Goal: Information Seeking & Learning: Learn about a topic

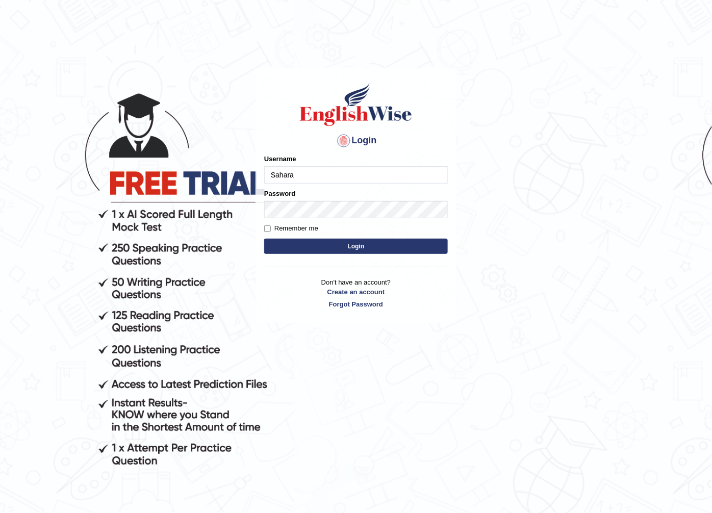
type input "sahara_parramatta"
click at [405, 247] on button "Login" at bounding box center [356, 246] width 184 height 15
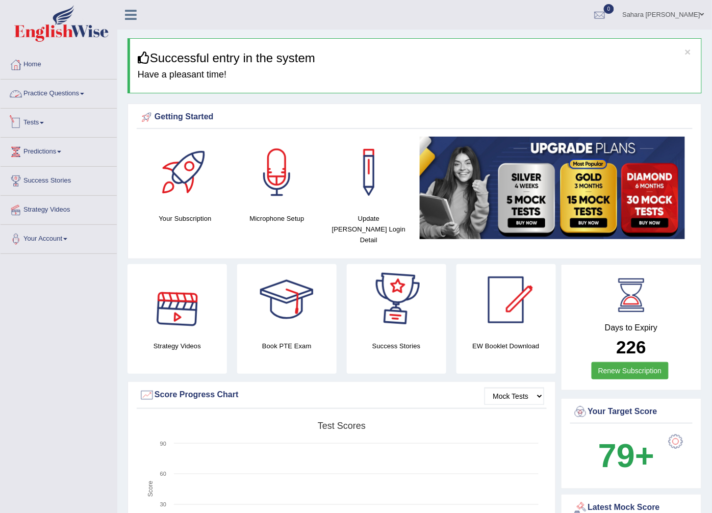
click at [97, 91] on link "Practice Questions" at bounding box center [59, 93] width 116 height 26
click at [79, 98] on link "Practice Questions" at bounding box center [59, 93] width 116 height 26
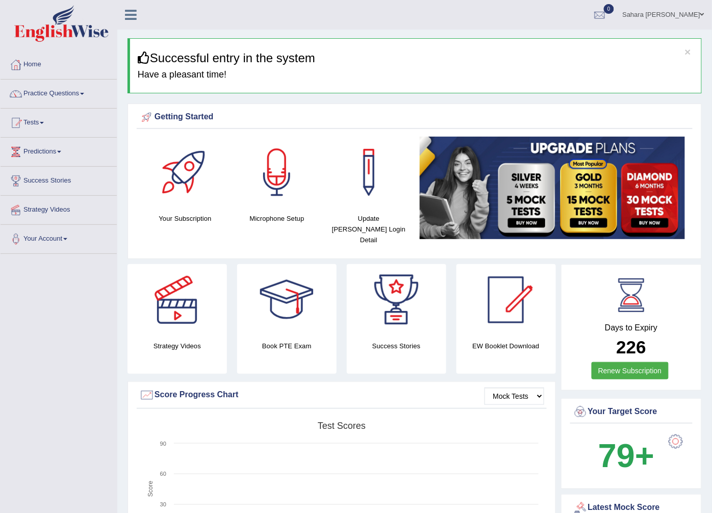
click at [79, 98] on link "Practice Questions" at bounding box center [59, 93] width 116 height 26
click at [62, 109] on link "Tests" at bounding box center [59, 122] width 116 height 26
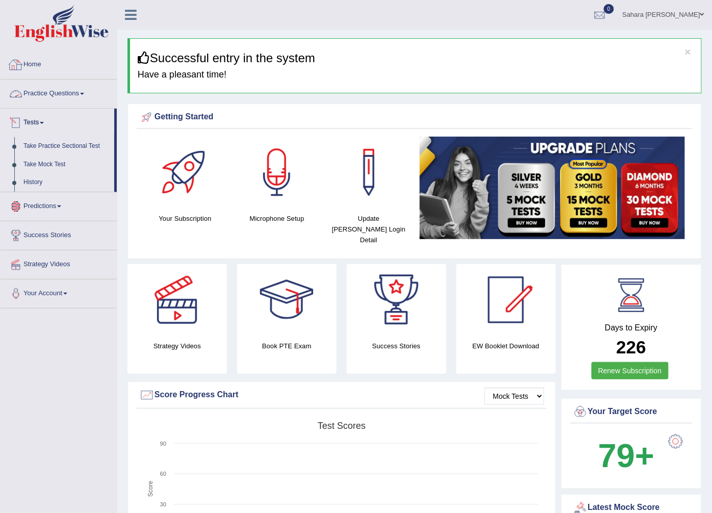
click at [57, 101] on link "Practice Questions" at bounding box center [59, 93] width 116 height 26
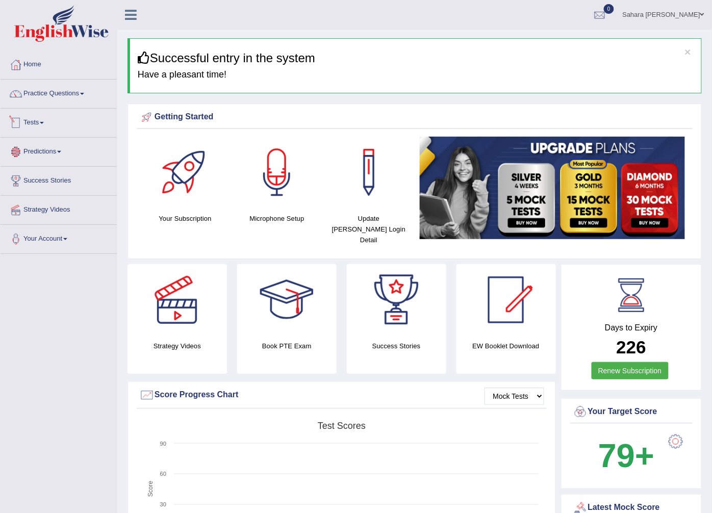
click at [36, 131] on link "Tests" at bounding box center [59, 122] width 116 height 26
click at [31, 165] on li "Predictions Latest Predictions" at bounding box center [59, 152] width 116 height 29
click at [57, 90] on link "Practice Questions" at bounding box center [59, 93] width 116 height 26
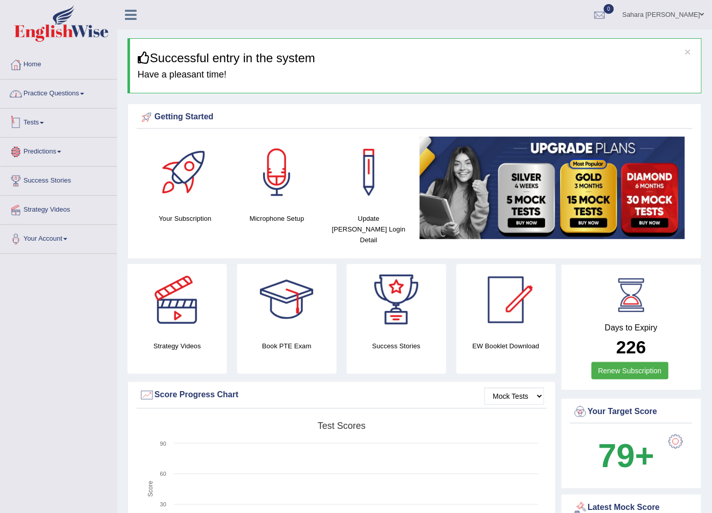
click at [57, 90] on link "Practice Questions" at bounding box center [59, 93] width 116 height 26
click at [51, 62] on link "Home" at bounding box center [59, 64] width 116 height 26
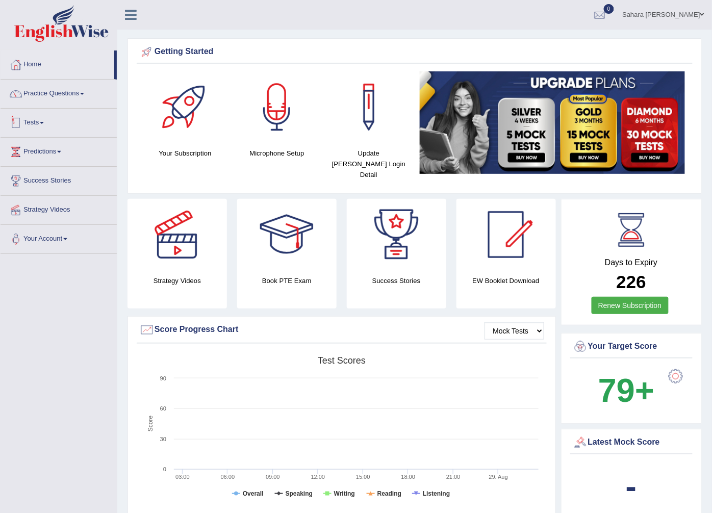
click at [31, 130] on link "Tests" at bounding box center [59, 122] width 116 height 26
click at [84, 94] on span at bounding box center [82, 94] width 4 height 2
click at [59, 95] on link "Practice Questions" at bounding box center [59, 93] width 116 height 26
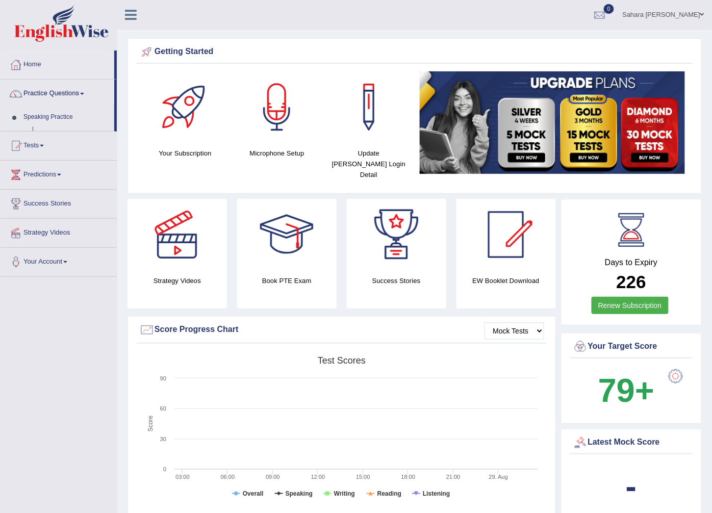
click at [62, 95] on link "Practice Questions" at bounding box center [58, 93] width 114 height 26
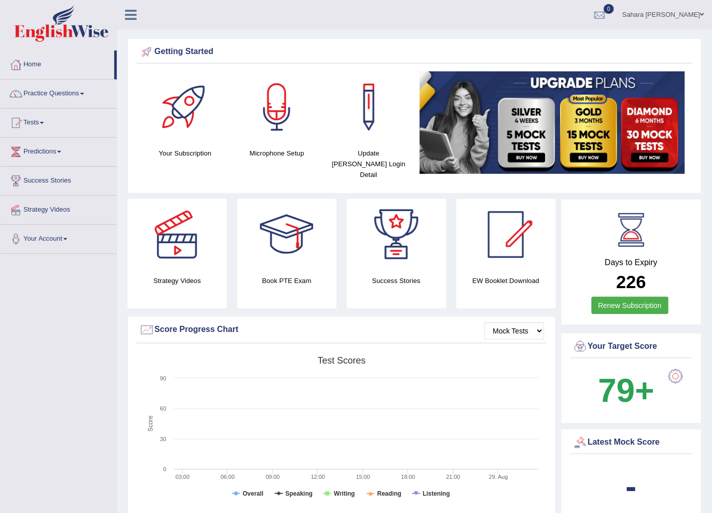
click at [59, 95] on link "Practice Questions" at bounding box center [59, 93] width 116 height 26
click at [39, 126] on link "Tests" at bounding box center [59, 122] width 116 height 26
click at [20, 173] on div at bounding box center [15, 180] width 15 height 15
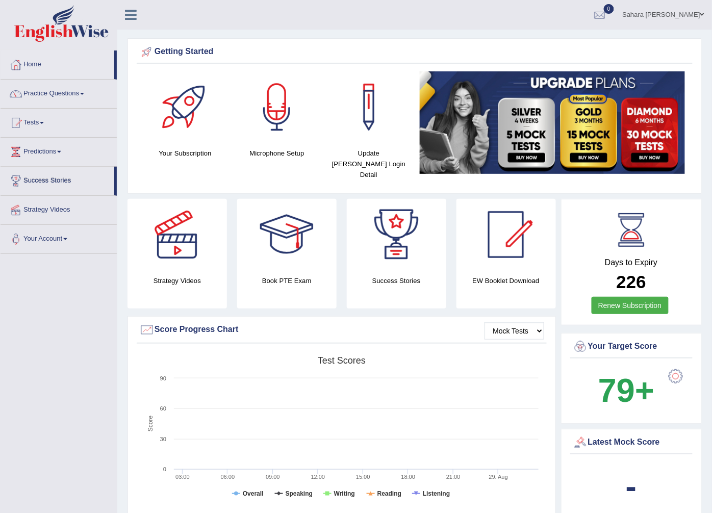
click at [20, 173] on div at bounding box center [15, 180] width 15 height 15
click at [53, 103] on link "Practice Questions" at bounding box center [59, 93] width 116 height 26
click at [103, 98] on link "Practice Questions" at bounding box center [59, 93] width 116 height 26
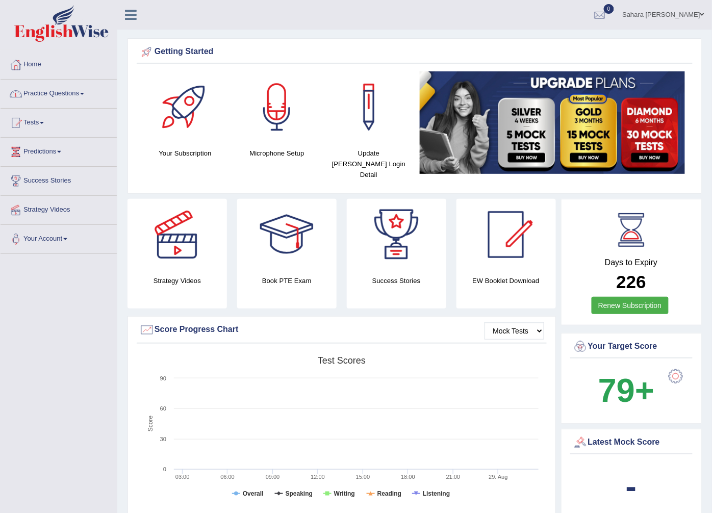
click at [75, 109] on link "Tests" at bounding box center [59, 122] width 116 height 26
click at [53, 137] on link "Take Practice Sectional Test" at bounding box center [68, 146] width 98 height 18
click at [53, 137] on link "Take Practice Sectional Test" at bounding box center [66, 146] width 95 height 18
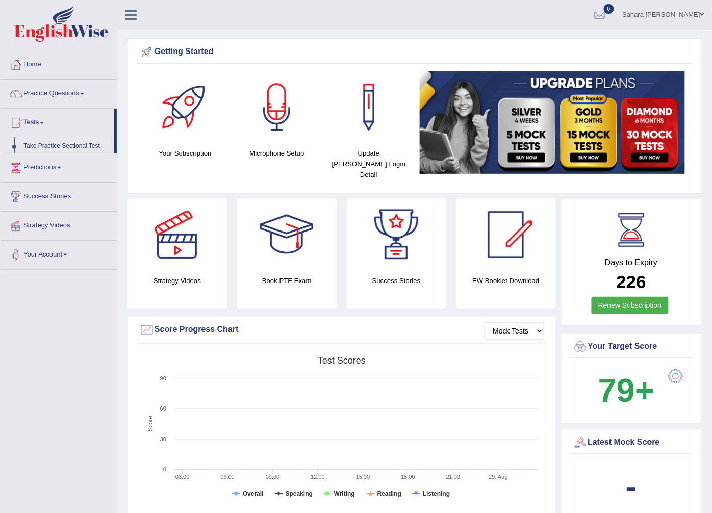
click at [53, 137] on link "Take Practice Sectional Test" at bounding box center [66, 146] width 95 height 18
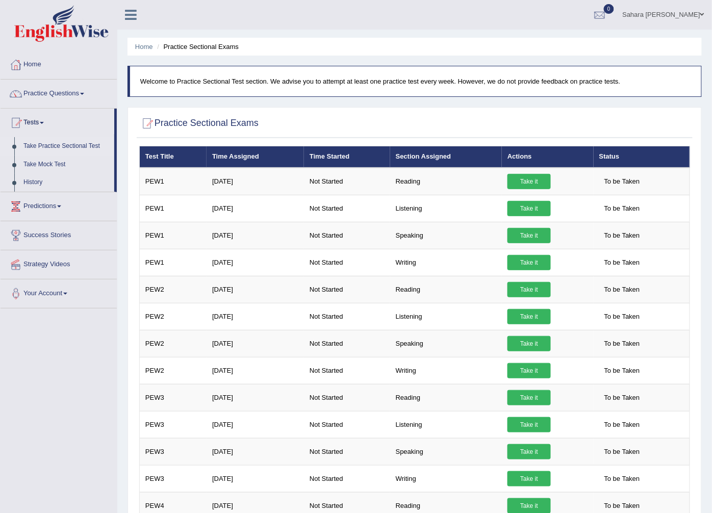
click at [42, 208] on link "Predictions" at bounding box center [59, 205] width 116 height 26
click at [42, 208] on li "Predictions Latest Predictions" at bounding box center [59, 205] width 116 height 29
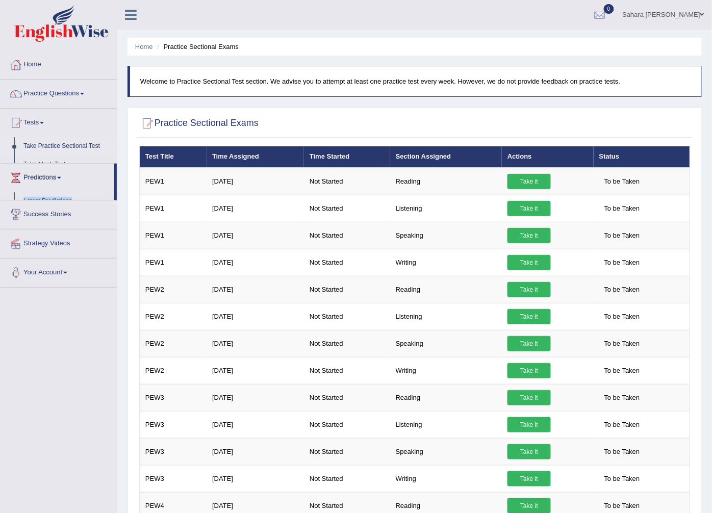
click at [42, 208] on link "Success Stories" at bounding box center [59, 213] width 116 height 26
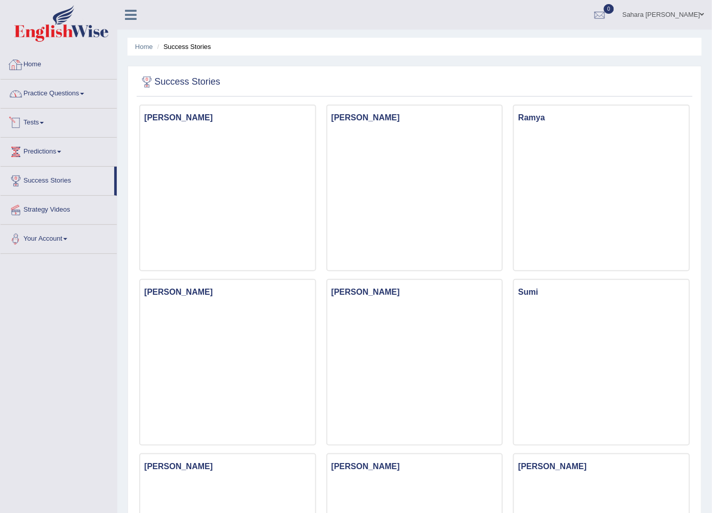
click at [55, 92] on link "Practice Questions" at bounding box center [59, 93] width 116 height 26
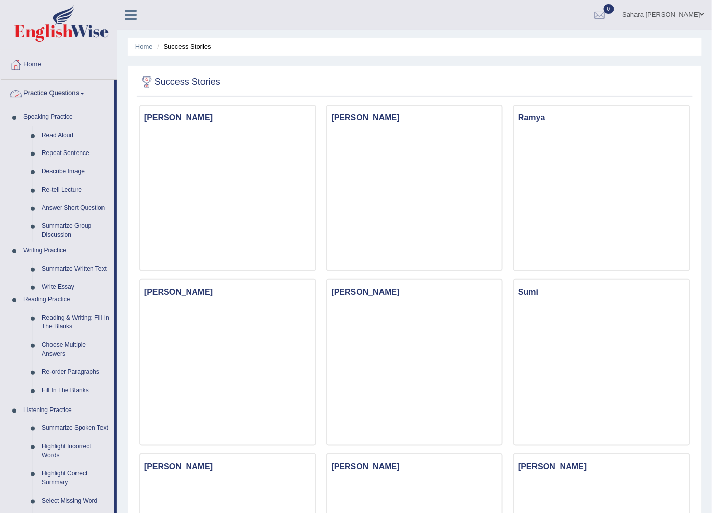
click at [58, 92] on link "Practice Questions" at bounding box center [58, 93] width 114 height 26
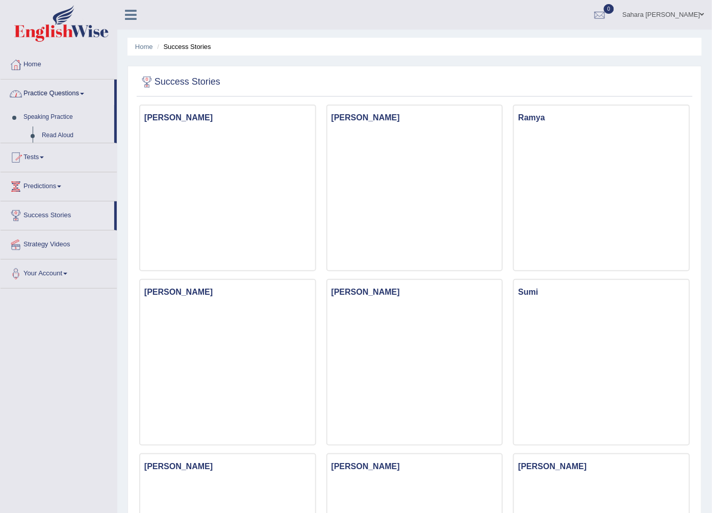
click at [58, 92] on link "Practice Questions" at bounding box center [58, 93] width 114 height 26
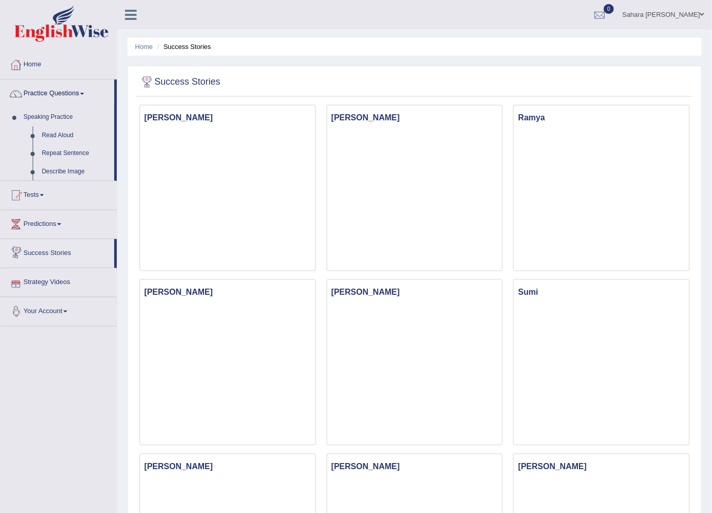
click at [37, 388] on link "Choose Multiple Answers" at bounding box center [75, 375] width 77 height 27
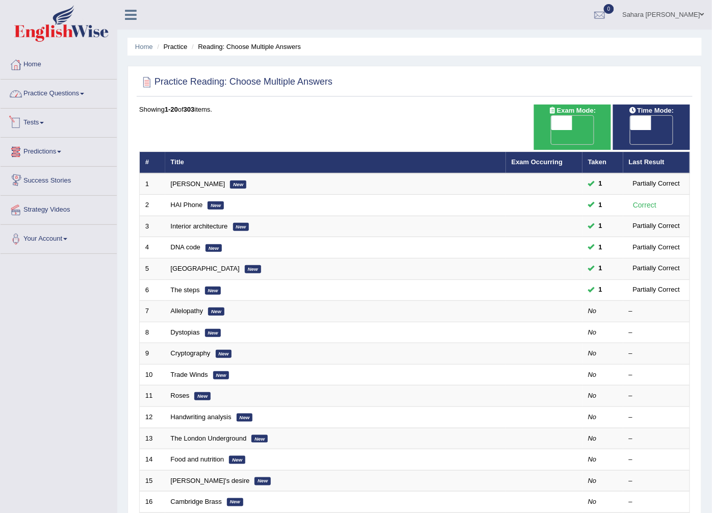
click at [69, 91] on link "Practice Questions" at bounding box center [59, 93] width 116 height 26
click at [70, 91] on link "Practice Questions" at bounding box center [59, 93] width 116 height 26
click at [70, 91] on link "Practice Questions" at bounding box center [58, 93] width 114 height 26
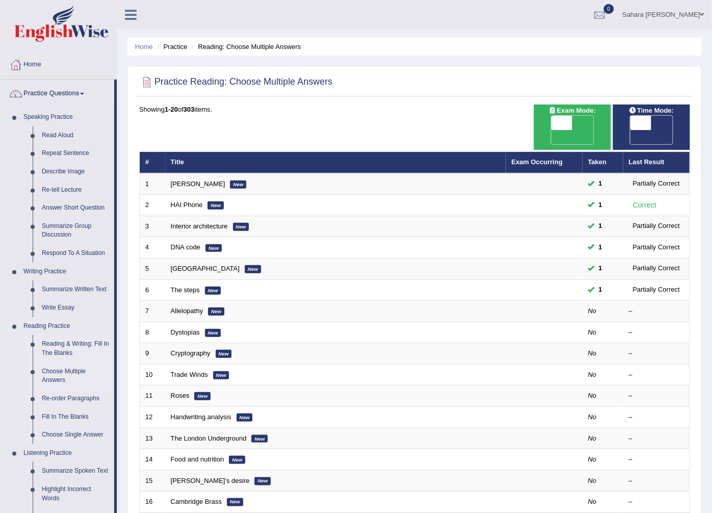
click at [60, 352] on link "Reading & Writing: Fill In The Blanks" at bounding box center [75, 348] width 77 height 27
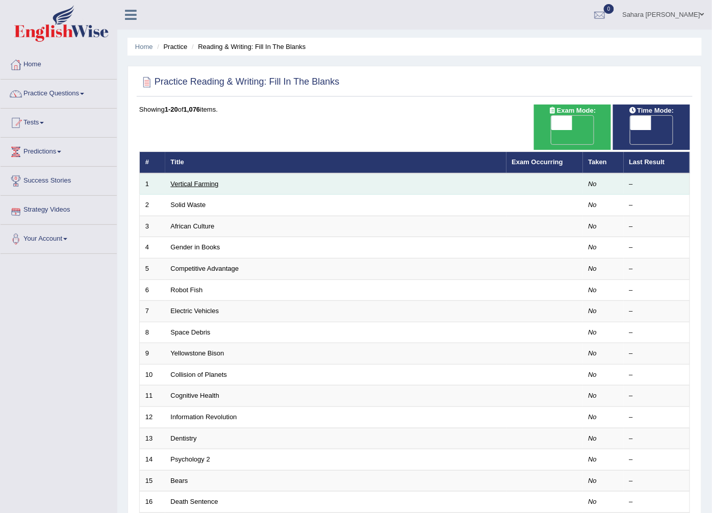
click at [212, 180] on link "Vertical Farming" at bounding box center [195, 184] width 48 height 8
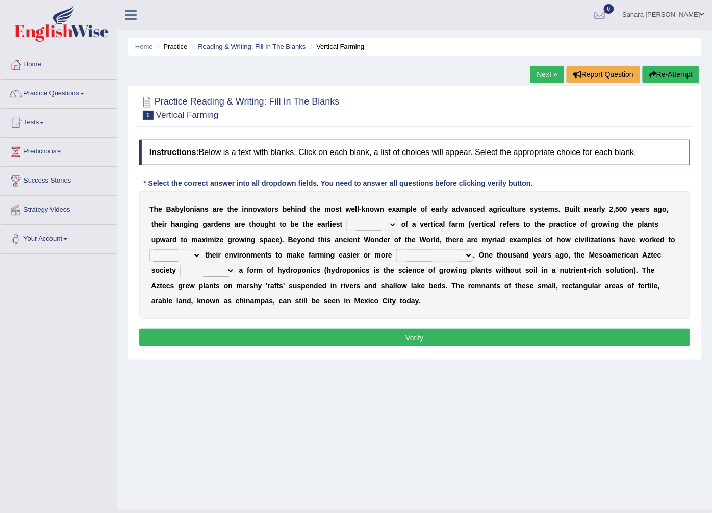
click at [346, 225] on select "prototype failure discredit protocol" at bounding box center [371, 225] width 51 height 12
click at [346, 227] on select "prototype failure discredit protocol" at bounding box center [371, 225] width 51 height 12
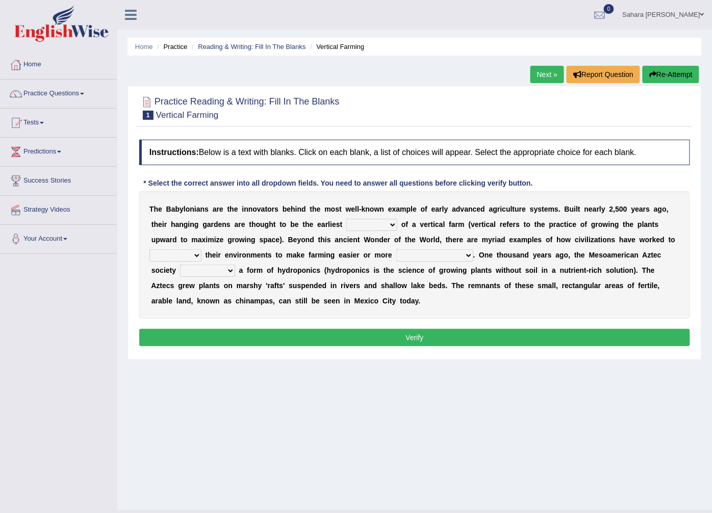
click at [346, 227] on select "prototype failure discredit protocol" at bounding box center [371, 225] width 51 height 12
click at [360, 221] on select "prototype failure discredit protocol" at bounding box center [371, 225] width 51 height 12
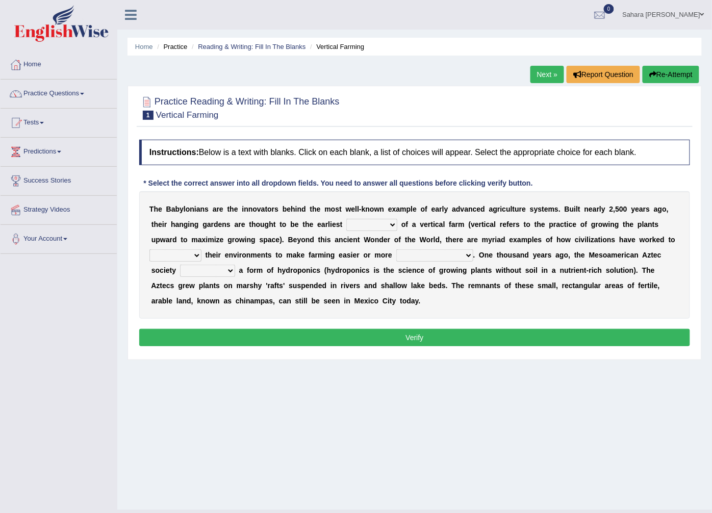
click at [397, 228] on b at bounding box center [399, 224] width 4 height 8
click at [365, 228] on select "prototype failure discredit protocol" at bounding box center [371, 225] width 51 height 12
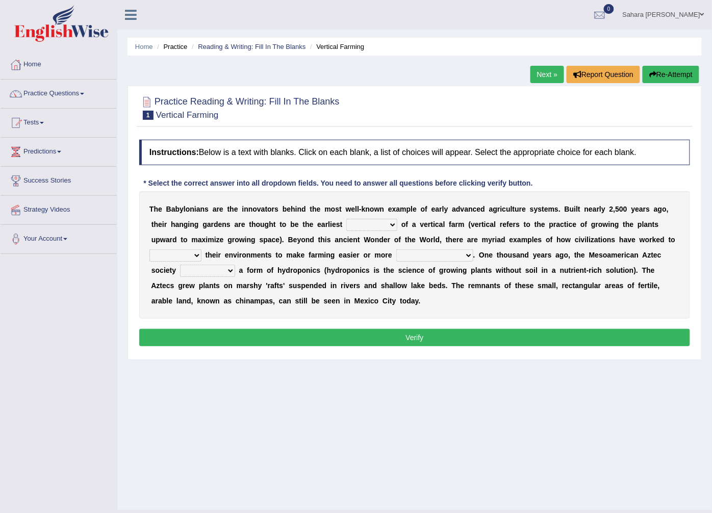
click at [365, 228] on select "prototype failure discredit protocol" at bounding box center [371, 225] width 51 height 12
click at [364, 228] on select "prototype failure discredit protocol" at bounding box center [371, 225] width 51 height 12
drag, startPoint x: 364, startPoint y: 228, endPoint x: 333, endPoint y: 297, distance: 75.8
click at [333, 297] on div "T h e B a b y l o n i a n s a r e t h e i n n o v a t o r s b e h i n d t h e m…" at bounding box center [414, 255] width 551 height 128
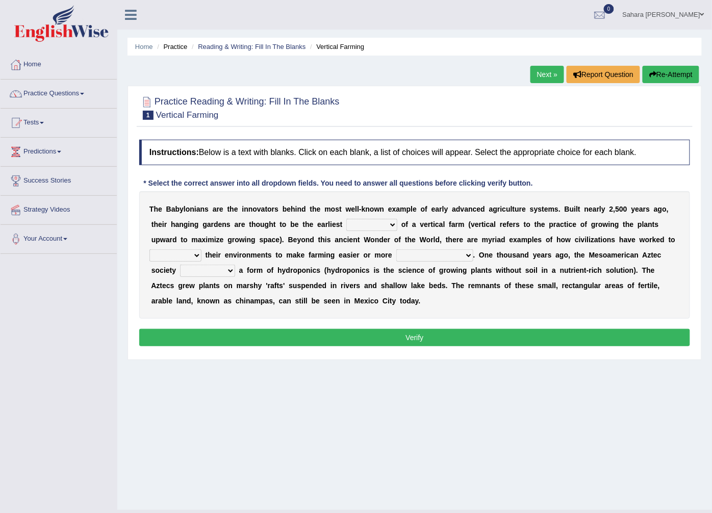
click at [346, 219] on select "prototype failure discredit protocol" at bounding box center [371, 225] width 51 height 12
click at [333, 297] on div "T h e B a b y l o n i a n s a r e t h e i n n o v a t o r s b e h i n d t h e m…" at bounding box center [414, 255] width 551 height 128
drag, startPoint x: 333, startPoint y: 297, endPoint x: 333, endPoint y: 287, distance: 10.2
click at [333, 297] on div "T h e B a b y l o n i a n s a r e t h e i n n o v a t o r s b e h i n d t h e m…" at bounding box center [414, 255] width 551 height 128
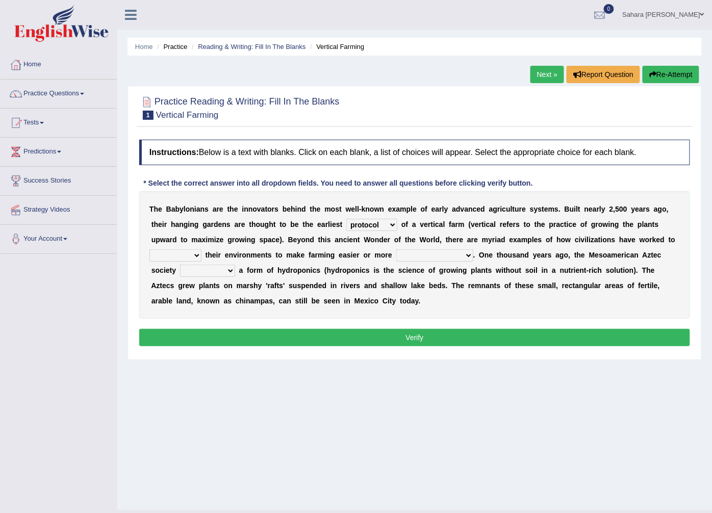
click at [354, 230] on select "prototype failure discredit protocol" at bounding box center [371, 225] width 51 height 12
click at [354, 224] on select "prototype failure discredit protocol" at bounding box center [371, 225] width 51 height 12
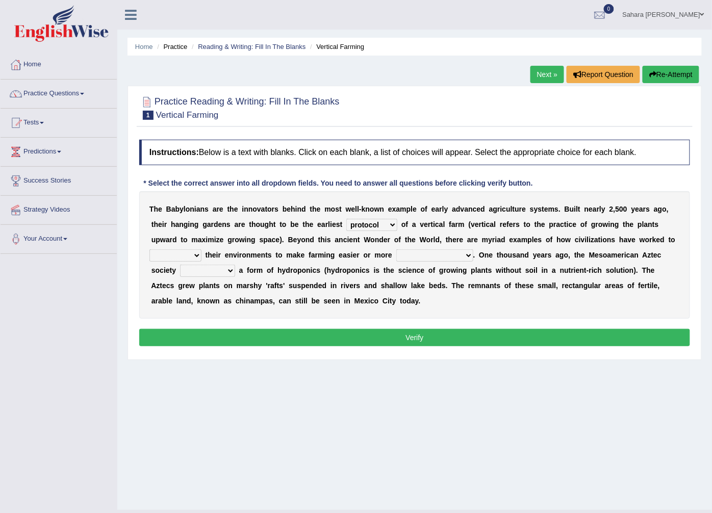
click at [354, 224] on select "prototype failure discredit protocol" at bounding box center [371, 225] width 51 height 12
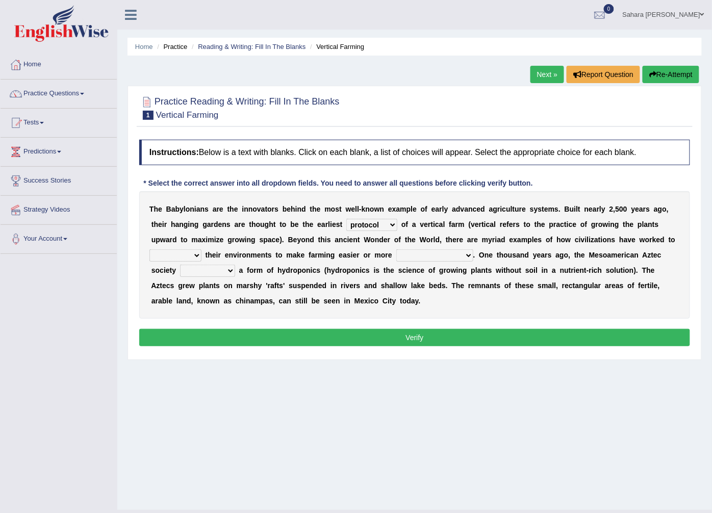
click at [355, 225] on select "prototype failure discredit protocol" at bounding box center [371, 225] width 51 height 12
select select "prototype"
click at [346, 219] on select "prototype failure discredit protocol" at bounding box center [371, 225] width 51 height 12
click at [396, 250] on select "productive constructive connective counterproductive" at bounding box center [434, 255] width 77 height 12
click at [313, 436] on div "Home Practice Reading & Writing: Fill In The Blanks Vertical Farming Next » Rep…" at bounding box center [414, 255] width 595 height 510
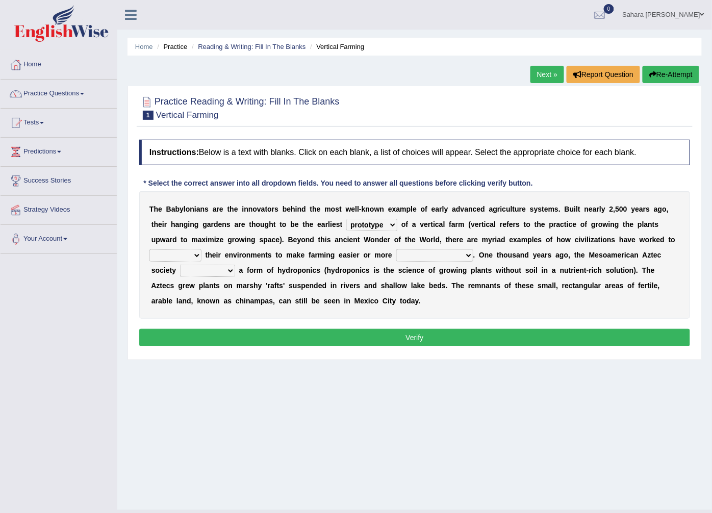
click at [313, 436] on div "Home Practice Reading & Writing: Fill In The Blanks Vertical Farming Next » Rep…" at bounding box center [414, 255] width 595 height 510
click at [350, 226] on select "prototype failure discredit protocol" at bounding box center [371, 225] width 51 height 12
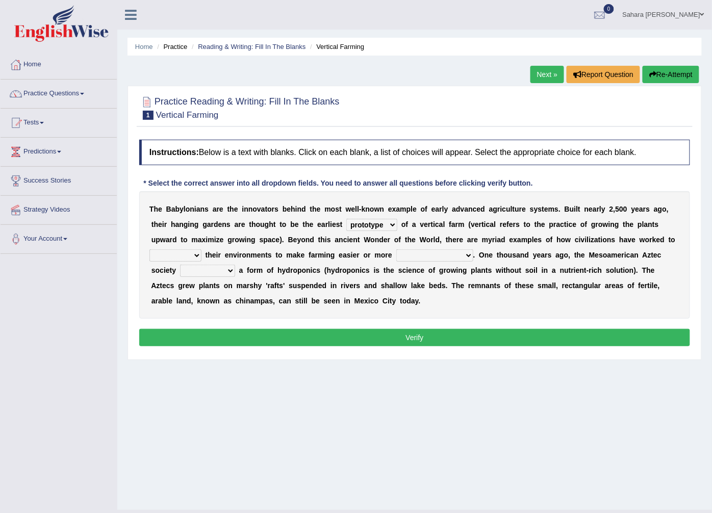
click at [350, 226] on select "prototype failure discredit protocol" at bounding box center [371, 225] width 51 height 12
click at [201, 249] on select "manipulate escape respect disarrange" at bounding box center [175, 255] width 52 height 12
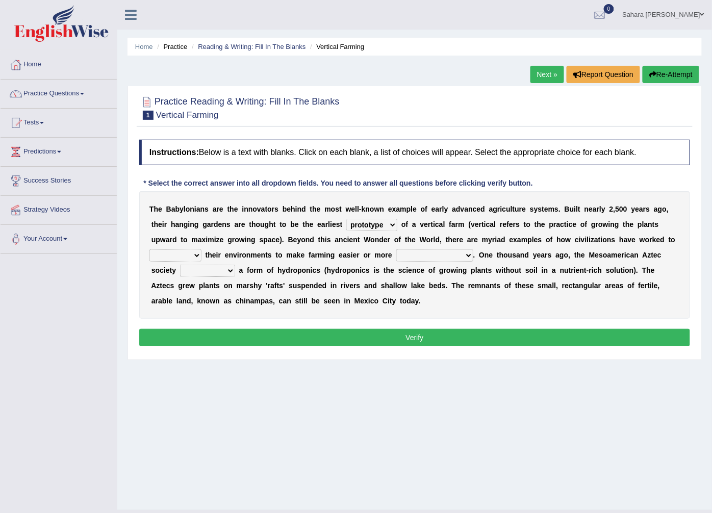
click at [201, 249] on select "manipulate escape respect disarrange" at bounding box center [175, 255] width 52 height 12
drag, startPoint x: 628, startPoint y: 243, endPoint x: 622, endPoint y: 297, distance: 54.9
click at [622, 297] on div "T h e B a b y l o n i a n s a r e t h e i n n o v a t o r s b e h i n d t h e m…" at bounding box center [414, 255] width 551 height 128
click at [201, 249] on select "manipulate escape respect disarrange" at bounding box center [175, 255] width 52 height 12
click at [622, 297] on div "T h e B a b y l o n i a n s a r e t h e i n n o v a t o r s b e h i n d t h e m…" at bounding box center [414, 255] width 551 height 128
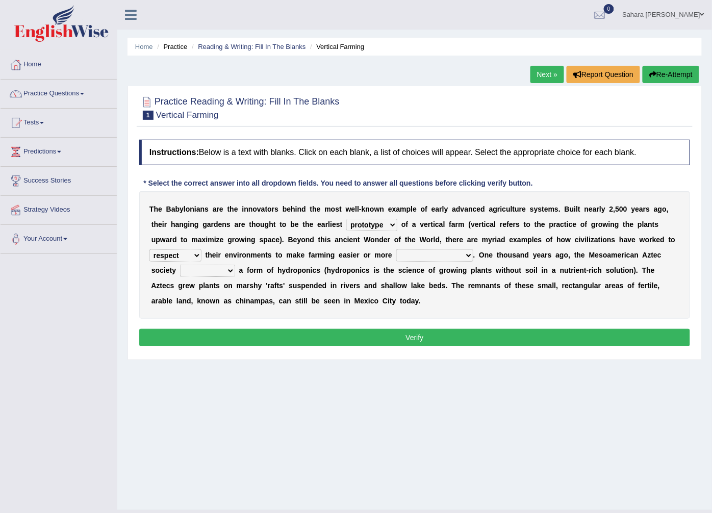
click at [622, 297] on div "T h e B a b y l o n i a n s a r e t h e i n n o v a t o r s b e h i n d t h e m…" at bounding box center [414, 255] width 551 height 128
click at [201, 249] on select "manipulate escape respect disarrange" at bounding box center [175, 255] width 52 height 12
drag, startPoint x: 623, startPoint y: 237, endPoint x: 625, endPoint y: 259, distance: 22.0
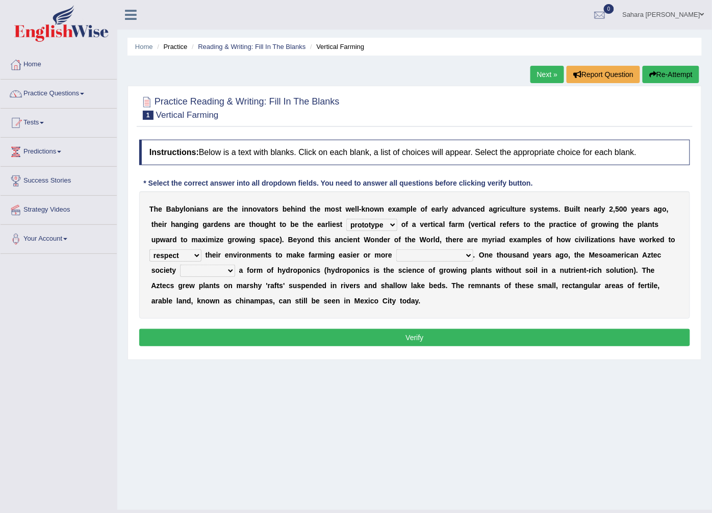
click at [625, 259] on div "T h e B a b y l o n i a n s a r e t h e i n n o v a t o r s b e h i n d t h e m…" at bounding box center [414, 255] width 551 height 128
click at [235, 265] on select "domineered volunteered pioneered engineered" at bounding box center [207, 271] width 55 height 12
click at [201, 249] on select "manipulate escape respect disarrange" at bounding box center [175, 255] width 52 height 12
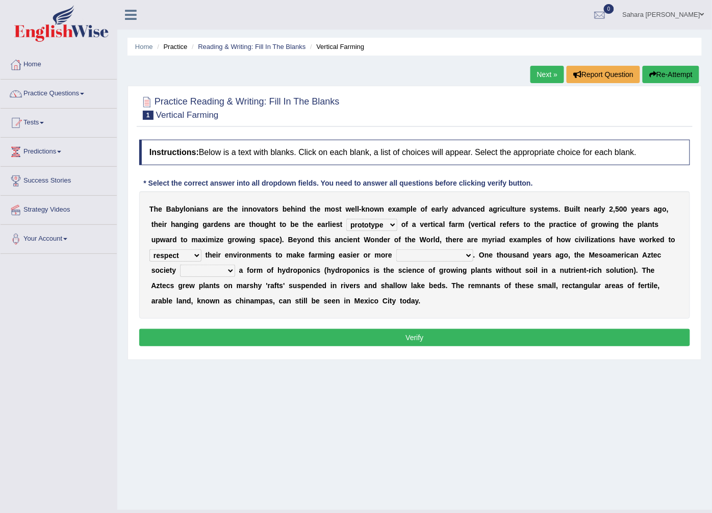
click at [201, 249] on select "manipulate escape respect disarrange" at bounding box center [175, 255] width 52 height 12
drag, startPoint x: 621, startPoint y: 248, endPoint x: 624, endPoint y: 263, distance: 15.6
click at [624, 263] on div "T h e B a b y l o n i a n s a r e t h e i n n o v a t o r s b e h i n d t h e m…" at bounding box center [414, 255] width 551 height 128
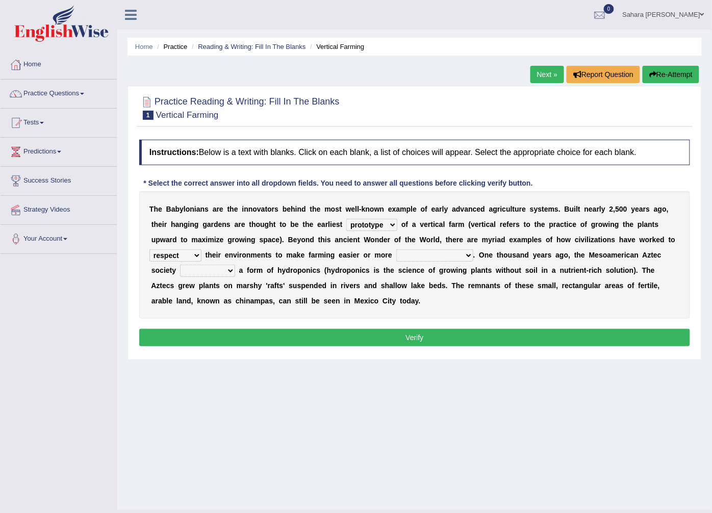
click at [201, 249] on select "manipulate escape respect disarrange" at bounding box center [175, 255] width 52 height 12
drag, startPoint x: 626, startPoint y: 235, endPoint x: 619, endPoint y: 273, distance: 38.9
click at [620, 274] on div "T h e B a b y l o n i a n s a r e t h e i n n o v a t o r s b e h i n d t h e m…" at bounding box center [414, 255] width 551 height 128
select select "manipulate"
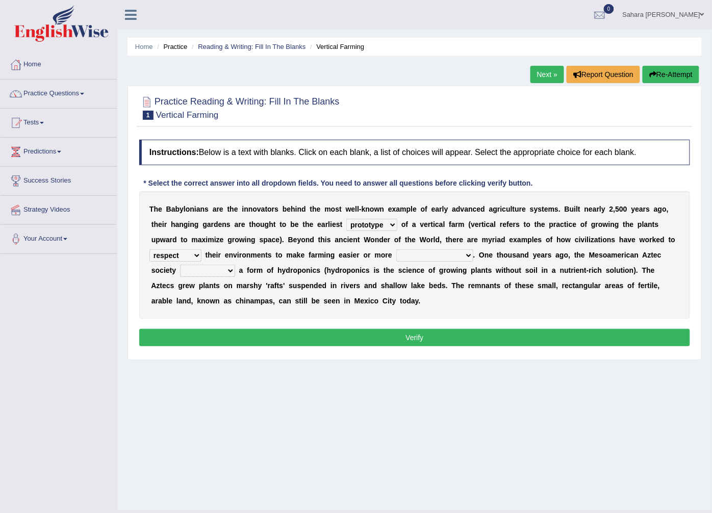
click at [201, 249] on select "manipulate escape respect disarrange" at bounding box center [175, 255] width 52 height 12
click at [262, 282] on b "y" at bounding box center [260, 286] width 4 height 8
click at [396, 251] on select "productive constructive connective counterproductive" at bounding box center [434, 255] width 77 height 12
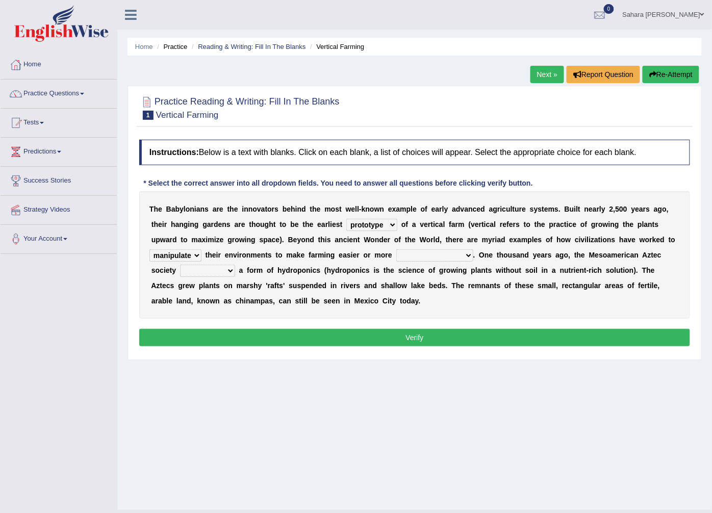
drag, startPoint x: 323, startPoint y: 251, endPoint x: 338, endPoint y: 284, distance: 35.8
click at [338, 284] on div "T h e B a b y l o n i a n s a r e t h e i n n o v a t o r s b e h i n d t h e m…" at bounding box center [414, 255] width 551 height 128
select select "productive"
click at [396, 250] on select "productive constructive connective counterproductive" at bounding box center [434, 255] width 77 height 12
click at [486, 284] on b "a" at bounding box center [488, 286] width 4 height 8
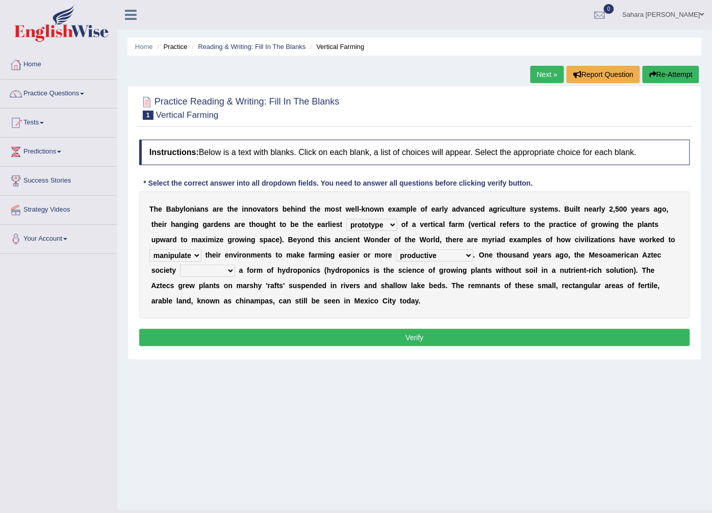
click at [486, 284] on b "a" at bounding box center [488, 286] width 4 height 8
click at [396, 255] on select "productive constructive connective counterproductive" at bounding box center [434, 255] width 77 height 12
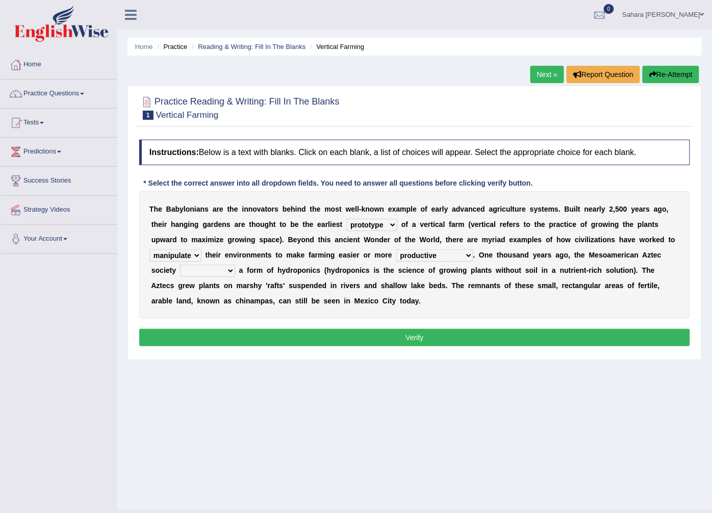
click at [396, 255] on select "productive constructive connective counterproductive" at bounding box center [434, 255] width 77 height 12
click at [433, 324] on div "Instructions: Below is a text with blanks. Click on each blank, a list of choic…" at bounding box center [415, 245] width 556 height 220
click at [235, 265] on select "domineered volunteered pioneered engineered" at bounding box center [207, 271] width 55 height 12
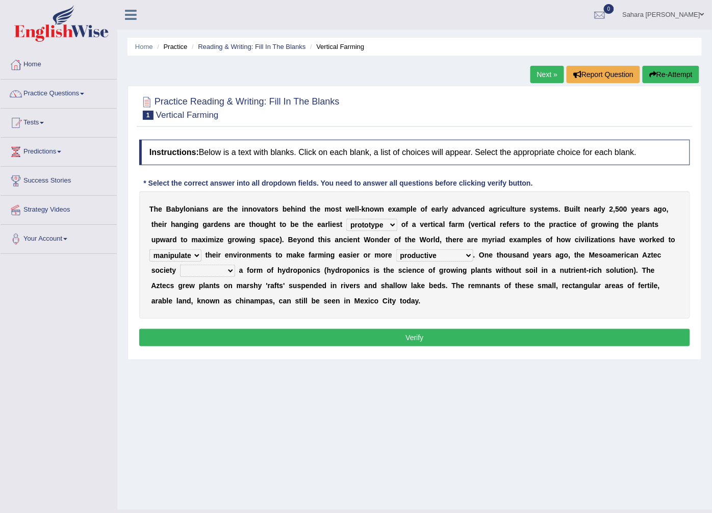
drag, startPoint x: 595, startPoint y: 256, endPoint x: 610, endPoint y: 319, distance: 65.0
click at [610, 319] on div "T h e B a b y l o n i a n s a r e t h e i n n o v a t o r s b e h i n d t h e m…" at bounding box center [414, 255] width 551 height 128
click at [235, 265] on select "domineered volunteered pioneered engineered" at bounding box center [207, 271] width 55 height 12
click at [608, 316] on div "T h e B a b y l o n i a n s a r e t h e i n n o v a t o r s b e h i n d t h e m…" at bounding box center [414, 255] width 551 height 128
click at [604, 315] on div "T h e B a b y l o n i a n s a r e t h e i n n o v a t o r s b e h i n d t h e m…" at bounding box center [414, 255] width 551 height 128
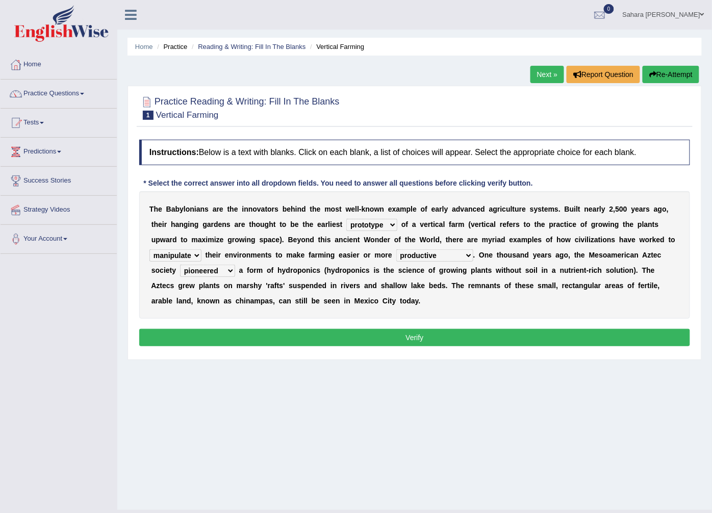
click at [235, 265] on select "domineered volunteered pioneered engineered" at bounding box center [207, 271] width 55 height 12
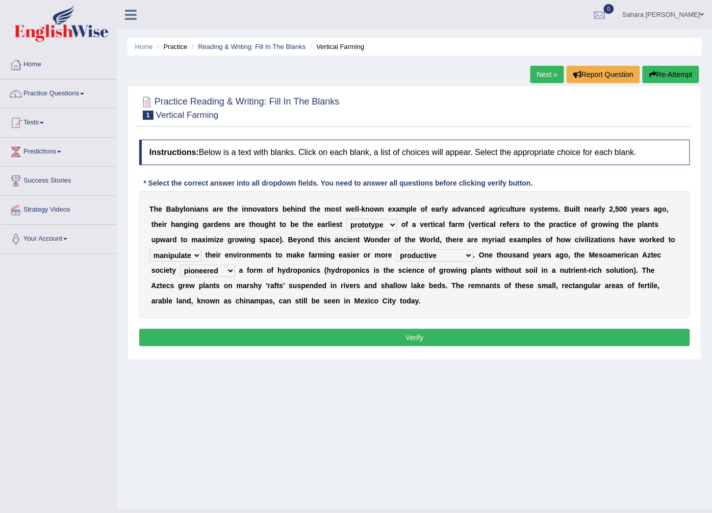
click at [235, 265] on select "domineered volunteered pioneered engineered" at bounding box center [207, 271] width 55 height 12
drag, startPoint x: 637, startPoint y: 253, endPoint x: 617, endPoint y: 322, distance: 72.5
click at [617, 322] on div "Instructions: Below is a text with blanks. Click on each blank, a list of choic…" at bounding box center [415, 245] width 556 height 220
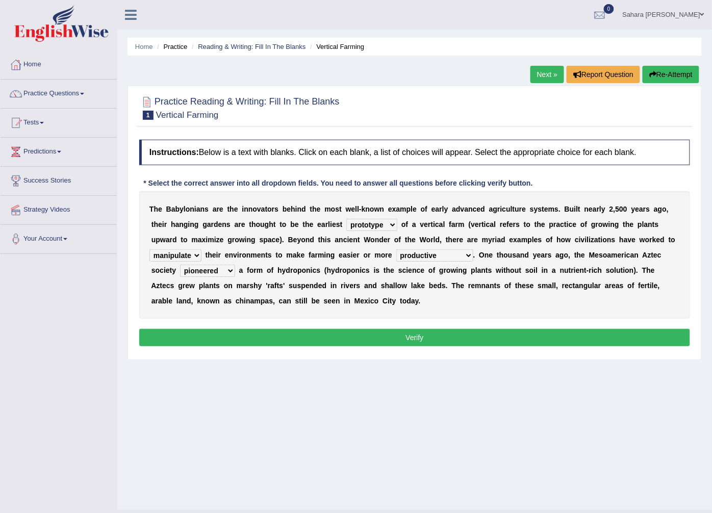
select select "engineered"
click at [235, 265] on select "domineered volunteered pioneered engineered" at bounding box center [207, 271] width 55 height 12
click at [617, 322] on div "Instructions: Below is a text with blanks. Click on each blank, a list of choic…" at bounding box center [415, 245] width 556 height 220
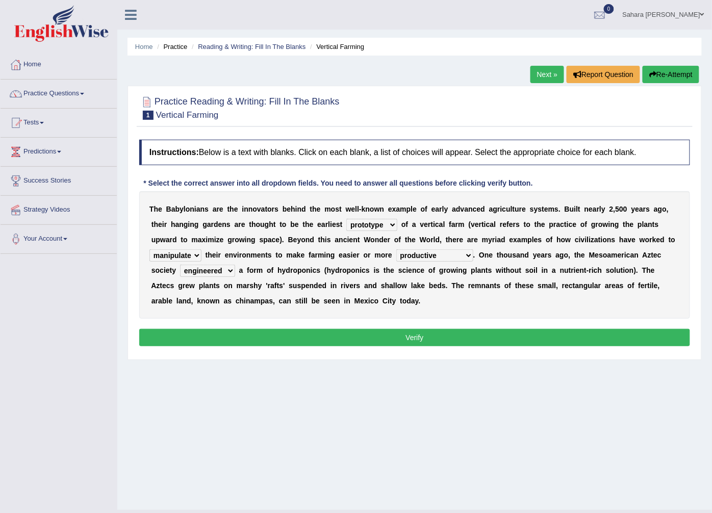
click at [496, 333] on button "Verify" at bounding box center [414, 337] width 551 height 17
click at [496, 333] on div "Home Practice Reading & Writing: Fill In The Blanks Vertical Farming Next » Rep…" at bounding box center [414, 255] width 595 height 510
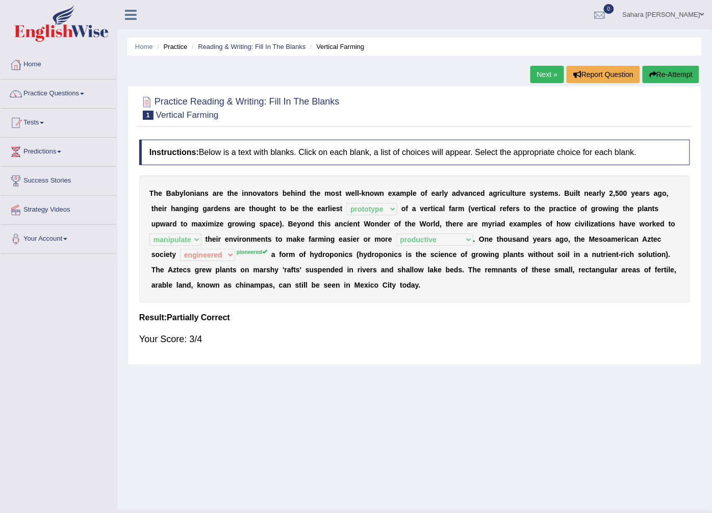
click at [546, 71] on link "Next »" at bounding box center [548, 74] width 34 height 17
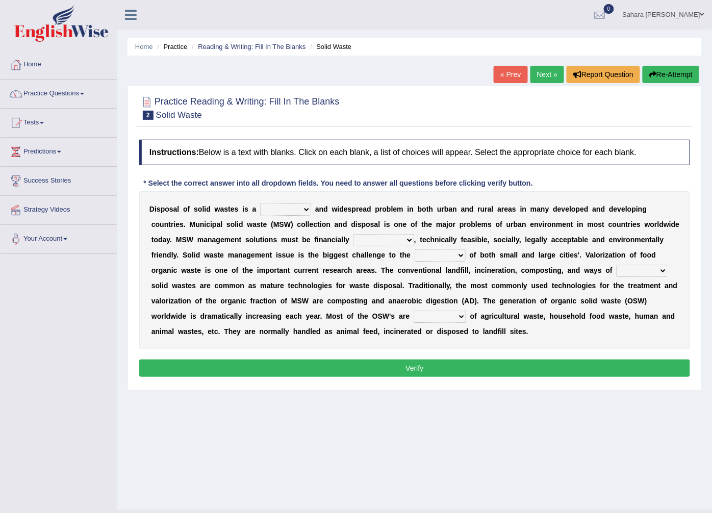
click at [282, 210] on select "slanting stinging stalling shafting" at bounding box center [285, 210] width 51 height 12
drag, startPoint x: 282, startPoint y: 210, endPoint x: 289, endPoint y: 207, distance: 8.1
click at [289, 207] on select "slanting stinging stalling shafting" at bounding box center [285, 210] width 51 height 12
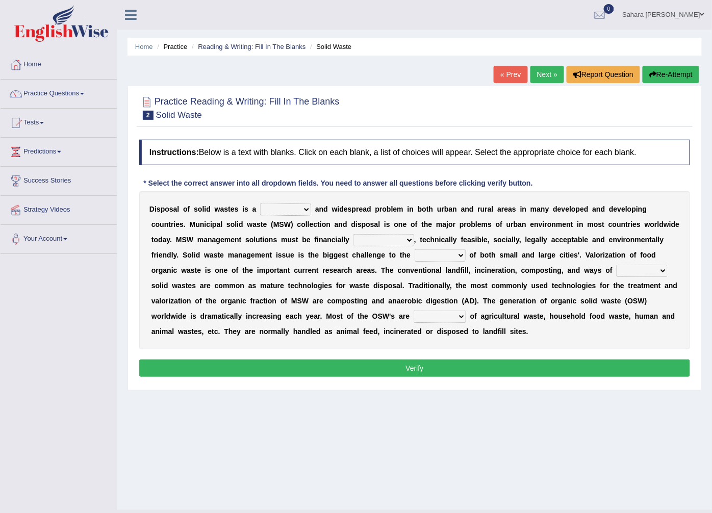
click at [289, 207] on select "slanting stinging stalling shafting" at bounding box center [285, 210] width 51 height 12
drag, startPoint x: 289, startPoint y: 207, endPoint x: 286, endPoint y: 215, distance: 8.2
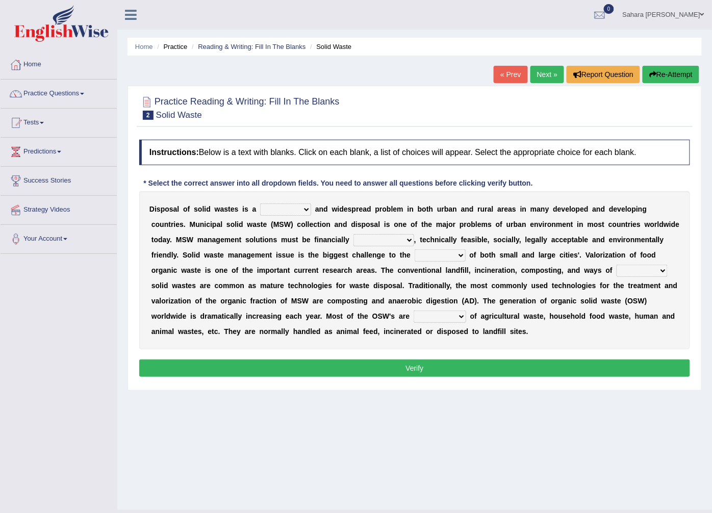
click at [288, 209] on select "slanting stinging stalling shafting" at bounding box center [285, 210] width 51 height 12
drag, startPoint x: 284, startPoint y: 220, endPoint x: 277, endPoint y: 234, distance: 15.3
click at [277, 234] on div "D i s p o s a l o f s o l i d w a s t e s i s a slanting stinging stalling shaf…" at bounding box center [414, 270] width 551 height 158
click at [283, 227] on div "D i s p o s a l o f s o l i d w a s t e s i s a slanting stinging stalling shaf…" at bounding box center [414, 270] width 551 height 158
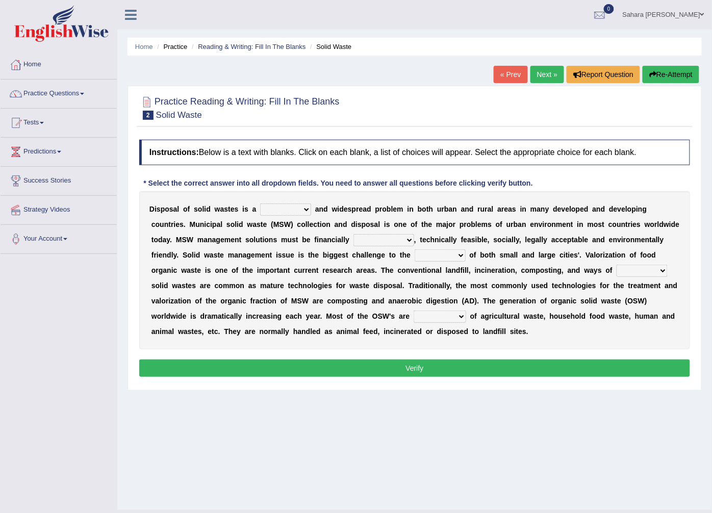
click at [285, 213] on select "slanting stinging stalling shafting" at bounding box center [285, 210] width 51 height 12
click at [260, 204] on select "slanting stinging stalling shafting" at bounding box center [285, 210] width 51 height 12
click at [292, 211] on select "slanting stinging stalling shafting" at bounding box center [285, 210] width 51 height 12
drag, startPoint x: 292, startPoint y: 211, endPoint x: 273, endPoint y: 271, distance: 62.8
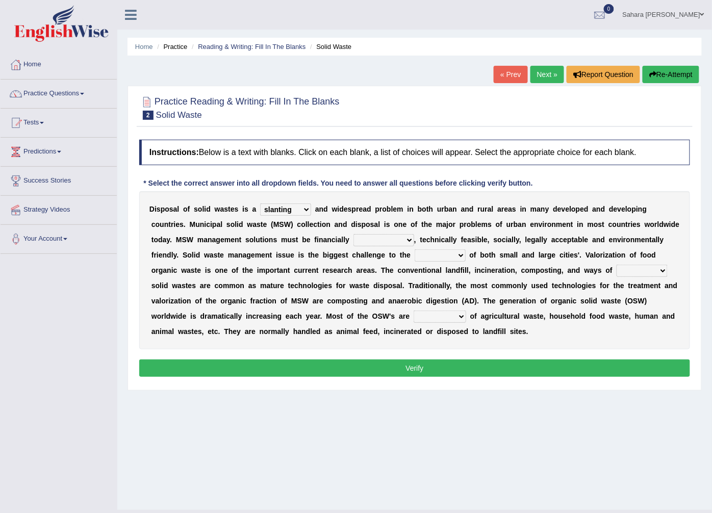
click at [273, 274] on div "D i s p o s a l o f s o l i d w a s t e s i s a slanting stinging stalling shaf…" at bounding box center [414, 270] width 551 height 158
click at [260, 204] on select "slanting stinging stalling shafting" at bounding box center [285, 210] width 51 height 12
drag, startPoint x: 269, startPoint y: 261, endPoint x: 266, endPoint y: 252, distance: 9.2
click at [267, 253] on div "D i s p o s a l o f s o l i d w a s t e s i s a slanting stinging stalling shaf…" at bounding box center [414, 270] width 551 height 158
click at [348, 252] on b at bounding box center [350, 255] width 4 height 8
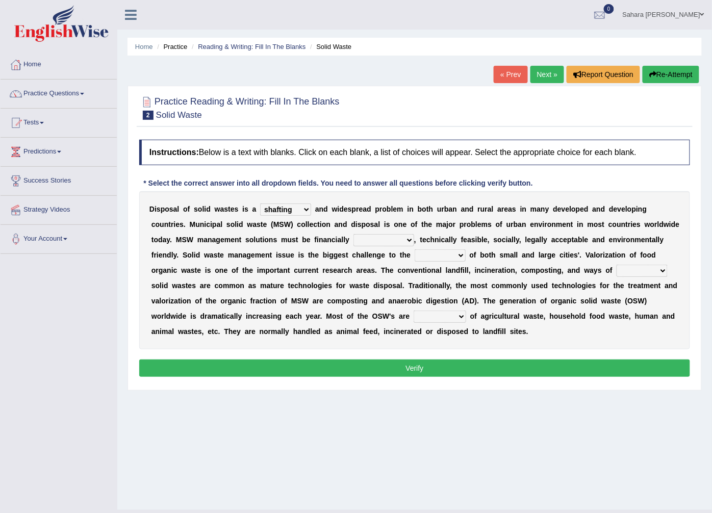
drag, startPoint x: 266, startPoint y: 252, endPoint x: 277, endPoint y: 225, distance: 29.1
click at [348, 251] on b at bounding box center [350, 255] width 4 height 8
click at [277, 206] on select "slanting stinging stalling shafting" at bounding box center [285, 210] width 51 height 12
select select "stinging"
click at [260, 204] on select "slanting stinging stalling shafting" at bounding box center [285, 210] width 51 height 12
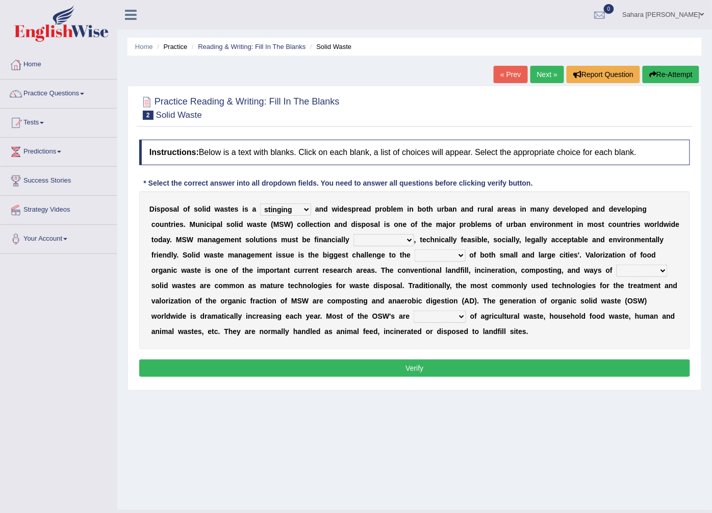
click at [276, 205] on select "slanting stinging stalling shafting" at bounding box center [285, 210] width 51 height 12
click at [278, 207] on select "slanting stinging stalling shafting" at bounding box center [285, 210] width 51 height 12
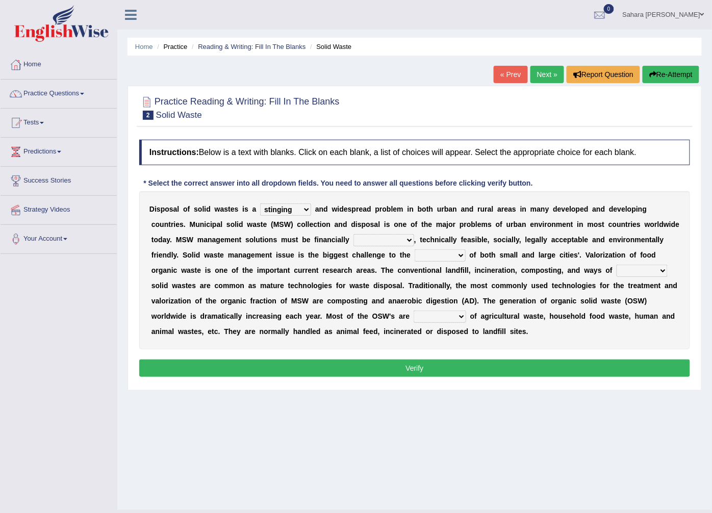
click at [292, 210] on select "slanting stinging stalling shafting" at bounding box center [285, 210] width 51 height 12
click at [354, 237] on select "unattainable sustainable objectionable treasonable" at bounding box center [384, 240] width 61 height 12
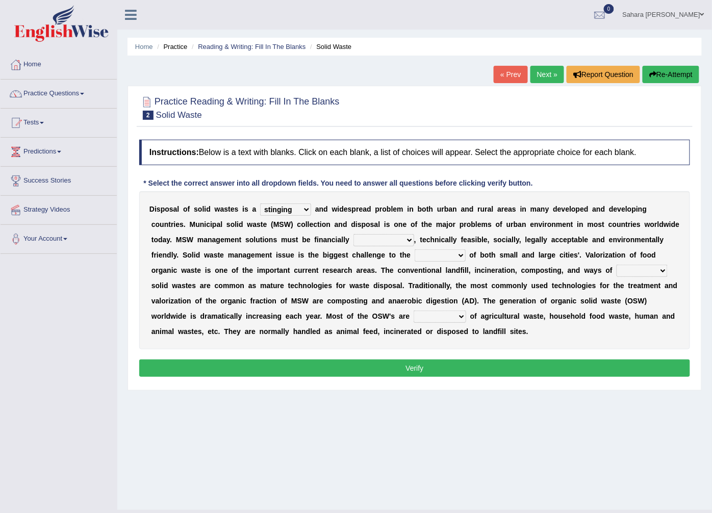
click at [354, 237] on select "unattainable sustainable objectionable treasonable" at bounding box center [384, 240] width 61 height 12
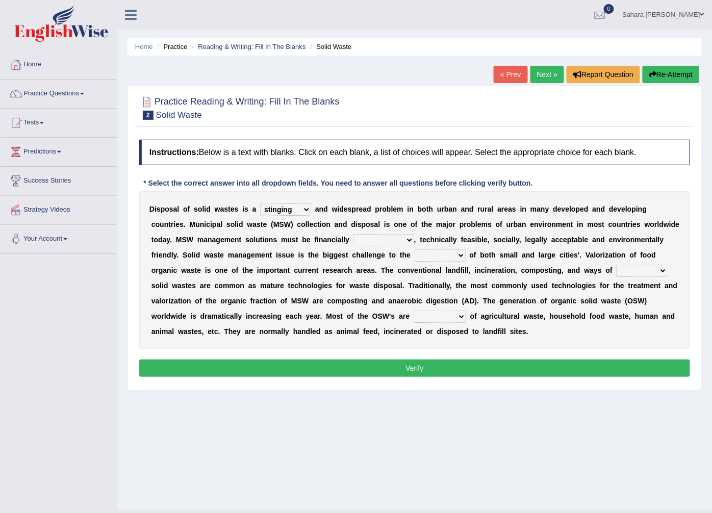
click at [354, 237] on select "unattainable sustainable objectionable treasonable" at bounding box center [384, 240] width 61 height 12
select select "sustainable"
click at [354, 235] on select "unattainable sustainable objectionable treasonable" at bounding box center [384, 240] width 61 height 12
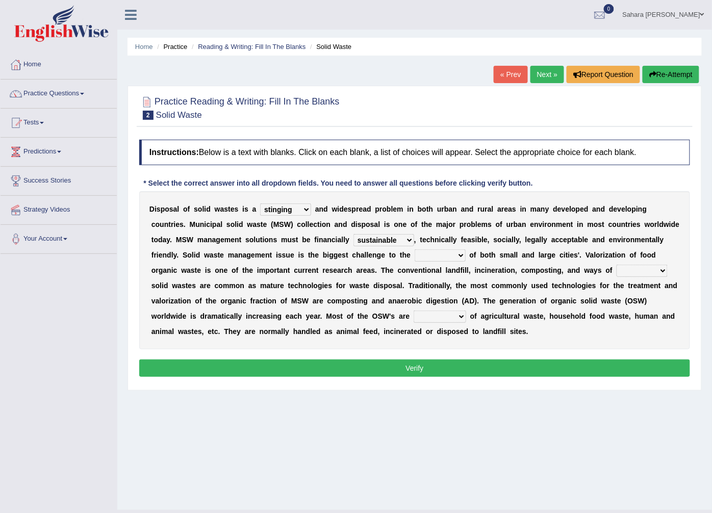
click at [471, 283] on b "m" at bounding box center [474, 286] width 6 height 8
click at [354, 236] on select "unattainable sustainable objectionable treasonable" at bounding box center [384, 240] width 61 height 12
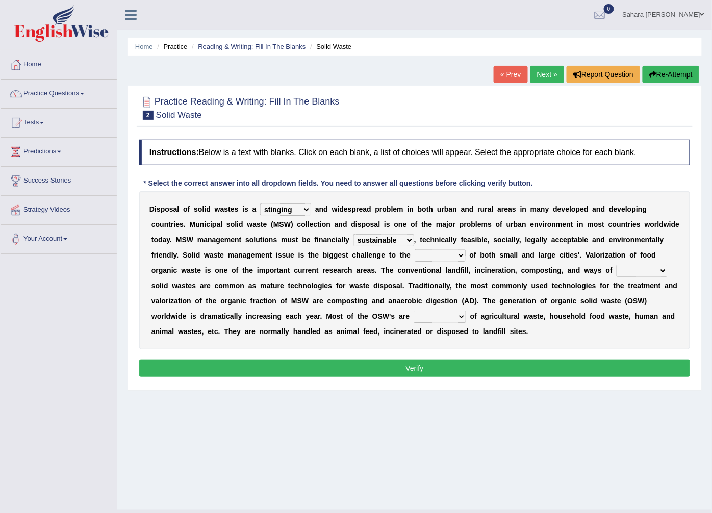
click at [354, 236] on select "unattainable sustainable objectionable treasonable" at bounding box center [384, 240] width 61 height 12
click at [354, 241] on select "unattainable sustainable objectionable treasonable" at bounding box center [384, 240] width 61 height 12
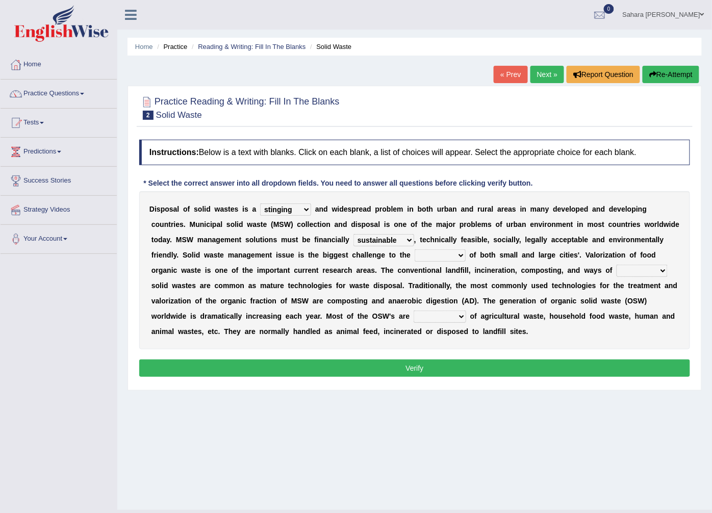
click at [415, 256] on select "plants culture authorities history" at bounding box center [440, 255] width 51 height 12
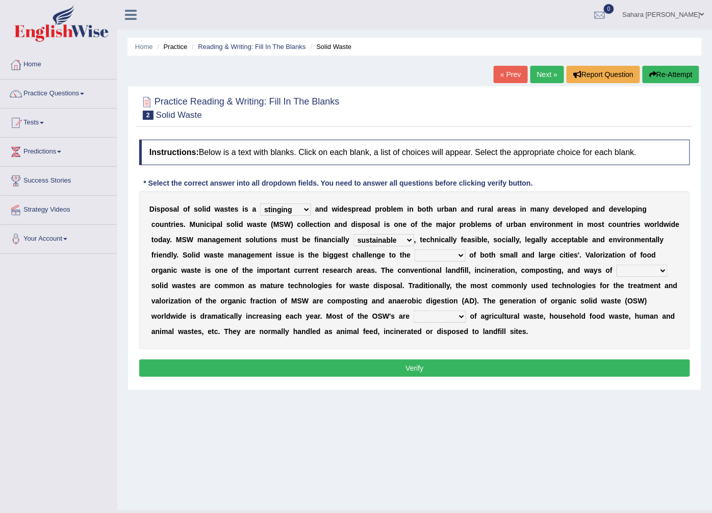
click at [415, 250] on select "plants culture authorities history" at bounding box center [440, 255] width 51 height 12
click at [507, 286] on b "m" at bounding box center [510, 286] width 6 height 8
click at [415, 256] on select "plants culture authorities history" at bounding box center [440, 255] width 51 height 12
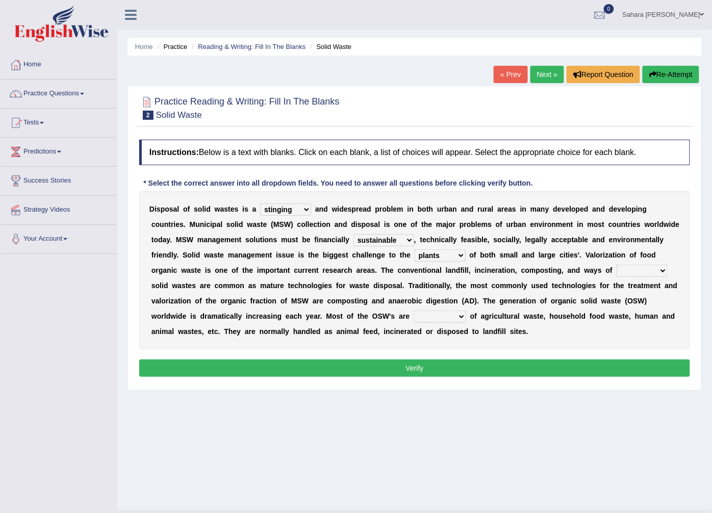
click at [415, 256] on select "plants culture authorities history" at bounding box center [440, 255] width 51 height 12
click at [415, 255] on select "plants culture authorities history" at bounding box center [440, 255] width 51 height 12
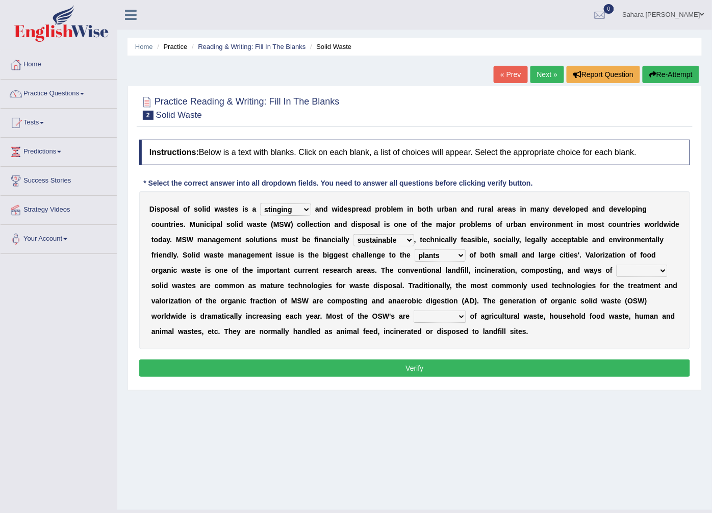
click at [415, 255] on select "plants culture authorities history" at bounding box center [440, 255] width 51 height 12
drag, startPoint x: 354, startPoint y: 255, endPoint x: 352, endPoint y: 329, distance: 73.5
click at [352, 329] on div "D i s p o s a l o f s o l i d w a s t e s i s a slanting stinging stalling shaf…" at bounding box center [414, 270] width 551 height 158
select select "history"
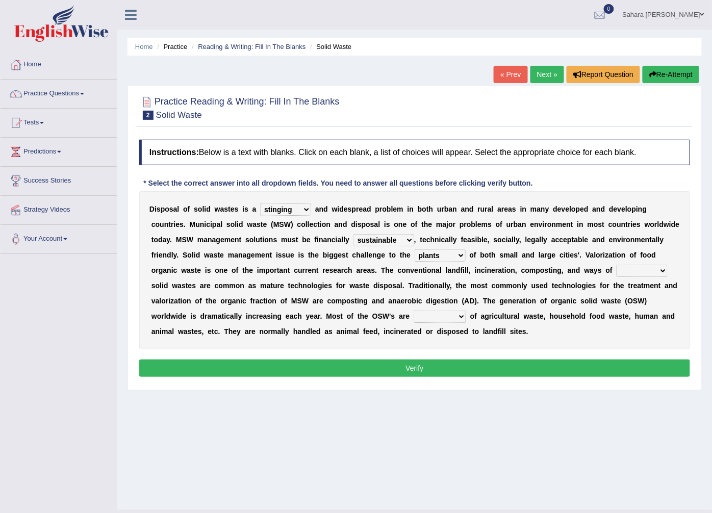
click at [415, 250] on select "plants culture authorities history" at bounding box center [440, 255] width 51 height 12
click at [617, 268] on select "reserving preserving deserving handling" at bounding box center [642, 271] width 51 height 12
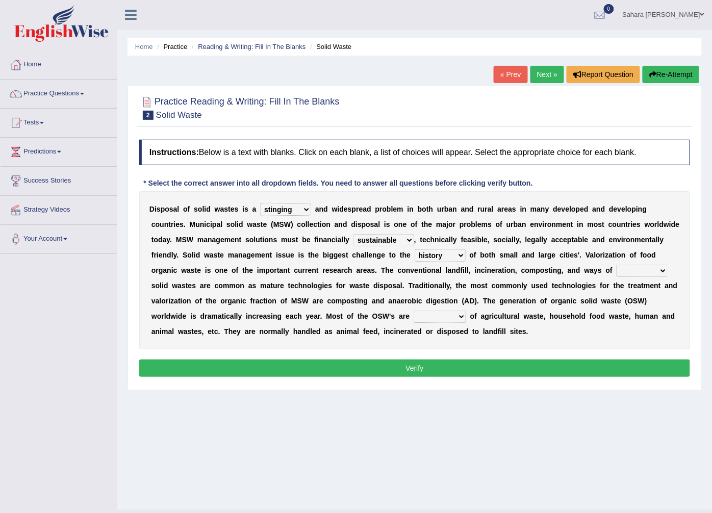
drag, startPoint x: 531, startPoint y: 268, endPoint x: 531, endPoint y: 314, distance: 45.4
click at [531, 314] on div "D i s p o s a l o f s o l i d w a s t e s i s a slanting stinging stalling shaf…" at bounding box center [414, 270] width 551 height 158
click at [617, 265] on select "reserving preserving deserving handling" at bounding box center [642, 271] width 51 height 12
click at [237, 327] on b "e" at bounding box center [235, 331] width 4 height 8
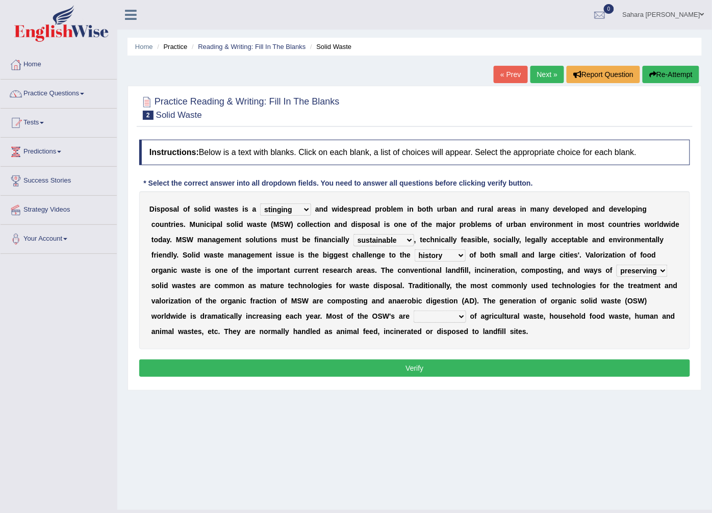
click at [237, 327] on b "e" at bounding box center [235, 331] width 4 height 8
click at [617, 272] on select "reserving preserving deserving handling" at bounding box center [642, 271] width 51 height 12
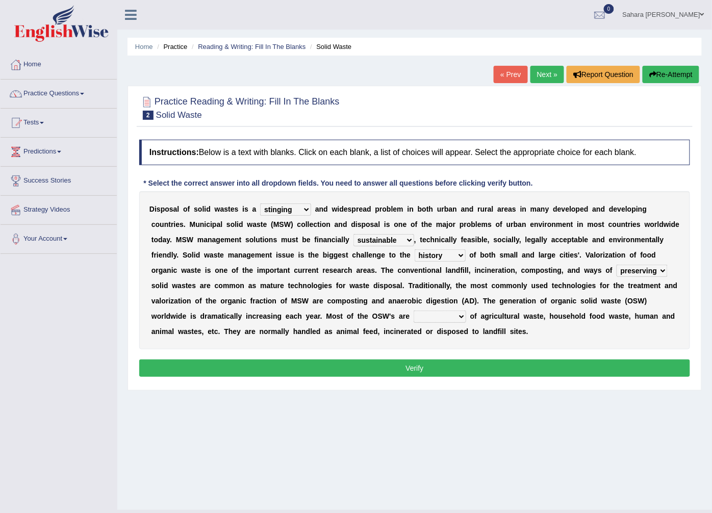
click at [617, 272] on select "reserving preserving deserving handling" at bounding box center [642, 271] width 51 height 12
click at [531, 264] on div "D i s p o s a l o f s o l i d w a s t e s i s a slanting stinging stalling shaf…" at bounding box center [414, 270] width 551 height 158
click at [617, 267] on select "reserving preserving deserving handling" at bounding box center [642, 271] width 51 height 12
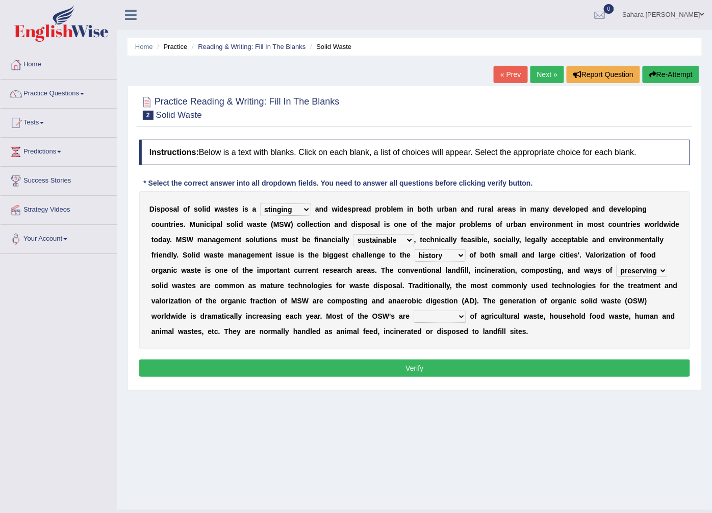
click at [617, 271] on select "reserving preserving deserving handling" at bounding box center [642, 271] width 51 height 12
drag, startPoint x: 516, startPoint y: 271, endPoint x: 513, endPoint y: 299, distance: 27.7
click at [513, 299] on div "D i s p o s a l o f s o l i d w a s t e s i s a slanting stinging stalling shaf…" at bounding box center [414, 270] width 551 height 158
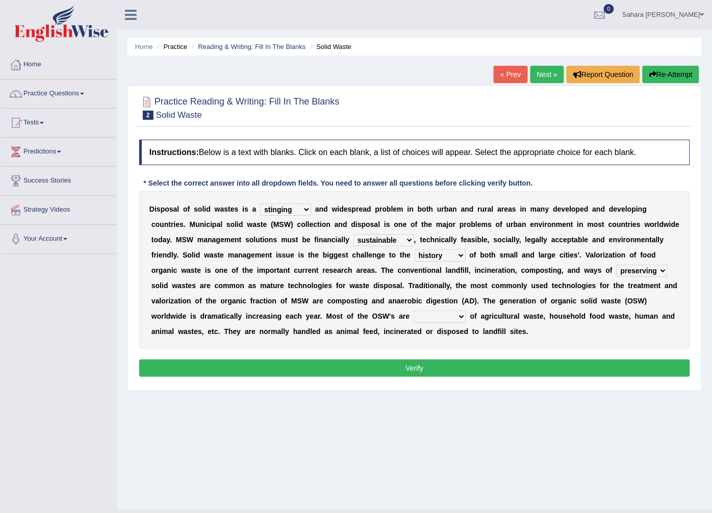
click at [200, 312] on b at bounding box center [198, 316] width 4 height 8
click at [617, 273] on select "reserving preserving deserving handling" at bounding box center [642, 271] width 51 height 12
drag, startPoint x: 511, startPoint y: 273, endPoint x: 507, endPoint y: 302, distance: 29.9
click at [507, 302] on div "D i s p o s a l o f s o l i d w a s t e s i s a slanting stinging stalling shaf…" at bounding box center [414, 270] width 551 height 158
click at [196, 312] on b "s" at bounding box center [194, 316] width 4 height 8
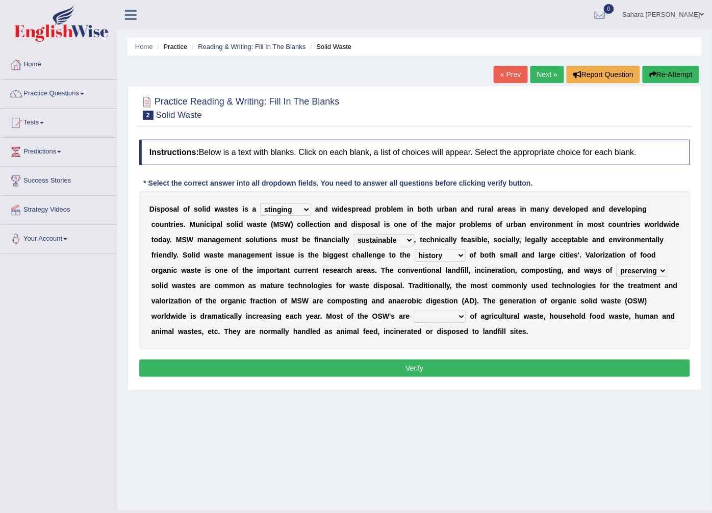
click at [617, 273] on select "reserving preserving deserving handling" at bounding box center [642, 271] width 51 height 12
drag, startPoint x: 510, startPoint y: 273, endPoint x: 508, endPoint y: 298, distance: 25.1
click at [508, 298] on div "D i s p o s a l o f s o l i d w a s t e s i s a slanting stinging stalling shaf…" at bounding box center [414, 270] width 551 height 158
select select "reserving"
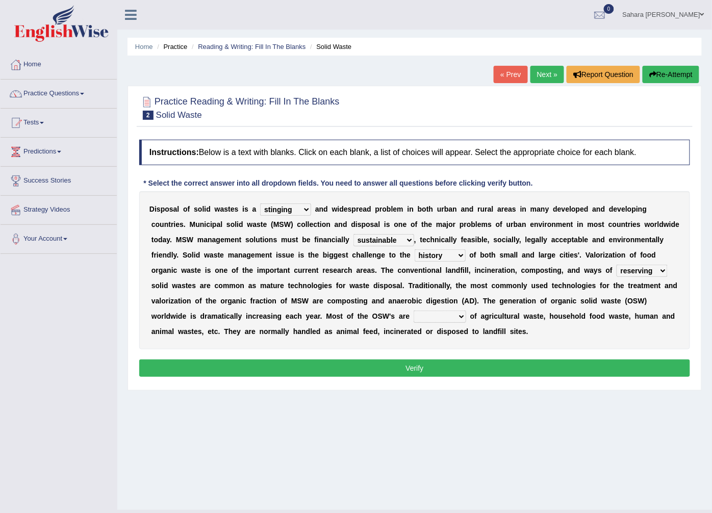
click at [617, 265] on select "reserving preserving deserving handling" at bounding box center [642, 271] width 51 height 12
click at [414, 318] on select "composed disposed composing disposing" at bounding box center [440, 317] width 53 height 12
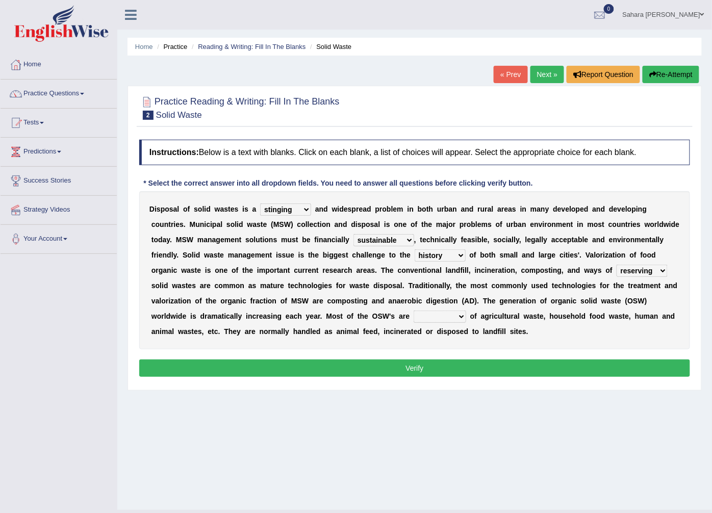
click at [414, 318] on select "composed disposed composing disposing" at bounding box center [440, 317] width 53 height 12
click at [414, 313] on select "composed disposed composing disposing" at bounding box center [440, 317] width 53 height 12
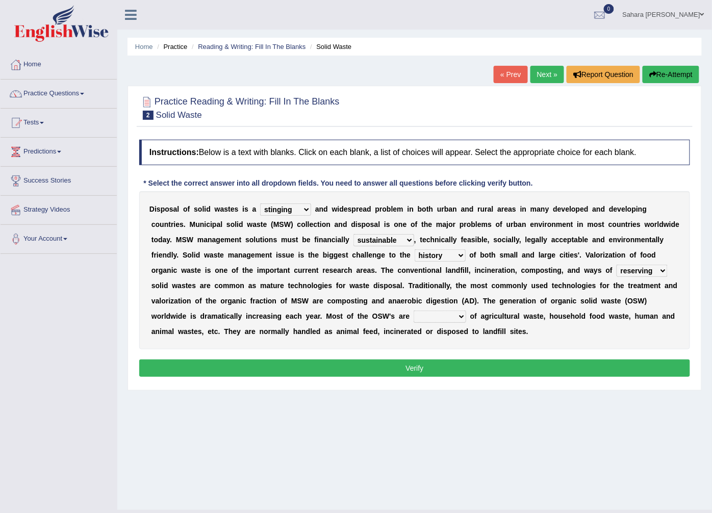
click at [414, 313] on select "composed disposed composing disposing" at bounding box center [440, 317] width 53 height 12
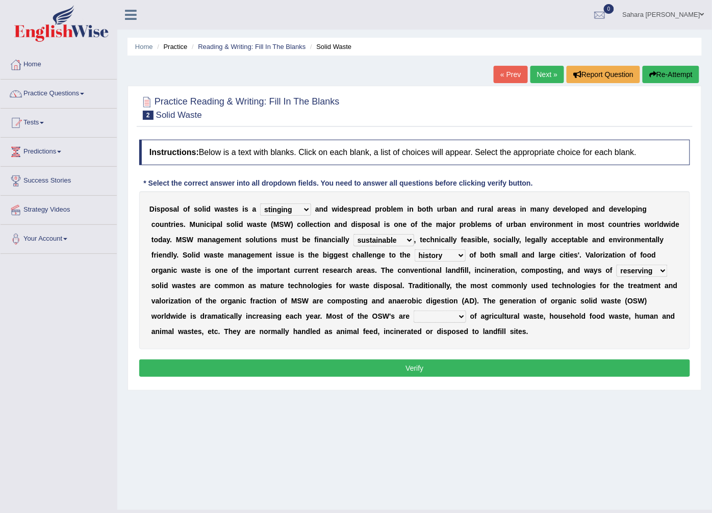
click at [414, 313] on select "composed disposed composing disposing" at bounding box center [440, 317] width 53 height 12
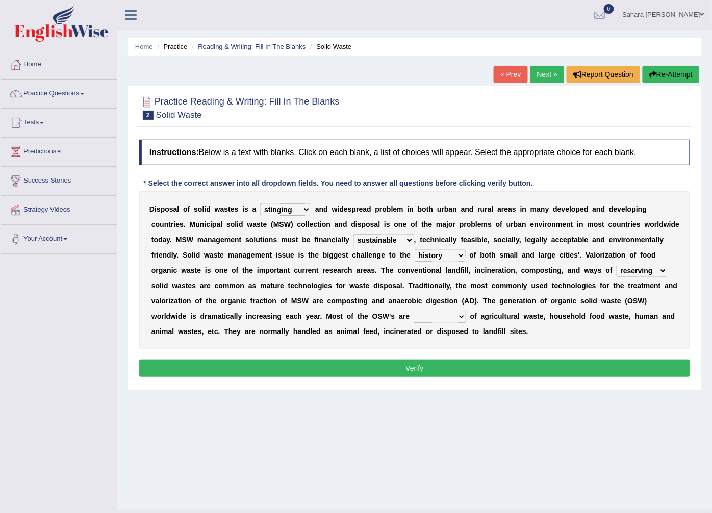
click at [414, 314] on select "composed disposed composing disposing" at bounding box center [440, 317] width 53 height 12
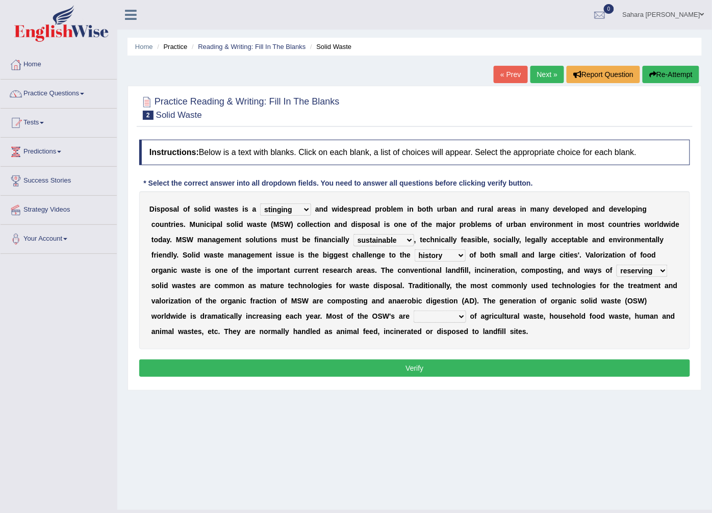
click at [414, 314] on select "composed disposed composing disposing" at bounding box center [440, 317] width 53 height 12
drag, startPoint x: 231, startPoint y: 314, endPoint x: 233, endPoint y: 329, distance: 14.5
click at [233, 329] on div "D i s p o s a l o f s o l i d w a s t e s i s a slanting stinging stalling shaf…" at bounding box center [414, 270] width 551 height 158
click at [201, 406] on div "Home Practice Reading & Writing: Fill In The Blanks Solid Waste « Prev Next » R…" at bounding box center [414, 255] width 595 height 510
click at [414, 317] on select "composed disposed composing disposing" at bounding box center [440, 317] width 53 height 12
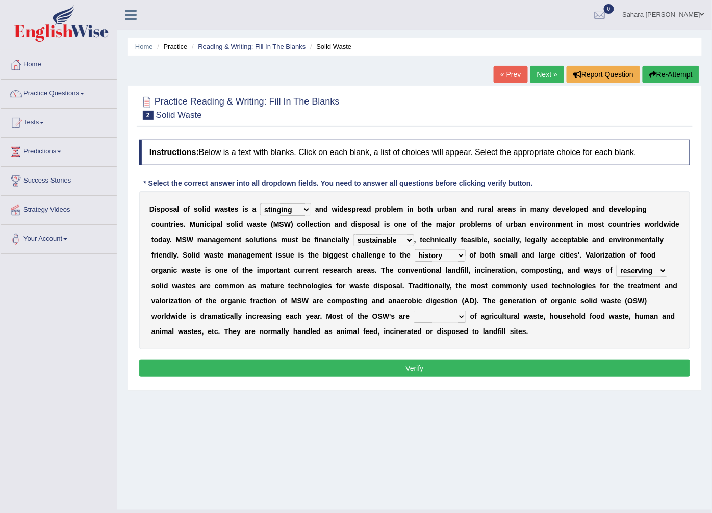
click at [414, 317] on select "composed disposed composing disposing" at bounding box center [440, 317] width 53 height 12
click at [414, 319] on select "composed disposed composing disposing" at bounding box center [440, 317] width 53 height 12
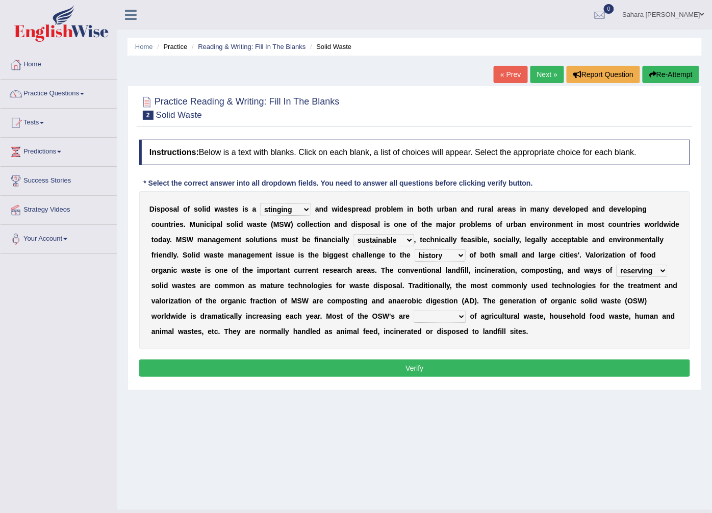
click at [414, 319] on select "composed disposed composing disposing" at bounding box center [440, 317] width 53 height 12
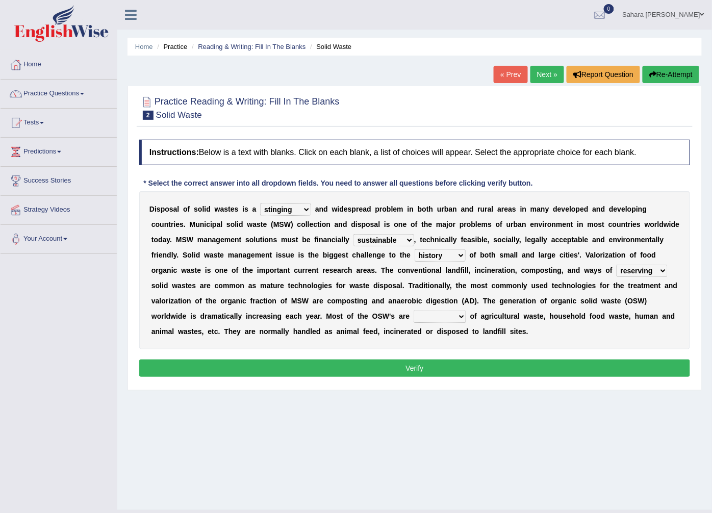
click at [186, 449] on div "Home Practice Reading & Writing: Fill In The Blanks Solid Waste « Prev Next » R…" at bounding box center [414, 255] width 595 height 510
click at [414, 312] on select "composed disposed composing disposing" at bounding box center [440, 317] width 53 height 12
drag, startPoint x: 219, startPoint y: 313, endPoint x: 200, endPoint y: 383, distance: 72.5
click at [200, 383] on div "Instructions: Below is a text with blanks. Click on each blank, a list of choic…" at bounding box center [415, 260] width 556 height 250
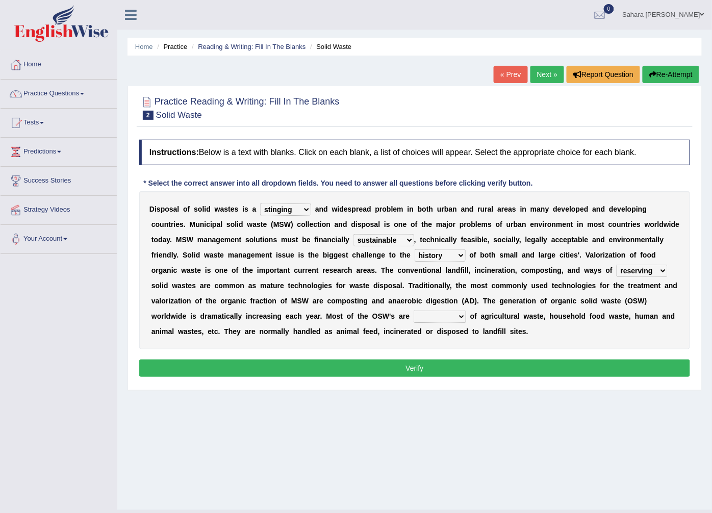
select select "disposed"
click at [414, 311] on select "composed disposed composing disposing" at bounding box center [440, 317] width 53 height 12
drag, startPoint x: 200, startPoint y: 383, endPoint x: 208, endPoint y: 363, distance: 21.0
click at [208, 365] on button "Verify" at bounding box center [414, 368] width 551 height 17
click at [0, 0] on div at bounding box center [0, 0] width 0 height 0
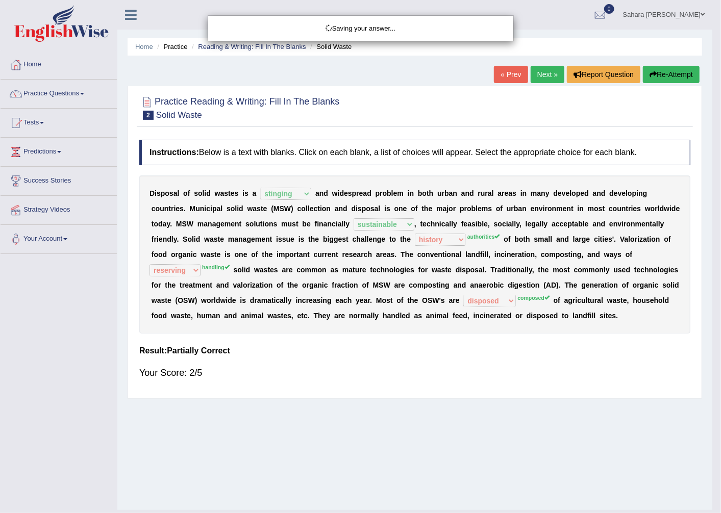
click at [208, 363] on div "Saving your answer..." at bounding box center [360, 256] width 721 height 513
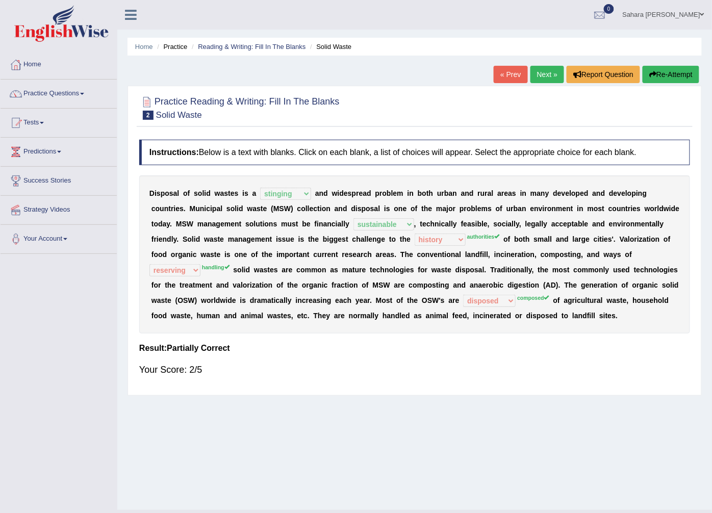
click at [540, 74] on link "Next »" at bounding box center [548, 74] width 34 height 17
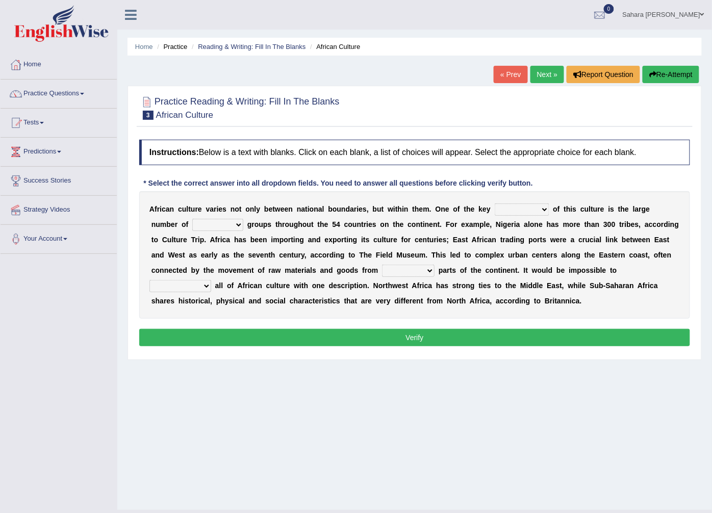
click at [507, 209] on select "conjectures features issues doubts" at bounding box center [522, 210] width 55 height 12
drag, startPoint x: 507, startPoint y: 209, endPoint x: 512, endPoint y: 259, distance: 50.2
click at [512, 259] on div "A f r i c a n c u l t u r e v a r i e s n o t o n l y b e t w e e n n a t i o n…" at bounding box center [414, 255] width 551 height 128
select select "features"
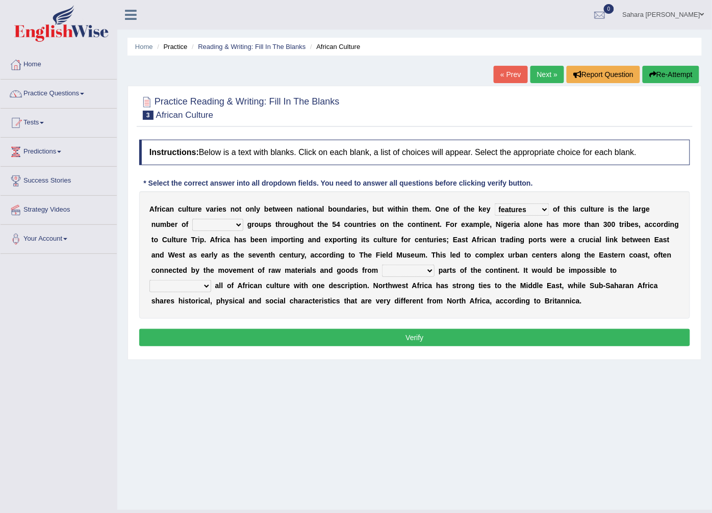
click at [495, 204] on select "conjectures features issues doubts" at bounding box center [522, 210] width 55 height 12
click at [634, 259] on b "o" at bounding box center [636, 255] width 5 height 8
click at [502, 201] on div "A f r i c a n c u l t u r e v a r i e s n o t o n l y b e t w e e n n a t i o n…" at bounding box center [414, 255] width 551 height 128
click at [503, 207] on select "conjectures features issues doubts" at bounding box center [522, 210] width 55 height 12
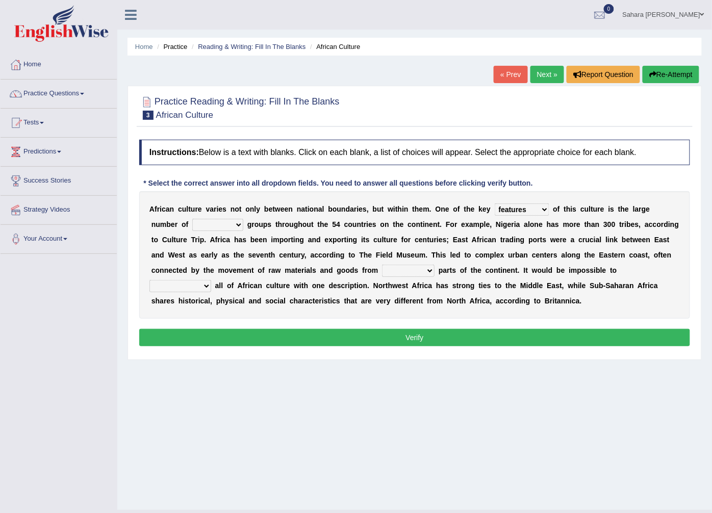
click at [503, 207] on select "conjectures features issues doubts" at bounding box center [522, 210] width 55 height 12
click at [495, 213] on select "conjectures features issues doubts" at bounding box center [522, 210] width 55 height 12
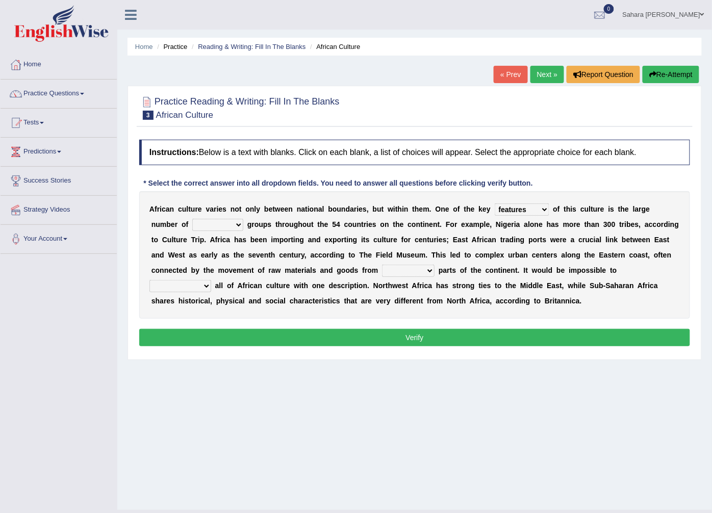
click at [495, 213] on select "conjectures features issues doubts" at bounding box center [522, 210] width 55 height 12
click at [351, 318] on div "A f r i c a n c u l t u r e v a r i e s n o t o n l y b e t w e e n n a t i o n…" at bounding box center [414, 255] width 551 height 128
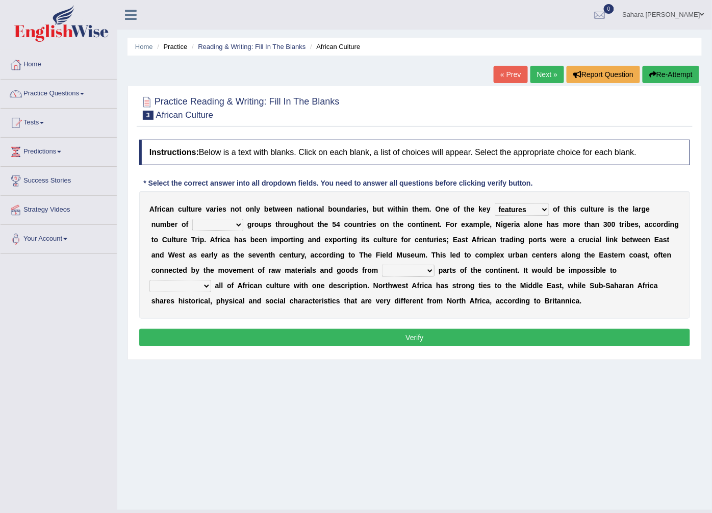
click at [194, 227] on select "ethic ethnic eugenic epic" at bounding box center [217, 225] width 51 height 12
drag, startPoint x: 194, startPoint y: 227, endPoint x: 164, endPoint y: 270, distance: 52.8
click at [164, 270] on div "A f r i c a n c u l t u r e v a r i e s n o t o n l y b e t w e e n n a t i o n…" at bounding box center [414, 255] width 551 height 128
select select "ethnic"
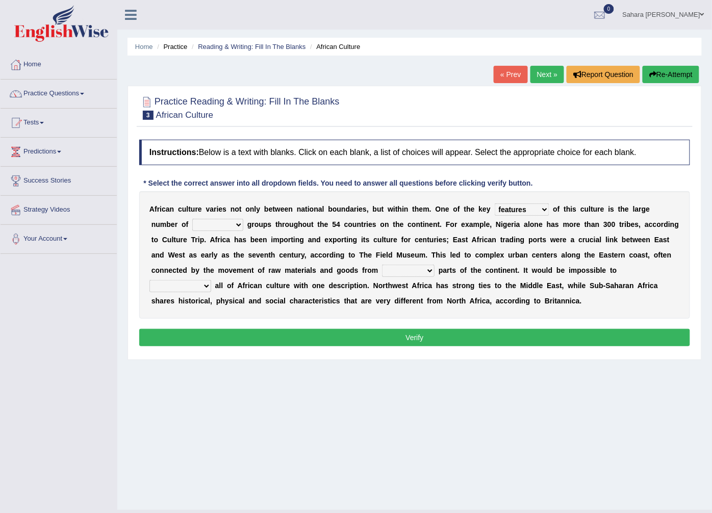
click at [192, 219] on select "ethic ethnic eugenic epic" at bounding box center [217, 225] width 51 height 12
click at [297, 270] on b "e" at bounding box center [299, 270] width 4 height 8
click at [192, 225] on select "ethic ethnic eugenic epic" at bounding box center [217, 225] width 51 height 12
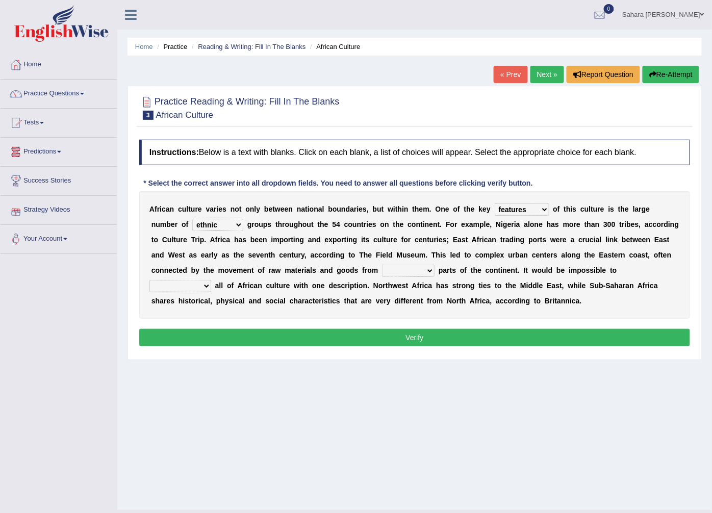
click at [192, 225] on select "ethic ethnic eugenic epic" at bounding box center [217, 225] width 51 height 12
click at [192, 223] on select "ethic ethnic eugenic epic" at bounding box center [217, 225] width 51 height 12
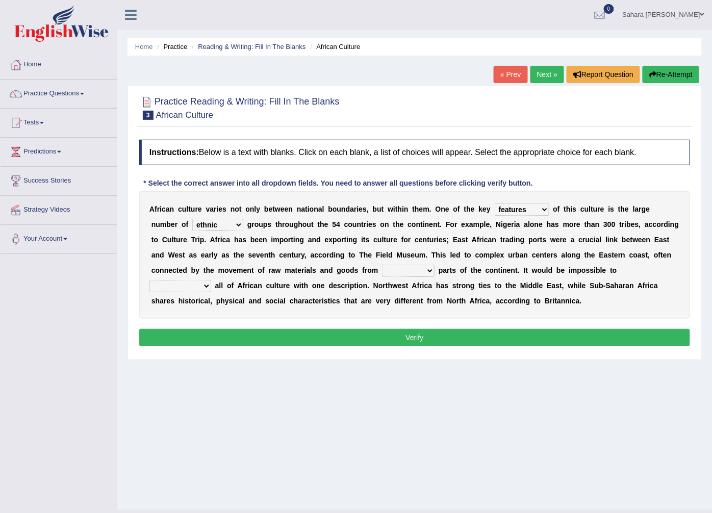
click at [192, 223] on select "ethic ethnic eugenic epic" at bounding box center [217, 225] width 51 height 12
click at [192, 225] on select "ethic ethnic eugenic epic" at bounding box center [217, 225] width 51 height 12
click at [497, 210] on select "conjectures features issues doubts" at bounding box center [522, 210] width 55 height 12
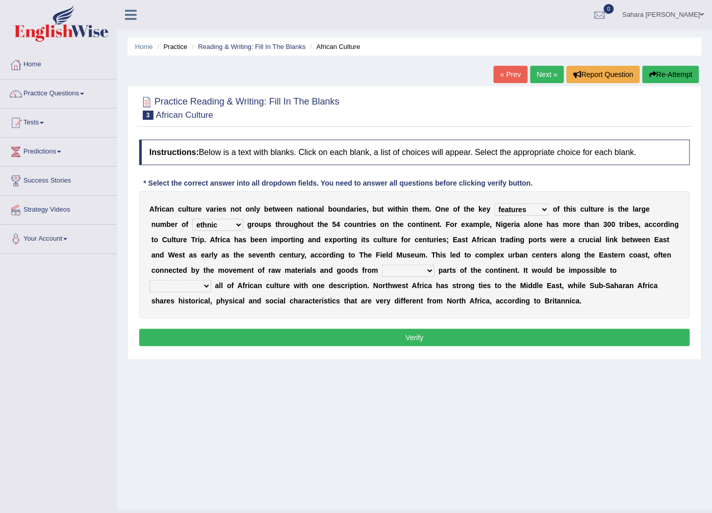
click at [497, 210] on select "conjectures features issues doubts" at bounding box center [522, 210] width 55 height 12
click at [384, 302] on div "A f r i c a n c u l t u r e v a r i e s n o t o n l y b e t w e e n n a t i o n…" at bounding box center [414, 255] width 551 height 128
click at [383, 303] on div "A f r i c a n c u l t u r e v a r i e s n o t o n l y b e t w e e n n a t i o n…" at bounding box center [414, 255] width 551 height 128
click at [382, 270] on select "forelocked interlocked unlocked landlocked" at bounding box center [408, 271] width 53 height 12
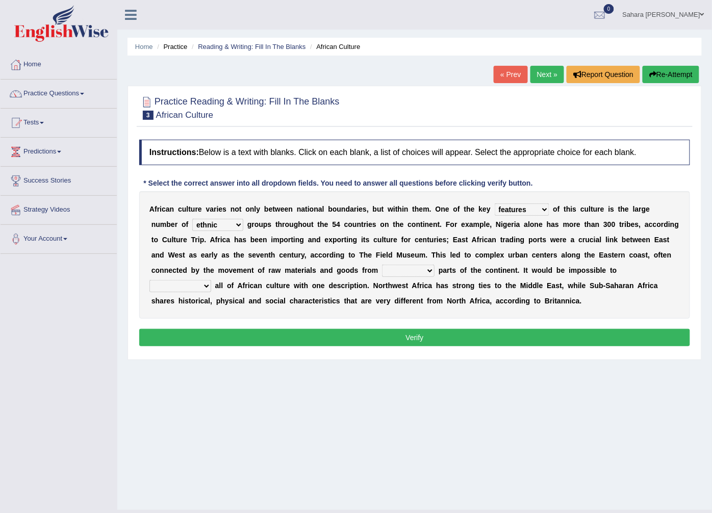
click at [382, 270] on select "forelocked interlocked unlocked landlocked" at bounding box center [408, 271] width 53 height 12
click at [444, 319] on div "A f r i c a n c u l t u r e v a r i e s n o t o n l y b e t w e e n n a t i o n…" at bounding box center [414, 255] width 551 height 128
click at [443, 319] on div "A f r i c a n c u l t u r e v a r i e s n o t o n l y b e t w e e n n a t i o n…" at bounding box center [414, 255] width 551 height 128
click at [211, 280] on select "characterize conceptualize symbolize synthesize" at bounding box center [180, 286] width 62 height 12
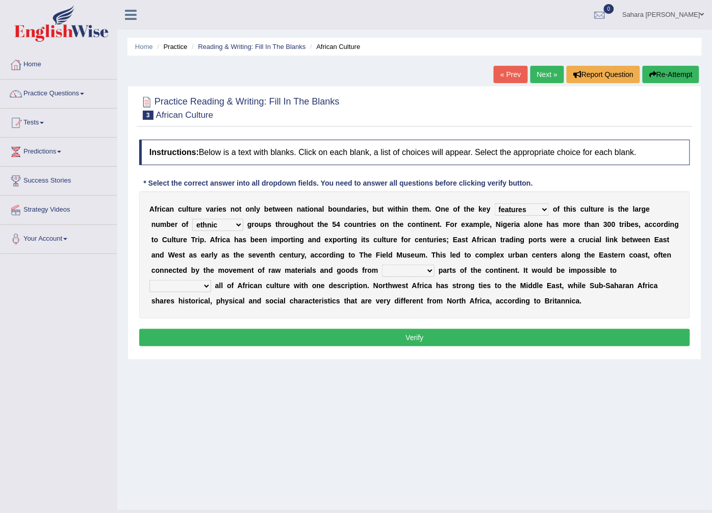
click at [211, 280] on select "characterize conceptualize symbolize synthesize" at bounding box center [180, 286] width 62 height 12
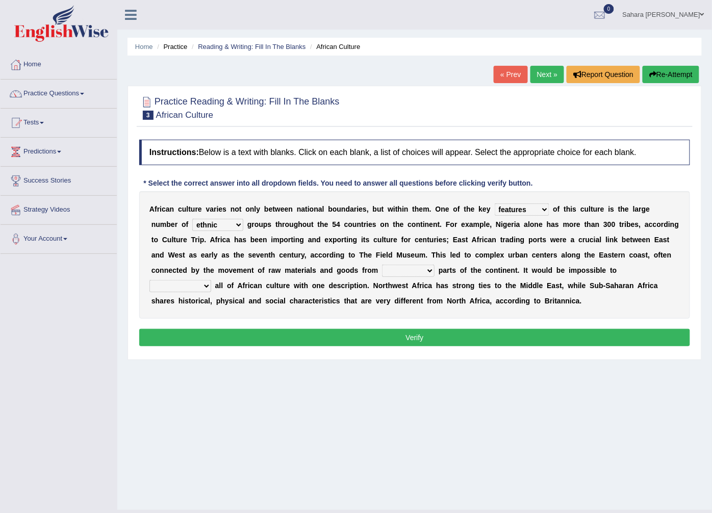
click at [211, 280] on select "characterize conceptualize symbolize synthesize" at bounding box center [180, 286] width 62 height 12
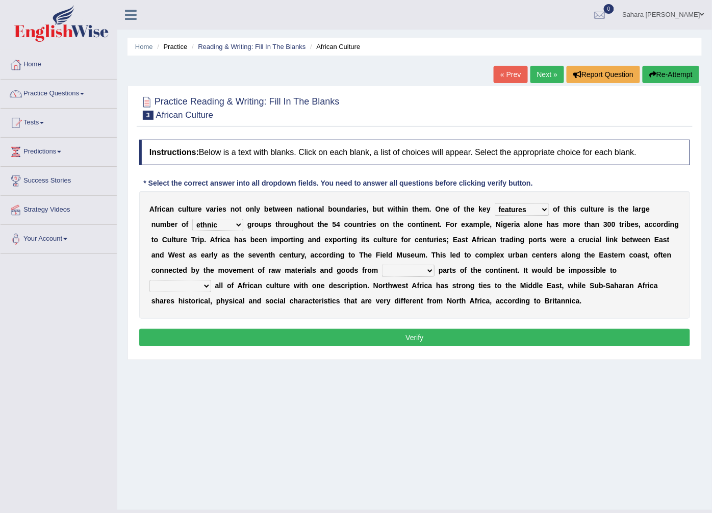
click at [211, 280] on select "characterize conceptualize symbolize synthesize" at bounding box center [180, 286] width 62 height 12
drag, startPoint x: 522, startPoint y: 272, endPoint x: 487, endPoint y: 330, distance: 68.0
click at [487, 330] on div "Instructions: Below is a text with blanks. Click on each blank, a list of choic…" at bounding box center [415, 245] width 556 height 220
select select "conceptualize"
click at [211, 280] on select "characterize conceptualize symbolize synthesize" at bounding box center [180, 286] width 62 height 12
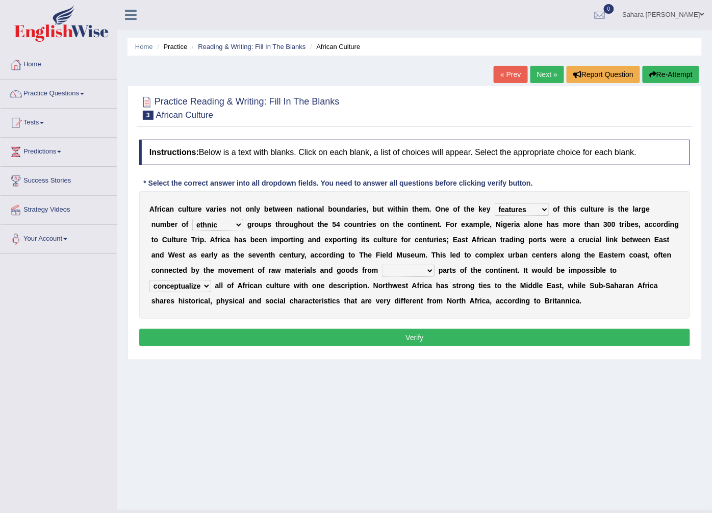
drag, startPoint x: 488, startPoint y: 320, endPoint x: 492, endPoint y: 310, distance: 10.5
click at [490, 318] on div "Instructions: Below is a text with blanks. Click on each blank, a list of choic…" at bounding box center [415, 245] width 556 height 220
click at [211, 280] on select "characterize conceptualize symbolize synthesize" at bounding box center [180, 286] width 62 height 12
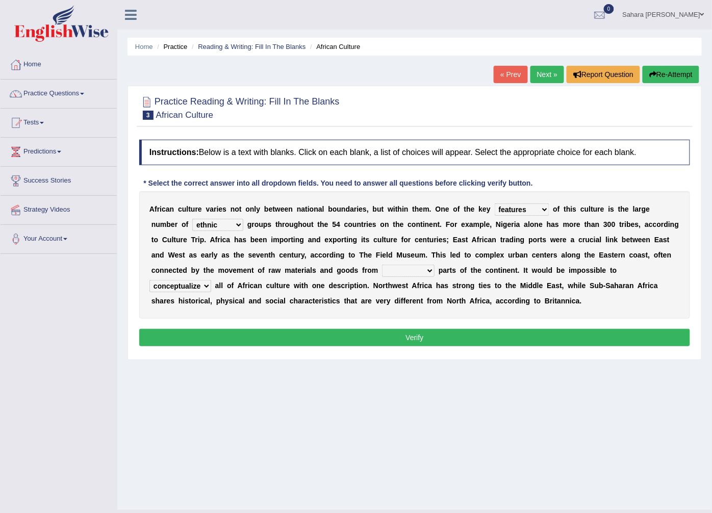
click at [439, 379] on div "Home Practice Reading & Writing: Fill In The Blanks African Culture « Prev Next…" at bounding box center [414, 255] width 595 height 510
click at [211, 280] on select "characterize conceptualize symbolize synthesize" at bounding box center [180, 286] width 62 height 12
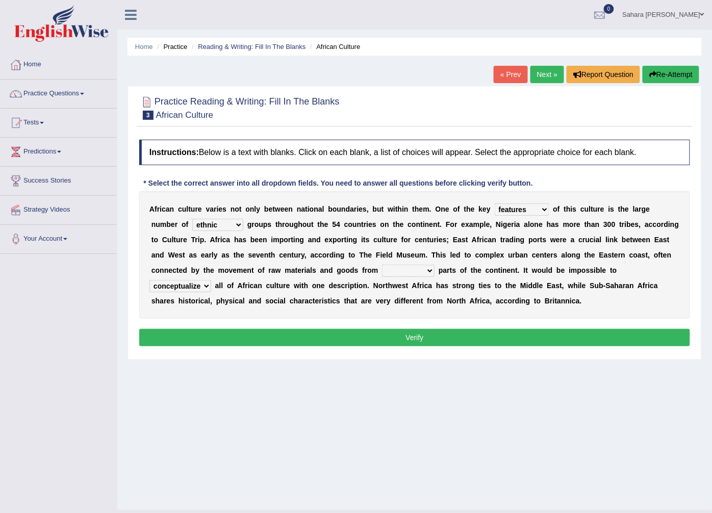
click at [211, 280] on select "characterize conceptualize symbolize synthesize" at bounding box center [180, 286] width 62 height 12
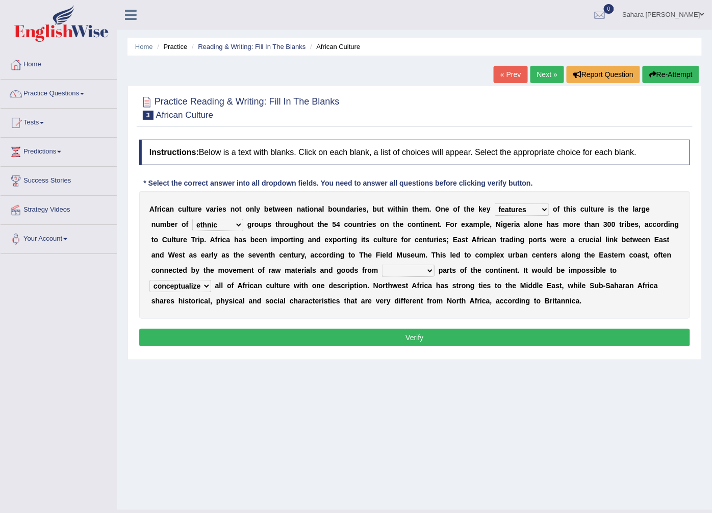
click at [211, 280] on select "characterize conceptualize symbolize synthesize" at bounding box center [180, 286] width 62 height 12
click at [496, 327] on div "Instructions: Below is a text with blanks. Click on each blank, a list of choic…" at bounding box center [415, 245] width 556 height 220
click at [494, 326] on div "Instructions: Below is a text with blanks. Click on each blank, a list of choic…" at bounding box center [415, 245] width 556 height 220
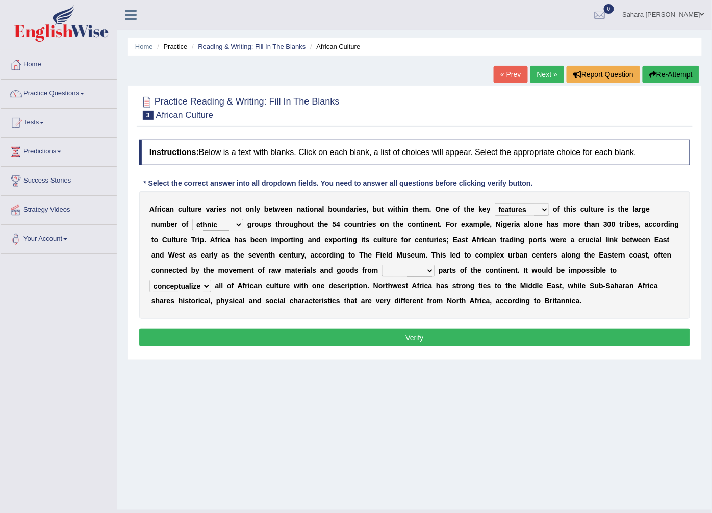
click at [493, 330] on button "Verify" at bounding box center [414, 337] width 551 height 17
click at [493, 330] on p "Verify" at bounding box center [414, 337] width 551 height 17
click at [435, 338] on button "Verify" at bounding box center [414, 337] width 551 height 17
click at [435, 338] on p "Verify" at bounding box center [414, 337] width 551 height 17
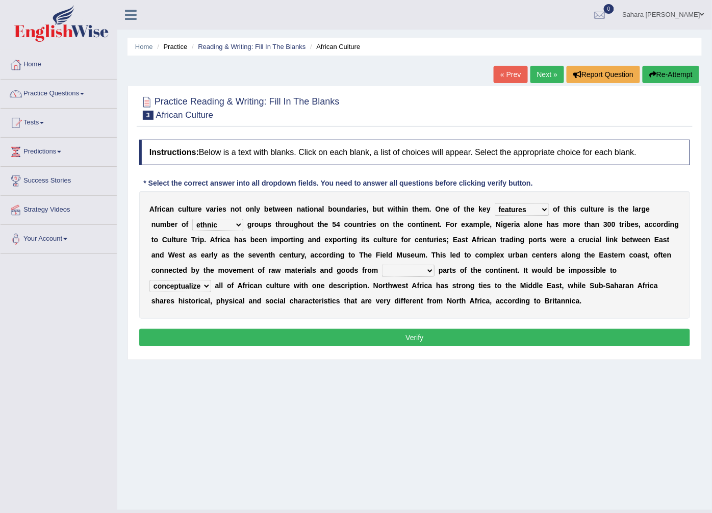
click at [382, 271] on select "forelocked interlocked unlocked landlocked" at bounding box center [408, 271] width 53 height 12
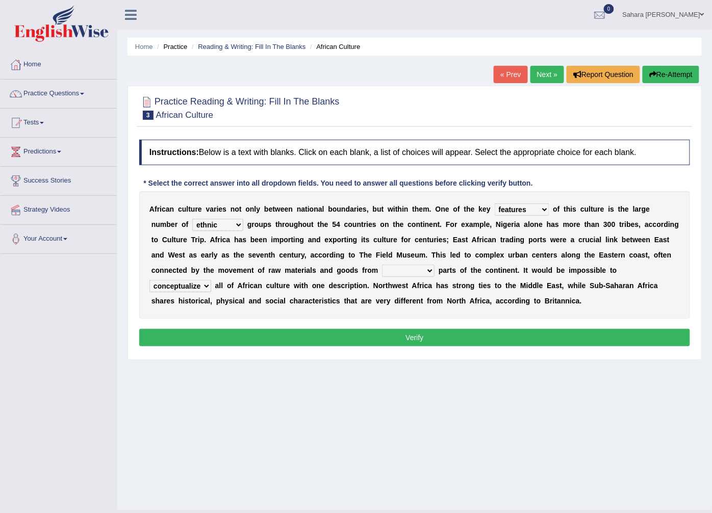
click at [382, 271] on select "forelocked interlocked unlocked landlocked" at bounding box center [408, 271] width 53 height 12
click at [382, 267] on select "forelocked interlocked unlocked landlocked" at bounding box center [408, 271] width 53 height 12
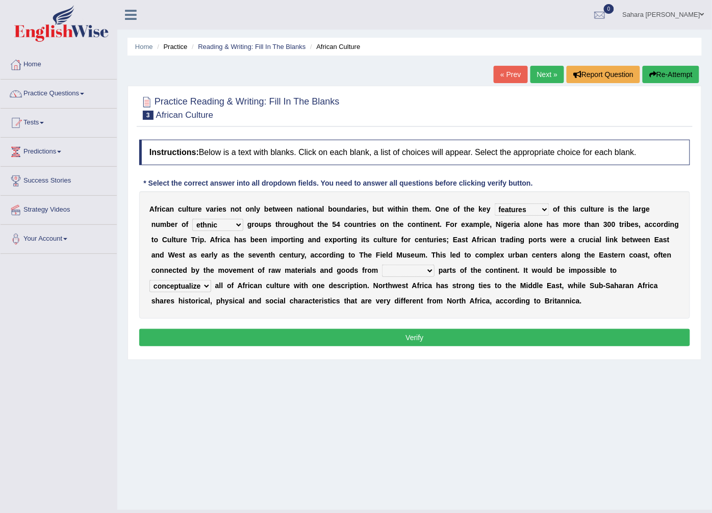
click at [382, 267] on select "forelocked interlocked unlocked landlocked" at bounding box center [408, 271] width 53 height 12
select select "landlocked"
click at [382, 265] on select "forelocked interlocked unlocked landlocked" at bounding box center [408, 271] width 53 height 12
click at [254, 340] on button "Verify" at bounding box center [414, 337] width 551 height 17
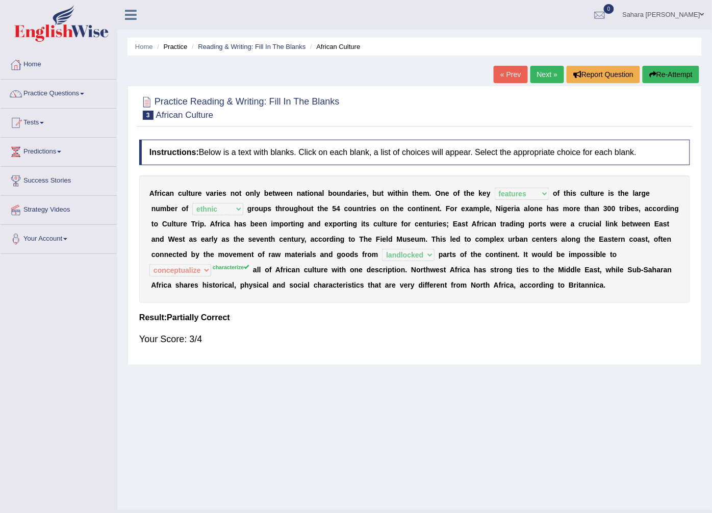
click at [554, 74] on link "Next »" at bounding box center [548, 74] width 34 height 17
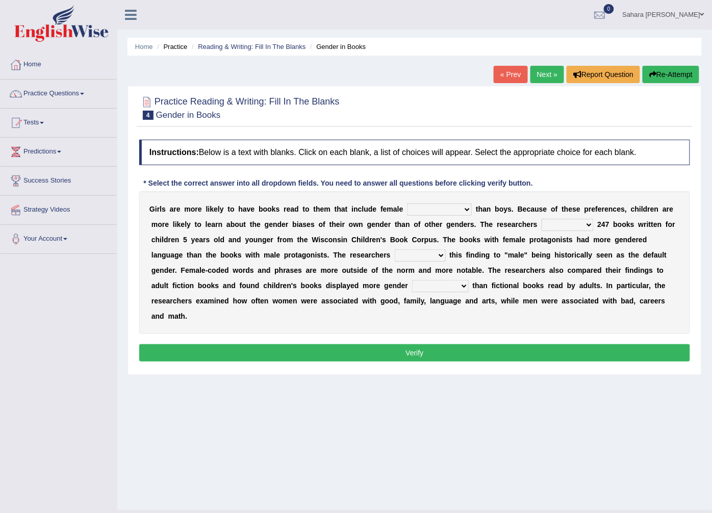
click at [426, 209] on select "protagonists cosmogonists agonists expressionists" at bounding box center [439, 210] width 65 height 12
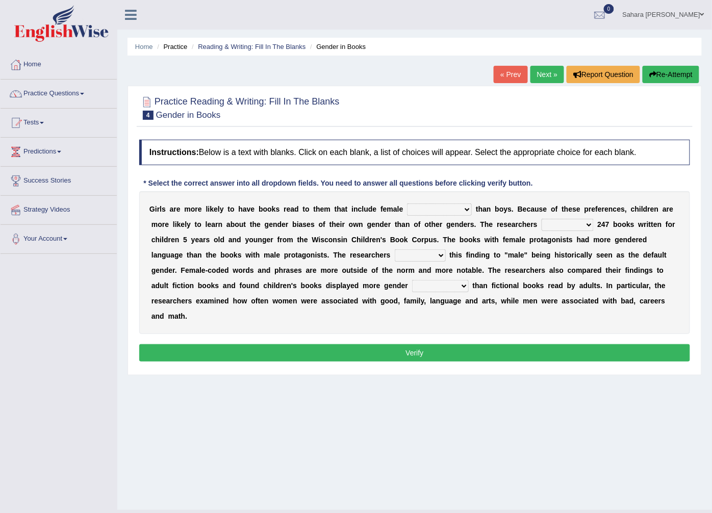
click at [426, 209] on select "protagonists cosmogonists agonists expressionists" at bounding box center [439, 210] width 65 height 12
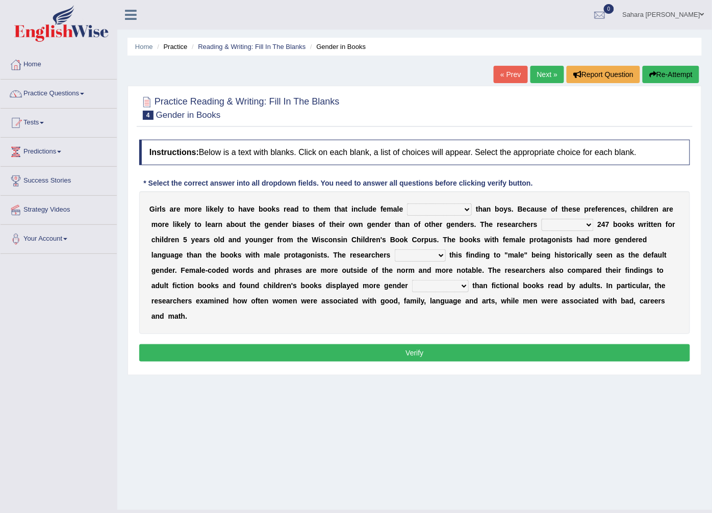
click at [426, 209] on select "protagonists cosmogonists agonists expressionists" at bounding box center [439, 210] width 65 height 12
drag, startPoint x: 426, startPoint y: 209, endPoint x: 407, endPoint y: 265, distance: 59.2
click at [407, 265] on div "G i r l s a r e m o r e l i k e l y t o h a v e b o o k s r e a d t o t h e m t…" at bounding box center [414, 262] width 551 height 143
click at [407, 204] on select "protagonists cosmogonists agonists expressionists" at bounding box center [439, 210] width 65 height 12
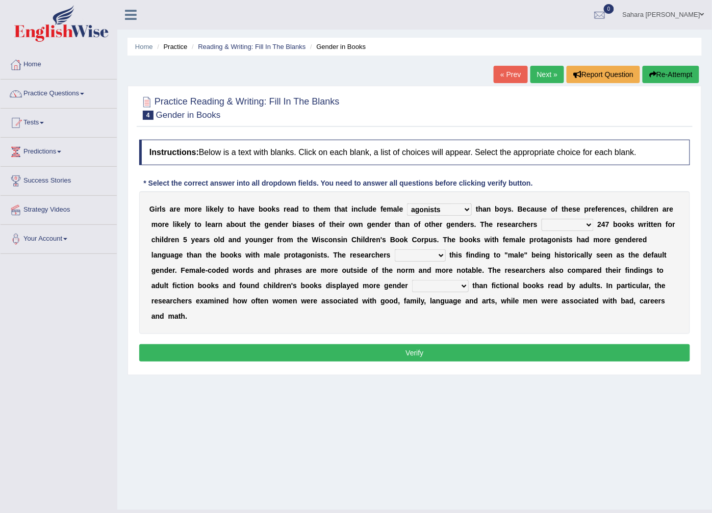
click at [407, 265] on div "G i r l s a r e m o r e l i k e l y t o h a v e b o o k s r e a d t o t h e m t…" at bounding box center [414, 262] width 551 height 143
click at [411, 212] on select "protagonists cosmogonists agonists expressionists" at bounding box center [439, 210] width 65 height 12
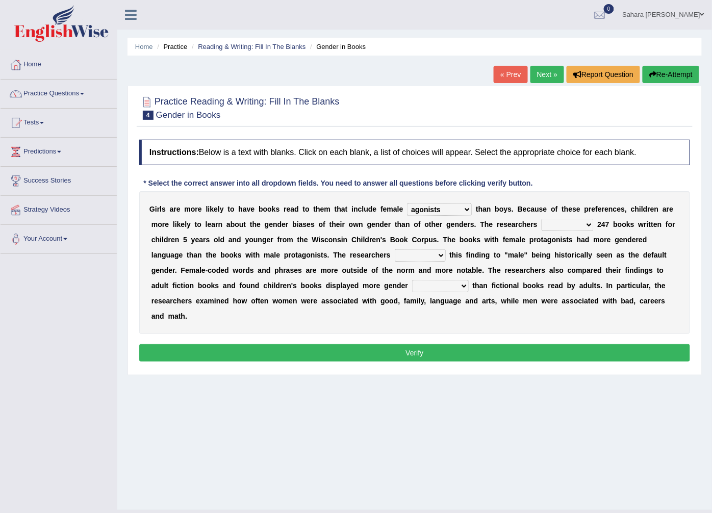
click at [411, 212] on select "protagonists cosmogonists agonists expressionists" at bounding box center [439, 210] width 65 height 12
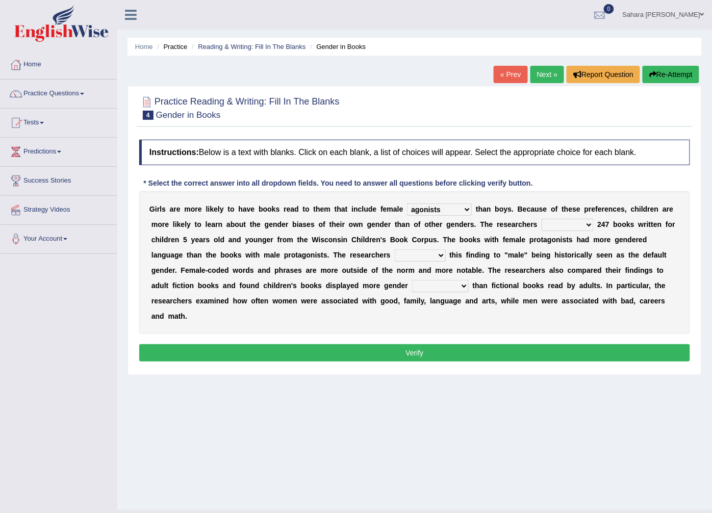
click at [411, 212] on select "protagonists cosmogonists agonists expressionists" at bounding box center [439, 210] width 65 height 12
drag, startPoint x: 370, startPoint y: 415, endPoint x: 371, endPoint y: 403, distance: 12.3
click at [370, 415] on div "Home Practice Reading & Writing: Fill In The Blanks Gender in Books « Prev Next…" at bounding box center [414, 255] width 595 height 510
click at [436, 211] on select "protagonists cosmogonists agonists expressionists" at bounding box center [439, 210] width 65 height 12
click at [407, 204] on select "protagonists cosmogonists agonists expressionists" at bounding box center [439, 210] width 65 height 12
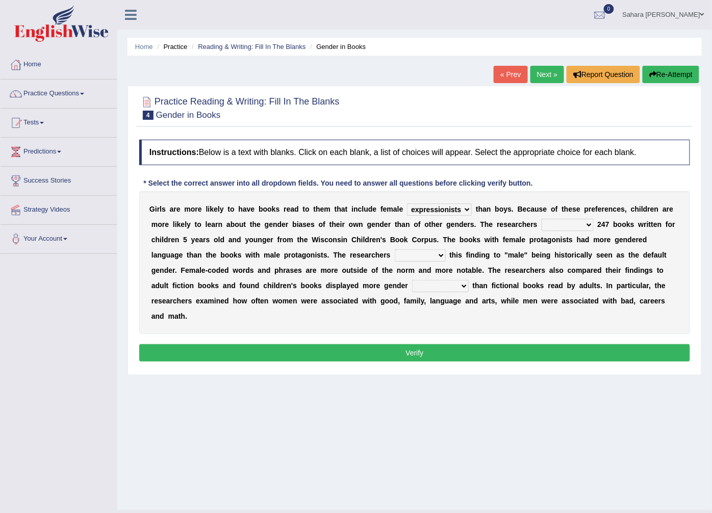
click at [412, 279] on div "G i r l s a r e m o r e l i k e l y t o h a v e b o o k s r e a d t o t h e m t…" at bounding box center [414, 262] width 551 height 143
click at [430, 209] on select "protagonists cosmogonists agonists expressionists" at bounding box center [439, 210] width 65 height 12
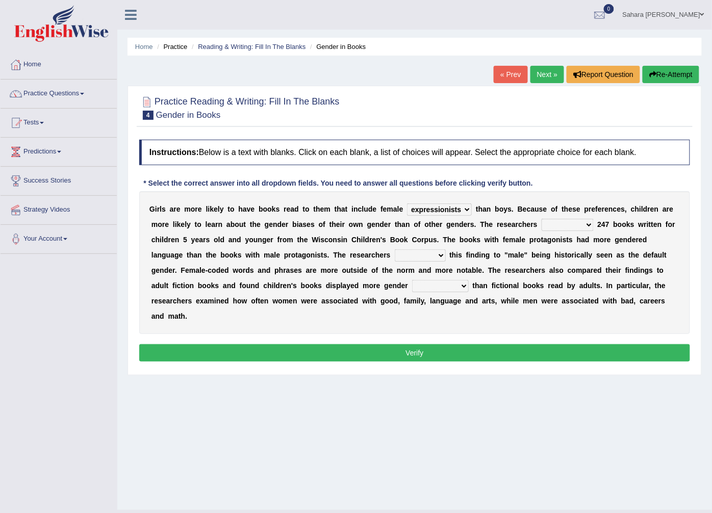
click at [430, 209] on select "protagonists cosmogonists agonists expressionists" at bounding box center [439, 210] width 65 height 12
click at [414, 210] on select "protagonists cosmogonists agonists expressionists" at bounding box center [439, 210] width 65 height 12
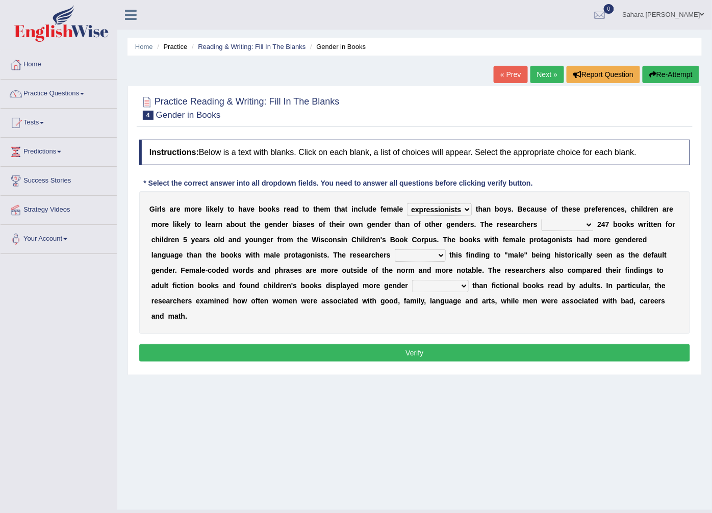
click at [414, 210] on select "protagonists cosmogonists agonists expressionists" at bounding box center [439, 210] width 65 height 12
select select "protagonists"
click at [407, 204] on select "protagonists cosmogonists agonists expressionists" at bounding box center [439, 210] width 65 height 12
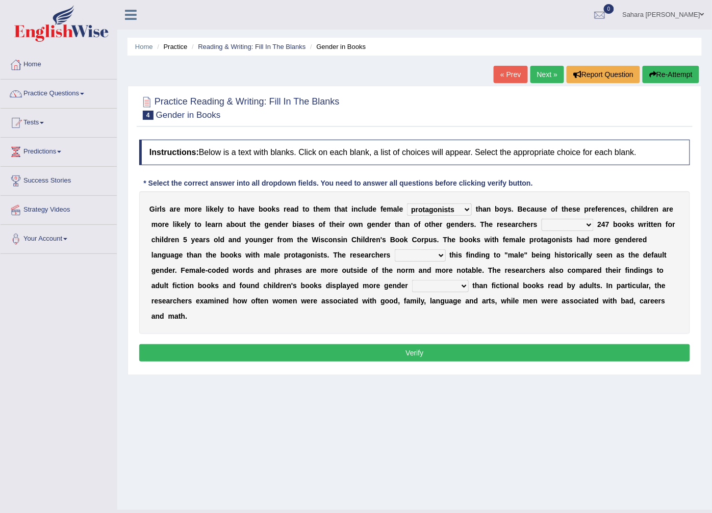
click at [473, 243] on b "k" at bounding box center [475, 240] width 4 height 8
click at [542, 228] on select "hydrolyzed paralyzed catalyzed analyzed" at bounding box center [568, 225] width 52 height 12
click at [542, 225] on select "hydrolyzed paralyzed catalyzed analyzed" at bounding box center [568, 225] width 52 height 12
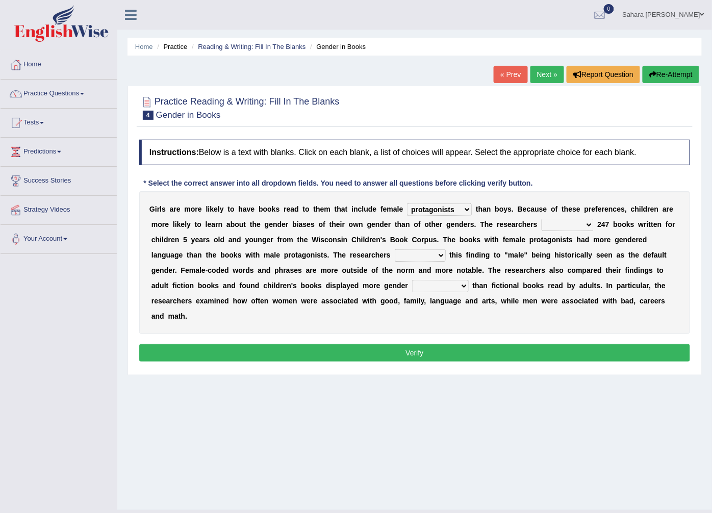
click at [542, 225] on select "hydrolyzed paralyzed catalyzed analyzed" at bounding box center [568, 225] width 52 height 12
click at [542, 219] on select "hydrolyzed paralyzed catalyzed analyzed" at bounding box center [568, 225] width 52 height 12
click at [542, 224] on select "hydrolyzed paralyzed catalyzed analyzed" at bounding box center [568, 225] width 52 height 12
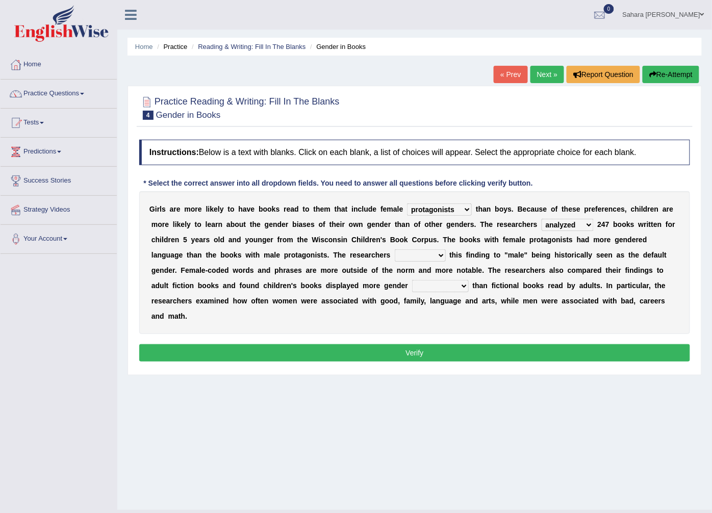
click at [543, 225] on select "hydrolyzed paralyzed catalyzed analyzed" at bounding box center [568, 225] width 52 height 12
click at [542, 228] on select "hydrolyzed paralyzed catalyzed analyzed" at bounding box center [568, 225] width 52 height 12
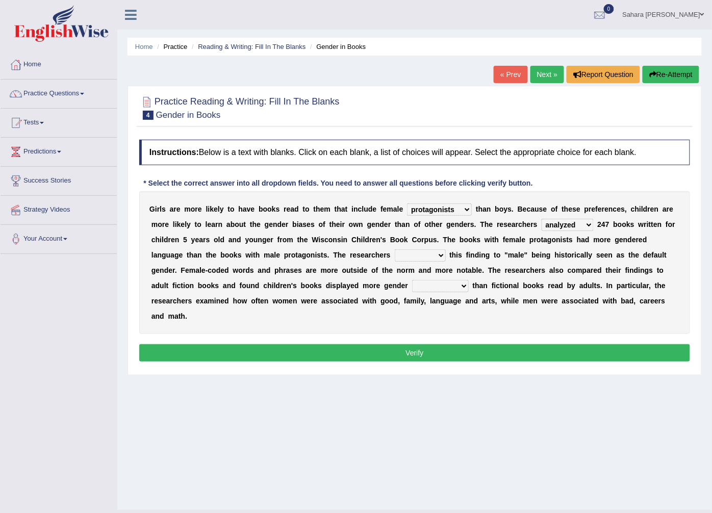
click at [542, 223] on select "hydrolyzed paralyzed catalyzed analyzed" at bounding box center [568, 225] width 52 height 12
click at [542, 228] on select "hydrolyzed paralyzed catalyzed analyzed" at bounding box center [568, 225] width 52 height 12
click at [542, 219] on select "hydrolyzed paralyzed catalyzed analyzed" at bounding box center [568, 225] width 52 height 12
drag, startPoint x: 528, startPoint y: 231, endPoint x: 513, endPoint y: 276, distance: 47.4
click at [513, 278] on div "G i r l s a r e m o r e l i k e l y t o h a v e b o o k s r e a d t o t h e m t…" at bounding box center [414, 262] width 551 height 143
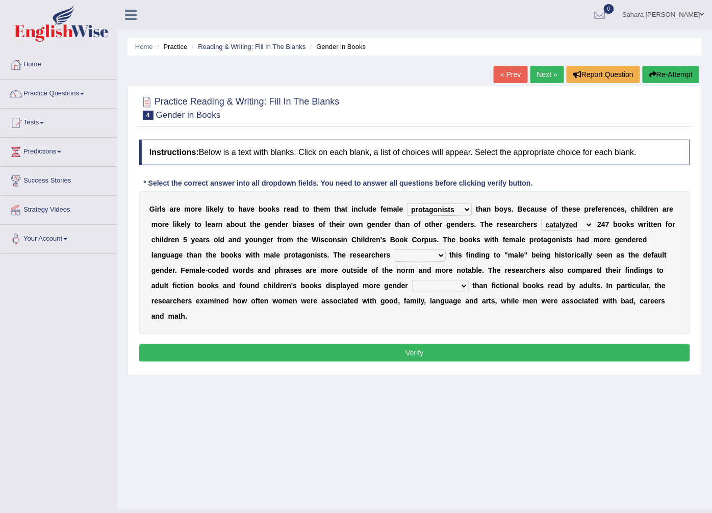
click at [542, 226] on select "hydrolyzed paralyzed catalyzed analyzed" at bounding box center [568, 225] width 52 height 12
click at [542, 225] on select "hydrolyzed paralyzed catalyzed analyzed" at bounding box center [568, 225] width 52 height 12
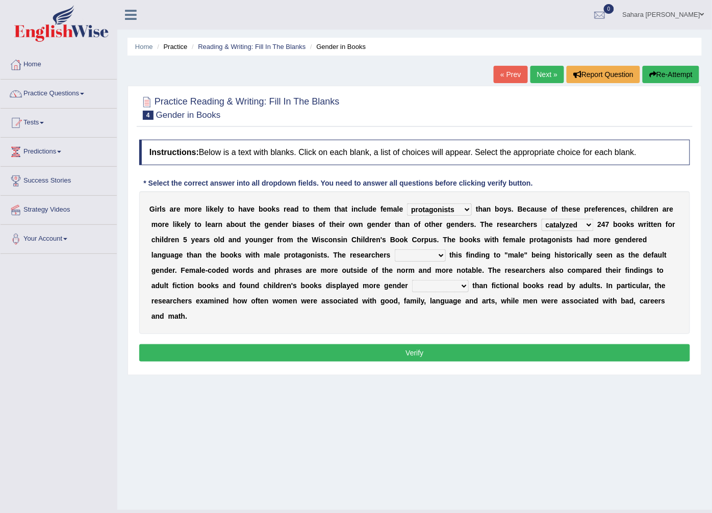
click at [542, 225] on select "hydrolyzed paralyzed catalyzed analyzed" at bounding box center [568, 225] width 52 height 12
select select "analyzed"
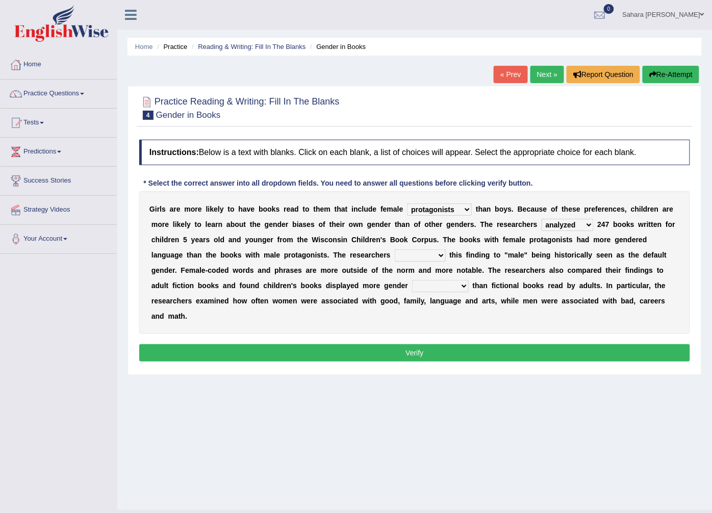
click at [542, 219] on select "hydrolyzed paralyzed catalyzed analyzed" at bounding box center [568, 225] width 52 height 12
click at [511, 296] on div "G i r l s a r e m o r e l i k e l y t o h a v e b o o k s r e a d t o t h e m t…" at bounding box center [414, 262] width 551 height 143
click at [490, 309] on div "G i r l s a r e m o r e l i k e l y t o h a v e b o o k s r e a d t o t h e m t…" at bounding box center [414, 262] width 551 height 143
click at [395, 251] on select "contribute tribute distribute attribute" at bounding box center [420, 255] width 51 height 12
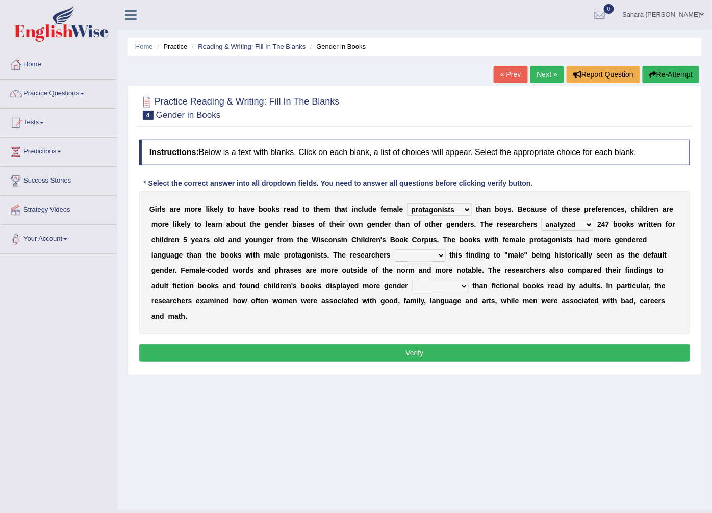
click at [395, 251] on select "contribute tribute distribute attribute" at bounding box center [420, 255] width 51 height 12
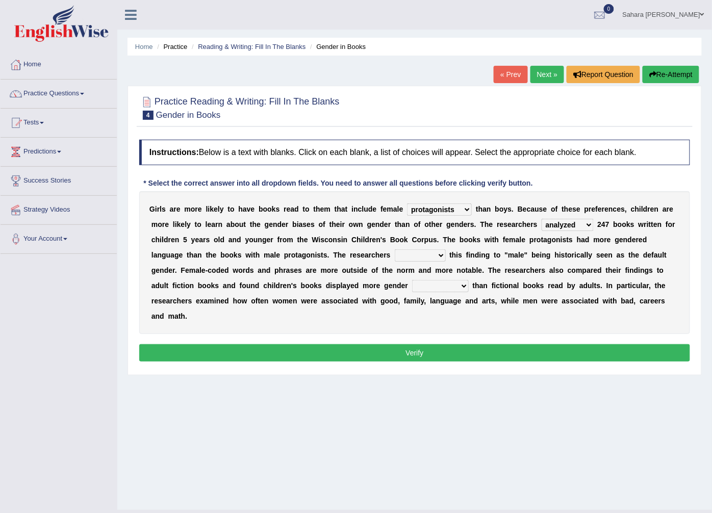
click at [395, 251] on select "contribute tribute distribute attribute" at bounding box center [420, 255] width 51 height 12
drag, startPoint x: 326, startPoint y: 251, endPoint x: 324, endPoint y: 275, distance: 24.1
click at [395, 256] on select "contribute tribute distribute attribute" at bounding box center [420, 255] width 51 height 12
drag, startPoint x: 324, startPoint y: 275, endPoint x: 320, endPoint y: 289, distance: 14.4
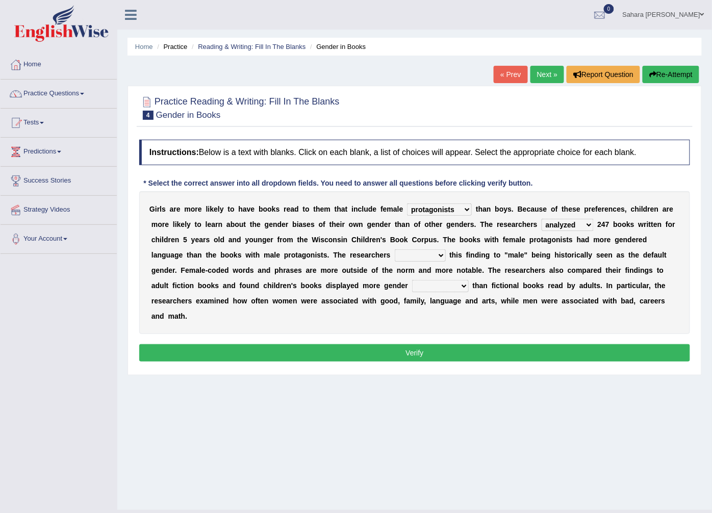
click at [320, 289] on div "G i r l s a r e m o r e l i k e l y t o h a v e b o o k s r e a d t o t h e m t…" at bounding box center [414, 262] width 551 height 143
click at [505, 289] on b "o" at bounding box center [507, 286] width 5 height 8
click at [395, 253] on select "contribute tribute distribute attribute" at bounding box center [420, 255] width 51 height 12
click at [395, 254] on select "contribute tribute distribute attribute" at bounding box center [420, 255] width 51 height 12
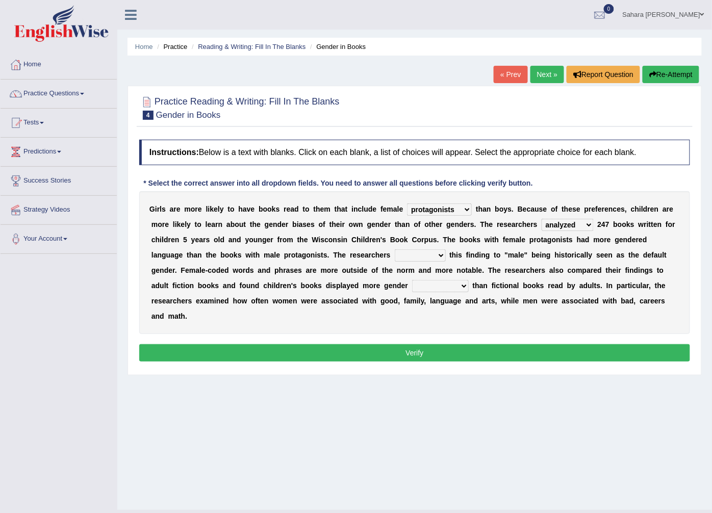
drag, startPoint x: 318, startPoint y: 254, endPoint x: 318, endPoint y: 280, distance: 26.0
click at [318, 280] on div "G i r l s a r e m o r e l i k e l y t o h a v e b o o k s r e a d t o t h e m t…" at bounding box center [414, 262] width 551 height 143
click at [395, 253] on select "contribute tribute distribute attribute" at bounding box center [420, 255] width 51 height 12
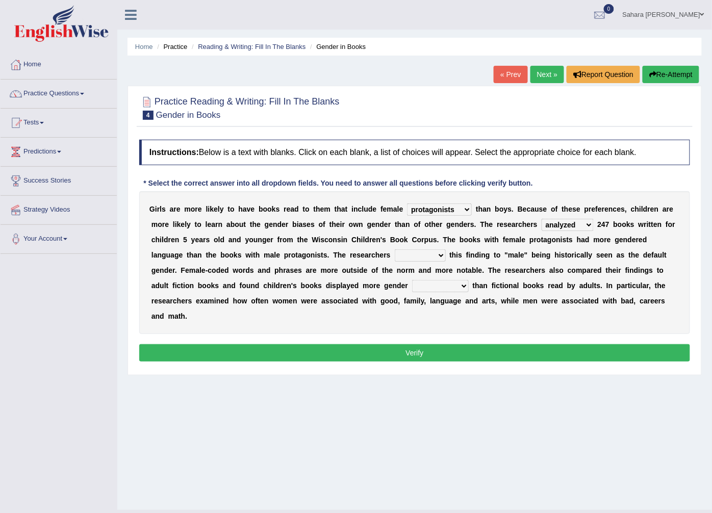
drag, startPoint x: 316, startPoint y: 259, endPoint x: 317, endPoint y: 299, distance: 40.3
click at [317, 299] on div "G i r l s a r e m o r e l i k e l y t o h a v e b o o k s r e a d t o t h e m t…" at bounding box center [414, 262] width 551 height 143
select select "tribute"
click at [395, 250] on select "contribute tribute distribute attribute" at bounding box center [420, 255] width 51 height 12
click at [395, 257] on select "contribute tribute distribute attribute" at bounding box center [420, 255] width 51 height 12
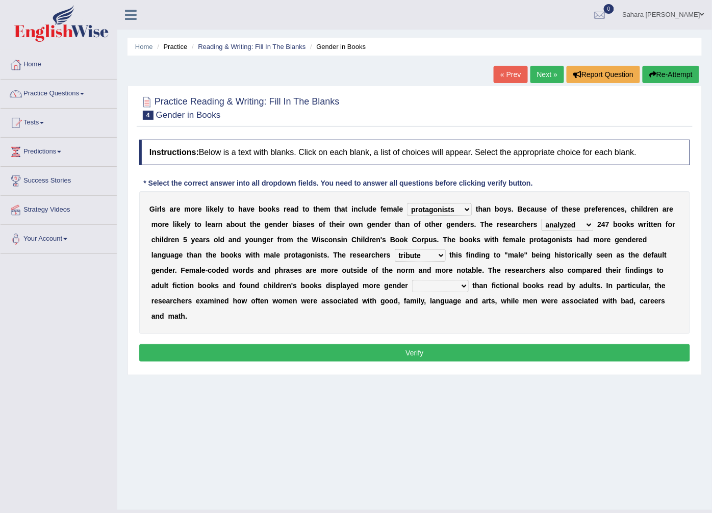
click at [395, 257] on select "contribute tribute distribute attribute" at bounding box center [420, 255] width 51 height 12
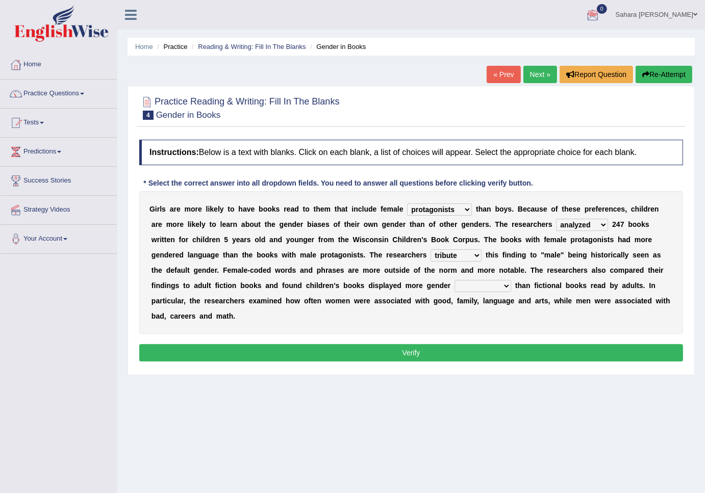
click at [455, 283] on select "stereotypes teletypes prototypes electrotypes" at bounding box center [483, 286] width 57 height 12
select select "stereotypes"
click at [455, 281] on select "stereotypes teletypes prototypes electrotypes" at bounding box center [483, 286] width 57 height 12
click at [257, 323] on div "Instructions: Below is a text with blanks. Click on each blank, a list of choic…" at bounding box center [411, 252] width 549 height 235
click at [431, 258] on select "contribute tribute distribute attribute" at bounding box center [456, 255] width 51 height 12
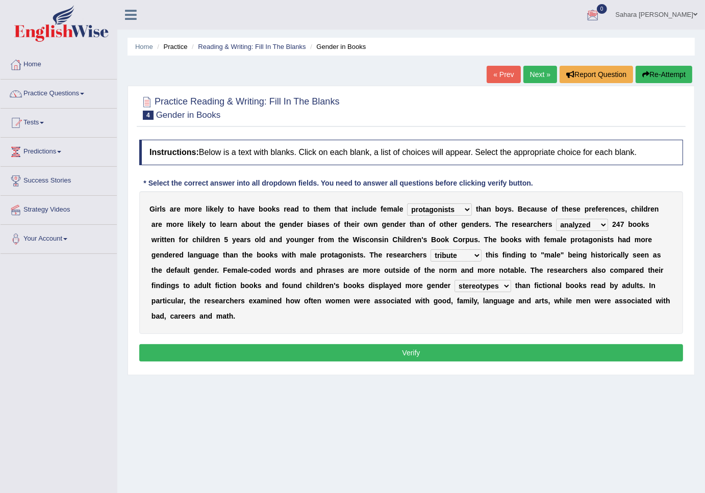
click at [431, 258] on select "contribute tribute distribute attribute" at bounding box center [456, 255] width 51 height 12
select select "attribute"
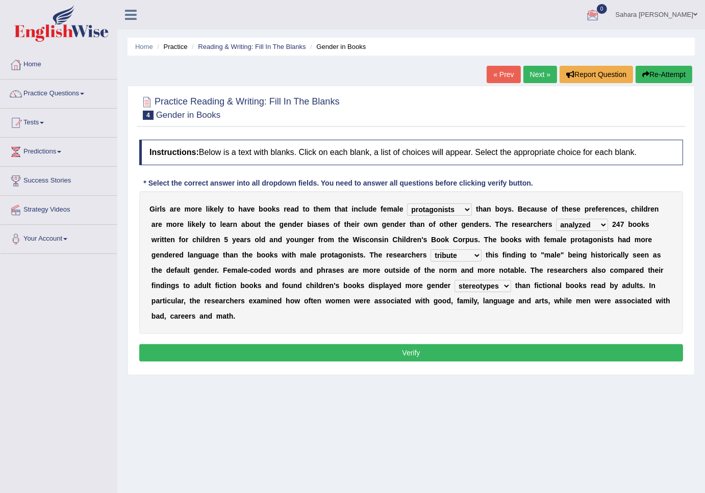
click at [431, 250] on select "contribute tribute distribute attribute" at bounding box center [456, 255] width 51 height 12
drag, startPoint x: 323, startPoint y: 264, endPoint x: 320, endPoint y: 324, distance: 60.3
click at [320, 324] on div "Instructions: Below is a text with blanks. Click on each blank, a list of choic…" at bounding box center [411, 252] width 549 height 235
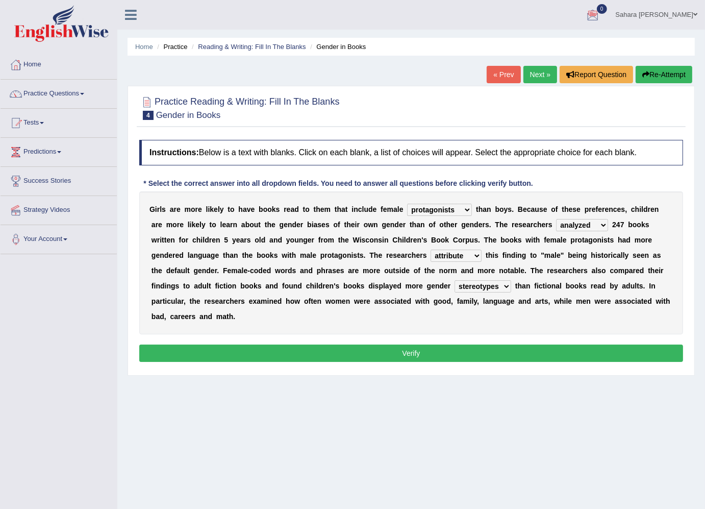
click at [455, 288] on select "stereotypes teletypes prototypes electrotypes" at bounding box center [483, 286] width 57 height 12
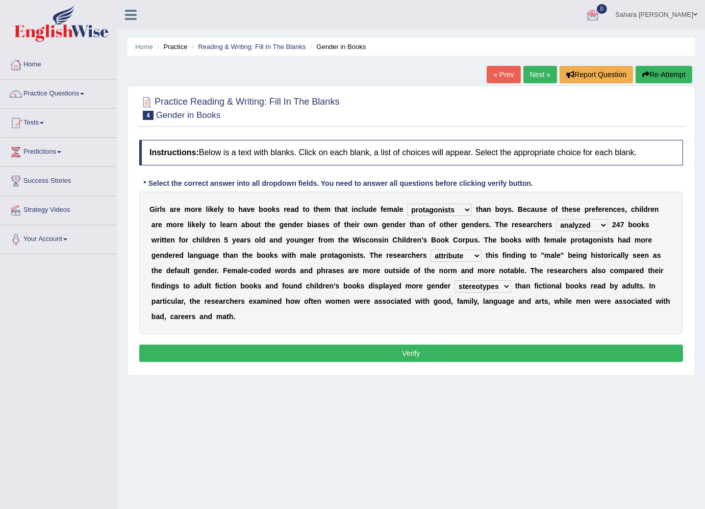
click at [455, 284] on select "stereotypes teletypes prototypes electrotypes" at bounding box center [483, 286] width 57 height 12
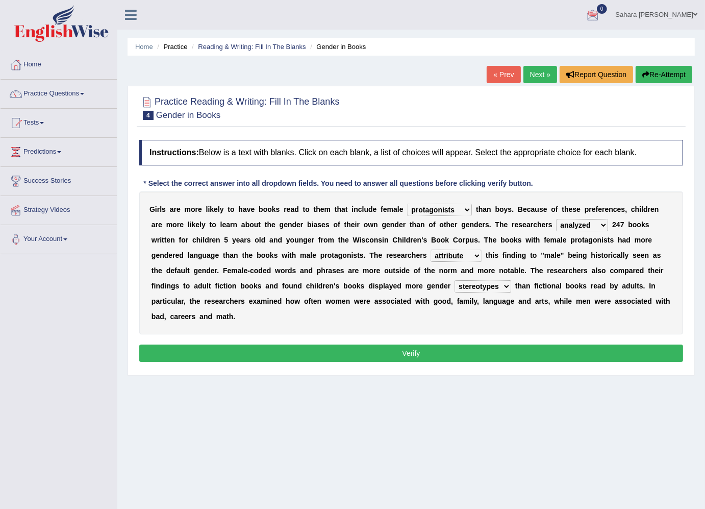
click at [455, 284] on select "stereotypes teletypes prototypes electrotypes" at bounding box center [483, 286] width 57 height 12
drag, startPoint x: 293, startPoint y: 284, endPoint x: 298, endPoint y: 277, distance: 8.8
click at [298, 277] on div "G i r l s a r e m o r e l i k e l y t o h a v e b o o k s r e a d t o t h e m t…" at bounding box center [411, 262] width 544 height 143
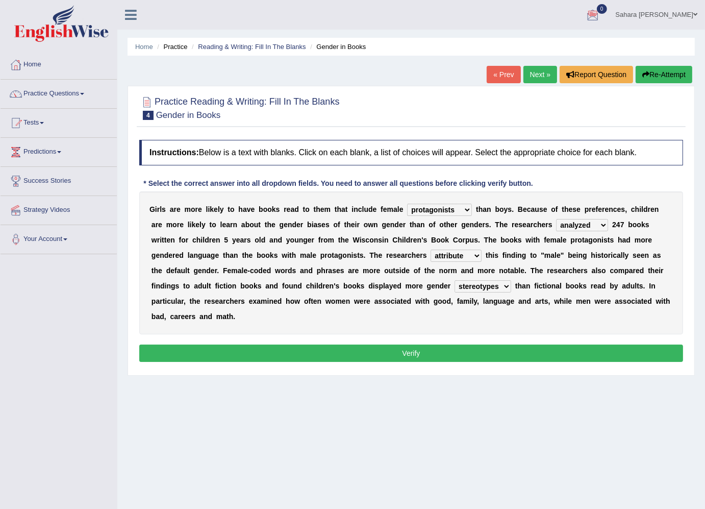
click at [298, 277] on div "G i r l s a r e m o r e l i k e l y t o h a v e b o o k s r e a d t o t h e m t…" at bounding box center [411, 262] width 544 height 143
click at [455, 286] on select "stereotypes teletypes prototypes electrotypes" at bounding box center [483, 286] width 57 height 12
click at [499, 344] on button "Verify" at bounding box center [411, 352] width 544 height 17
click at [499, 334] on div "Home Practice Reading & Writing: Fill In The Blanks Gender in Books « Prev Next…" at bounding box center [411, 255] width 588 height 510
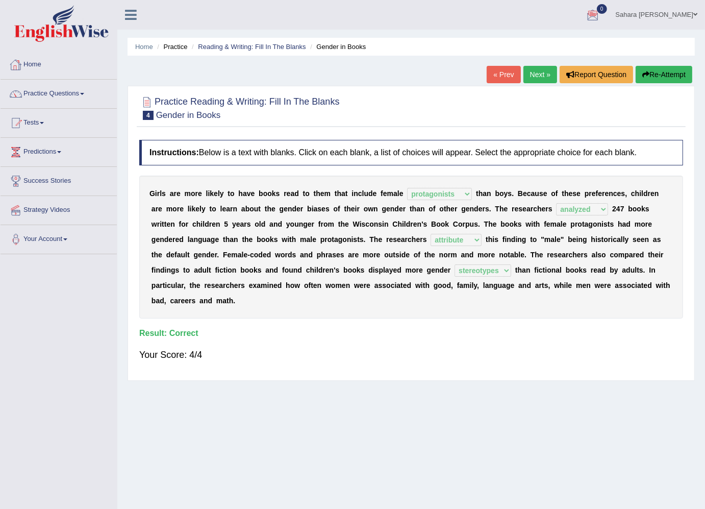
click at [532, 75] on link "Next »" at bounding box center [540, 74] width 34 height 17
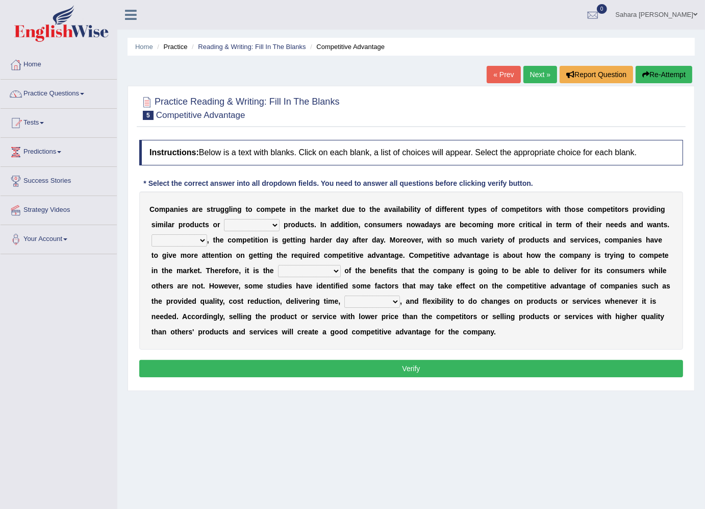
click at [236, 227] on select "constitution restitution substitution institution" at bounding box center [252, 225] width 56 height 12
drag, startPoint x: 236, startPoint y: 227, endPoint x: 234, endPoint y: 284, distance: 56.7
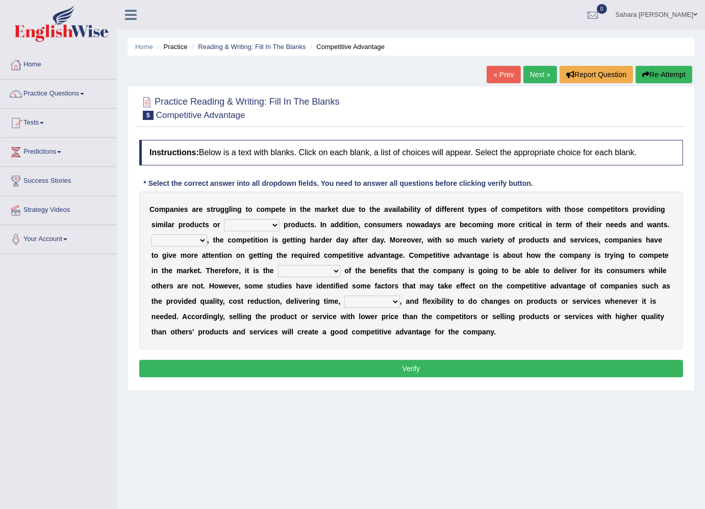
click at [234, 284] on div "C o m p a n i e s a r e s t r u g g l i n g t o c o m p e t e i n t h e m a r k…" at bounding box center [411, 270] width 544 height 158
select select "substitution"
click at [224, 219] on select "constitution restitution substitution institution" at bounding box center [252, 225] width 56 height 12
click at [225, 230] on select "constitution restitution substitution institution" at bounding box center [252, 225] width 56 height 12
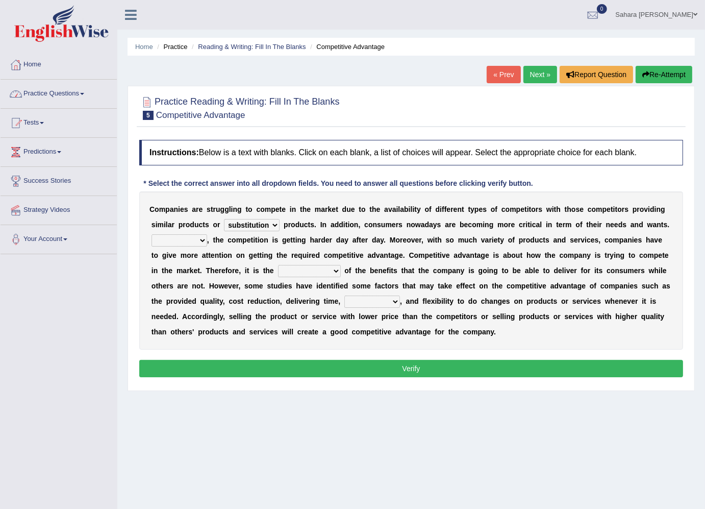
click at [280, 223] on b at bounding box center [282, 224] width 4 height 8
click at [243, 225] on select "constitution restitution substitution institution" at bounding box center [252, 225] width 56 height 12
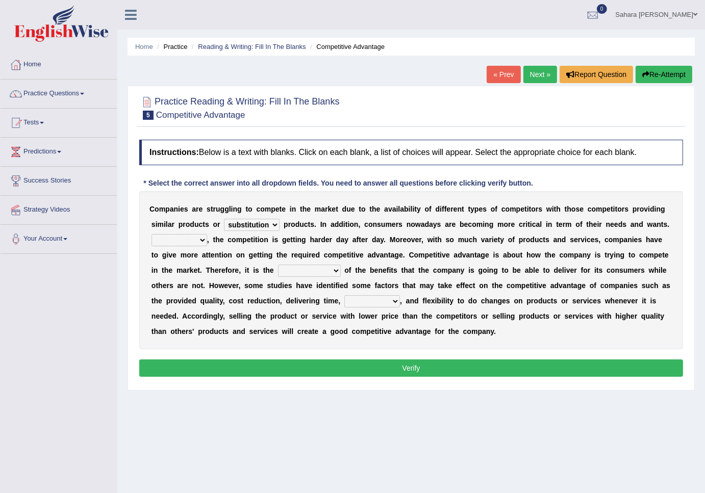
click at [207, 234] on select "However Instead Additionally Therefore" at bounding box center [180, 240] width 56 height 12
select select "Therefore"
click at [207, 234] on select "However Instead Additionally Therefore" at bounding box center [180, 240] width 56 height 12
click at [350, 312] on b "t" at bounding box center [349, 316] width 3 height 8
click at [278, 271] on select "dissemination ordination determination incarnation" at bounding box center [309, 271] width 63 height 12
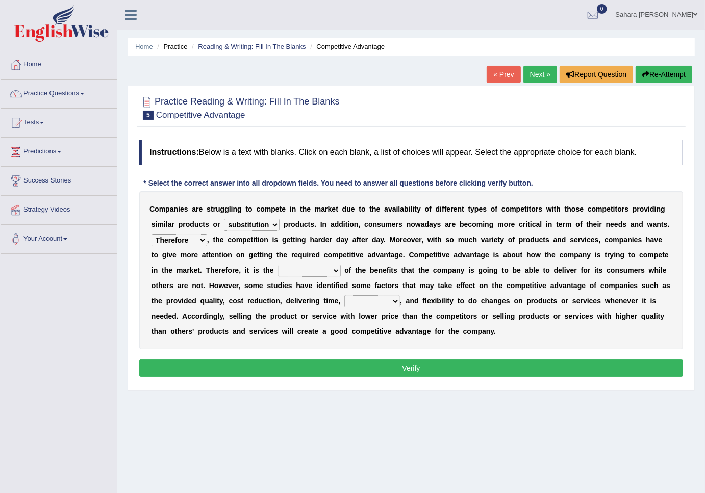
click at [278, 271] on select "dissemination ordination determination incarnation" at bounding box center [309, 271] width 63 height 12
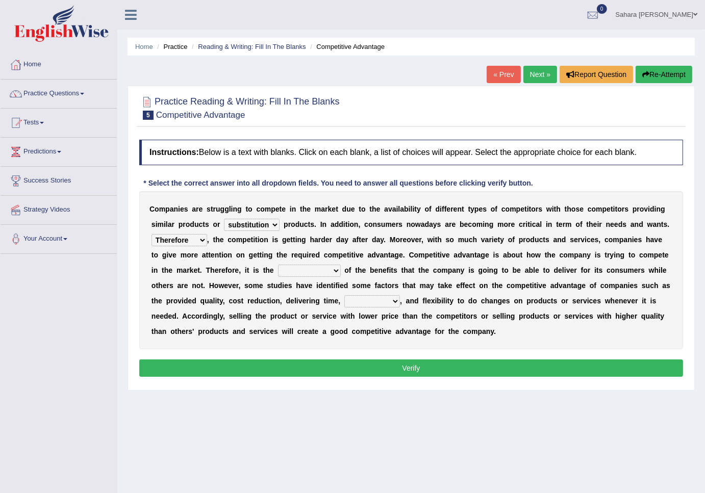
click at [278, 271] on select "dissemination ordination determination incarnation" at bounding box center [309, 271] width 63 height 12
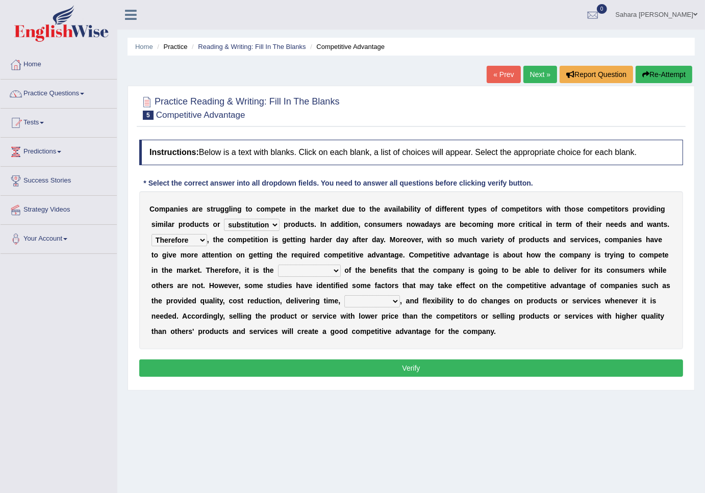
click at [278, 271] on select "dissemination ordination determination incarnation" at bounding box center [309, 271] width 63 height 12
click at [278, 265] on select "dissemination ordination determination incarnation" at bounding box center [309, 271] width 63 height 12
click at [172, 345] on div "C o m p a n i e s a r e s t r u g g l i n g t o c o m p e t e i n t h e m a r k…" at bounding box center [411, 270] width 544 height 158
click at [278, 268] on select "dissemination ordination determination incarnation" at bounding box center [309, 271] width 63 height 12
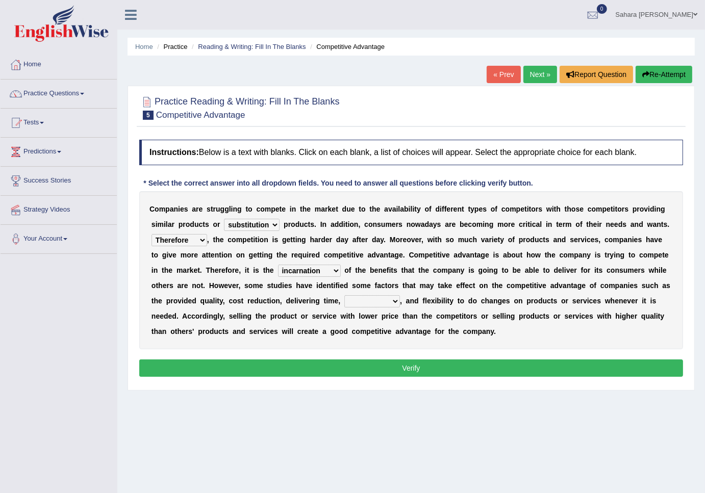
click at [278, 268] on select "dissemination ordination determination incarnation" at bounding box center [309, 271] width 63 height 12
click at [278, 273] on select "dissemination ordination determination incarnation" at bounding box center [309, 271] width 63 height 12
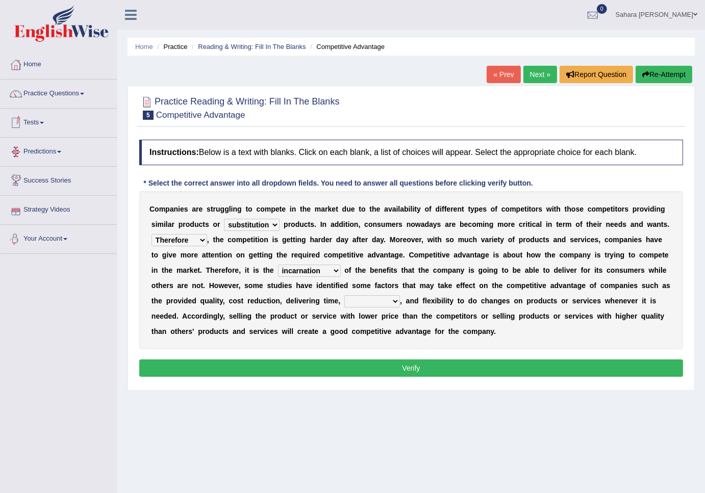
click at [278, 268] on select "dissemination ordination determination incarnation" at bounding box center [309, 271] width 63 height 12
click at [189, 280] on div "C o m p a n i e s a r e s t r u g g l i n g t o c o m p e t e i n t h e m a r k…" at bounding box center [411, 270] width 544 height 158
click at [278, 267] on select "dissemination ordination determination incarnation" at bounding box center [309, 271] width 63 height 12
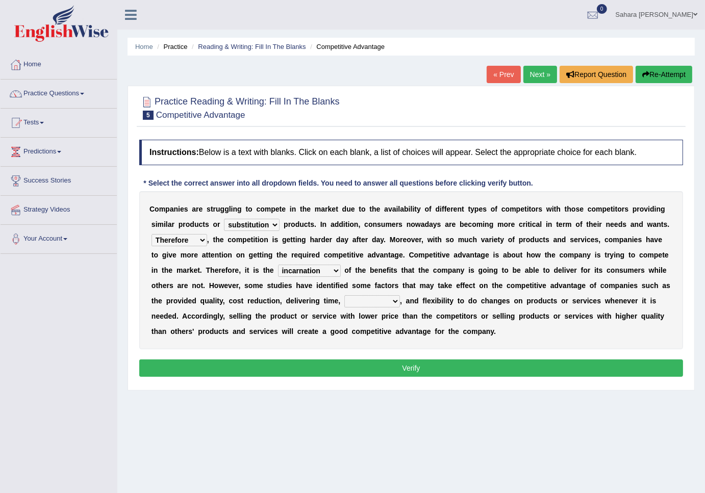
drag, startPoint x: 191, startPoint y: 267, endPoint x: 189, endPoint y: 305, distance: 37.8
click at [189, 305] on div "C o m p a n i e s a r e s t r u g g l i n g t o c o m p e t e i n t h e m a r k…" at bounding box center [411, 270] width 544 height 158
click at [344, 305] on select "captivation aggregation deprivation innovation" at bounding box center [372, 301] width 56 height 12
click at [278, 267] on select "dissemination ordination determination incarnation" at bounding box center [309, 271] width 63 height 12
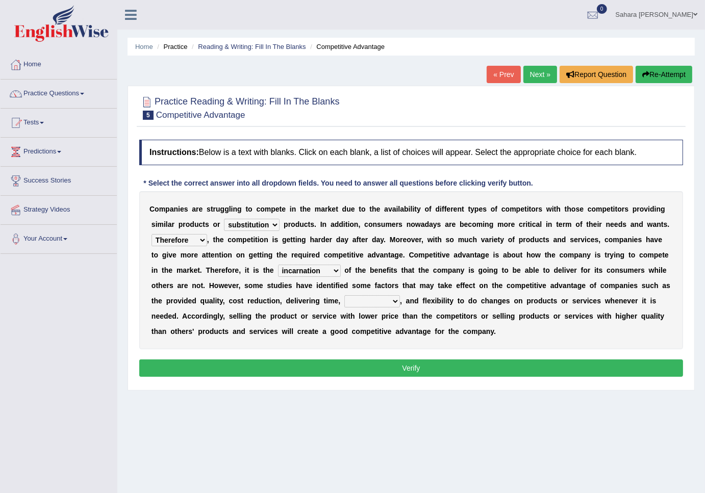
click at [278, 267] on select "dissemination ordination determination incarnation" at bounding box center [309, 271] width 63 height 12
click at [278, 271] on select "dissemination ordination determination incarnation" at bounding box center [309, 271] width 63 height 12
drag, startPoint x: 180, startPoint y: 271, endPoint x: 180, endPoint y: 278, distance: 6.6
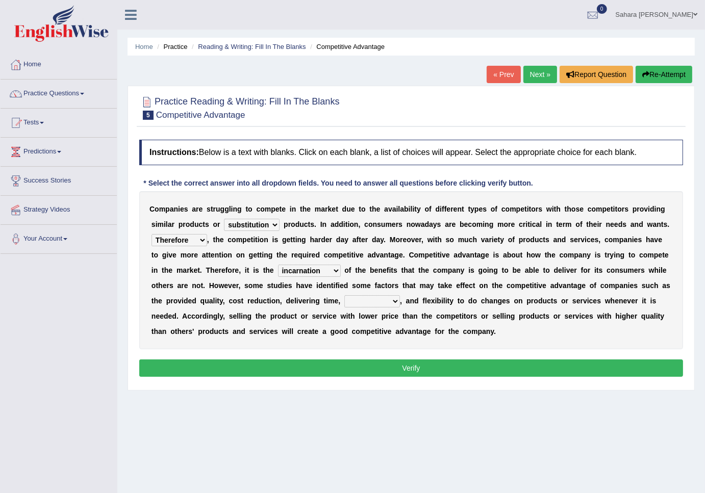
click at [278, 271] on select "dissemination ordination determination incarnation" at bounding box center [309, 271] width 63 height 12
select select "dissemination"
click at [278, 265] on select "dissemination ordination determination incarnation" at bounding box center [309, 271] width 63 height 12
click at [344, 304] on select "captivation aggregation deprivation innovation" at bounding box center [372, 301] width 56 height 12
click at [278, 273] on select "dissemination ordination determination incarnation" at bounding box center [309, 271] width 63 height 12
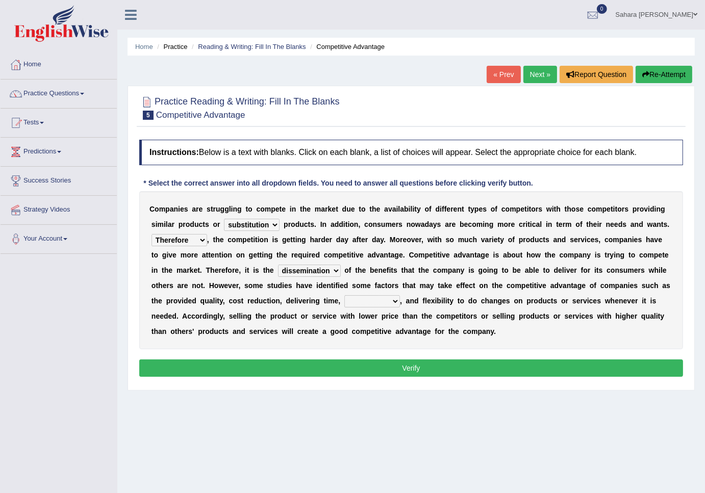
click at [278, 273] on select "dissemination ordination determination incarnation" at bounding box center [309, 271] width 63 height 12
click at [278, 272] on select "dissemination ordination determination incarnation" at bounding box center [309, 271] width 63 height 12
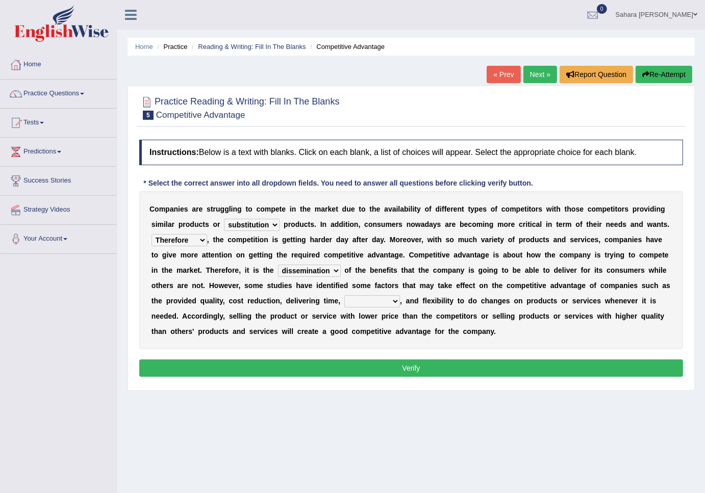
click at [278, 272] on select "dissemination ordination determination incarnation" at bounding box center [309, 271] width 63 height 12
click at [196, 416] on div "Home Practice Reading & Writing: Fill In The Blanks Competitive Advantage « Pre…" at bounding box center [411, 255] width 588 height 510
click at [278, 273] on select "dissemination ordination determination incarnation" at bounding box center [309, 271] width 63 height 12
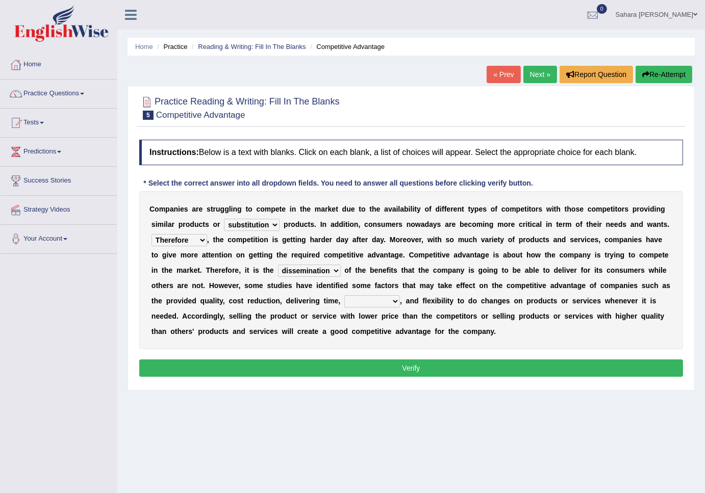
click at [278, 273] on select "dissemination ordination determination incarnation" at bounding box center [309, 271] width 63 height 12
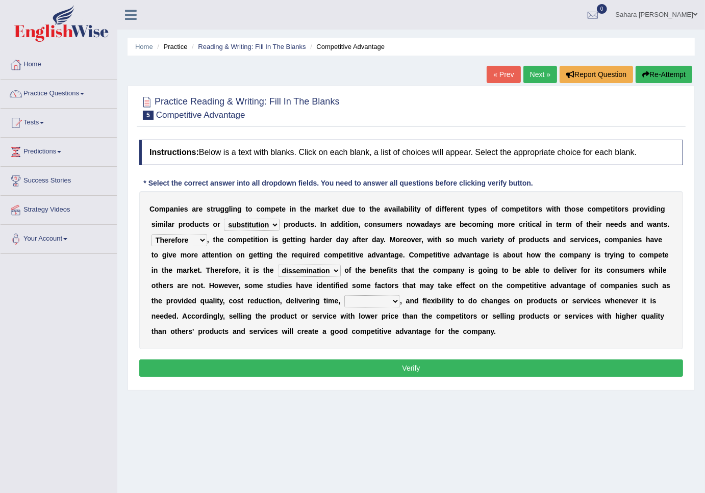
click at [278, 273] on select "dissemination ordination determination incarnation" at bounding box center [309, 271] width 63 height 12
click at [278, 271] on select "dissemination ordination determination incarnation" at bounding box center [309, 271] width 63 height 12
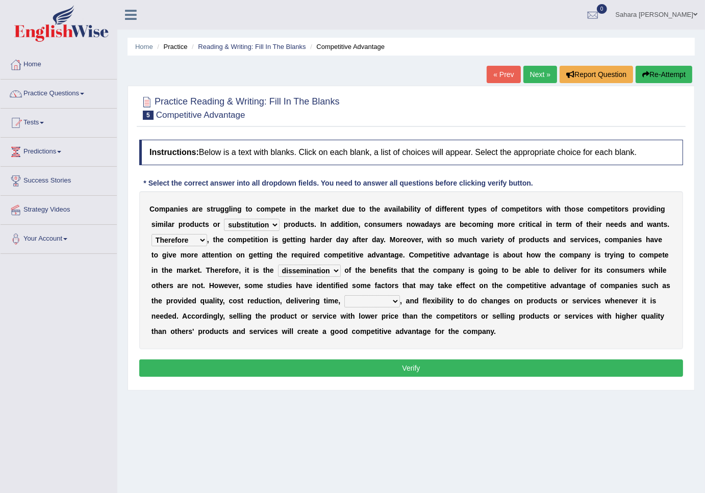
click at [278, 271] on select "dissemination ordination determination incarnation" at bounding box center [309, 271] width 63 height 12
click at [344, 298] on select "captivation aggregation deprivation innovation" at bounding box center [372, 301] width 56 height 12
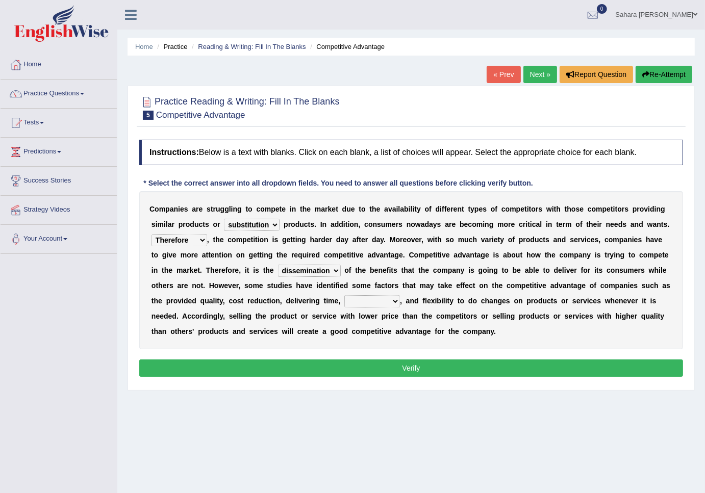
click at [344, 298] on select "captivation aggregation deprivation innovation" at bounding box center [372, 301] width 56 height 12
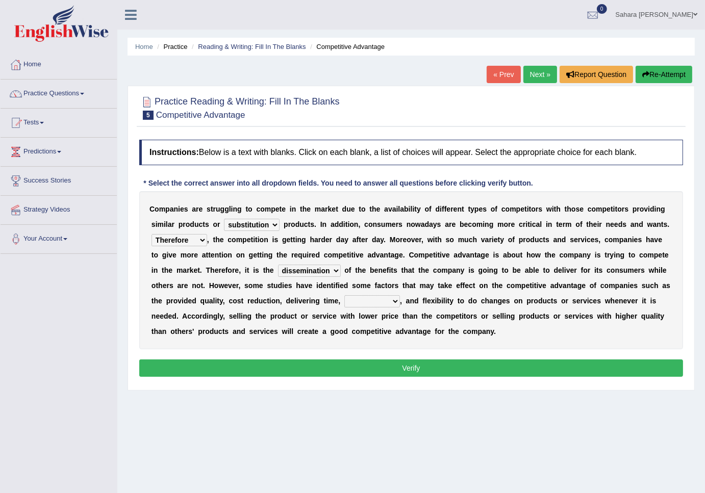
select select "innovation"
click at [344, 296] on select "captivation aggregation deprivation innovation" at bounding box center [372, 301] width 56 height 12
click at [173, 376] on button "Verify" at bounding box center [411, 368] width 544 height 17
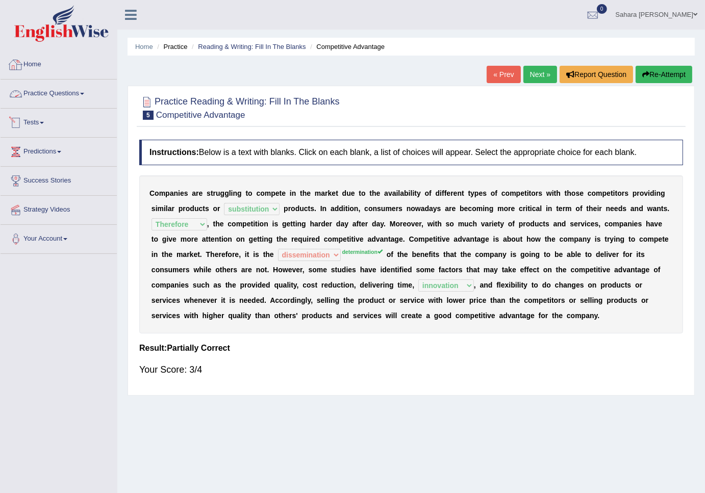
click at [54, 99] on link "Practice Questions" at bounding box center [59, 93] width 116 height 26
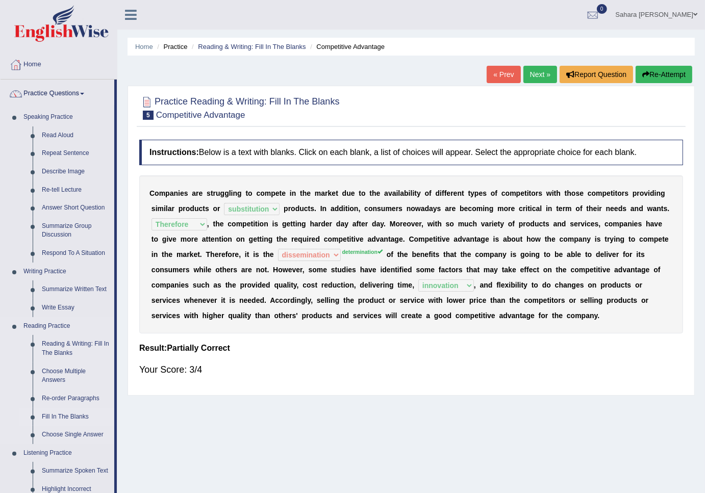
click at [78, 421] on link "Fill In The Blanks" at bounding box center [75, 417] width 77 height 18
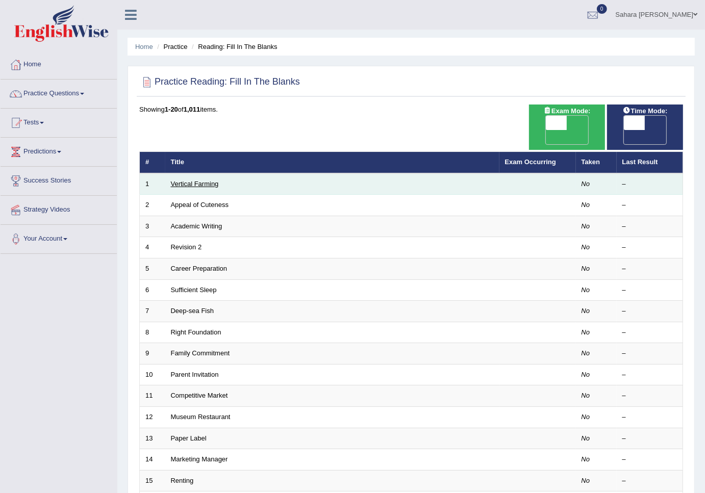
click at [215, 180] on link "Vertical Farming" at bounding box center [195, 184] width 48 height 8
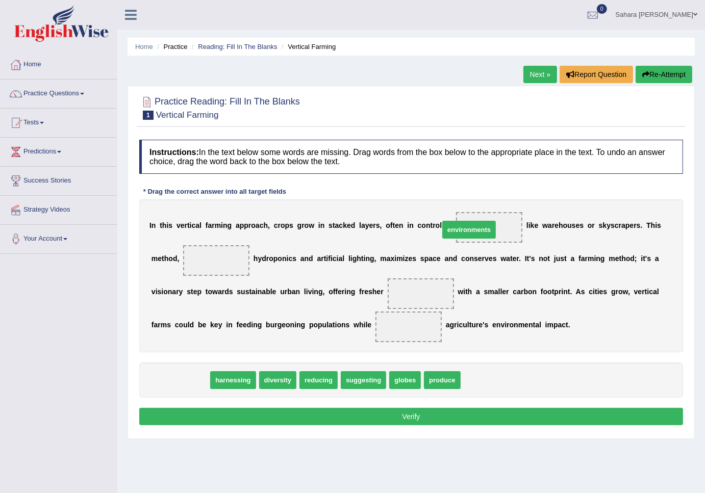
drag, startPoint x: 184, startPoint y: 379, endPoint x: 473, endPoint y: 229, distance: 325.6
click at [473, 229] on span "environments" at bounding box center [469, 230] width 54 height 18
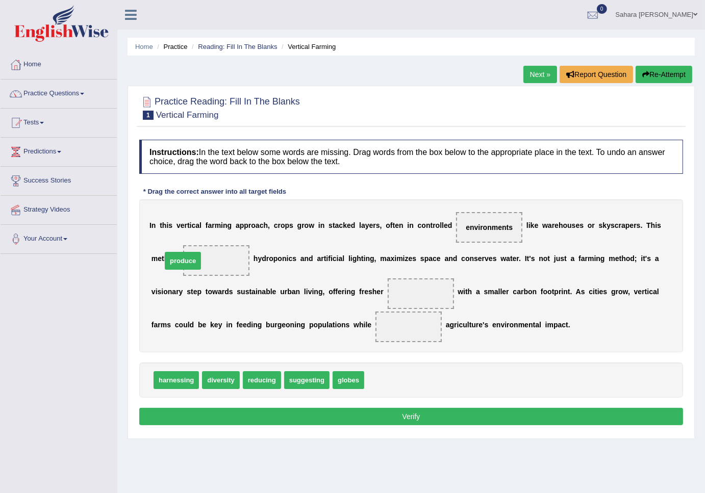
drag, startPoint x: 375, startPoint y: 383, endPoint x: 180, endPoint y: 264, distance: 229.0
click at [197, 264] on span "produce" at bounding box center [216, 260] width 38 height 18
drag, startPoint x: 299, startPoint y: 379, endPoint x: 314, endPoint y: 333, distance: 48.4
click at [314, 333] on span "suggesting" at bounding box center [324, 334] width 45 height 18
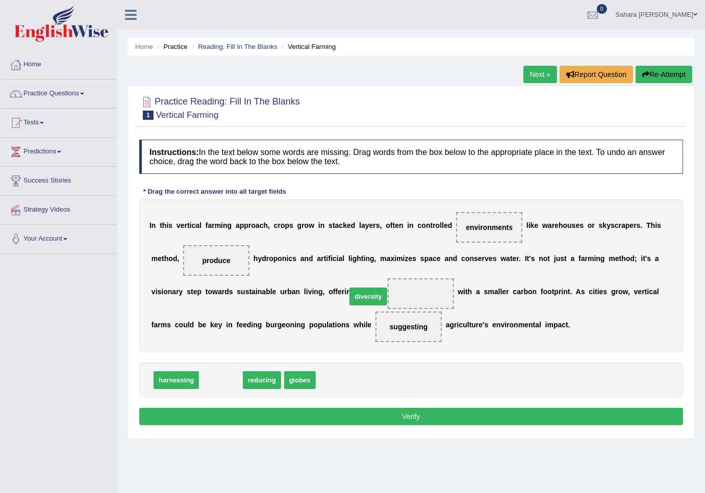
drag, startPoint x: 212, startPoint y: 384, endPoint x: 358, endPoint y: 301, distance: 168.1
click at [358, 301] on span "diversity" at bounding box center [367, 297] width 37 height 18
click at [339, 417] on button "Verify" at bounding box center [411, 416] width 544 height 17
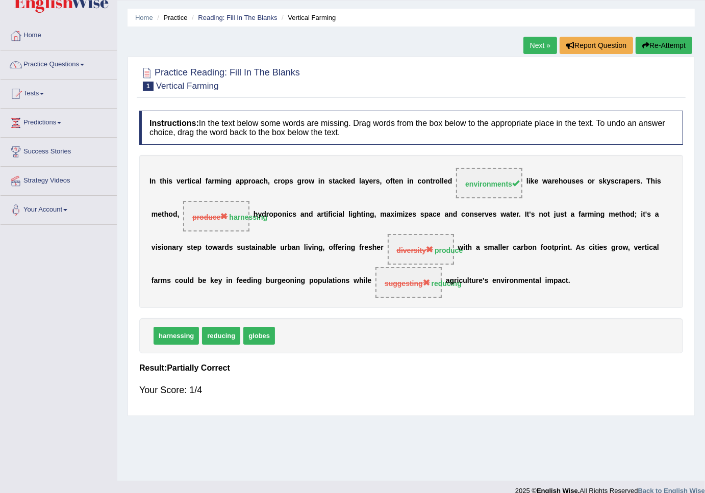
scroll to position [42, 0]
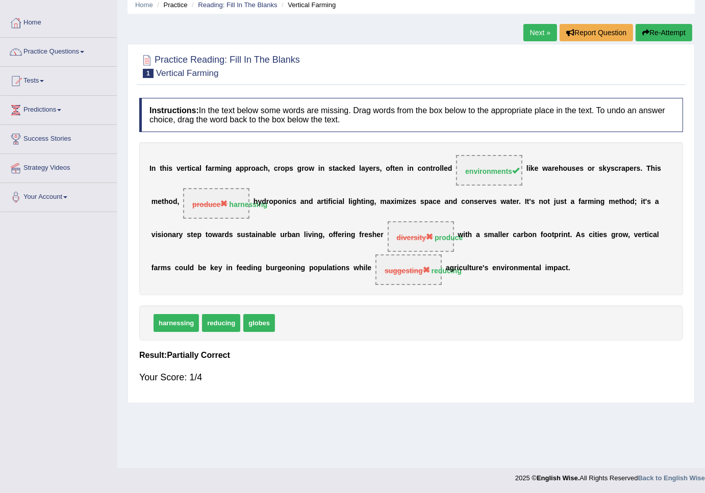
click at [537, 34] on link "Next »" at bounding box center [540, 32] width 34 height 17
click at [536, 34] on link "Next »" at bounding box center [540, 32] width 34 height 17
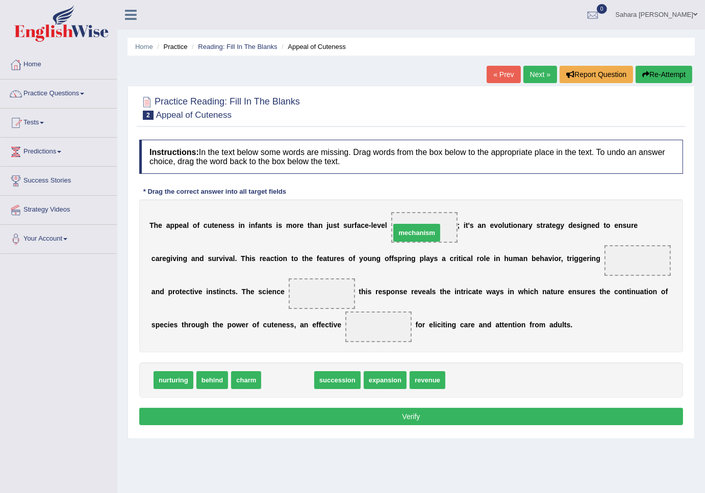
drag, startPoint x: 278, startPoint y: 377, endPoint x: 406, endPoint y: 231, distance: 195.2
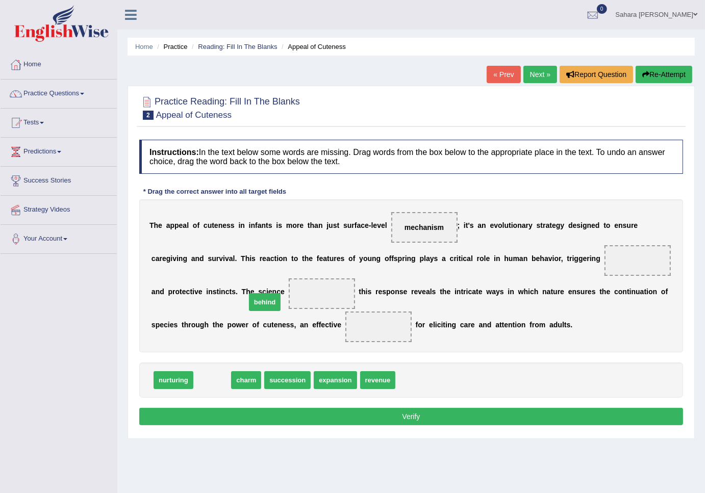
drag, startPoint x: 210, startPoint y: 383, endPoint x: 268, endPoint y: 297, distance: 103.6
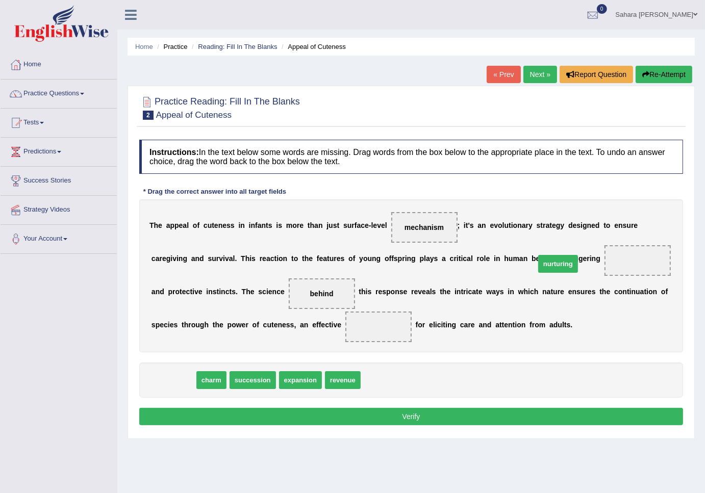
drag, startPoint x: 174, startPoint y: 385, endPoint x: 588, endPoint y: 264, distance: 430.9
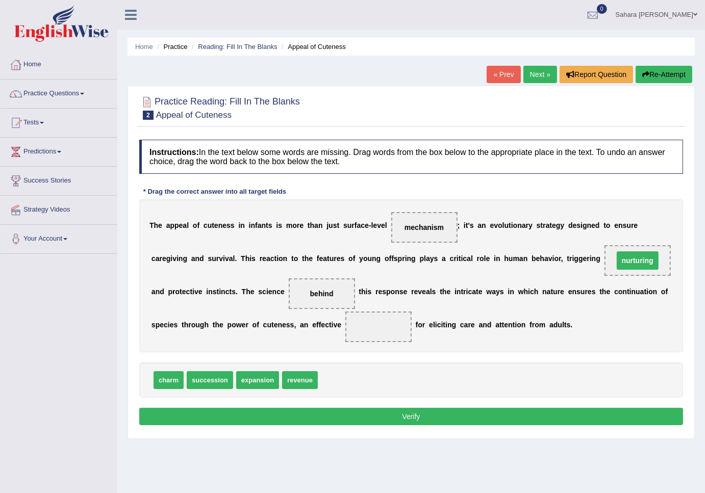
click at [604, 274] on span "nurturing" at bounding box center [637, 260] width 66 height 31
drag, startPoint x: 201, startPoint y: 376, endPoint x: 299, endPoint y: 329, distance: 108.1
click at [299, 329] on span "succession" at bounding box center [307, 334] width 46 height 18
click at [361, 425] on button "Verify" at bounding box center [411, 416] width 544 height 17
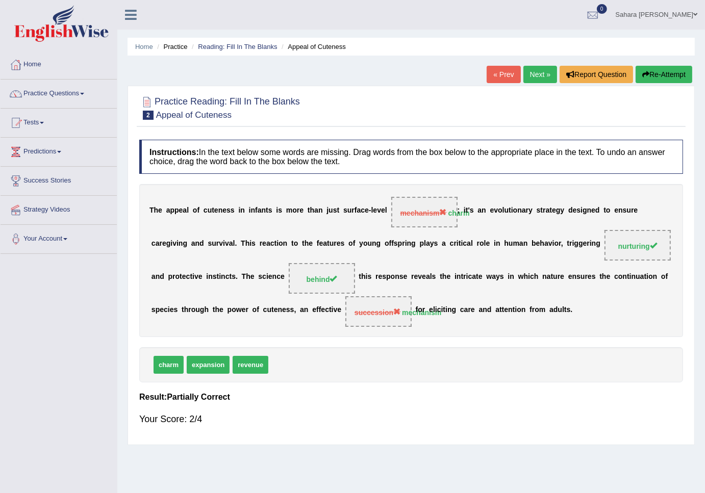
click at [547, 75] on link "Next »" at bounding box center [540, 74] width 34 height 17
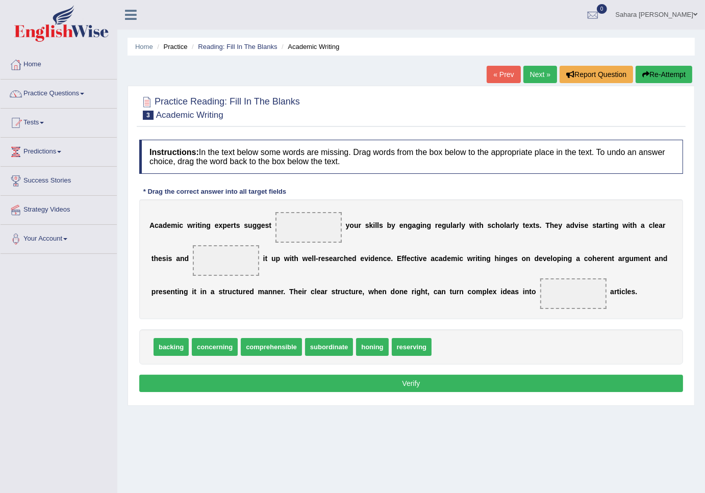
click at [221, 345] on span "concerning" at bounding box center [215, 347] width 46 height 18
drag, startPoint x: 368, startPoint y: 347, endPoint x: 315, endPoint y: 226, distance: 132.2
click at [315, 226] on span "honing" at bounding box center [309, 227] width 34 height 18
drag, startPoint x: 170, startPoint y: 350, endPoint x: 203, endPoint y: 264, distance: 92.8
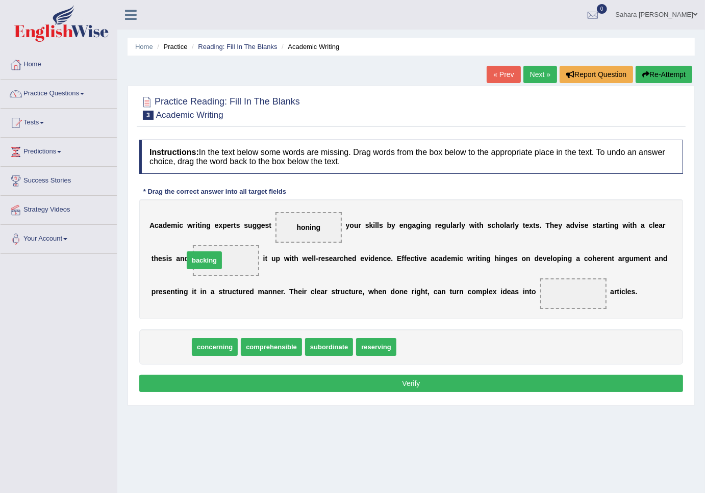
click at [203, 264] on span "backing" at bounding box center [204, 260] width 35 height 18
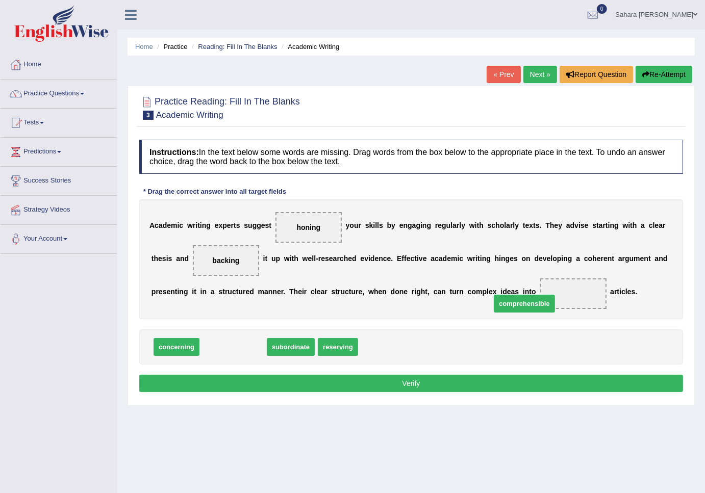
drag, startPoint x: 230, startPoint y: 351, endPoint x: 521, endPoint y: 305, distance: 294.9
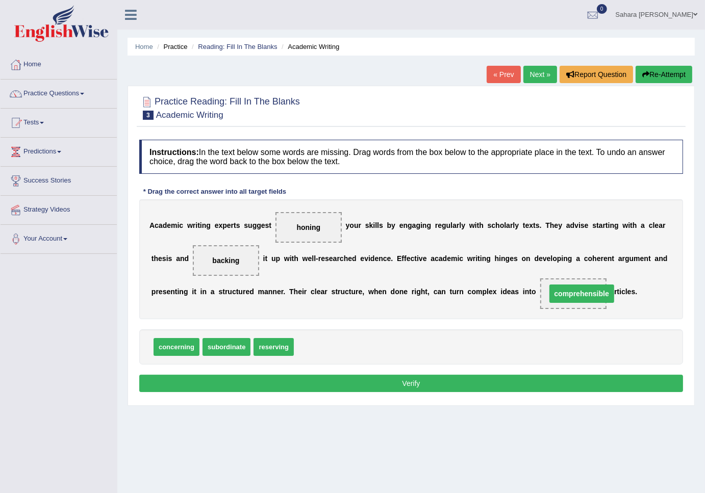
click at [549, 296] on span "comprehensible" at bounding box center [581, 294] width 65 height 18
click at [383, 380] on button "Verify" at bounding box center [411, 383] width 544 height 17
click at [383, 380] on div "Home Practice Reading: Fill In The Blanks Academic Writing « Prev Next » Report…" at bounding box center [411, 255] width 588 height 510
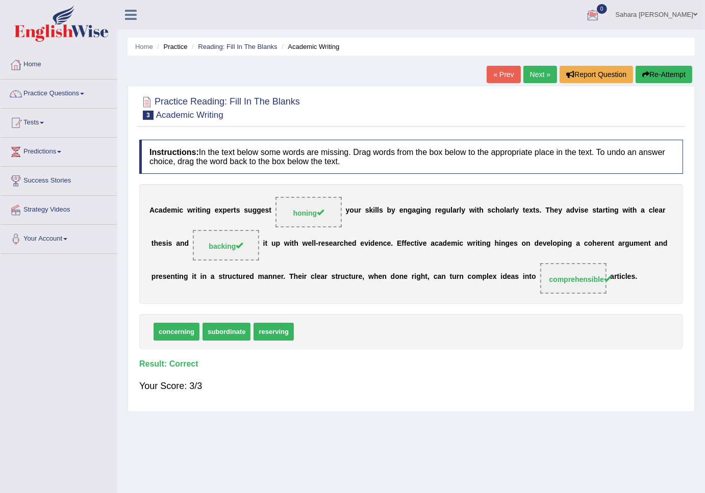
click at [537, 73] on link "Next »" at bounding box center [540, 74] width 34 height 17
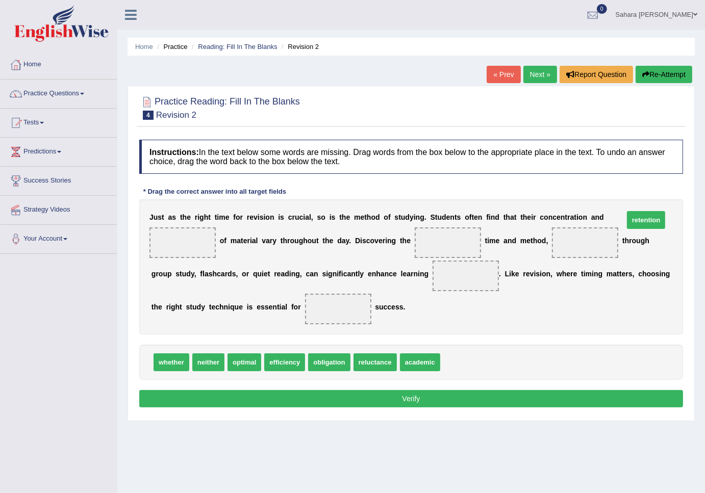
drag, startPoint x: 445, startPoint y: 383, endPoint x: 629, endPoint y: 240, distance: 232.3
click at [203, 234] on span "retention" at bounding box center [182, 243] width 41 height 18
drag, startPoint x: 553, startPoint y: 402, endPoint x: 553, endPoint y: 390, distance: 11.7
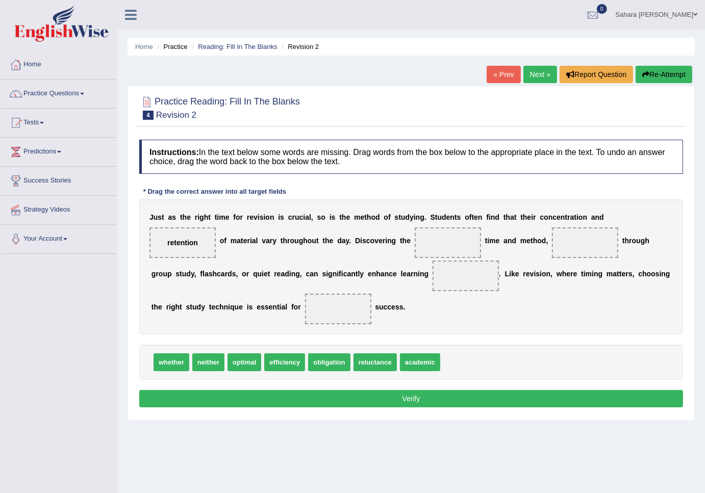
click at [553, 399] on div "Instructions: In the text below some words are missing. Drag words from the box…" at bounding box center [411, 275] width 549 height 281
click at [553, 380] on div "whether neither optimal efficiency obligation reluctance academic" at bounding box center [411, 362] width 544 height 35
drag, startPoint x: 240, startPoint y: 375, endPoint x: 353, endPoint y: 261, distance: 160.5
click at [430, 252] on span "optimal" at bounding box center [448, 243] width 36 height 18
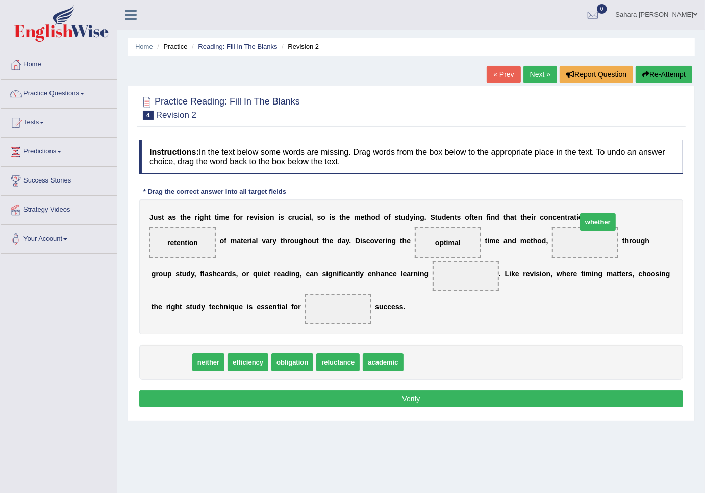
drag, startPoint x: 162, startPoint y: 381, endPoint x: 556, endPoint y: 256, distance: 413.0
click at [559, 254] on div "J u s t a s t h e r i g h t t i m e f o r r e v i s i o n i s c r u c i a l , s…" at bounding box center [411, 266] width 544 height 135
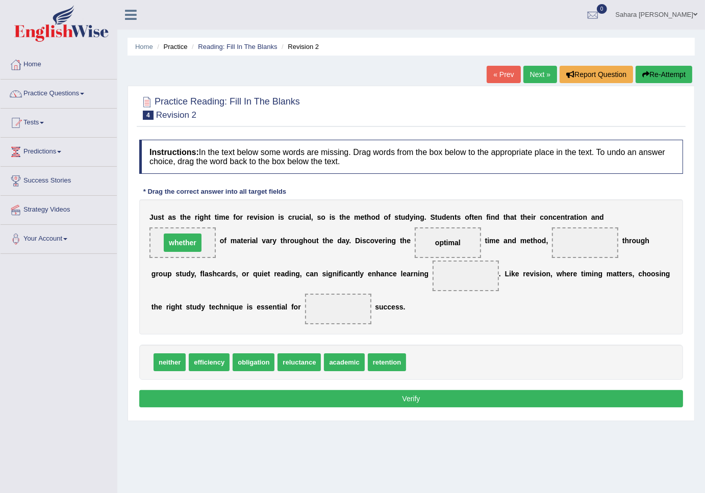
drag, startPoint x: 507, startPoint y: 260, endPoint x: 458, endPoint y: 262, distance: 49.0
click at [552, 258] on span at bounding box center [585, 243] width 66 height 31
drag, startPoint x: 475, startPoint y: 262, endPoint x: 489, endPoint y: 262, distance: 13.8
click at [552, 258] on span at bounding box center [585, 243] width 66 height 31
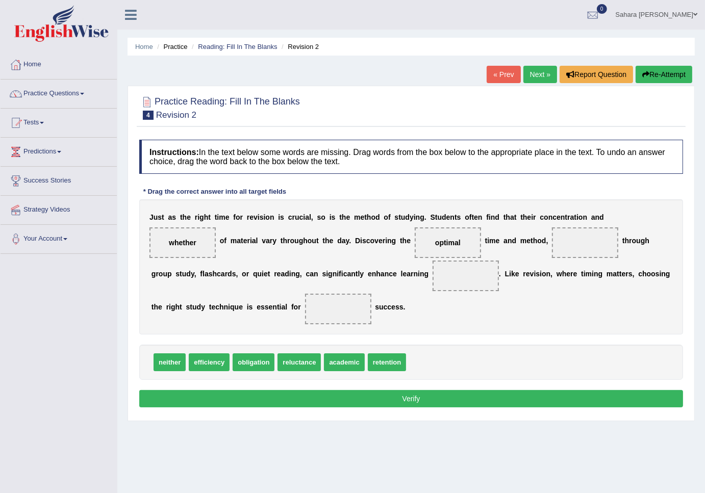
click at [549, 262] on div "J u s t a s t h e r i g h t t i m e f o r r e v i s i o n i s c r u c i a l , s…" at bounding box center [411, 266] width 544 height 135
drag, startPoint x: 595, startPoint y: 226, endPoint x: 504, endPoint y: 261, distance: 97.9
click at [504, 261] on div "J u s t a s t h e r i g h t t i m e f o r r e v i s i o n i s c r u c i a l , s…" at bounding box center [411, 266] width 544 height 135
click at [552, 258] on span at bounding box center [585, 243] width 66 height 31
drag, startPoint x: 609, startPoint y: 229, endPoint x: 482, endPoint y: 261, distance: 131.1
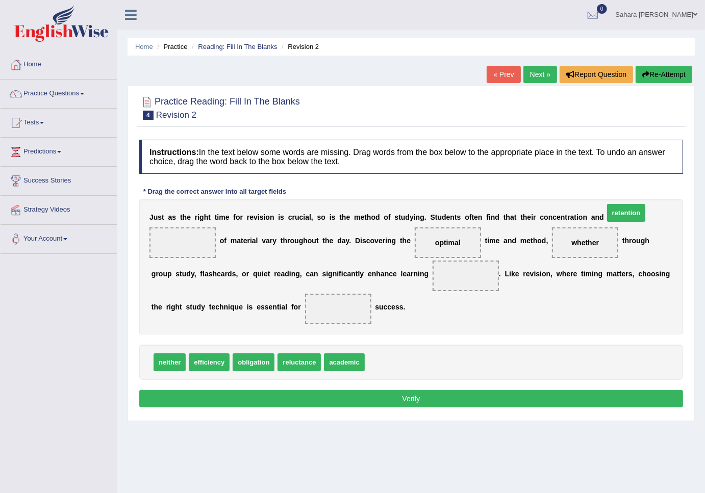
drag, startPoint x: 374, startPoint y: 377, endPoint x: 614, endPoint y: 228, distance: 282.1
drag, startPoint x: 217, startPoint y: 383, endPoint x: 352, endPoint y: 301, distance: 157.5
click at [352, 290] on span "efficiency" at bounding box center [342, 281] width 41 height 18
click at [293, 370] on div "neither obligation reluctance academic" at bounding box center [411, 362] width 544 height 35
drag, startPoint x: 293, startPoint y: 372, endPoint x: 294, endPoint y: 377, distance: 5.2
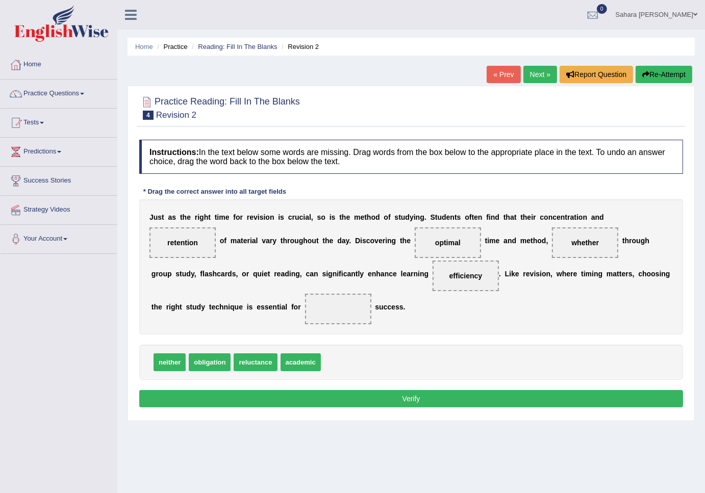
drag, startPoint x: 293, startPoint y: 379, endPoint x: 199, endPoint y: 335, distance: 104.1
click at [253, 356] on div "Instructions: In the text below some words are missing. Drag words from the box…" at bounding box center [411, 275] width 549 height 281
drag, startPoint x: 199, startPoint y: 335, endPoint x: 194, endPoint y: 334, distance: 5.3
click at [305, 324] on span at bounding box center [338, 309] width 66 height 31
drag, startPoint x: 184, startPoint y: 324, endPoint x: 332, endPoint y: 384, distance: 159.5
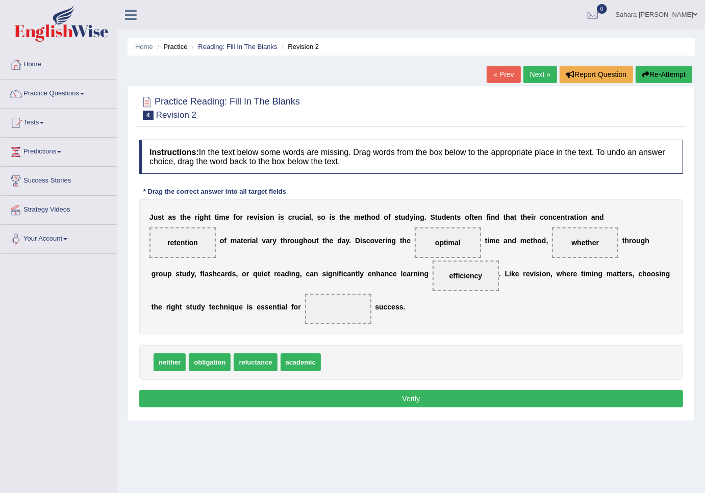
click at [305, 324] on span at bounding box center [338, 309] width 66 height 31
drag, startPoint x: 304, startPoint y: 378, endPoint x: 231, endPoint y: 343, distance: 81.2
click at [202, 310] on div "J u s t a s t h e r i g h t t i m e f o r r e v i s i o n i s c r u c i a l , s…" at bounding box center [411, 266] width 544 height 135
click at [425, 408] on button "Verify" at bounding box center [411, 398] width 544 height 17
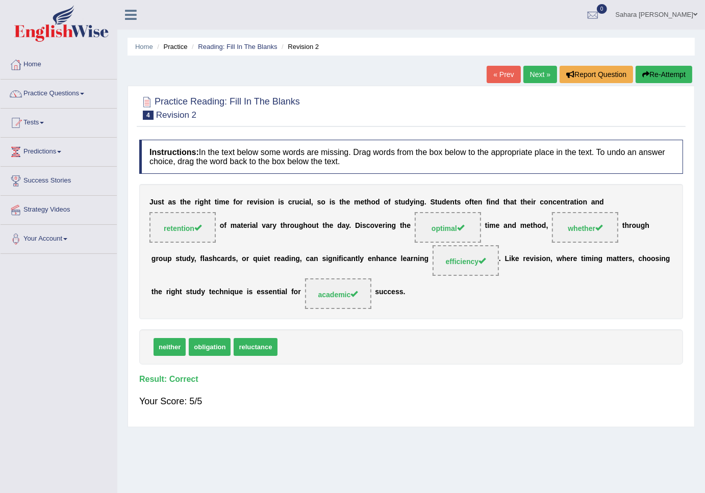
click at [529, 72] on link "Next »" at bounding box center [540, 74] width 34 height 17
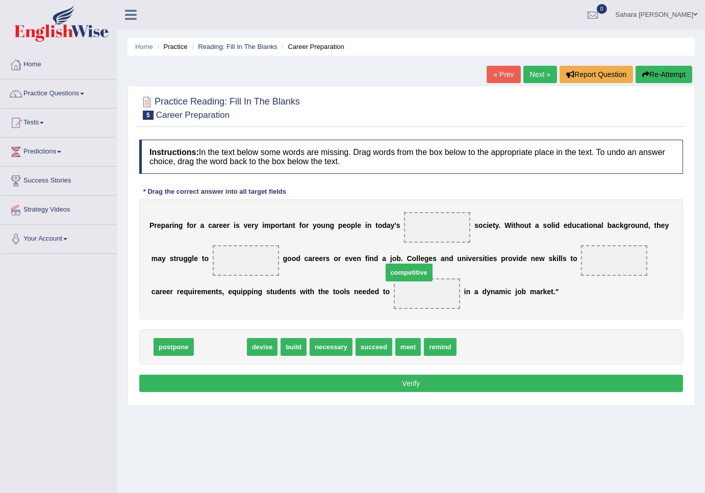
drag, startPoint x: 232, startPoint y: 353, endPoint x: 483, endPoint y: 259, distance: 268.1
click at [433, 264] on span "competitive" at bounding box center [409, 273] width 47 height 18
drag, startPoint x: 397, startPoint y: 206, endPoint x: 396, endPoint y: 157, distance: 49.0
click at [391, 164] on div "Instructions: In the text below some words are missing. Drag words from the box…" at bounding box center [411, 268] width 549 height 266
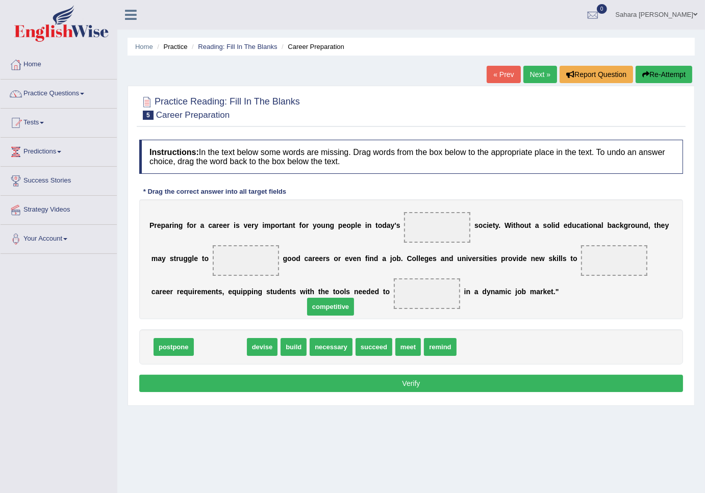
click at [506, 142] on h4 "Instructions: In the text below some words are missing. Drag words from the box…" at bounding box center [411, 157] width 544 height 34
click at [507, 149] on h4 "Instructions: In the text below some words are missing. Drag words from the box…" at bounding box center [411, 157] width 544 height 34
drag, startPoint x: 220, startPoint y: 345, endPoint x: 426, endPoint y: 245, distance: 228.6
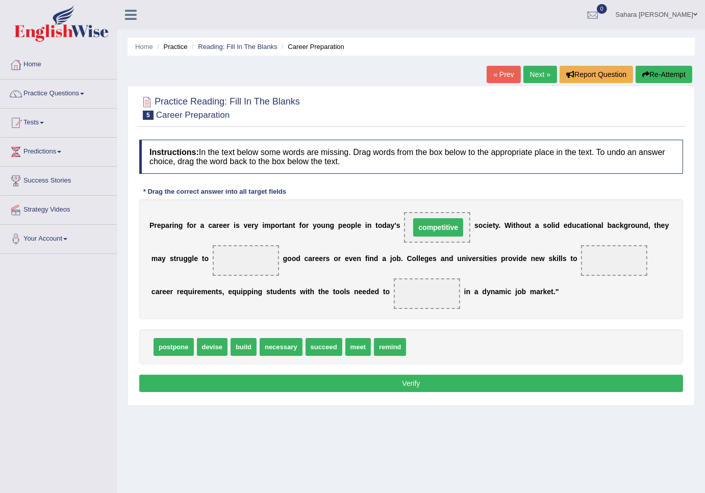
click at [430, 234] on span "competitive" at bounding box center [438, 227] width 50 height 18
click at [349, 347] on span "meet" at bounding box center [358, 347] width 26 height 18
drag, startPoint x: 235, startPoint y: 348, endPoint x: 216, endPoint y: 256, distance: 94.2
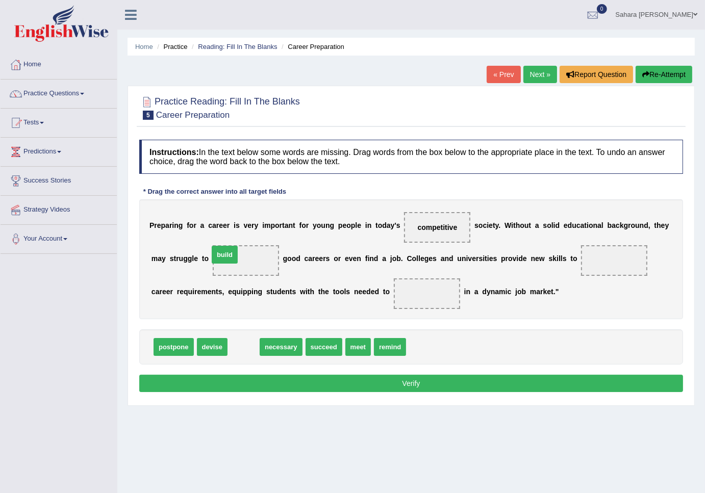
click at [216, 256] on span "build" at bounding box center [225, 255] width 26 height 18
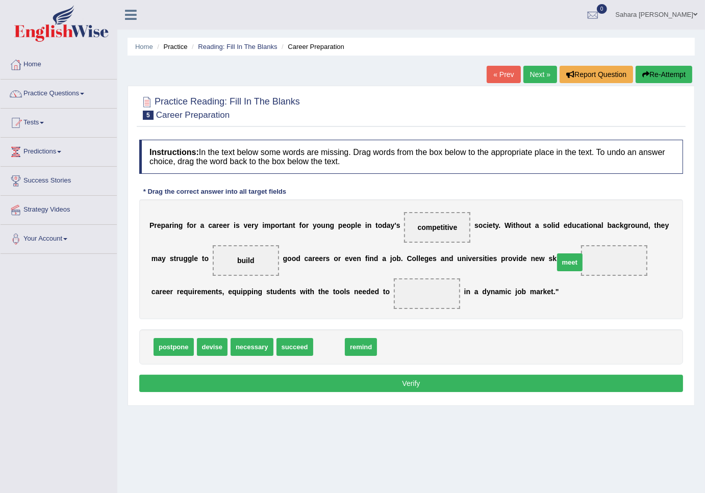
drag, startPoint x: 323, startPoint y: 343, endPoint x: 564, endPoint y: 258, distance: 255.2
click at [564, 258] on span "meet" at bounding box center [570, 263] width 26 height 18
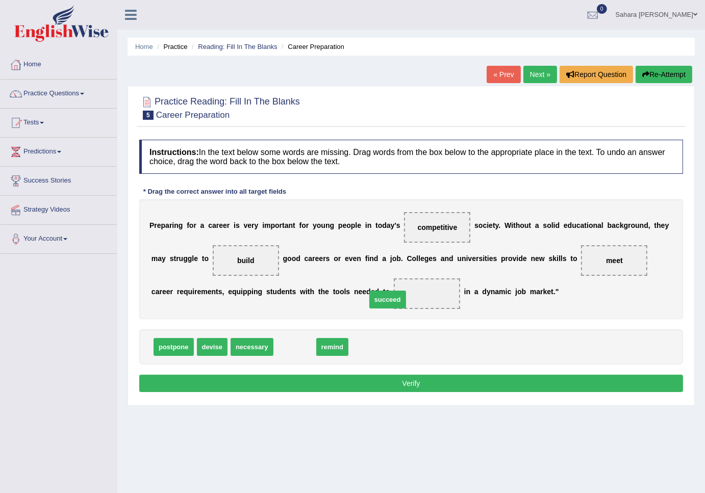
drag, startPoint x: 285, startPoint y: 347, endPoint x: 377, endPoint y: 299, distance: 104.3
click at [377, 299] on span "succeed" at bounding box center [387, 300] width 37 height 18
click at [475, 383] on button "Verify" at bounding box center [411, 383] width 544 height 17
click at [475, 383] on div "Home Practice Reading: Fill In The Blanks Career Preparation « Prev Next » Repo…" at bounding box center [411, 255] width 588 height 510
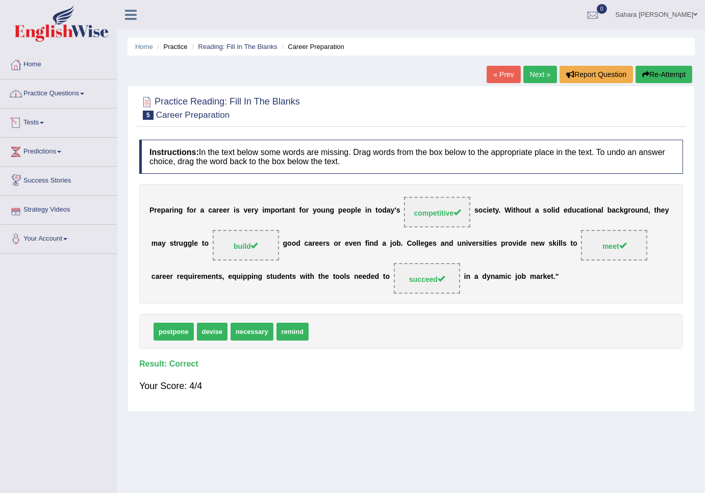
click at [58, 99] on link "Practice Questions" at bounding box center [59, 93] width 116 height 26
click at [62, 99] on link "Practice Questions" at bounding box center [59, 93] width 116 height 26
click at [47, 92] on link "Practice Questions" at bounding box center [59, 93] width 116 height 26
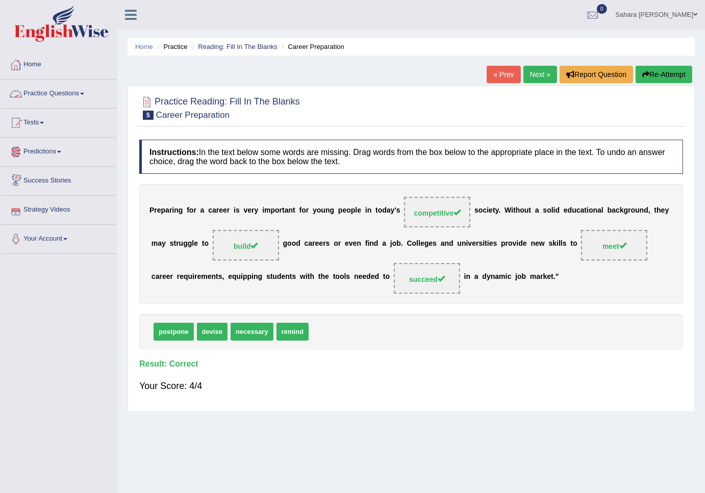
click at [47, 92] on link "Practice Questions" at bounding box center [59, 93] width 116 height 26
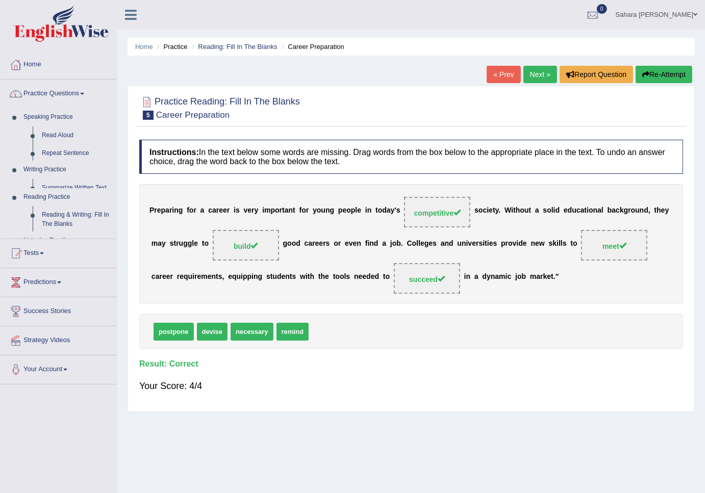
click at [47, 92] on link "Practice Questions" at bounding box center [59, 93] width 116 height 26
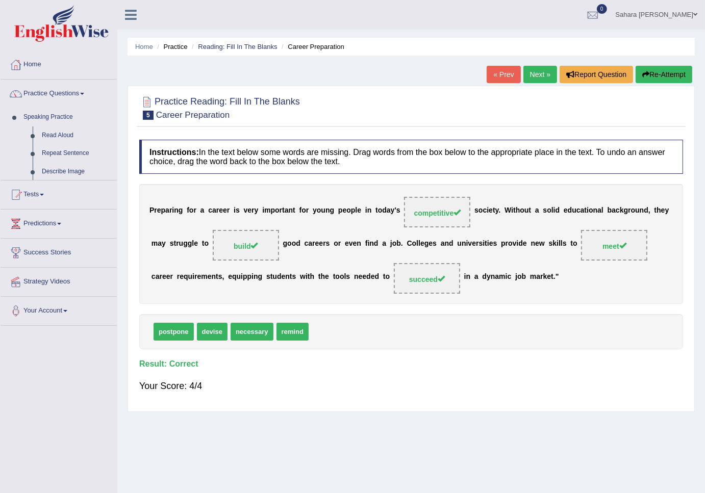
click at [47, 92] on link "Practice Questions" at bounding box center [59, 93] width 116 height 26
click at [45, 92] on link "Practice Questions" at bounding box center [59, 93] width 116 height 26
click at [43, 92] on link "Practice Questions" at bounding box center [59, 93] width 116 height 26
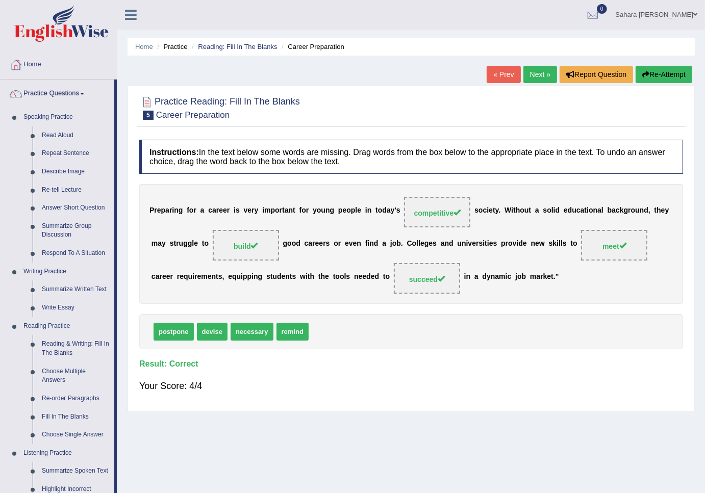
click at [43, 92] on link "Practice Questions" at bounding box center [58, 93] width 114 height 26
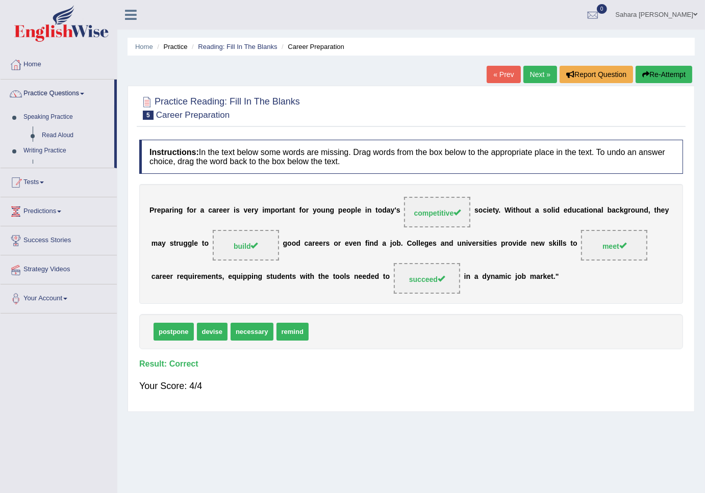
click at [45, 369] on div "Toggle navigation Home Practice Questions Speaking Practice Read Aloud Repeat S…" at bounding box center [352, 265] width 705 height 531
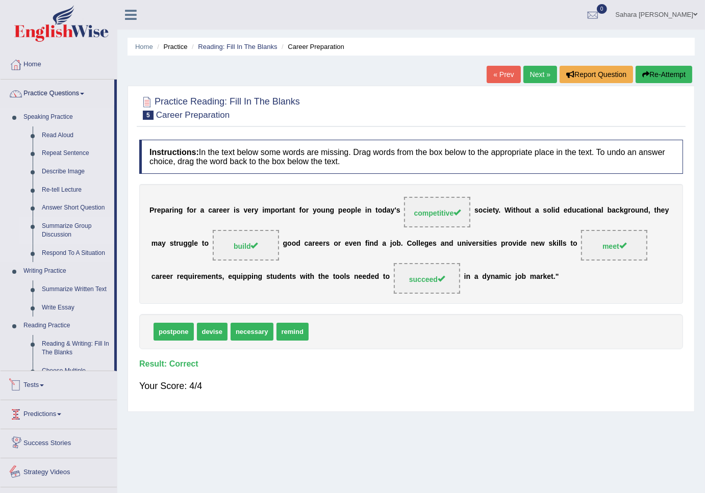
drag, startPoint x: 45, startPoint y: 369, endPoint x: 106, endPoint y: 227, distance: 154.9
click at [103, 237] on div "Toggle navigation Home Practice Questions Speaking Practice Read Aloud Repeat S…" at bounding box center [352, 265] width 705 height 531
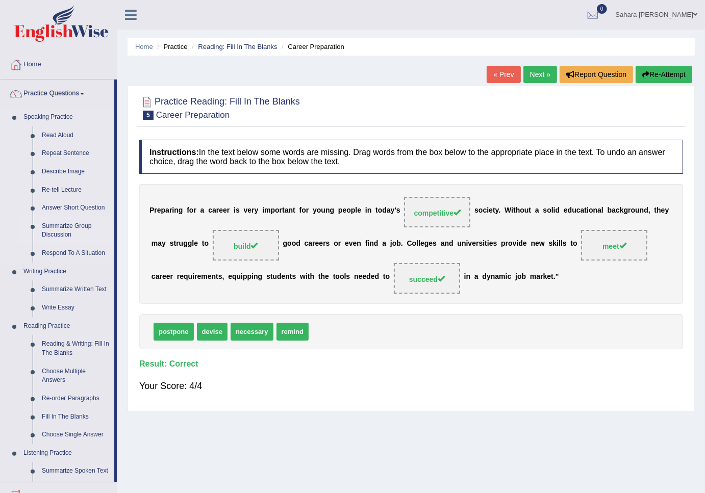
drag, startPoint x: 106, startPoint y: 227, endPoint x: 97, endPoint y: 218, distance: 12.6
click at [106, 212] on link "Answer Short Question" at bounding box center [75, 208] width 77 height 18
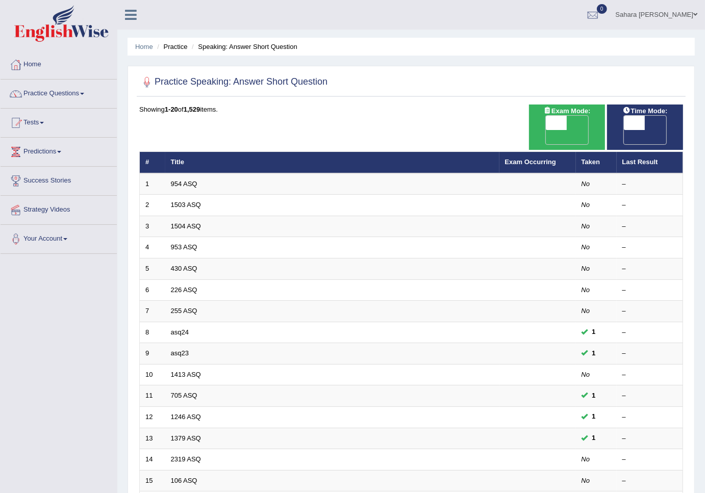
click at [62, 97] on link "Practice Questions" at bounding box center [59, 93] width 116 height 26
click at [61, 97] on link "Practice Questions" at bounding box center [59, 93] width 116 height 26
click at [57, 95] on link "Practice Questions" at bounding box center [59, 93] width 116 height 26
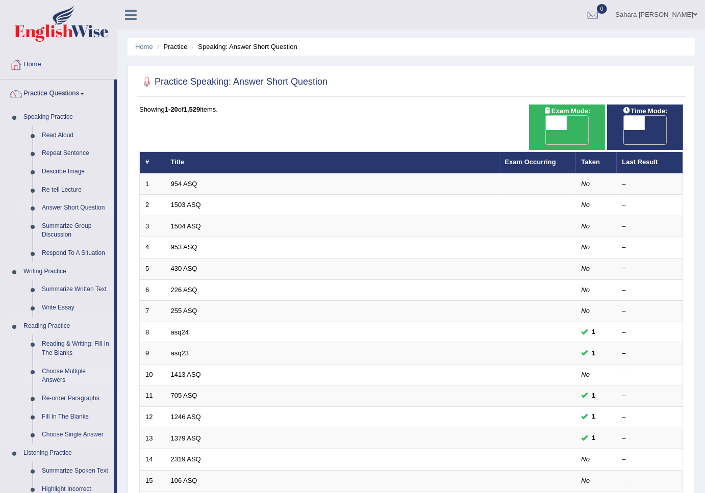
click at [75, 375] on link "Choose Multiple Answers" at bounding box center [75, 376] width 77 height 27
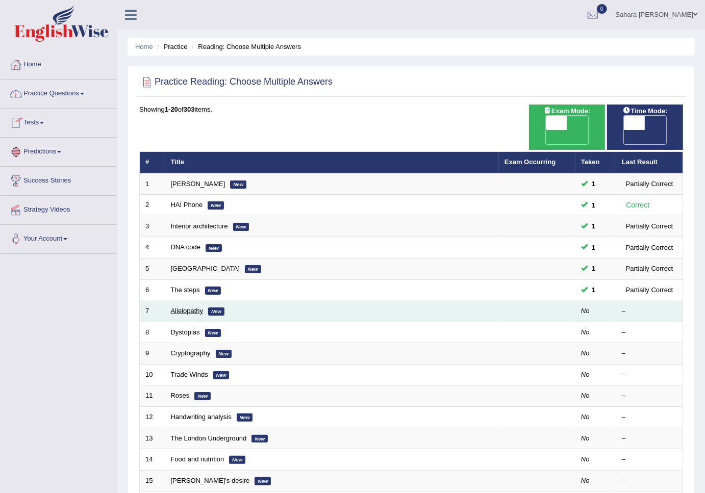
click at [190, 307] on link "Allelopathy" at bounding box center [187, 311] width 33 height 8
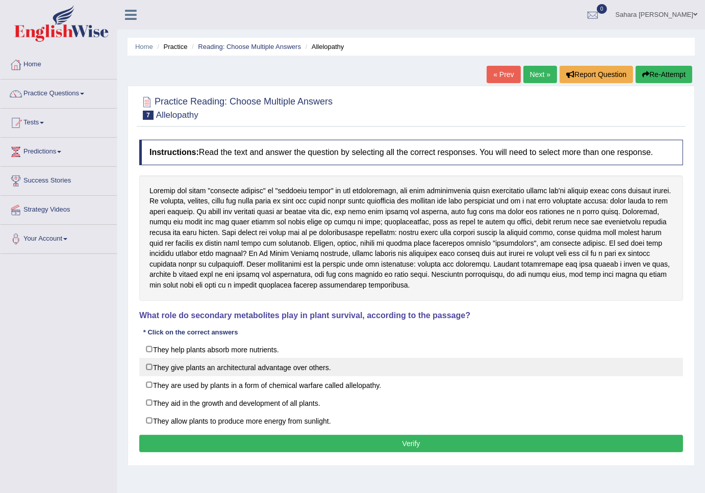
click at [237, 367] on label "They give plants an architectural advantage over others." at bounding box center [411, 367] width 544 height 18
checkbox input "true"
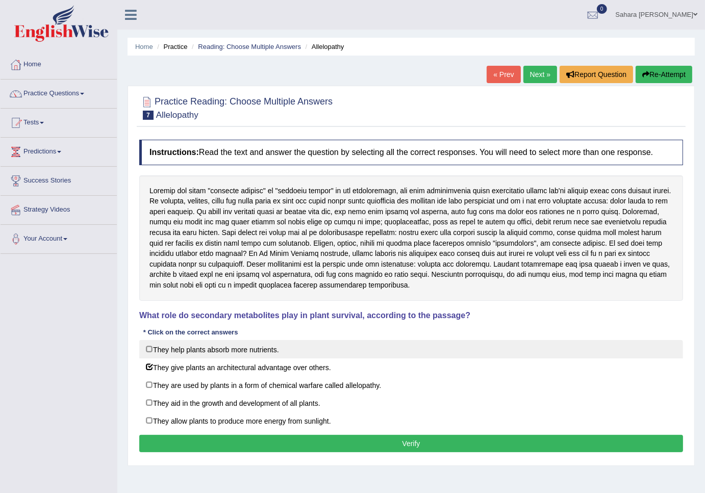
click at [148, 349] on label "They help plants absorb more nutrients." at bounding box center [411, 349] width 544 height 18
click at [148, 348] on label "They help plants absorb more nutrients." at bounding box center [411, 349] width 544 height 18
click at [150, 350] on label "They help plants absorb more nutrients." at bounding box center [411, 349] width 544 height 18
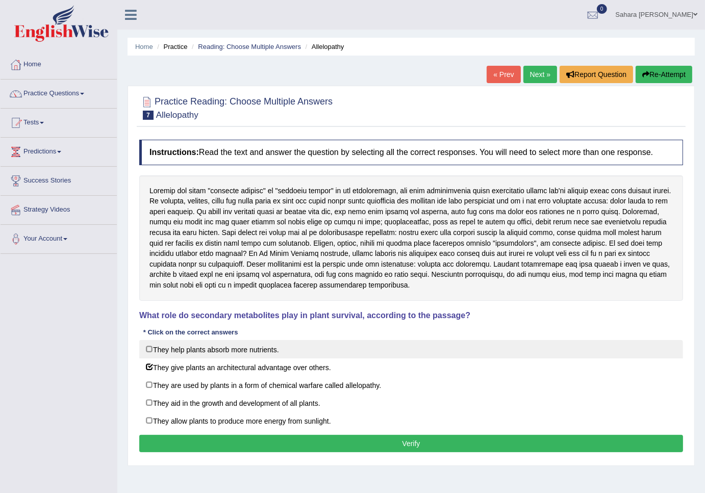
click at [150, 350] on label "They help plants absorb more nutrients." at bounding box center [411, 349] width 544 height 18
click at [150, 351] on label "They help plants absorb more nutrients." at bounding box center [411, 349] width 544 height 18
checkbox input "false"
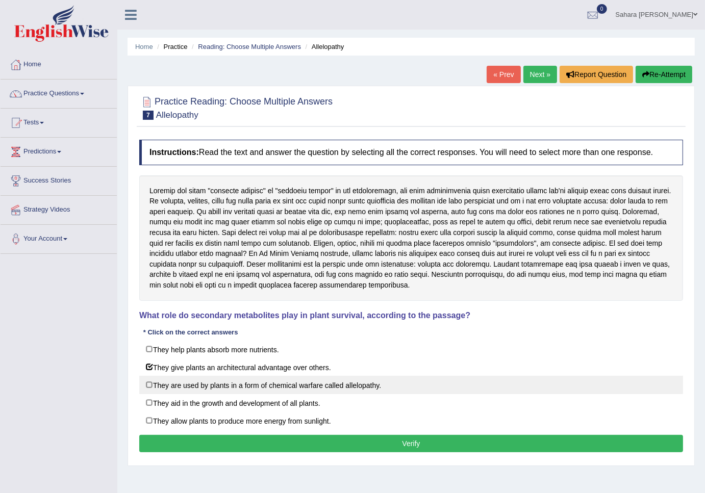
click at [146, 383] on label "They are used by plants in a form of chemical warfare called allelopathy." at bounding box center [411, 385] width 544 height 18
click at [148, 383] on label "They are used by plants in a form of chemical warfare called allelopathy." at bounding box center [411, 385] width 544 height 18
checkbox input "false"
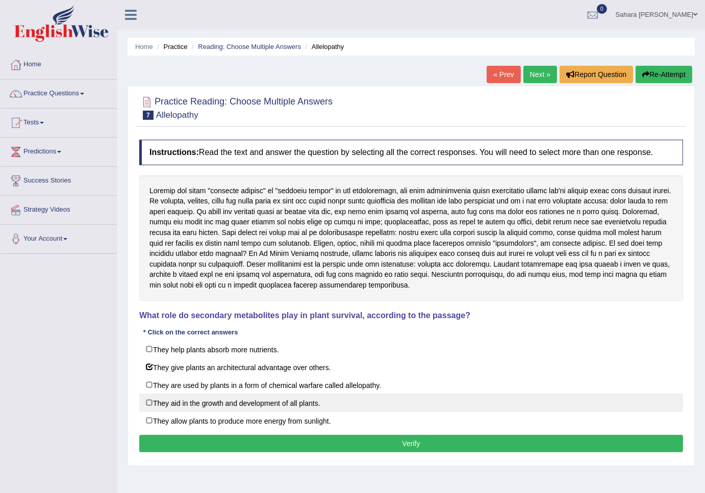
click at [150, 401] on label "They aid in the growth and development of all plants." at bounding box center [411, 403] width 544 height 18
checkbox input "false"
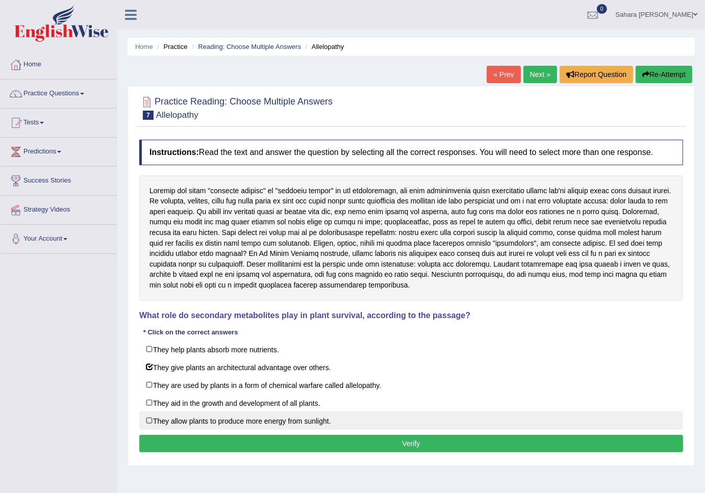
click at [152, 421] on label "They allow plants to produce more energy from sunlight." at bounding box center [411, 421] width 544 height 18
checkbox input "false"
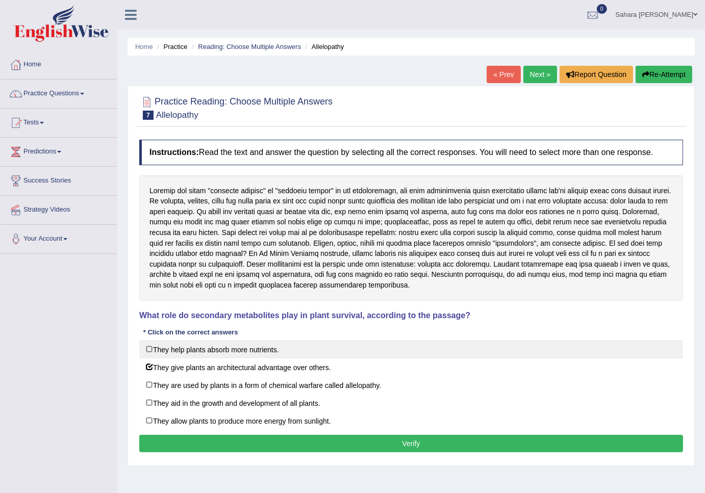
click at [150, 352] on label "They help plants absorb more nutrients." at bounding box center [411, 349] width 544 height 18
checkbox input "false"
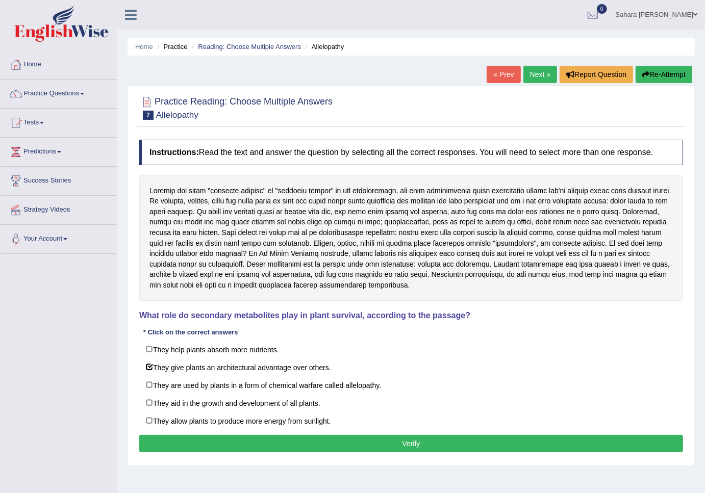
click at [536, 445] on button "Verify" at bounding box center [411, 443] width 544 height 17
click at [536, 445] on div "Home Practice Reading: Choose Multiple Answers Allelopathy « Prev Next » Report…" at bounding box center [411, 255] width 588 height 510
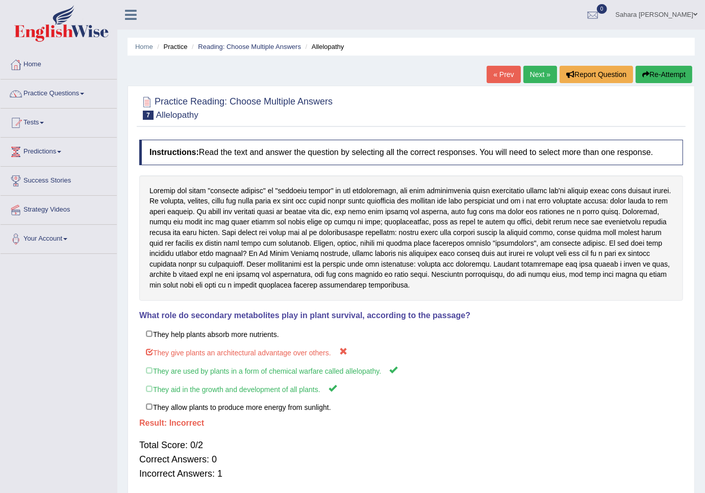
click at [528, 74] on link "Next »" at bounding box center [540, 74] width 34 height 17
click at [529, 74] on link "Next »" at bounding box center [540, 74] width 34 height 17
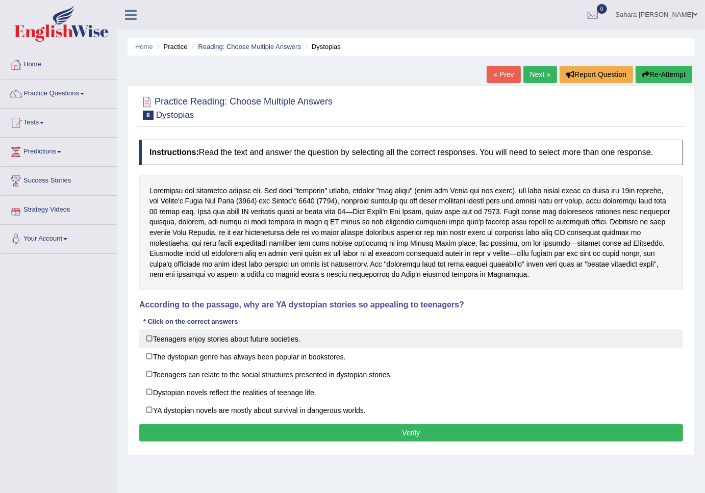
click at [154, 339] on label "Teenagers enjoy stories about future societies." at bounding box center [411, 339] width 544 height 18
click at [155, 338] on label "Teenagers enjoy stories about future societies." at bounding box center [411, 339] width 544 height 18
click at [149, 342] on label "Teenagers enjoy stories about future societies." at bounding box center [411, 339] width 544 height 18
checkbox input "false"
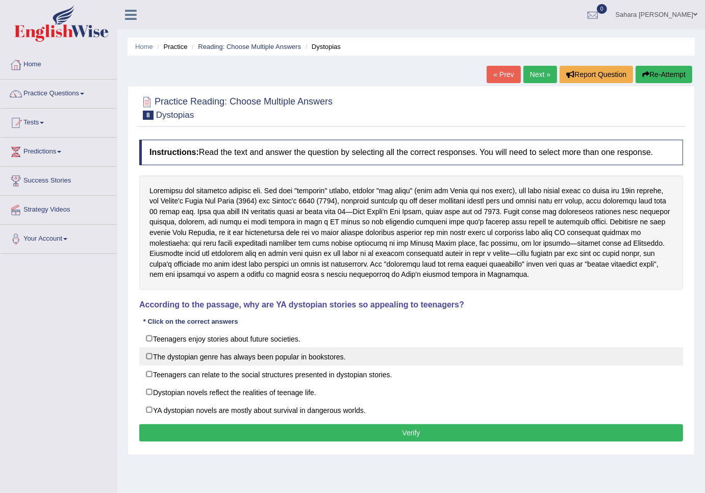
click at [148, 356] on label "The dystopian genre has always been popular in bookstores." at bounding box center [411, 356] width 544 height 18
click at [143, 363] on label "The dystopian genre has always been popular in bookstores." at bounding box center [411, 356] width 544 height 18
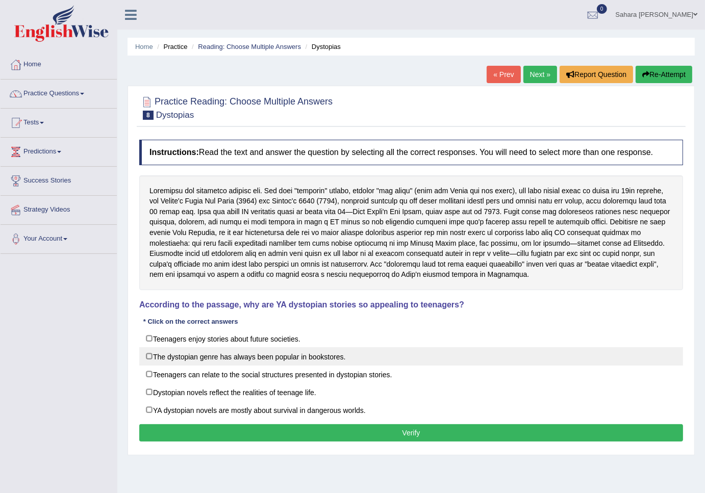
click at [143, 363] on label "The dystopian genre has always been popular in bookstores." at bounding box center [411, 356] width 544 height 18
checkbox input "false"
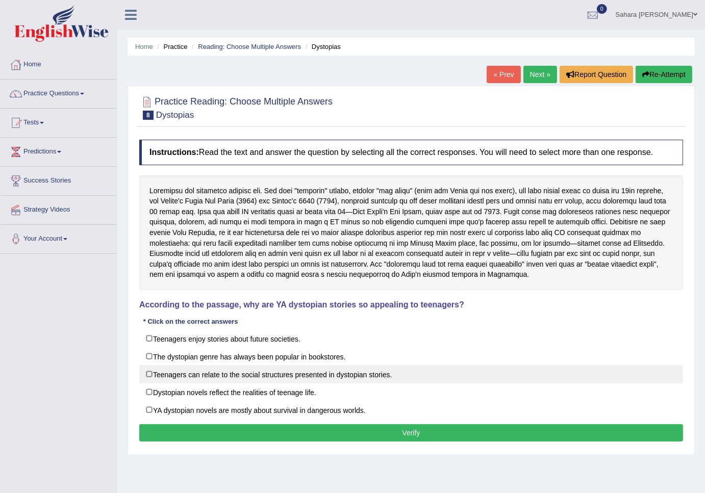
click at [149, 375] on label "Teenagers can relate to the social structures presented in dystopian stories." at bounding box center [411, 374] width 544 height 18
checkbox input "false"
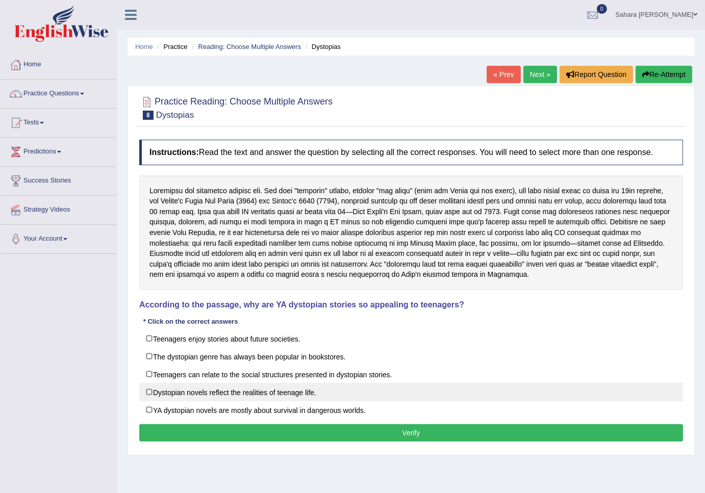
click at [150, 401] on label "Dystopian novels reflect the realities of teenage life." at bounding box center [411, 392] width 544 height 18
checkbox input "false"
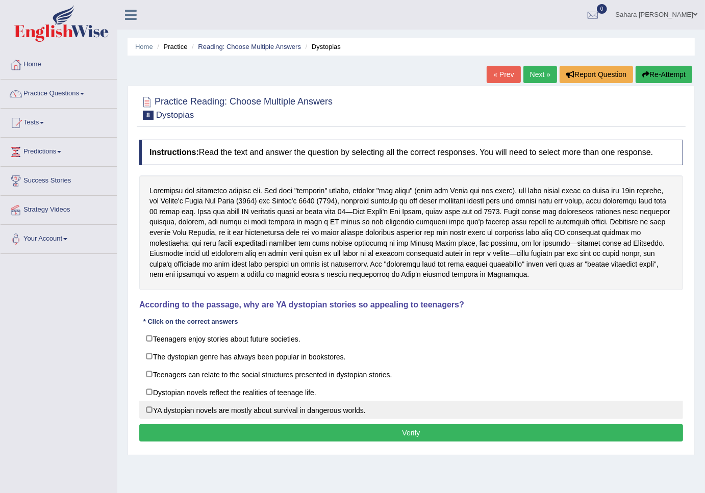
drag, startPoint x: 150, startPoint y: 401, endPoint x: 152, endPoint y: 415, distance: 13.9
click at [152, 415] on div "Teenagers enjoy stories about future societies. The dystopian genre has always …" at bounding box center [411, 375] width 544 height 90
click at [151, 412] on label "YA dystopian novels are mostly about survival in dangerous worlds." at bounding box center [411, 410] width 544 height 18
click at [150, 410] on label "YA dystopian novels are mostly about survival in dangerous worlds." at bounding box center [411, 410] width 544 height 18
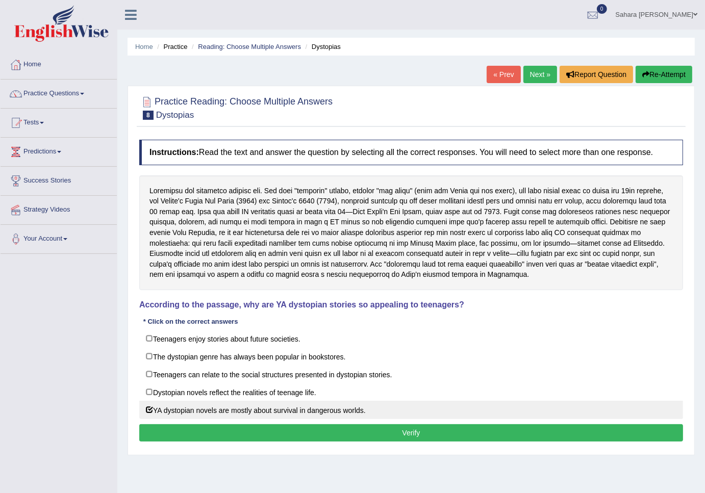
checkbox input "true"
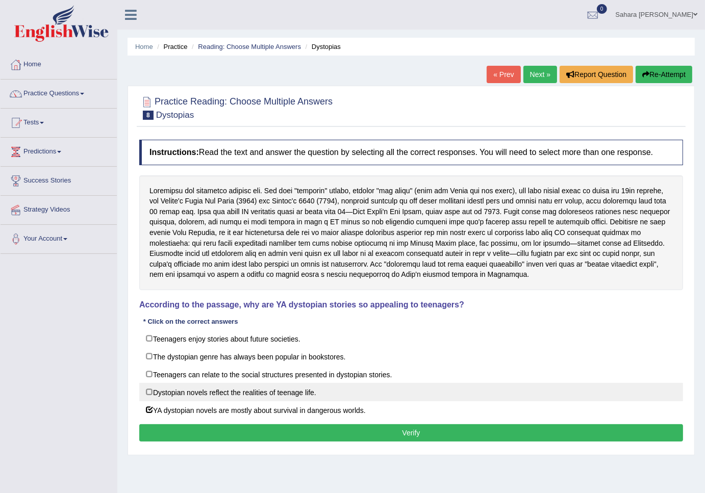
click at [152, 396] on label "Dystopian novels reflect the realities of teenage life." at bounding box center [411, 392] width 544 height 18
click at [150, 390] on label "Dystopian novels reflect the realities of teenage life." at bounding box center [411, 392] width 544 height 18
checkbox input "false"
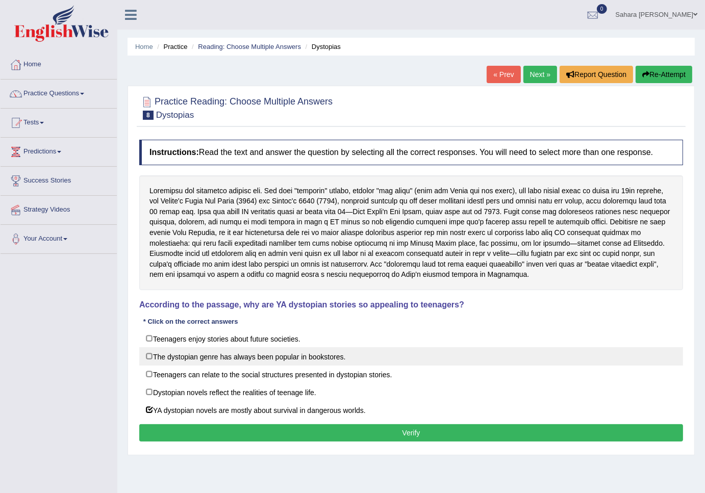
click at [151, 364] on label "The dystopian genre has always been popular in bookstores." at bounding box center [411, 356] width 544 height 18
checkbox input "false"
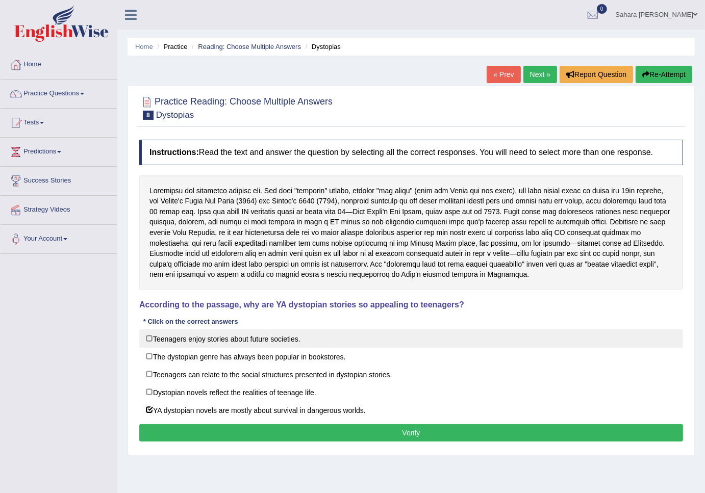
click at [151, 343] on label "Teenagers enjoy stories about future societies." at bounding box center [411, 339] width 544 height 18
checkbox input "false"
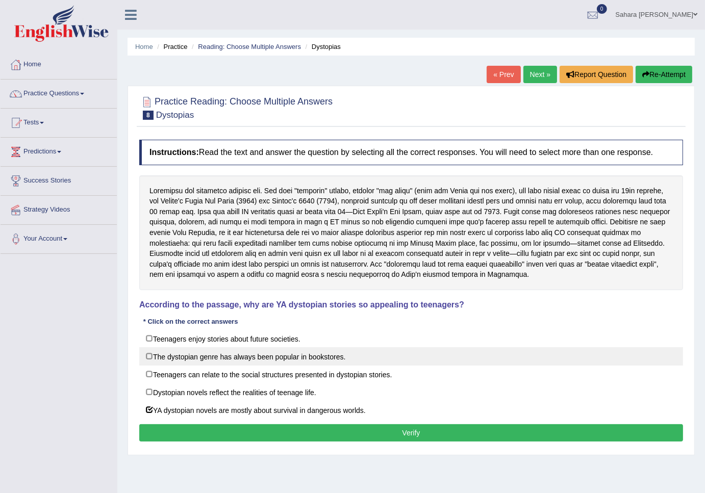
click at [145, 356] on label "The dystopian genre has always been popular in bookstores." at bounding box center [411, 356] width 544 height 18
checkbox input "false"
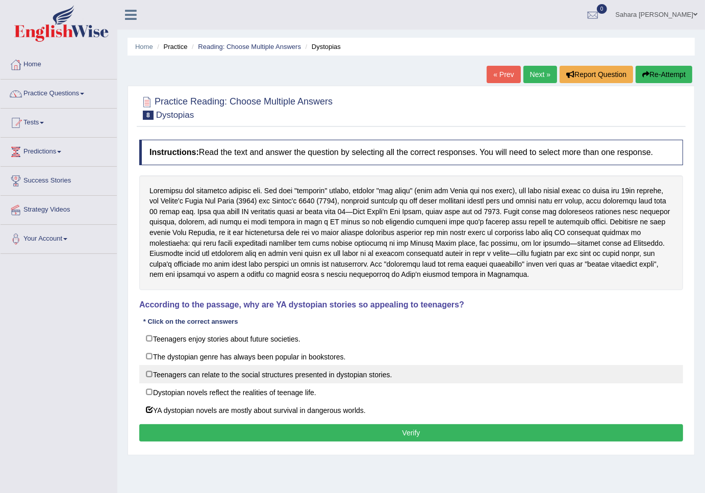
click at [151, 379] on div "Teenagers enjoy stories about future societies. The dystopian genre has always …" at bounding box center [411, 375] width 544 height 90
click at [151, 375] on label "Teenagers can relate to the social structures presented in dystopian stories." at bounding box center [411, 374] width 544 height 18
checkbox input "true"
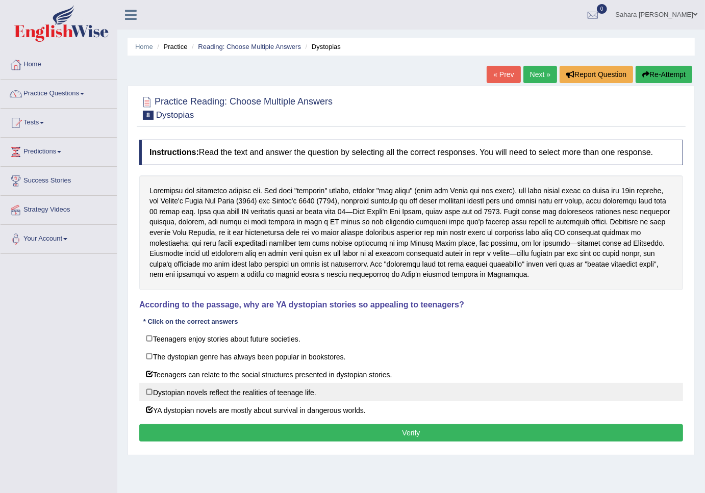
click at [149, 389] on label "Dystopian novels reflect the realities of teenage life." at bounding box center [411, 392] width 544 height 18
click at [149, 391] on label "Dystopian novels reflect the realities of teenage life." at bounding box center [411, 392] width 544 height 18
checkbox input "true"
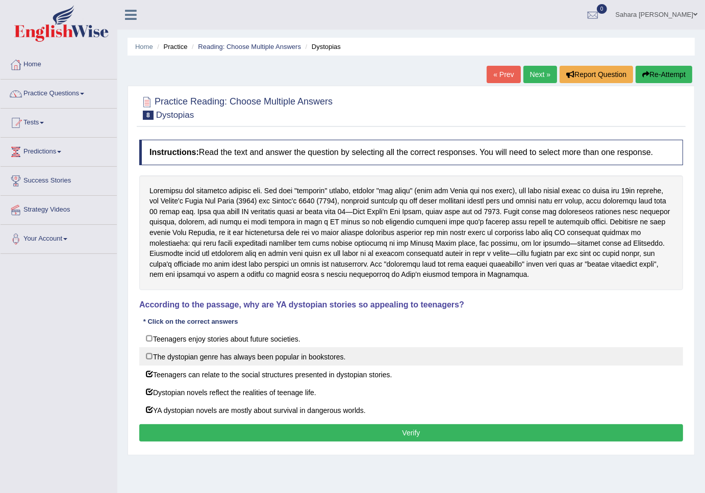
click at [150, 358] on label "The dystopian genre has always been popular in bookstores." at bounding box center [411, 356] width 544 height 18
checkbox input "true"
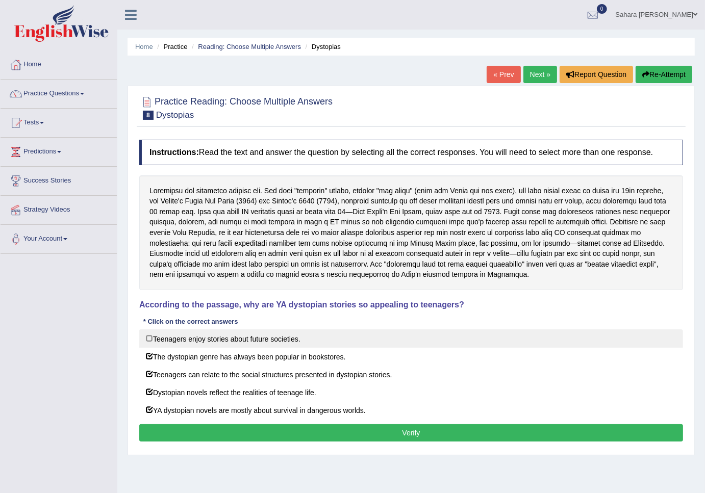
click at [148, 339] on label "Teenagers enjoy stories about future societies." at bounding box center [411, 339] width 544 height 18
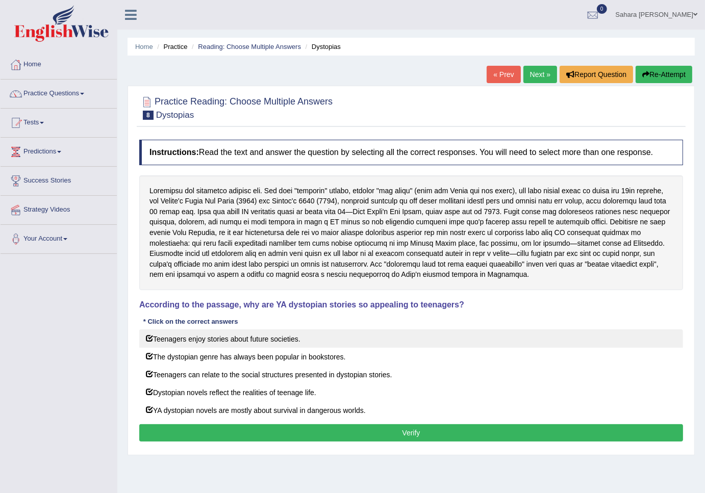
click at [148, 339] on label "Teenagers enjoy stories about future societies." at bounding box center [411, 339] width 544 height 18
click at [150, 338] on label "Teenagers enjoy stories about future societies." at bounding box center [411, 339] width 544 height 18
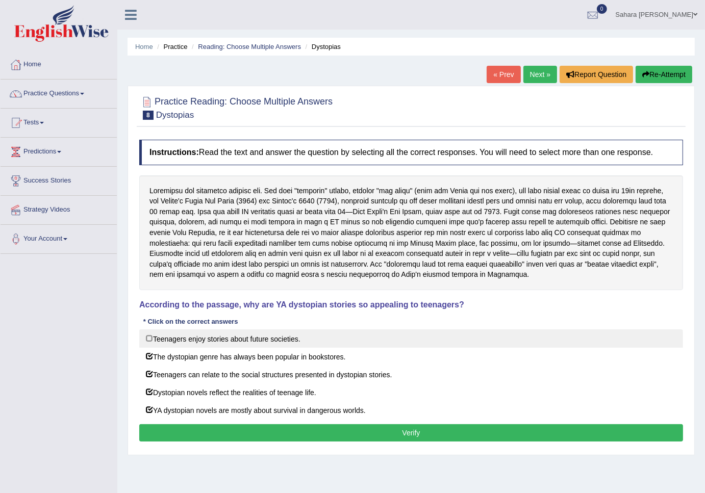
click at [150, 338] on label "Teenagers enjoy stories about future societies." at bounding box center [411, 339] width 544 height 18
click at [150, 340] on label "Teenagers enjoy stories about future societies." at bounding box center [411, 339] width 544 height 18
click at [150, 339] on label "Teenagers enjoy stories about future societies." at bounding box center [411, 339] width 544 height 18
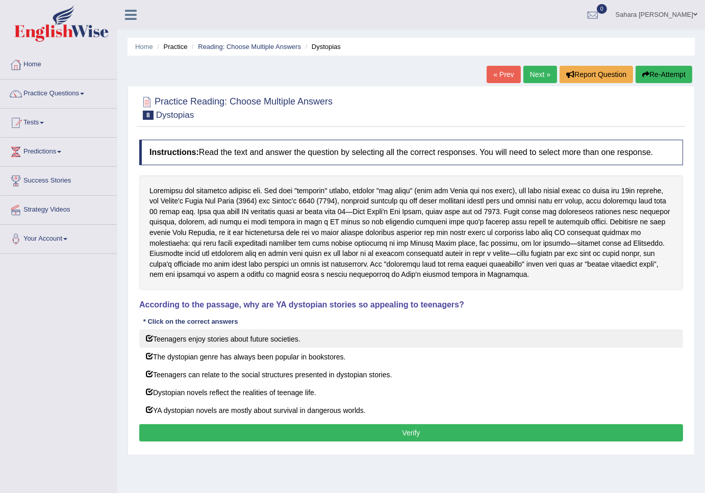
click at [150, 339] on label "Teenagers enjoy stories about future societies." at bounding box center [411, 339] width 544 height 18
click at [148, 339] on label "Teenagers enjoy stories about future societies." at bounding box center [411, 339] width 544 height 18
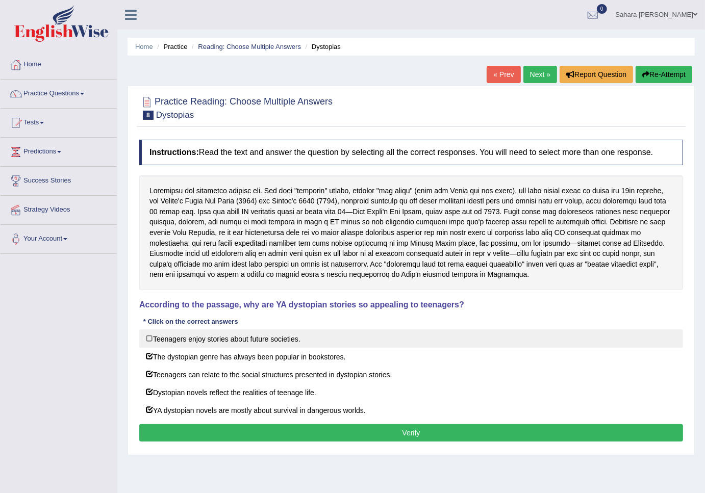
checkbox input "false"
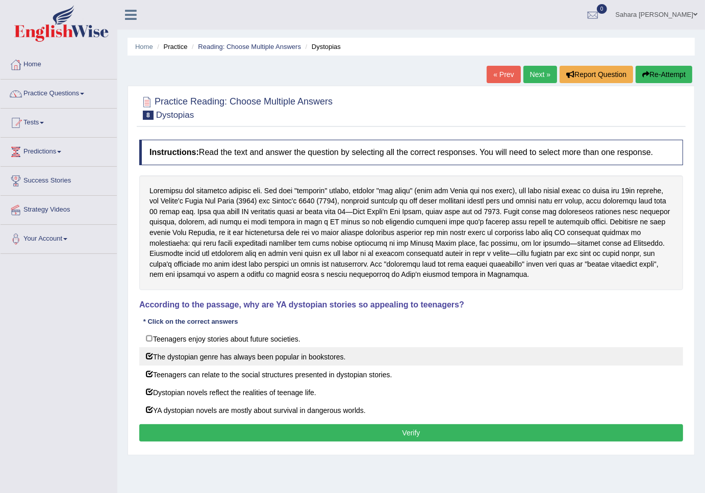
click at [142, 362] on label "The dystopian genre has always been popular in bookstores." at bounding box center [411, 356] width 544 height 18
click at [147, 358] on label "The dystopian genre has always been popular in bookstores." at bounding box center [411, 356] width 544 height 18
checkbox input "true"
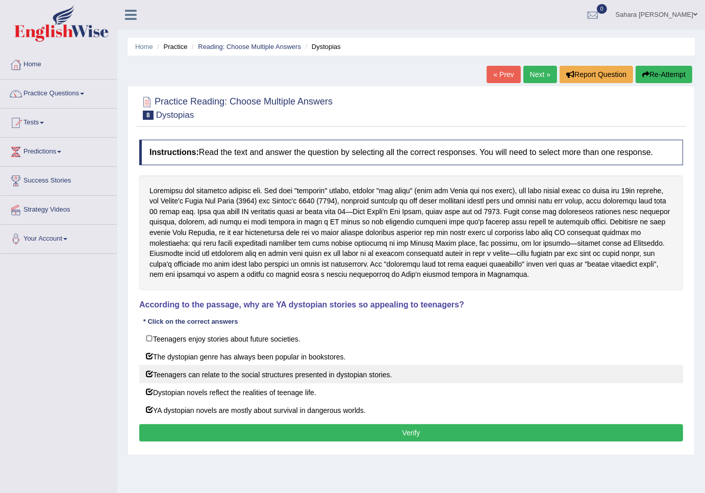
click at [150, 376] on label "Teenagers can relate to the social structures presented in dystopian stories." at bounding box center [411, 374] width 544 height 18
checkbox input "true"
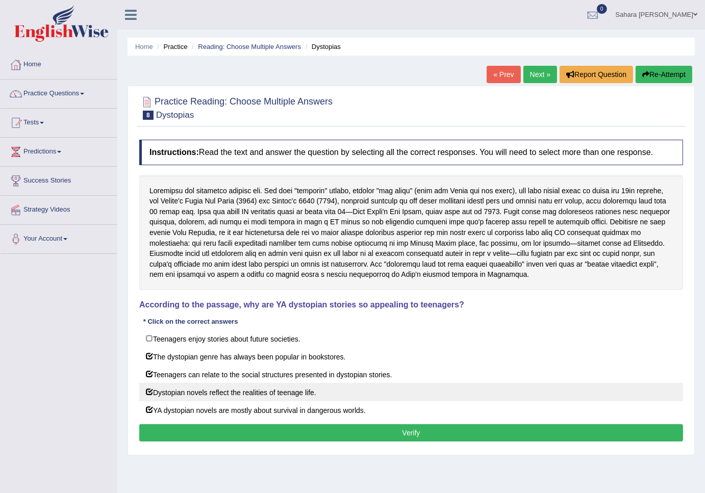
click at [152, 391] on label "Dystopian novels reflect the realities of teenage life." at bounding box center [411, 392] width 544 height 18
checkbox input "true"
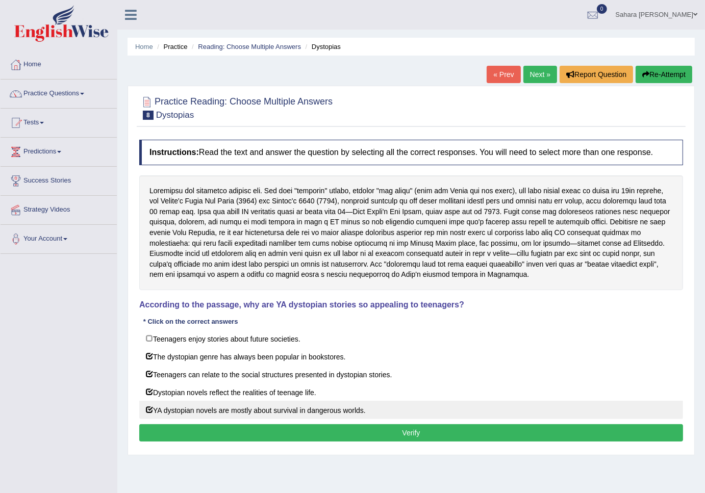
click at [154, 409] on label "YA dystopian novels are mostly about survival in dangerous worlds." at bounding box center [411, 410] width 544 height 18
checkbox input "true"
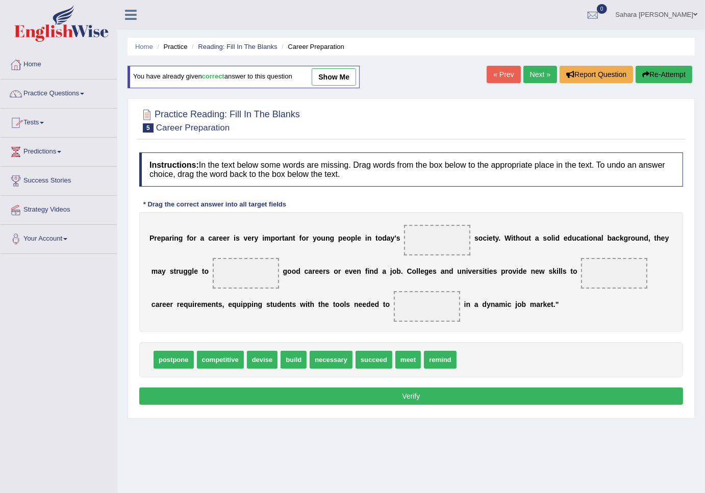
click at [536, 73] on link "Next »" at bounding box center [540, 74] width 34 height 17
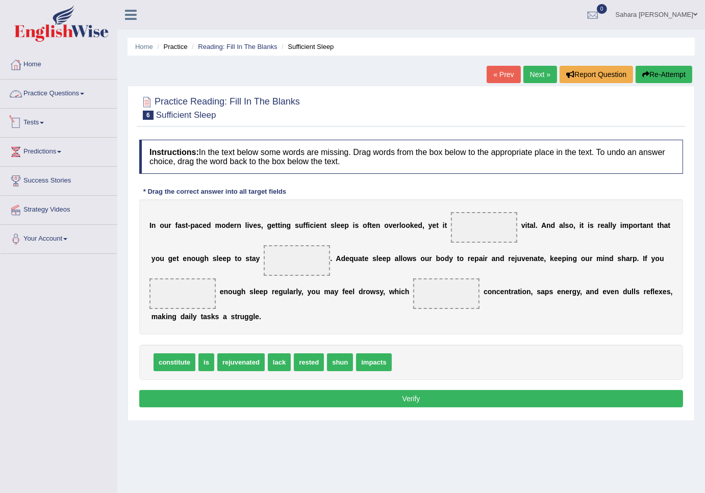
click at [21, 93] on div at bounding box center [15, 93] width 15 height 15
click at [35, 92] on link "Practice Questions" at bounding box center [59, 93] width 116 height 26
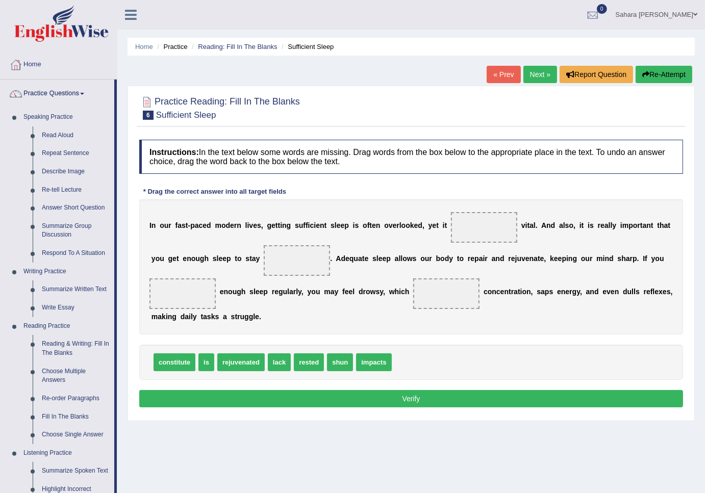
click at [35, 92] on link "Practice Questions" at bounding box center [58, 93] width 114 height 26
click at [59, 384] on link "Choose Multiple Answers" at bounding box center [75, 376] width 77 height 27
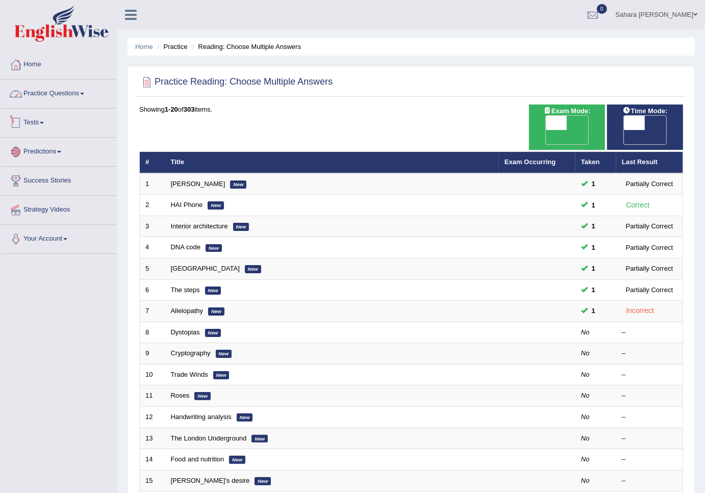
click at [34, 98] on link "Practice Questions" at bounding box center [59, 93] width 116 height 26
click at [34, 98] on link "Practice Questions" at bounding box center [58, 93] width 114 height 26
drag, startPoint x: 34, startPoint y: 98, endPoint x: 67, endPoint y: 284, distance: 188.5
click at [67, 284] on div "Toggle navigation Home Practice Questions Speaking Practice Read Aloud Repeat S…" at bounding box center [352, 342] width 705 height 685
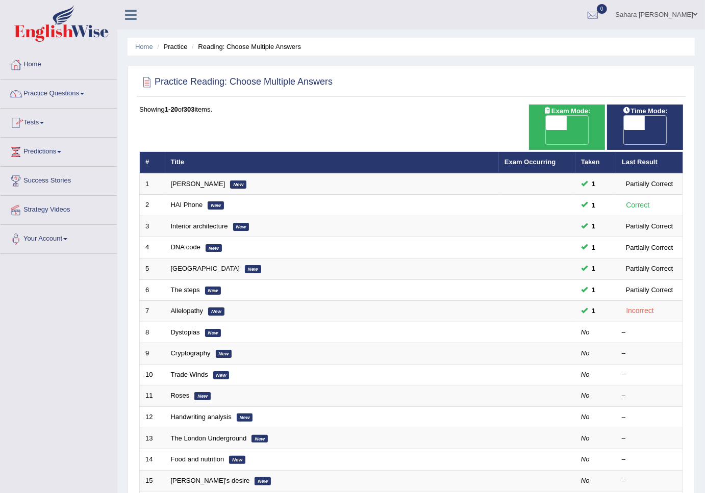
drag, startPoint x: 28, startPoint y: 98, endPoint x: 8, endPoint y: 292, distance: 195.3
click at [8, 292] on div "Toggle navigation Home Practice Questions Speaking Practice Read Aloud Repeat S…" at bounding box center [352, 342] width 705 height 685
click at [74, 88] on link "Practice Questions" at bounding box center [59, 93] width 116 height 26
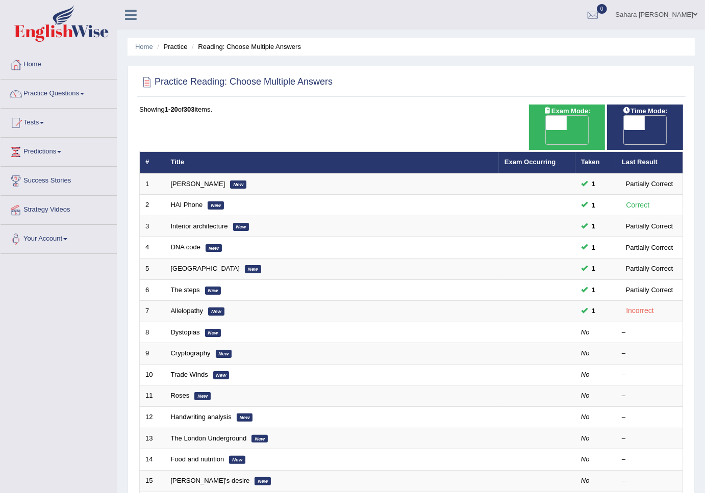
click at [94, 93] on link "Practice Questions" at bounding box center [59, 93] width 116 height 26
click at [53, 332] on div "Toggle navigation Home Practice Questions Speaking Practice Read Aloud Repeat S…" at bounding box center [352, 342] width 705 height 685
click at [36, 94] on link "Practice Questions" at bounding box center [59, 93] width 116 height 26
click at [36, 94] on link "Practice Questions" at bounding box center [58, 93] width 114 height 26
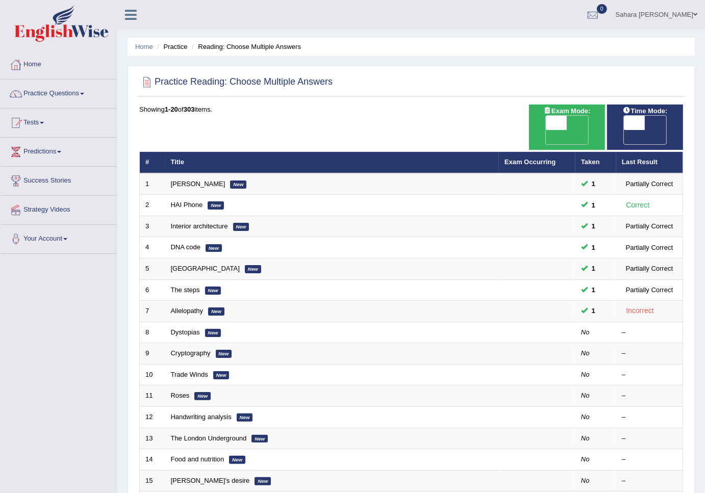
click at [36, 94] on link "Practice Questions" at bounding box center [59, 93] width 116 height 26
drag, startPoint x: 36, startPoint y: 94, endPoint x: 40, endPoint y: 216, distance: 122.0
click at [40, 216] on ul "Home Practice Questions Speaking Practice Read Aloud Repeat Sentence Describe I…" at bounding box center [59, 153] width 116 height 204
click at [40, 216] on link "Strategy Videos" at bounding box center [59, 209] width 116 height 26
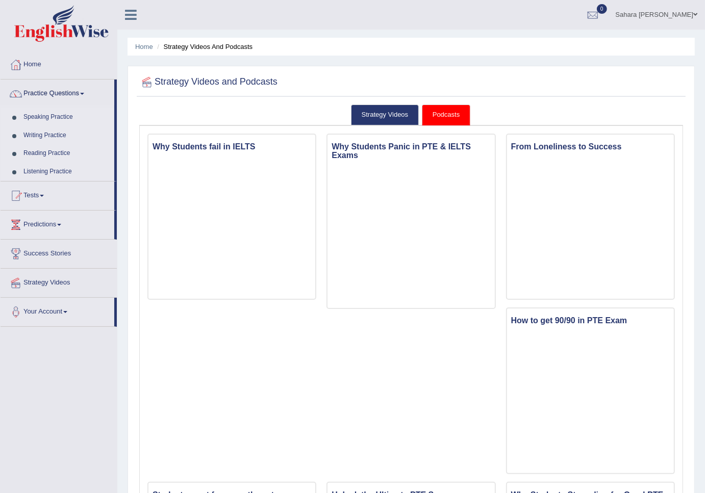
click at [67, 95] on link "Practice Questions" at bounding box center [58, 93] width 114 height 26
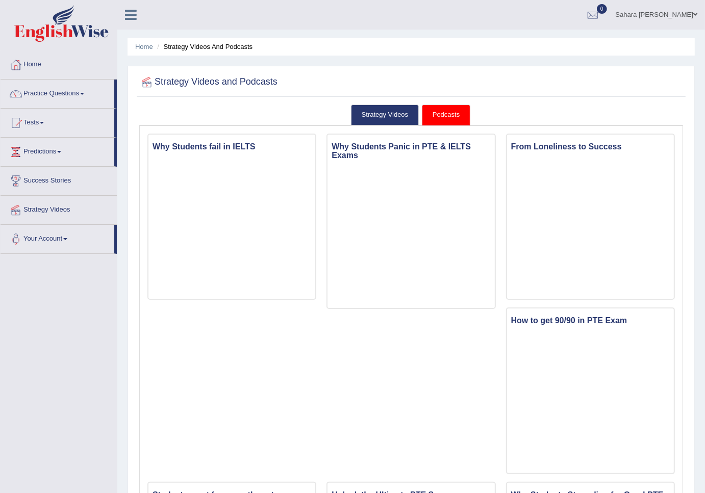
click at [62, 95] on link "Practice Questions" at bounding box center [58, 93] width 114 height 26
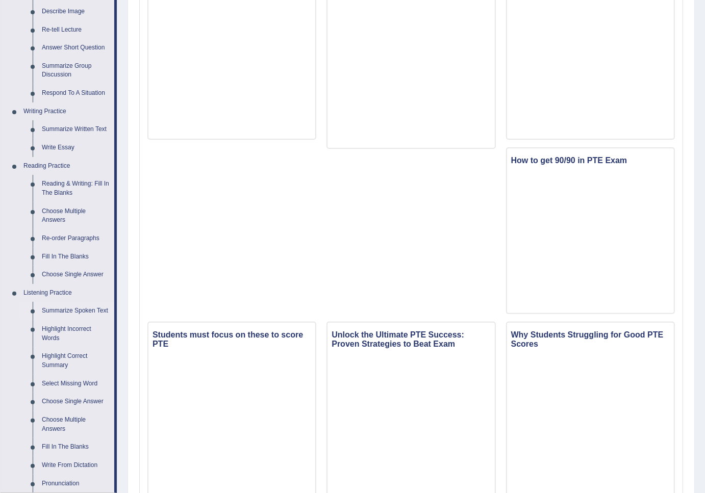
scroll to position [170, 0]
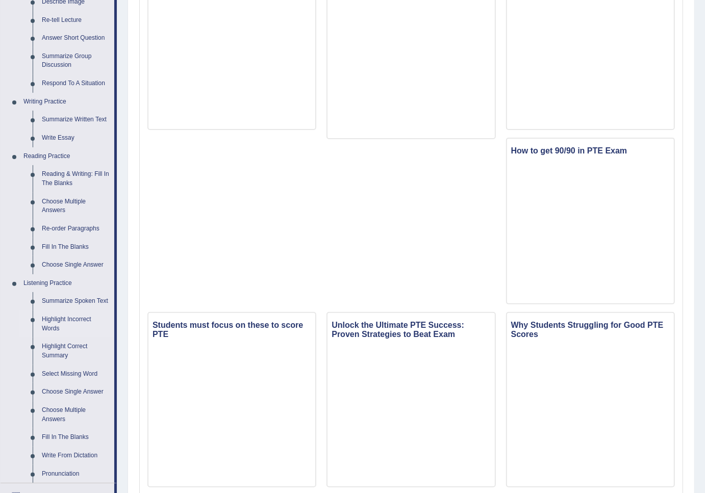
click at [82, 323] on link "Highlight Incorrect Words" at bounding box center [75, 324] width 77 height 27
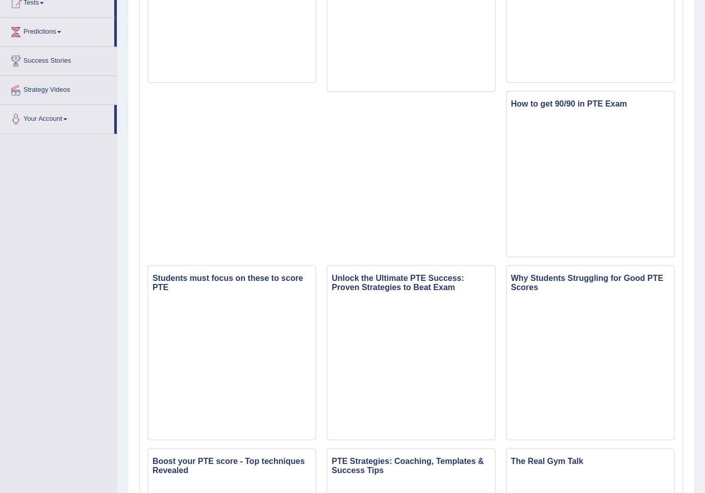
scroll to position [324, 0]
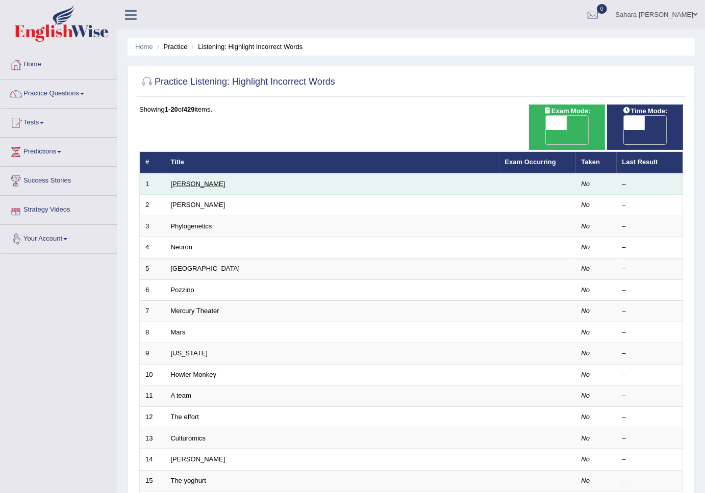
click at [175, 180] on link "Harold" at bounding box center [198, 184] width 55 height 8
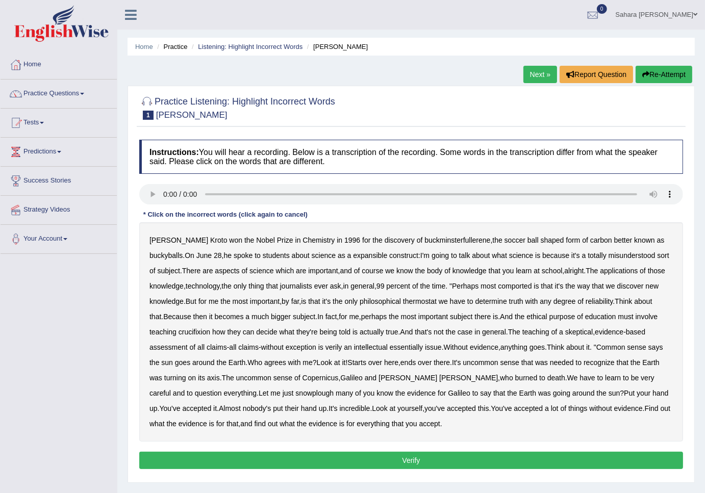
click at [353, 254] on b "expansible" at bounding box center [370, 255] width 34 height 8
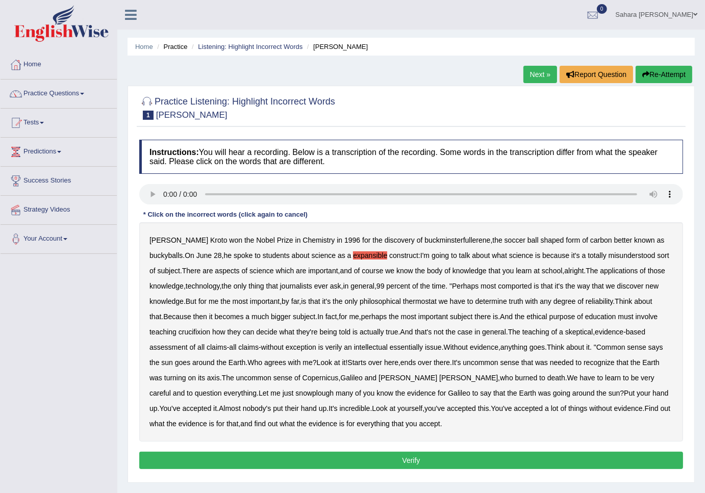
click at [510, 287] on b "comported" at bounding box center [515, 286] width 34 height 8
click at [512, 287] on b "comported" at bounding box center [515, 286] width 34 height 8
click at [514, 287] on b "comported" at bounding box center [515, 286] width 34 height 8
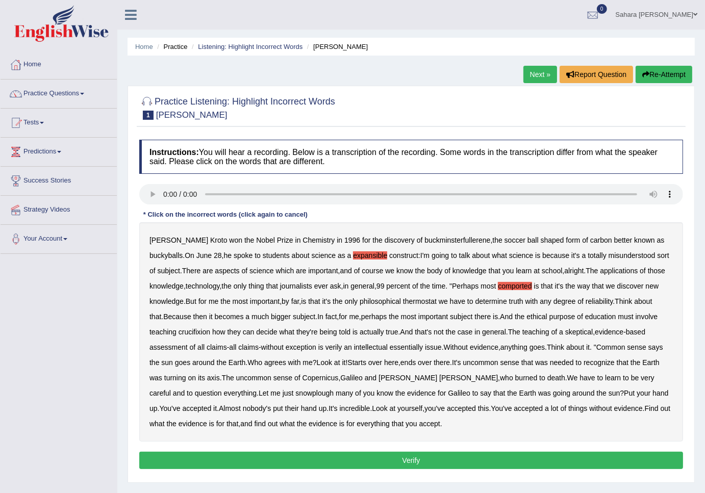
click at [514, 287] on b "comported" at bounding box center [515, 286] width 34 height 8
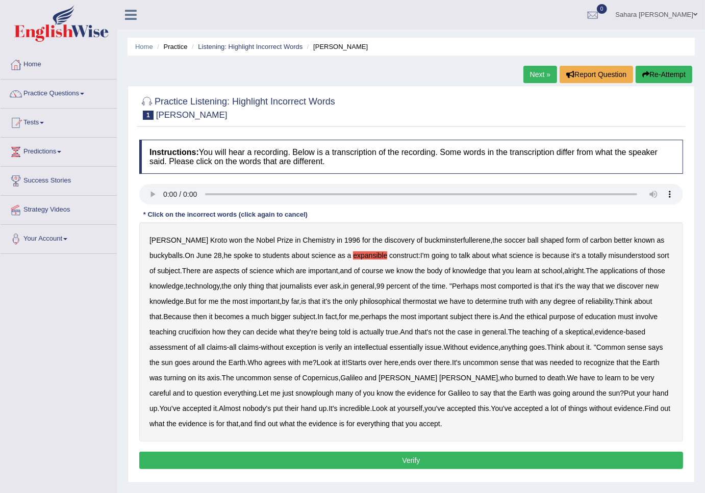
click at [514, 287] on b "comported" at bounding box center [515, 286] width 34 height 8
click at [513, 288] on b "comported" at bounding box center [515, 286] width 34 height 8
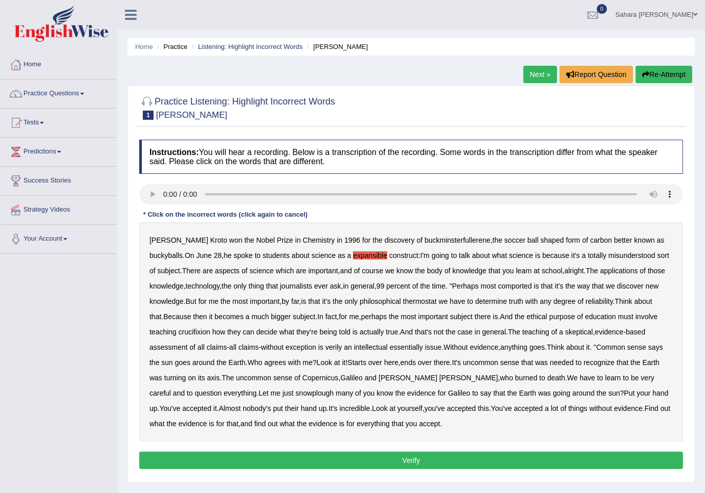
click at [513, 288] on b "comported" at bounding box center [515, 286] width 34 height 8
click at [528, 281] on div "Harold Kroto won the Nobel Prize in Chemistry in 1996 for the discovery of buck…" at bounding box center [411, 331] width 544 height 219
click at [529, 282] on div "Harold Kroto won the Nobel Prize in Chemistry in 1996 for the discovery of buck…" at bounding box center [411, 331] width 544 height 219
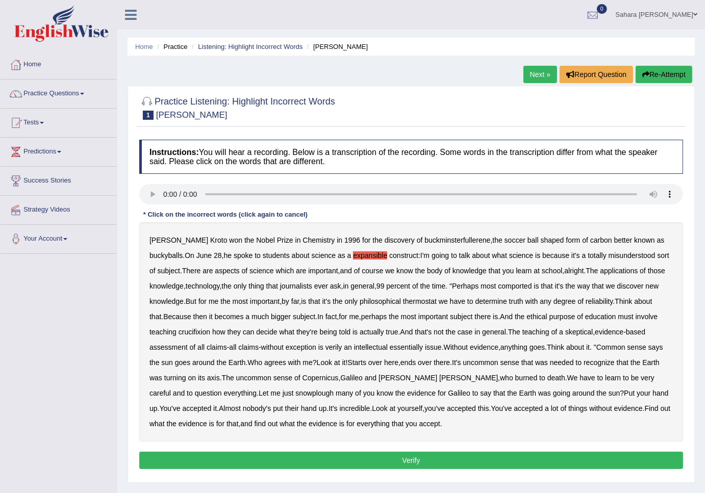
click at [529, 287] on b "comported" at bounding box center [515, 286] width 34 height 8
click at [527, 287] on b "comported" at bounding box center [515, 286] width 34 height 8
click at [521, 287] on b "comported" at bounding box center [515, 286] width 34 height 8
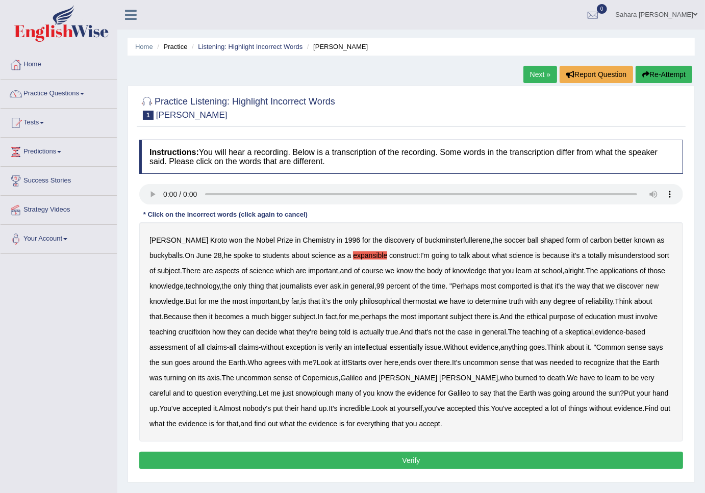
click at [521, 287] on b "comported" at bounding box center [515, 286] width 34 height 8
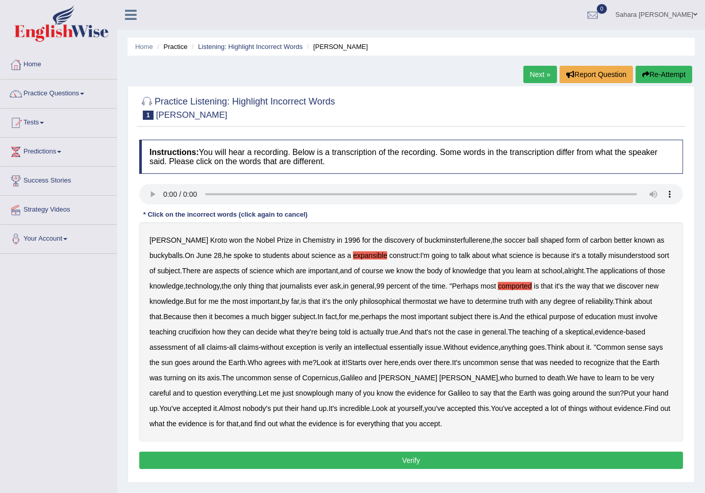
click at [521, 287] on b "comported" at bounding box center [515, 286] width 34 height 8
click at [199, 334] on b "crucifixion" at bounding box center [195, 332] width 32 height 8
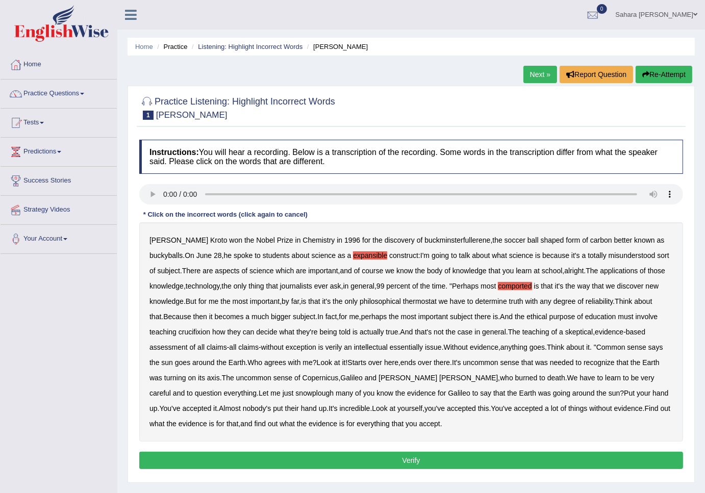
click at [199, 334] on b "crucifixion" at bounding box center [195, 332] width 32 height 8
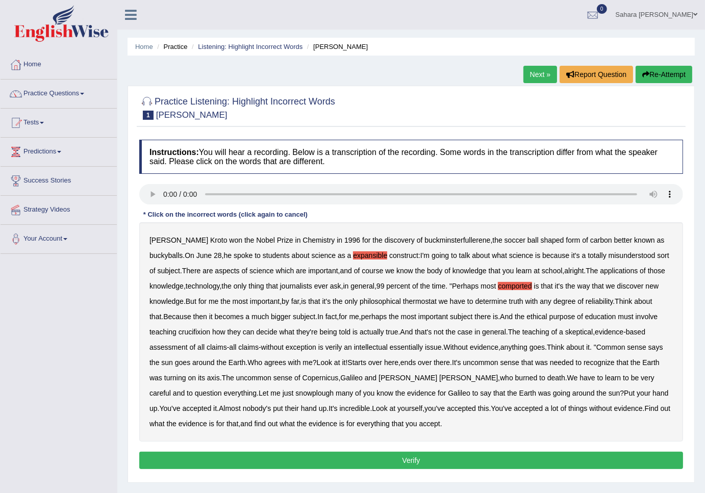
click at [199, 334] on b "crucifixion" at bounding box center [195, 332] width 32 height 8
click at [197, 333] on b "crucifixion" at bounding box center [195, 332] width 32 height 8
click at [198, 333] on b "crucifixion" at bounding box center [195, 332] width 32 height 8
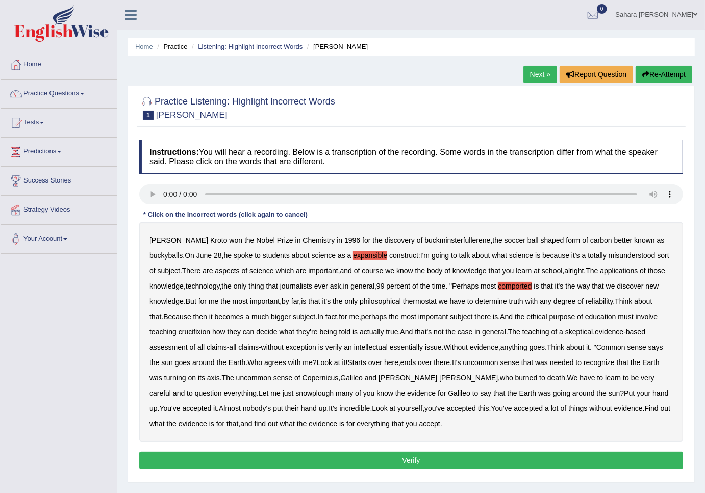
click at [196, 329] on b "crucifixion" at bounding box center [195, 332] width 32 height 8
click at [197, 332] on b "crucifixion" at bounding box center [195, 332] width 32 height 8
click at [197, 333] on b "crucifixion" at bounding box center [195, 332] width 32 height 8
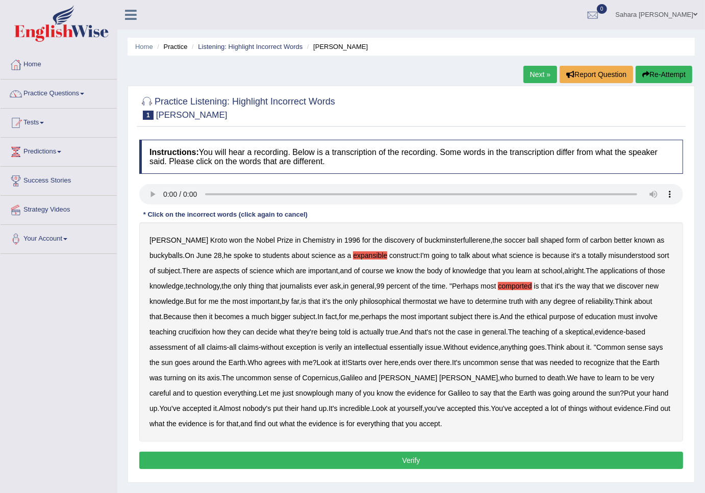
click at [197, 333] on b "crucifixion" at bounding box center [195, 332] width 32 height 8
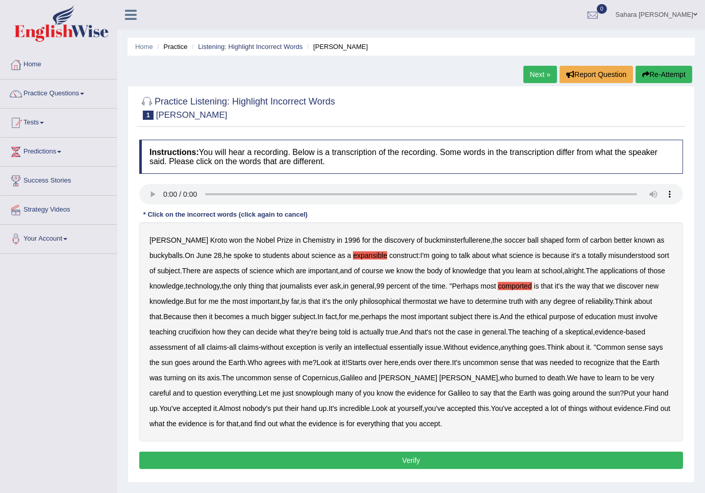
click at [187, 337] on div "Harold Kroto won the Nobel Prize in Chemistry in 1996 for the discovery of buck…" at bounding box center [411, 331] width 544 height 219
click at [187, 329] on b "crucifixion" at bounding box center [195, 332] width 32 height 8
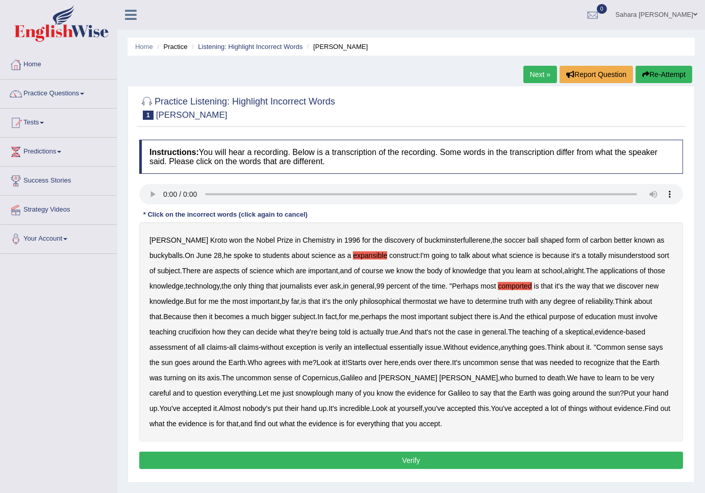
click at [187, 329] on b "crucifixion" at bounding box center [195, 332] width 32 height 8
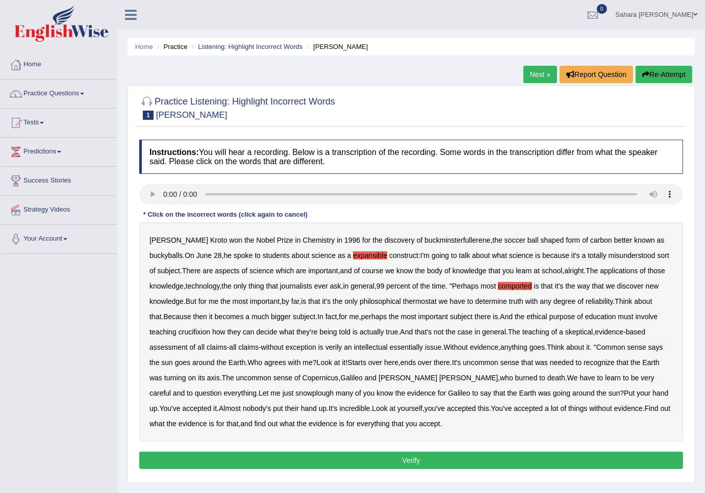
click at [189, 327] on div "Harold Kroto won the Nobel Prize in Chemistry in 1996 for the discovery of buck…" at bounding box center [411, 331] width 544 height 219
click at [189, 332] on b "crucifixion" at bounding box center [195, 332] width 32 height 8
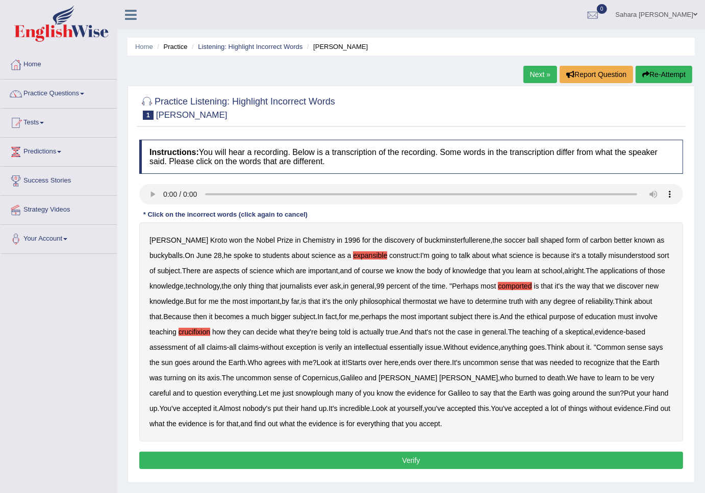
click at [189, 332] on b "crucifixion" at bounding box center [195, 332] width 32 height 8
click at [295, 394] on b "snowplough" at bounding box center [314, 393] width 38 height 8
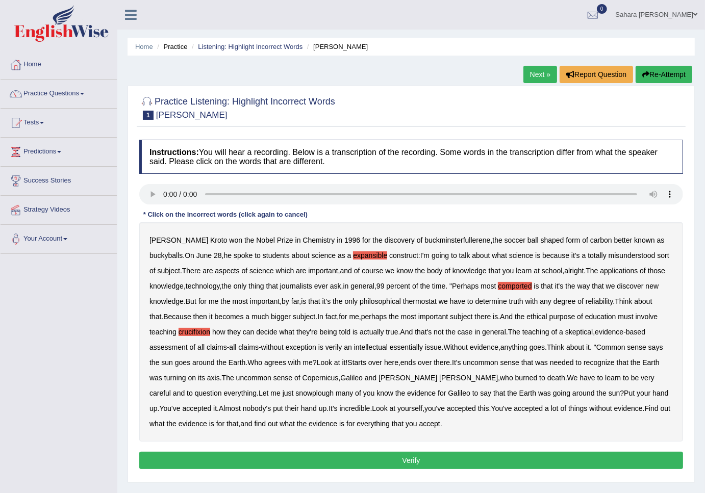
click at [295, 394] on b "snowplough" at bounding box center [314, 393] width 38 height 8
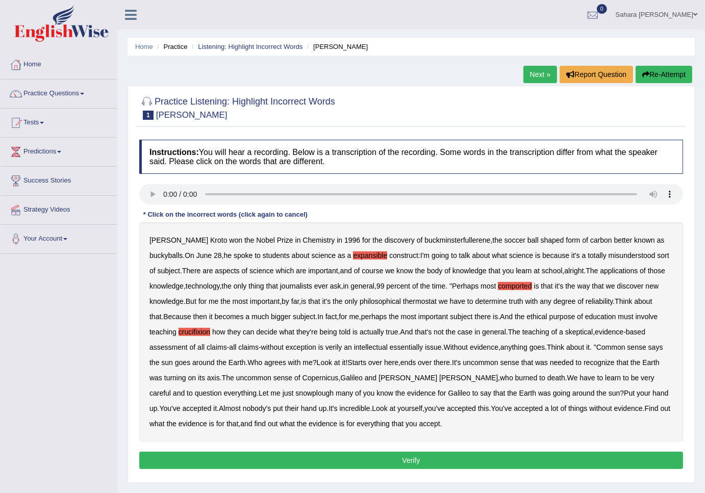
click at [295, 394] on b "snowplough" at bounding box center [314, 393] width 38 height 8
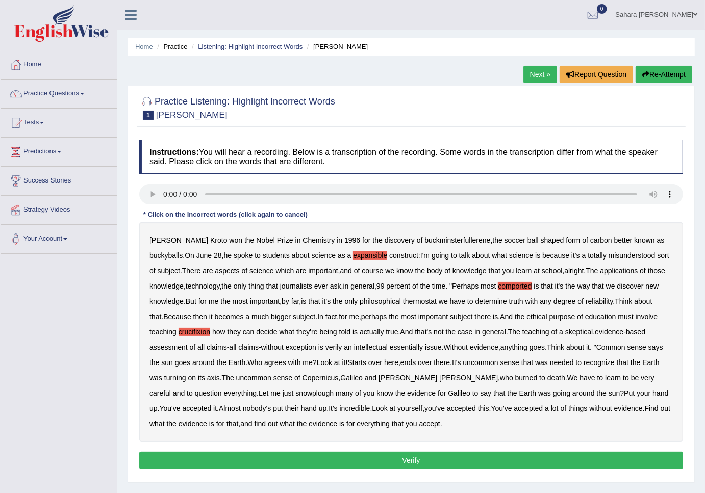
click at [295, 394] on b "snowplough" at bounding box center [314, 393] width 38 height 8
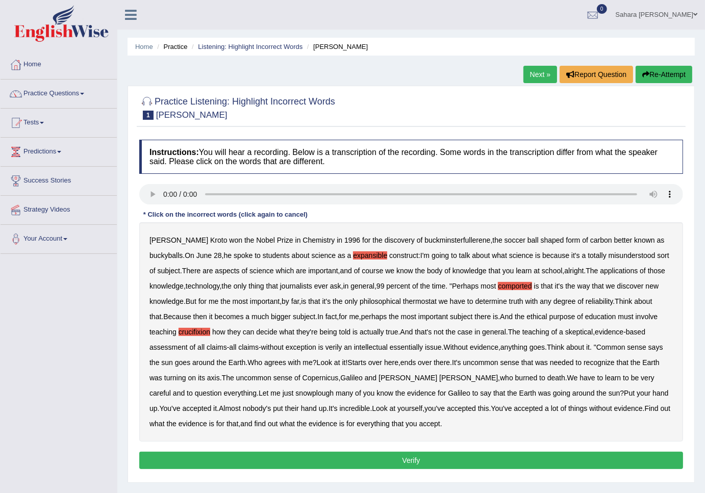
click at [295, 394] on b "snowplough" at bounding box center [314, 393] width 38 height 8
click at [295, 393] on b "snowplough" at bounding box center [314, 393] width 38 height 8
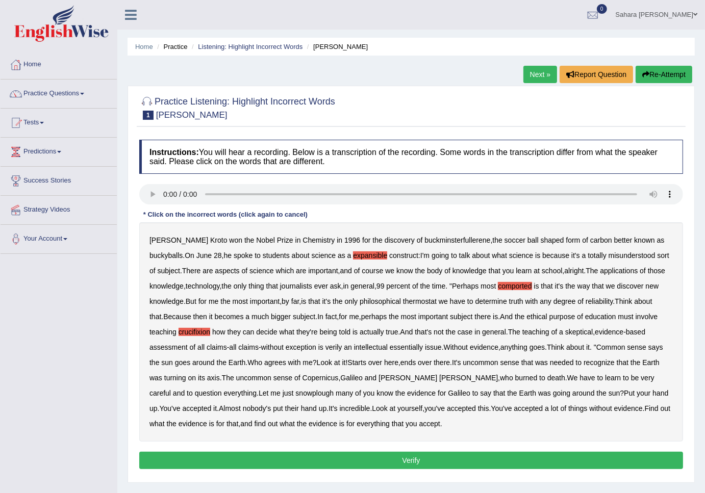
click at [295, 393] on b "snowplough" at bounding box center [314, 393] width 38 height 8
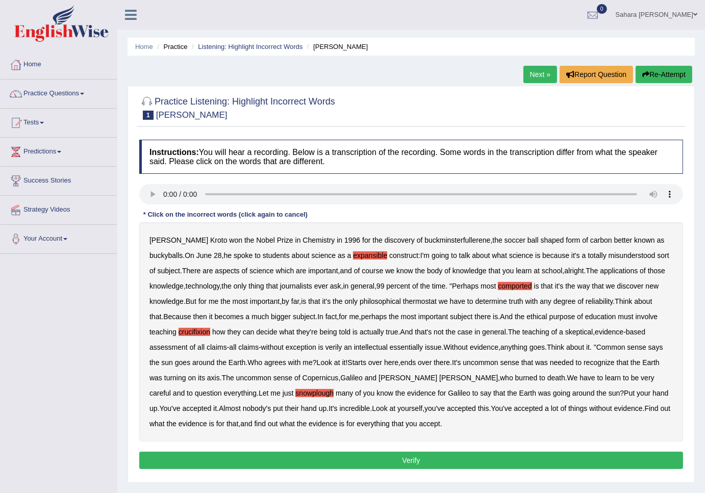
click at [295, 393] on b "snowplough" at bounding box center [314, 393] width 38 height 8
click at [353, 461] on button "Verify" at bounding box center [411, 460] width 544 height 17
click at [353, 461] on div "Home Practice Listening: Highlight Incorrect Words Harold Next » Report Questio…" at bounding box center [411, 255] width 588 height 510
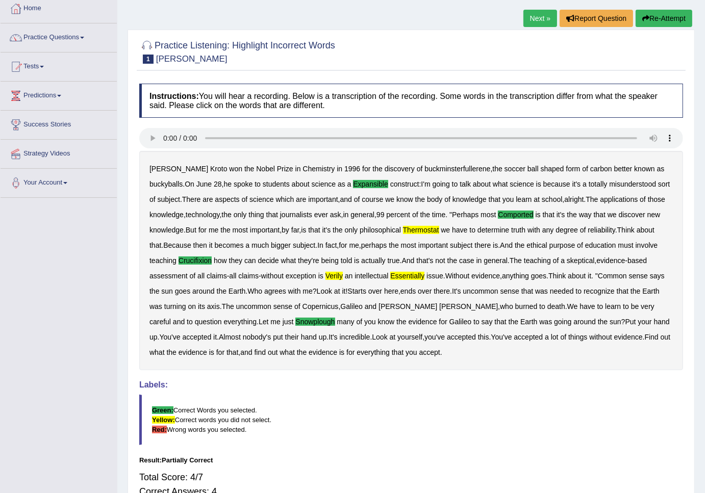
scroll to position [57, 0]
click at [531, 23] on link "Next »" at bounding box center [540, 17] width 34 height 17
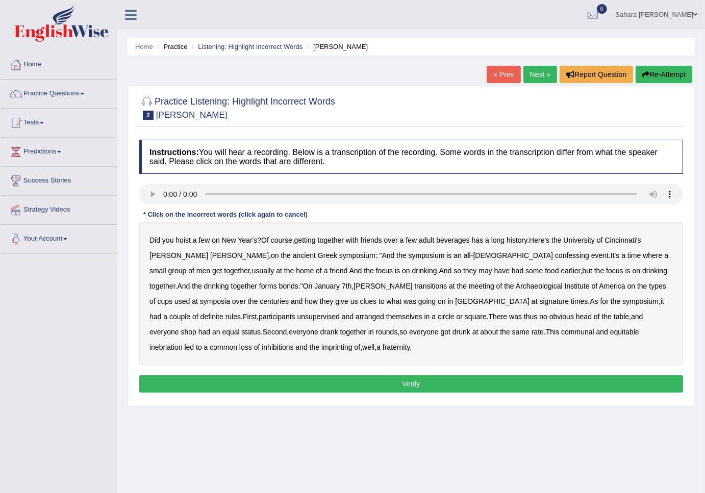
click at [555, 257] on b "confessing" at bounding box center [572, 255] width 34 height 8
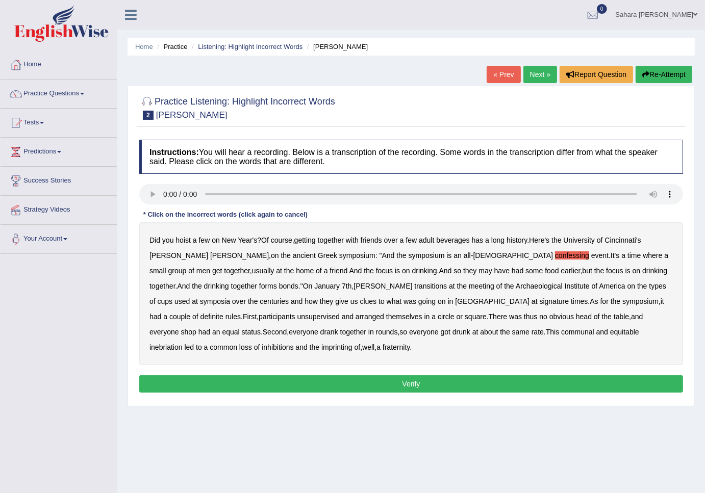
click at [555, 257] on b "confessing" at bounding box center [572, 255] width 34 height 8
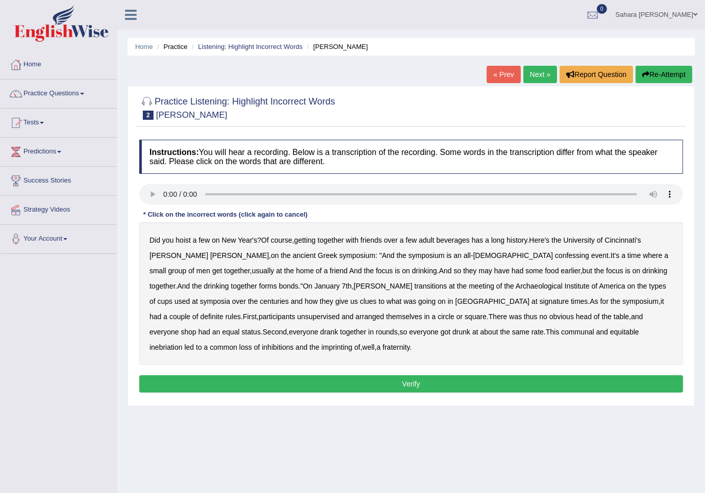
click at [555, 257] on b "confessing" at bounding box center [572, 255] width 34 height 8
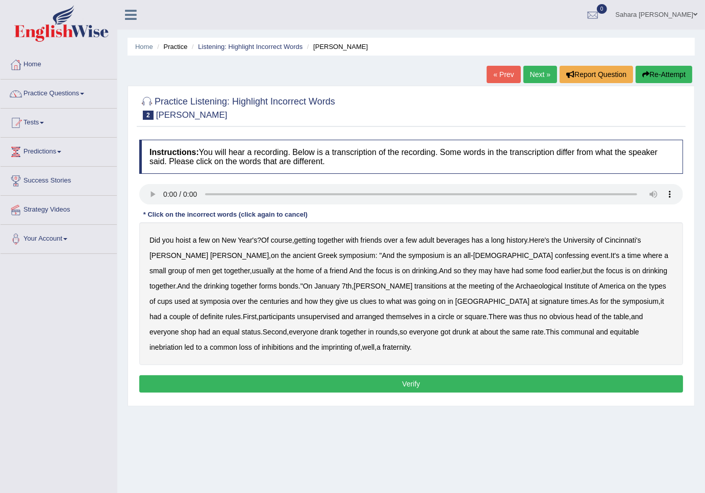
click at [555, 257] on b "confessing" at bounding box center [572, 255] width 34 height 8
click at [555, 255] on b "confessing" at bounding box center [572, 255] width 34 height 8
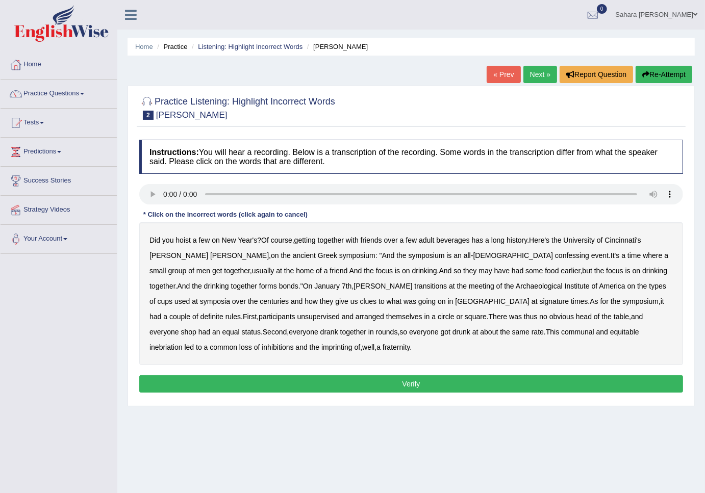
click at [555, 255] on b "confessing" at bounding box center [572, 255] width 34 height 8
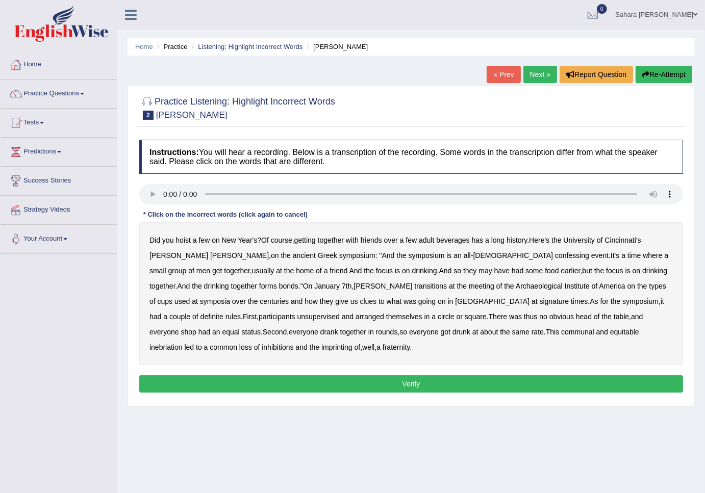
click at [555, 255] on b "confessing" at bounding box center [572, 255] width 34 height 8
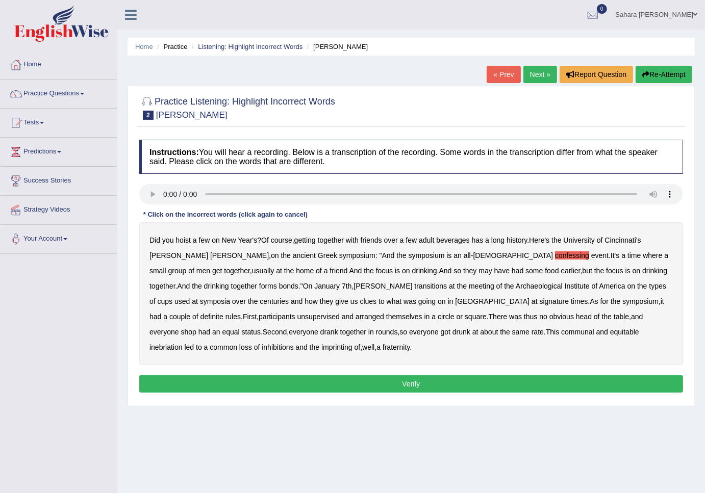
click at [555, 255] on b "confessing" at bounding box center [572, 255] width 34 height 8
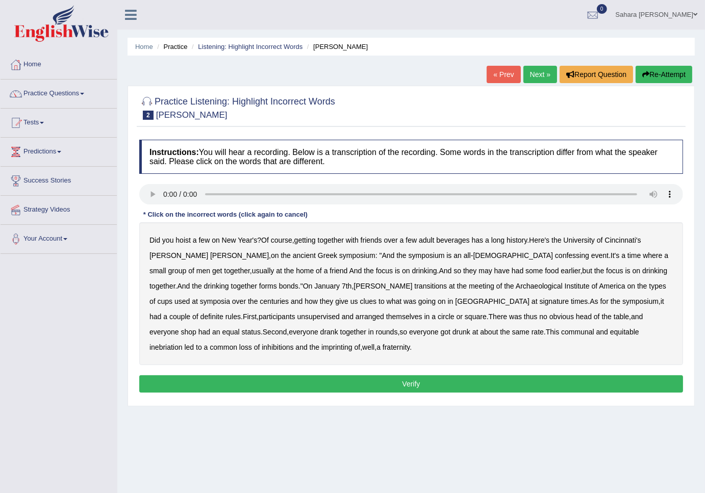
click at [555, 255] on b "confessing" at bounding box center [572, 255] width 34 height 8
click at [555, 253] on b "confessing" at bounding box center [572, 255] width 34 height 8
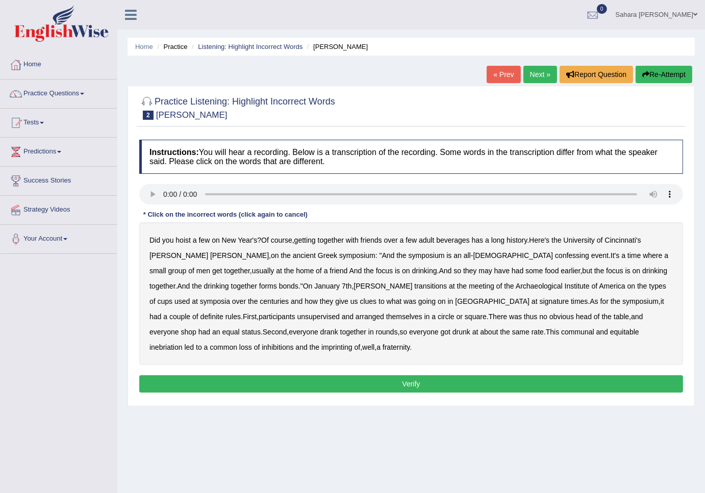
click at [555, 253] on b "confessing" at bounding box center [572, 255] width 34 height 8
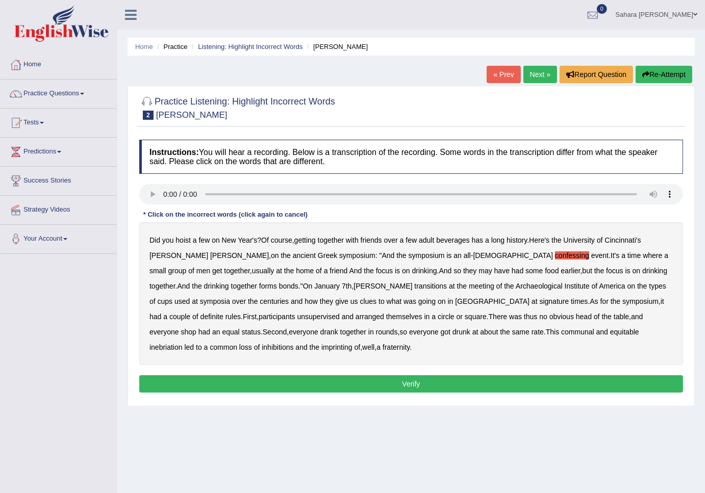
click at [555, 253] on b "confessing" at bounding box center [572, 255] width 34 height 8
click at [540, 302] on b "signature" at bounding box center [555, 301] width 30 height 8
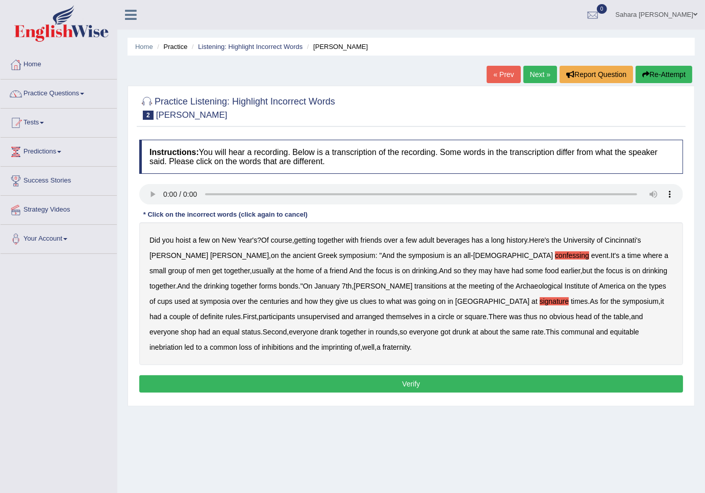
click at [540, 302] on b "signature" at bounding box center [555, 301] width 30 height 8
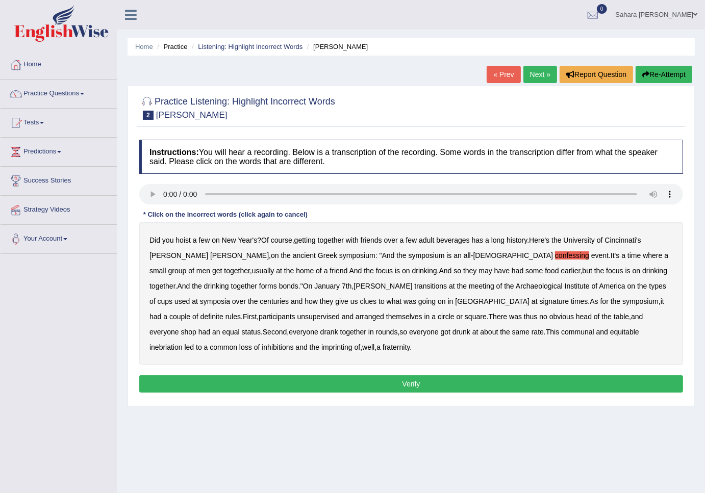
click at [540, 302] on b "signature" at bounding box center [555, 301] width 30 height 8
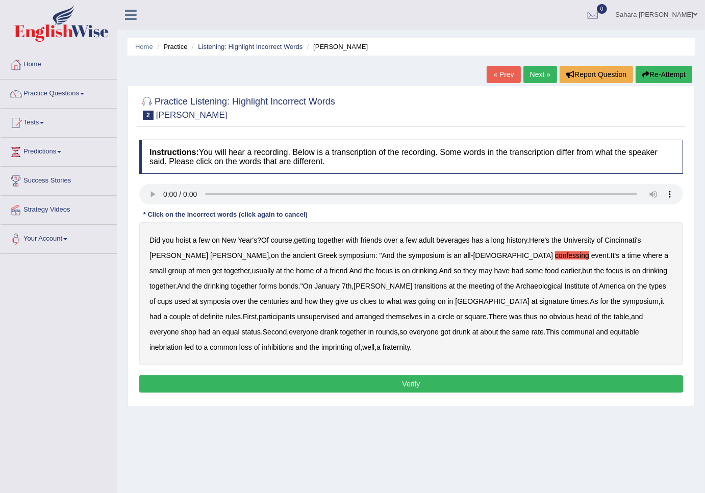
click at [540, 302] on b "signature" at bounding box center [555, 301] width 30 height 8
click at [340, 313] on b "unsupervised" at bounding box center [318, 317] width 42 height 8
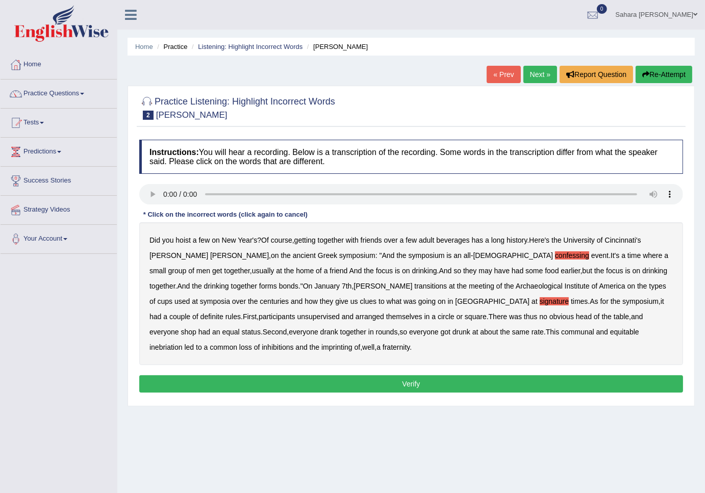
click at [340, 313] on b "unsupervised" at bounding box center [318, 317] width 42 height 8
click at [196, 328] on b "shop" at bounding box center [188, 332] width 15 height 8
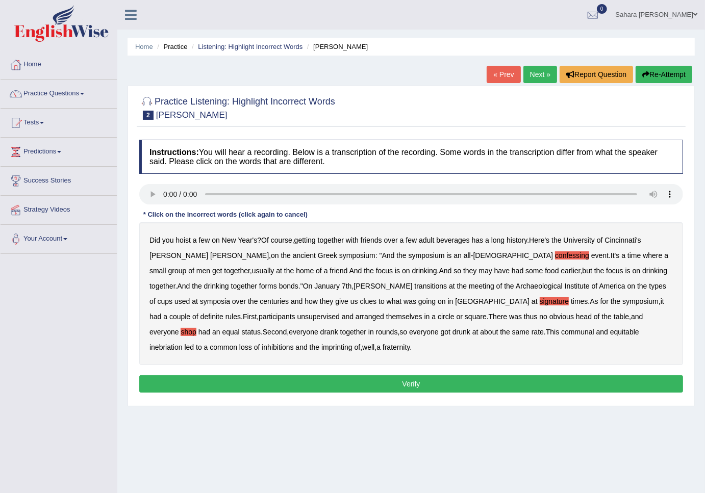
click at [196, 328] on b "shop" at bounding box center [188, 332] width 15 height 8
click at [352, 343] on b "imprinting" at bounding box center [336, 347] width 31 height 8
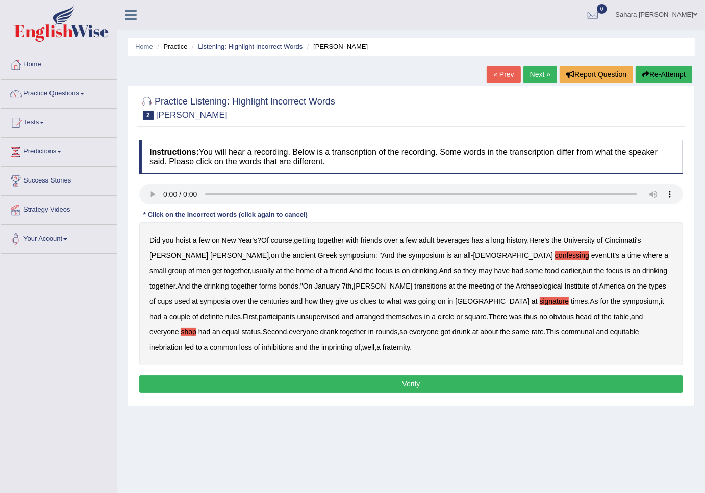
click at [352, 343] on b "imprinting" at bounding box center [336, 347] width 31 height 8
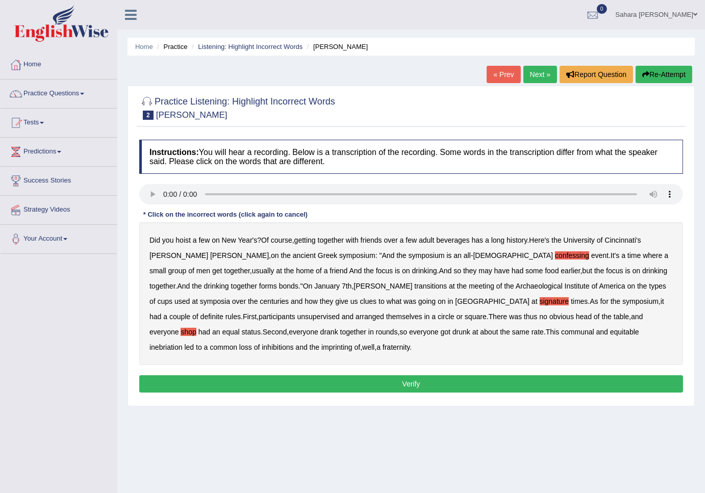
click at [352, 343] on b "imprinting" at bounding box center [336, 347] width 31 height 8
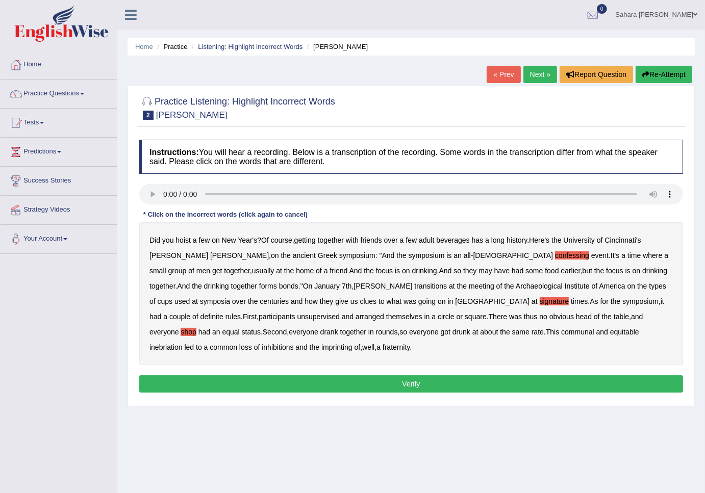
click at [352, 343] on b "imprinting" at bounding box center [336, 347] width 31 height 8
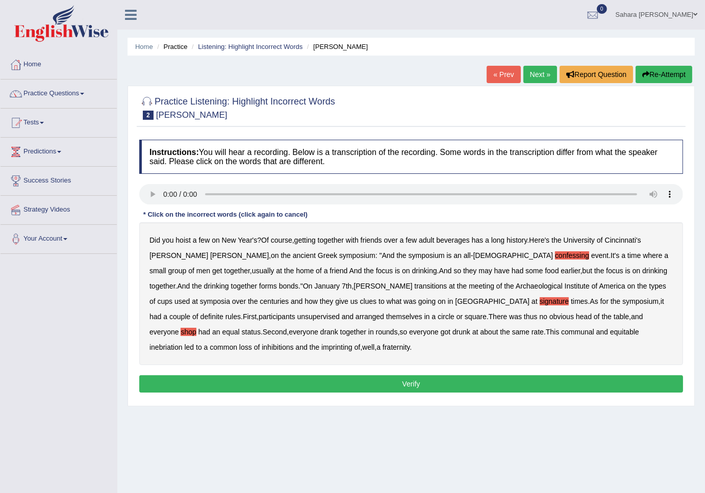
click at [352, 343] on b "imprinting" at bounding box center [336, 347] width 31 height 8
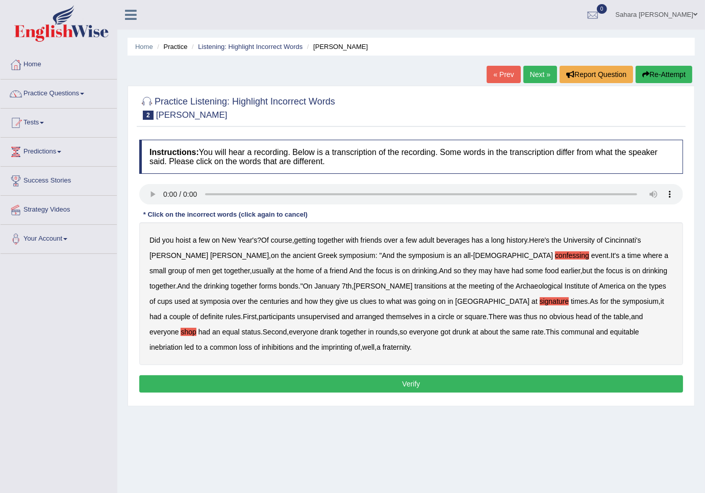
click at [352, 343] on b "imprinting" at bounding box center [336, 347] width 31 height 8
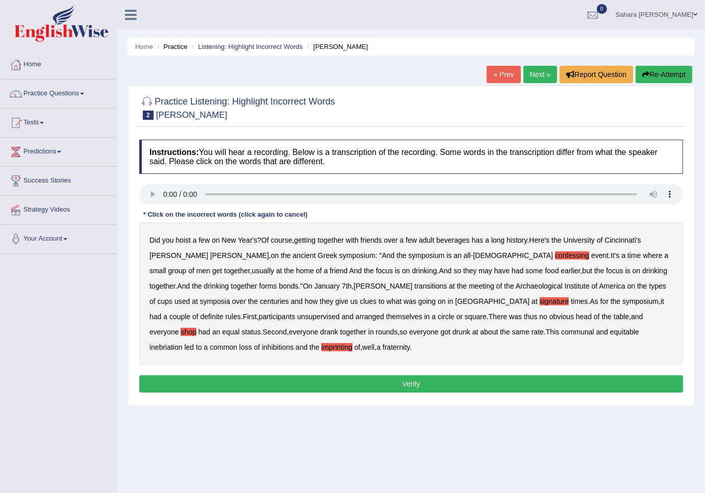
click at [515, 375] on button "Verify" at bounding box center [411, 383] width 544 height 17
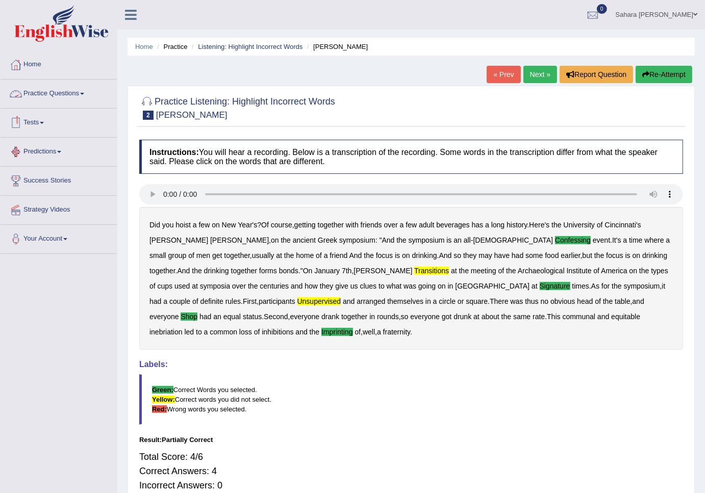
click at [532, 72] on link "Next »" at bounding box center [540, 74] width 34 height 17
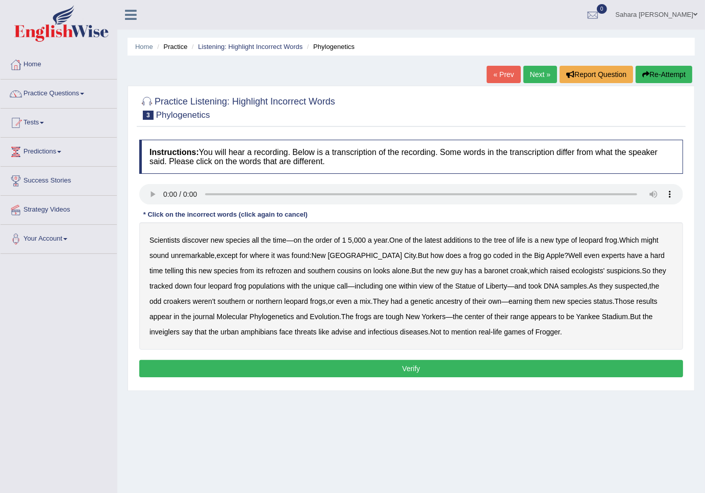
click at [493, 257] on b "coded" at bounding box center [502, 255] width 19 height 8
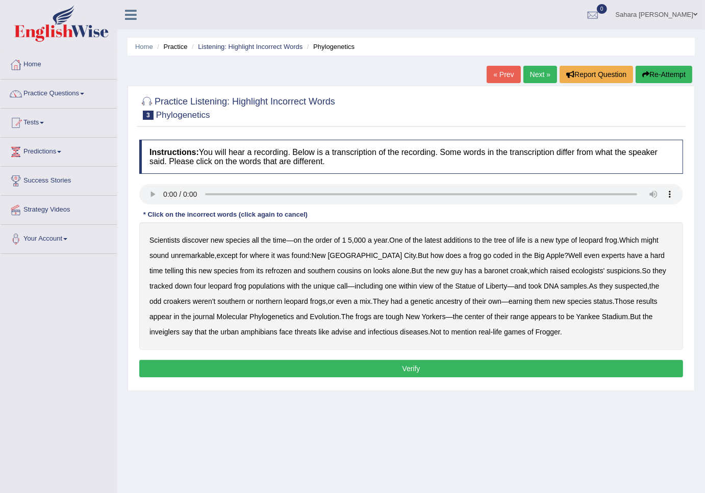
click at [493, 257] on b "coded" at bounding box center [502, 255] width 19 height 8
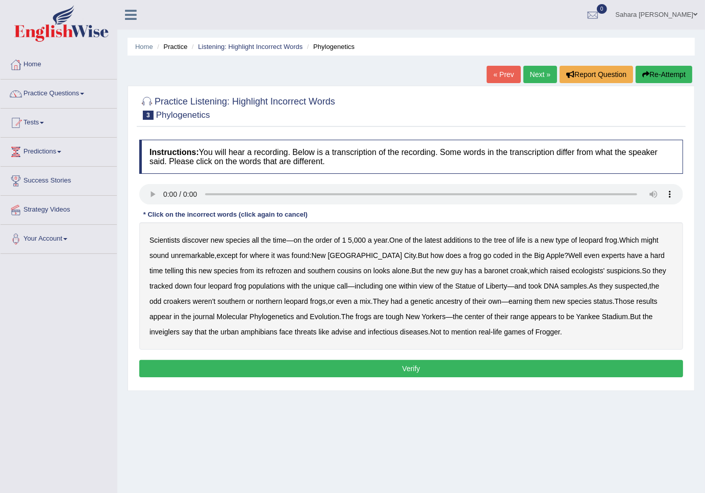
click at [265, 274] on b "refrozen" at bounding box center [278, 271] width 26 height 8
click at [265, 273] on b "refrozen" at bounding box center [278, 271] width 26 height 8
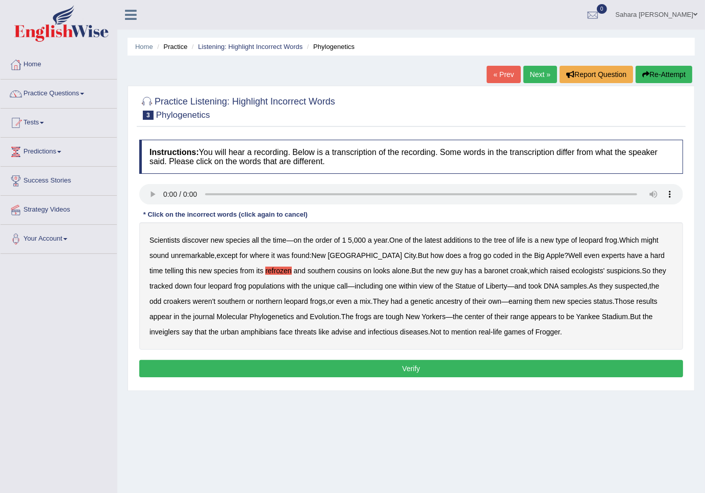
click at [265, 273] on b "refrozen" at bounding box center [278, 271] width 26 height 8
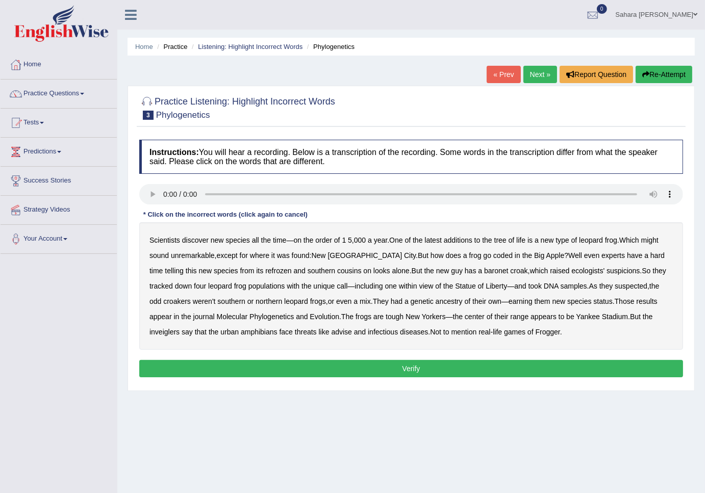
click at [265, 273] on b "refrozen" at bounding box center [278, 271] width 26 height 8
click at [180, 328] on b "inveiglers" at bounding box center [164, 332] width 30 height 8
click at [332, 335] on b "advise" at bounding box center [342, 332] width 20 height 8
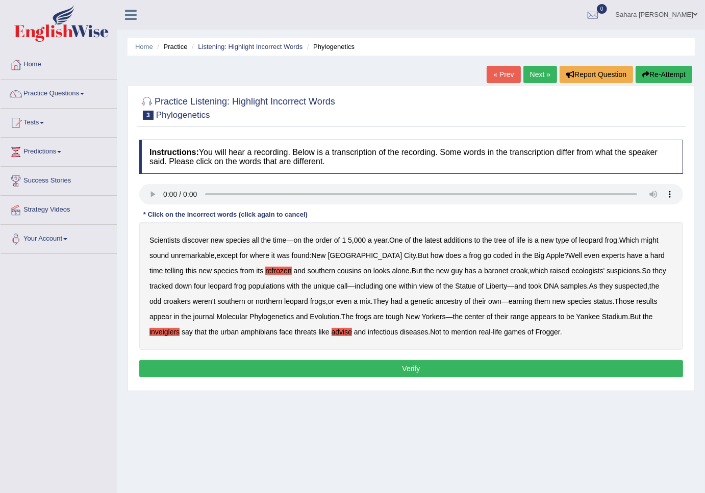
click at [332, 335] on b "advise" at bounding box center [342, 332] width 20 height 8
click at [425, 370] on button "Verify" at bounding box center [411, 368] width 544 height 17
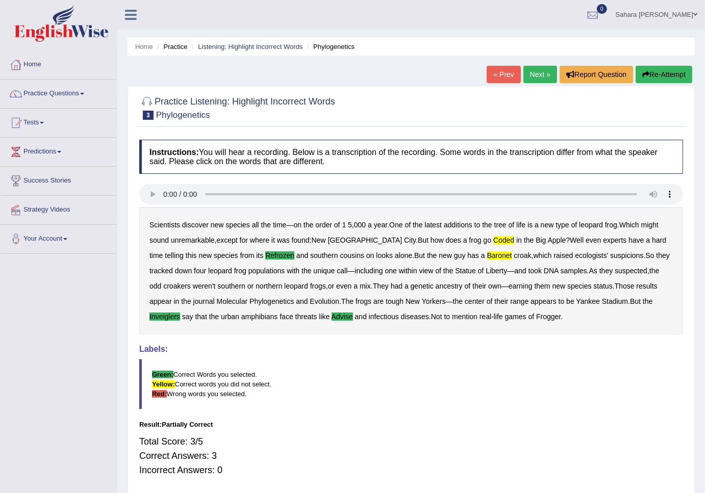
click at [542, 80] on link "Next »" at bounding box center [540, 74] width 34 height 17
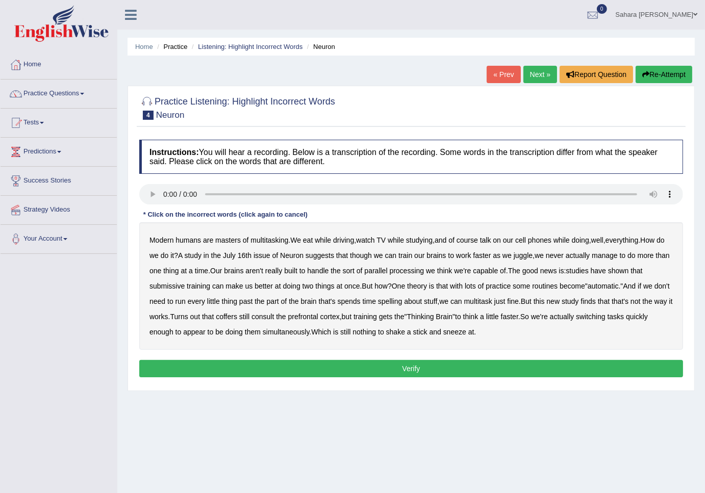
click at [475, 242] on b "course" at bounding box center [467, 240] width 21 height 8
click at [180, 287] on b "submissive" at bounding box center [166, 286] width 35 height 8
click at [402, 299] on b "spelling" at bounding box center [390, 301] width 24 height 8
click at [237, 314] on b "coffers" at bounding box center [226, 317] width 21 height 8
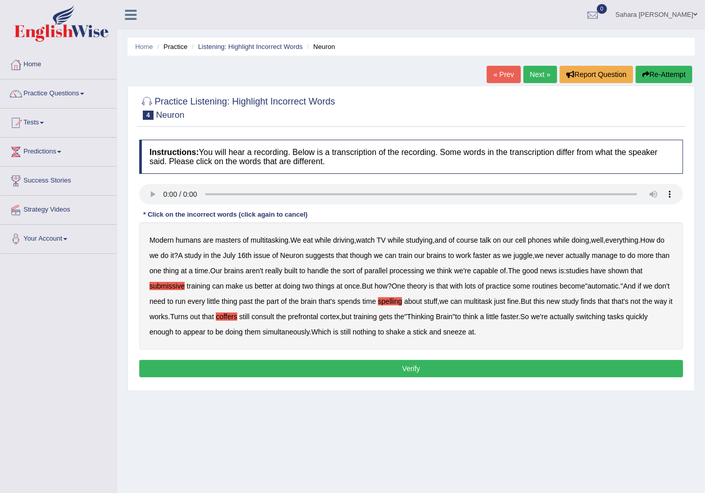
click at [457, 370] on button "Verify" at bounding box center [411, 368] width 544 height 17
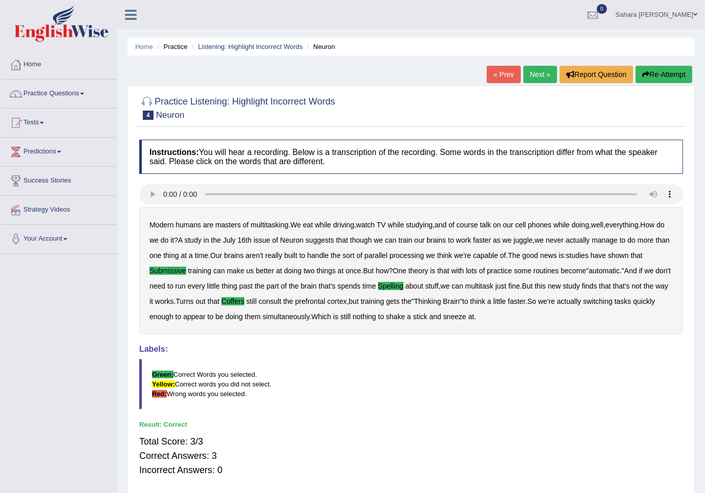
click at [531, 70] on link "Next »" at bounding box center [540, 74] width 34 height 17
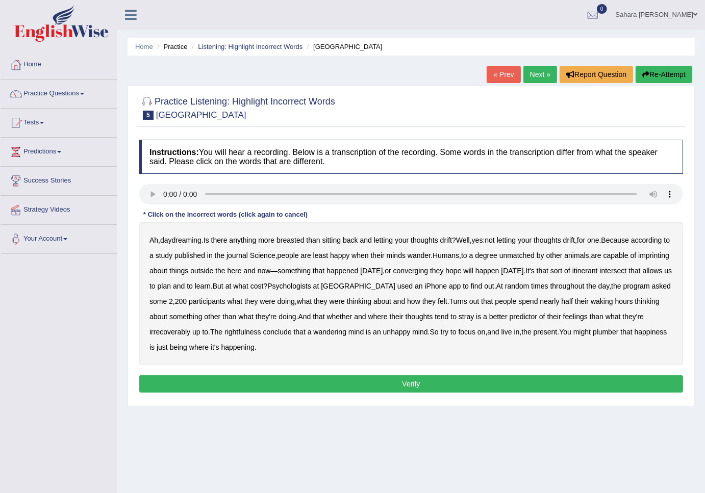
click at [296, 241] on b "breasted" at bounding box center [290, 240] width 28 height 8
click at [638, 260] on b "imprinting" at bounding box center [653, 255] width 31 height 8
click at [428, 275] on b "converging" at bounding box center [410, 271] width 35 height 8
click at [157, 282] on div "Ah , daydreaming . Is there anything more breasted than sitting back and lettin…" at bounding box center [411, 293] width 544 height 143
click at [600, 275] on b "intersect" at bounding box center [613, 271] width 27 height 8
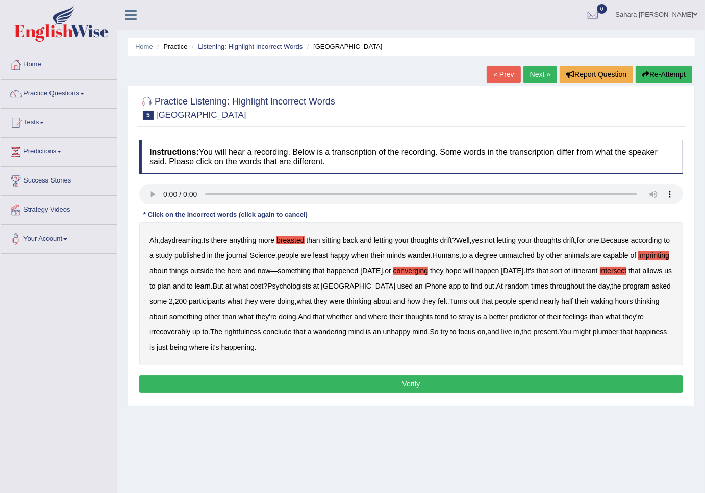
click at [190, 333] on b "irrecoverably" at bounding box center [169, 332] width 41 height 8
click at [269, 339] on div "Ah , daydreaming . Is there anything more breasted than sitting back and lettin…" at bounding box center [411, 293] width 544 height 143
click at [261, 334] on b "rightfulness" at bounding box center [242, 332] width 37 height 8
click at [591, 330] on b "might" at bounding box center [581, 332] width 17 height 8
click at [619, 335] on b "plumber" at bounding box center [606, 332] width 26 height 8
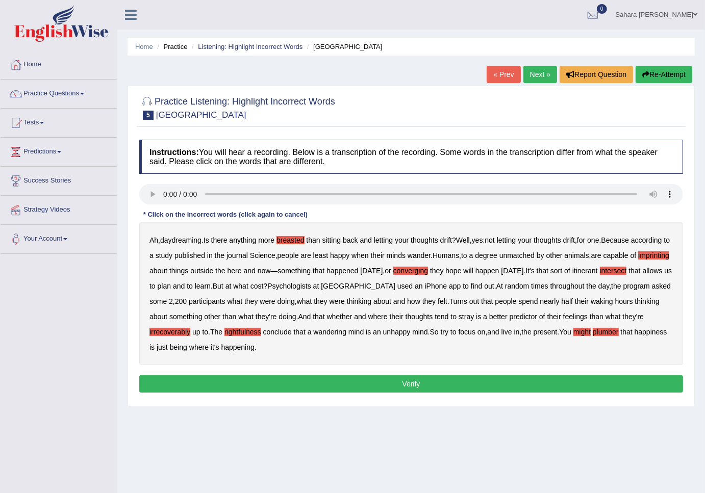
click at [616, 338] on div "Ah , daydreaming . Is there anything more breasted than sitting back and lettin…" at bounding box center [411, 293] width 544 height 143
click at [591, 335] on b "might" at bounding box center [581, 332] width 17 height 8
click at [390, 385] on button "Verify" at bounding box center [411, 383] width 544 height 17
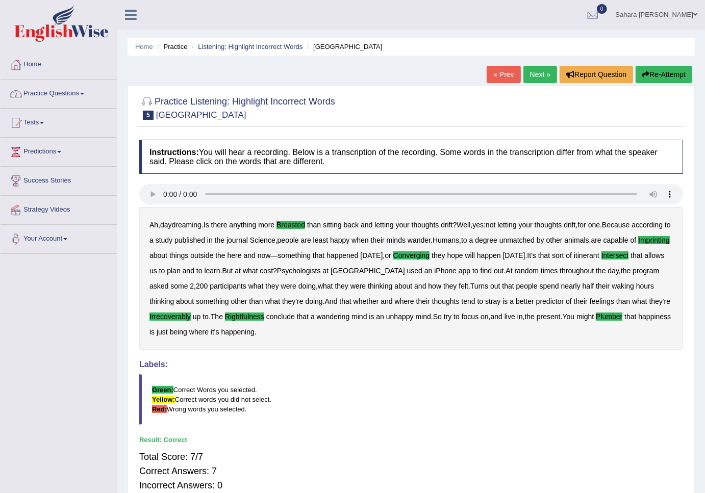
click at [49, 90] on link "Practice Questions" at bounding box center [59, 93] width 116 height 26
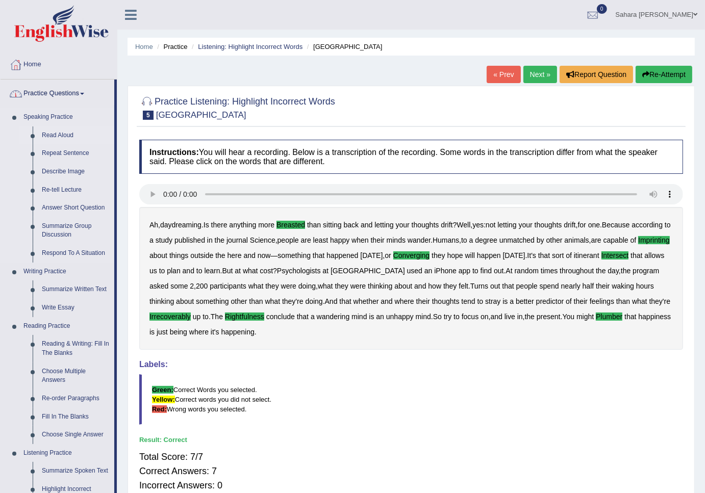
click at [60, 138] on link "Read Aloud" at bounding box center [75, 136] width 77 height 18
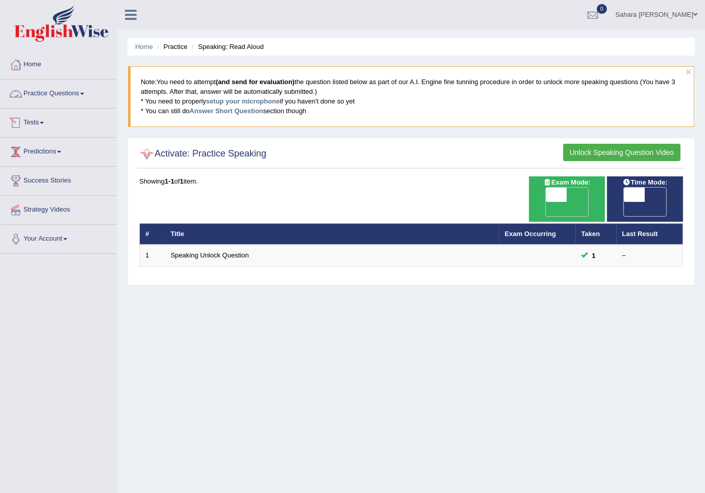
click at [91, 103] on link "Practice Questions" at bounding box center [59, 93] width 116 height 26
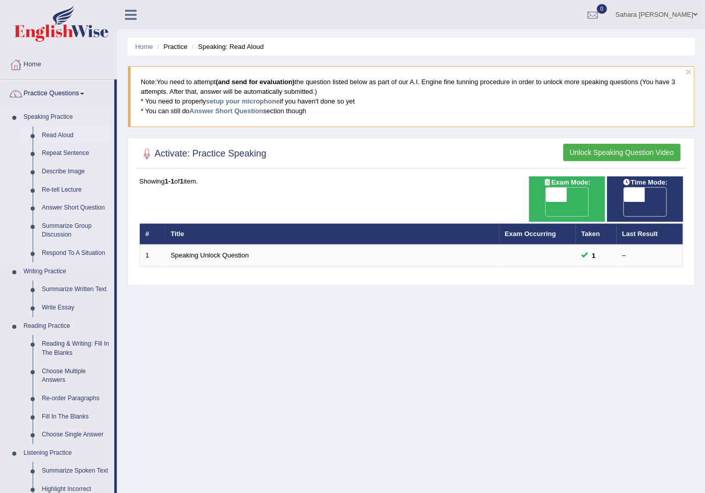
click at [66, 131] on link "Read Aloud" at bounding box center [75, 136] width 77 height 18
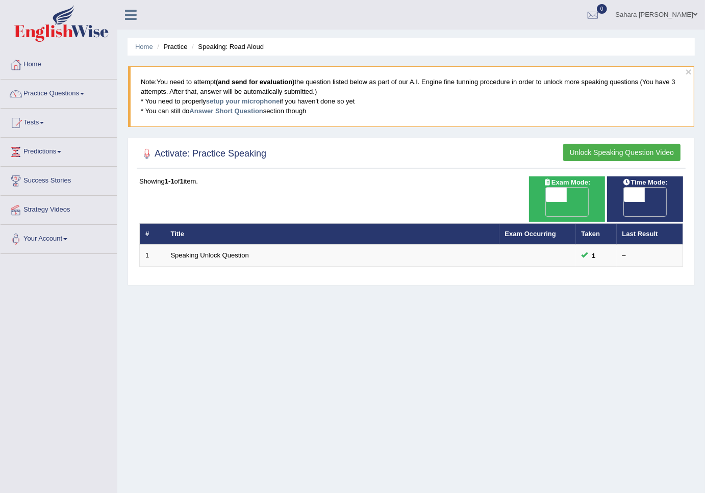
click at [588, 148] on button "Unlock Speaking Question Video" at bounding box center [621, 152] width 117 height 17
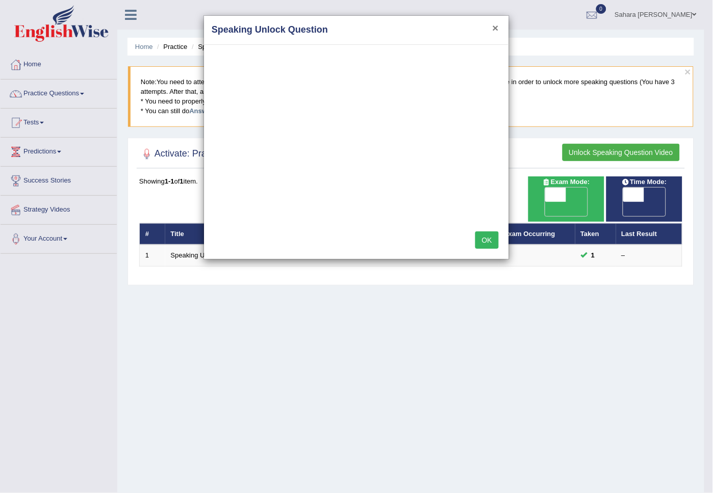
click at [498, 24] on button "×" at bounding box center [496, 27] width 6 height 11
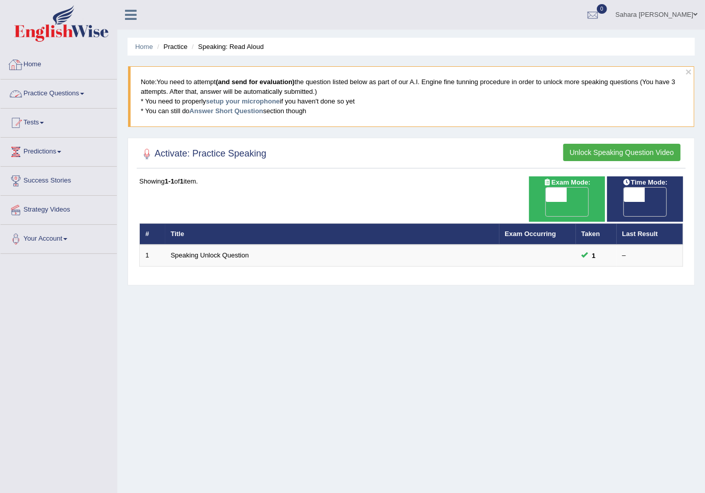
click at [81, 94] on link "Practice Questions" at bounding box center [59, 93] width 116 height 26
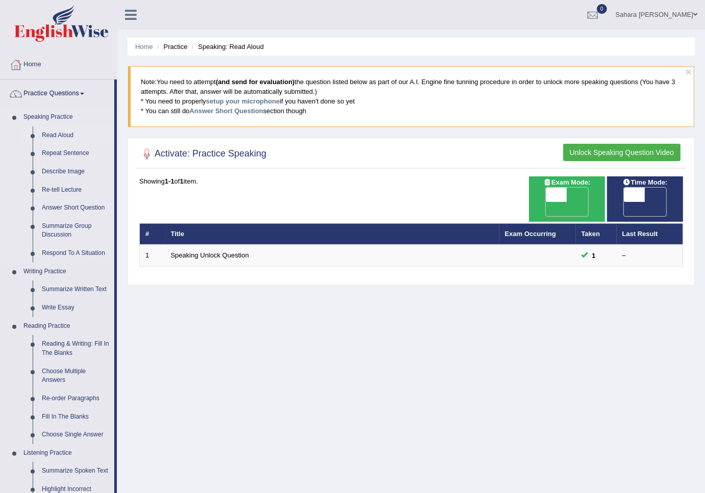
click at [60, 133] on link "Read Aloud" at bounding box center [75, 136] width 77 height 18
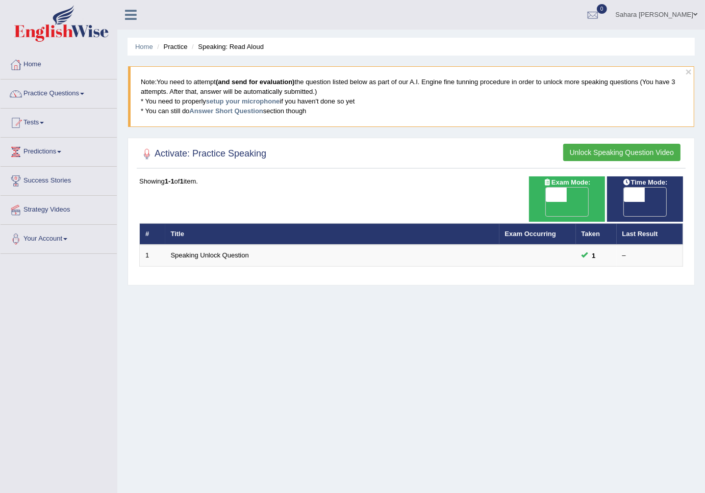
click at [183, 223] on th "Title" at bounding box center [332, 233] width 334 height 21
click at [553, 189] on span at bounding box center [556, 195] width 21 height 14
checkbox input "true"
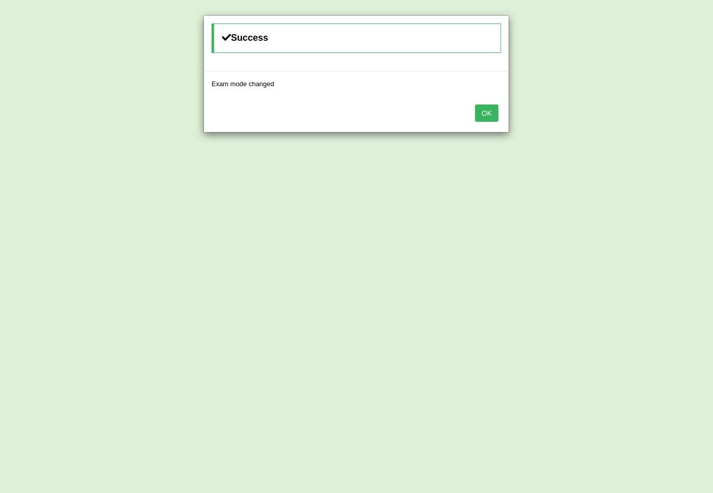
click at [492, 110] on button "OK" at bounding box center [486, 113] width 23 height 17
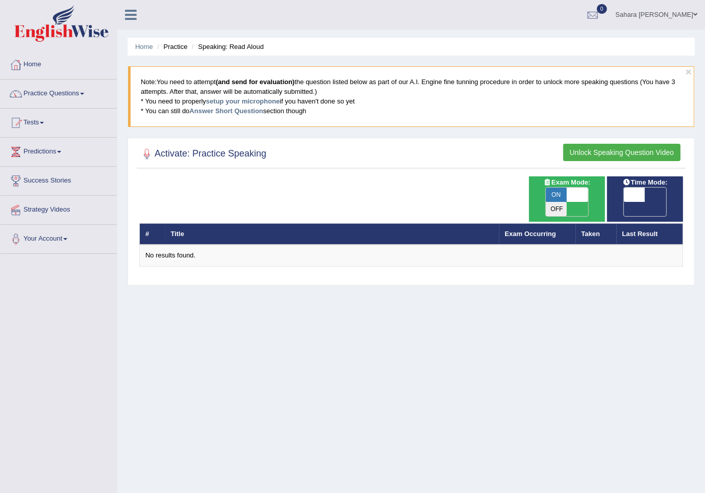
click at [615, 146] on button "Unlock Speaking Question Video" at bounding box center [621, 152] width 117 height 17
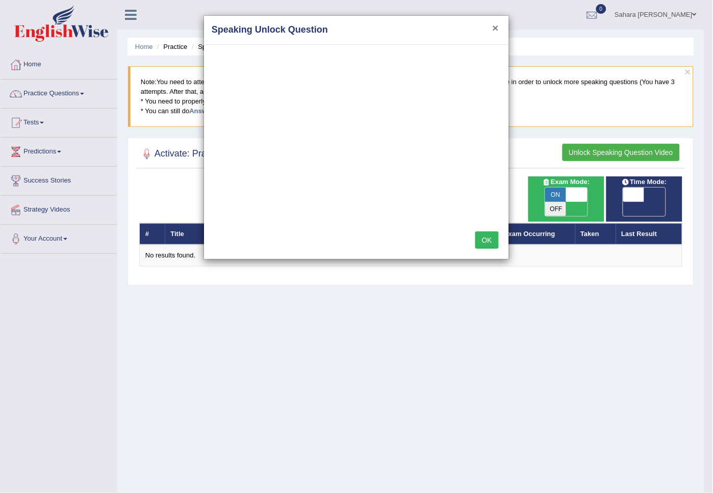
click at [493, 27] on button "×" at bounding box center [496, 27] width 6 height 11
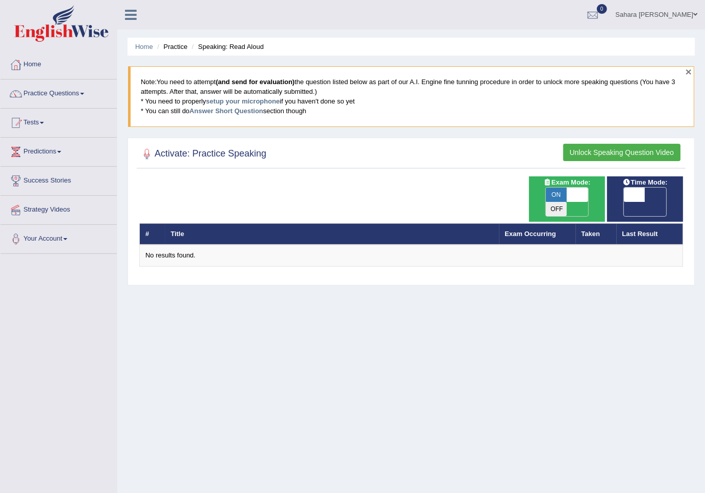
click at [691, 67] on button "×" at bounding box center [689, 71] width 6 height 11
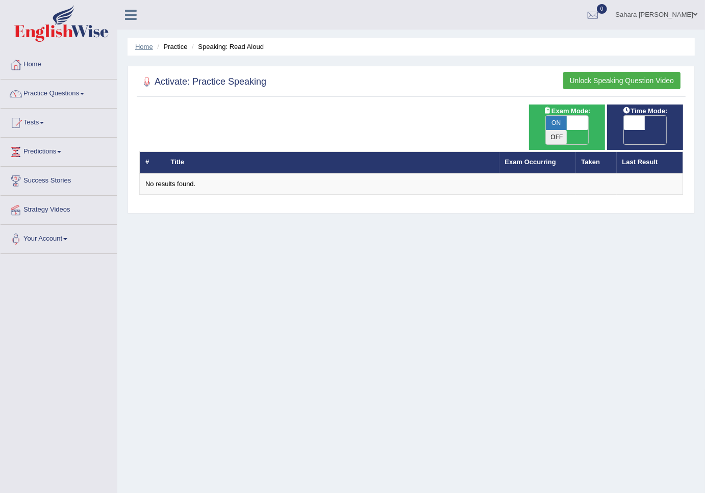
click at [152, 47] on link "Home" at bounding box center [144, 47] width 18 height 8
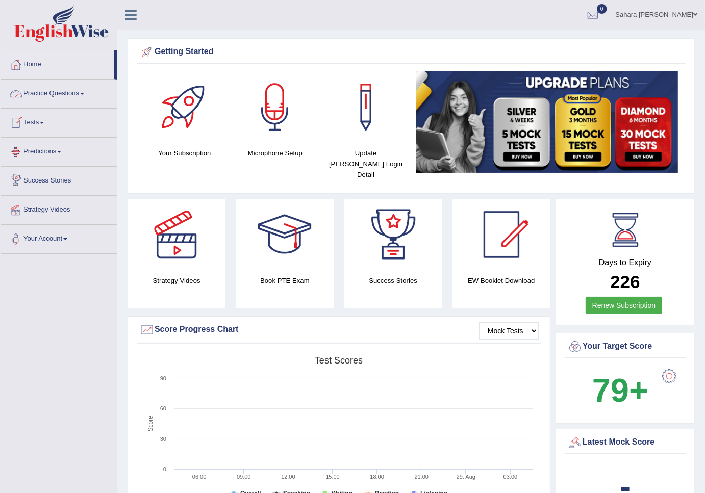
click at [34, 115] on link "Tests" at bounding box center [59, 122] width 116 height 26
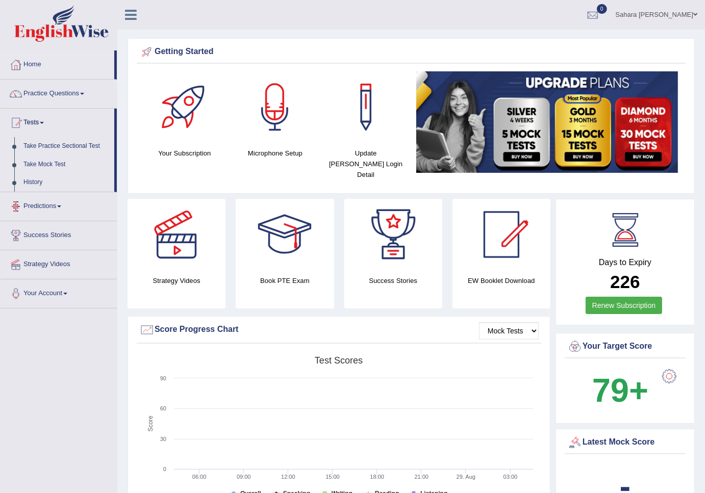
click at [62, 221] on link "Success Stories" at bounding box center [59, 234] width 116 height 26
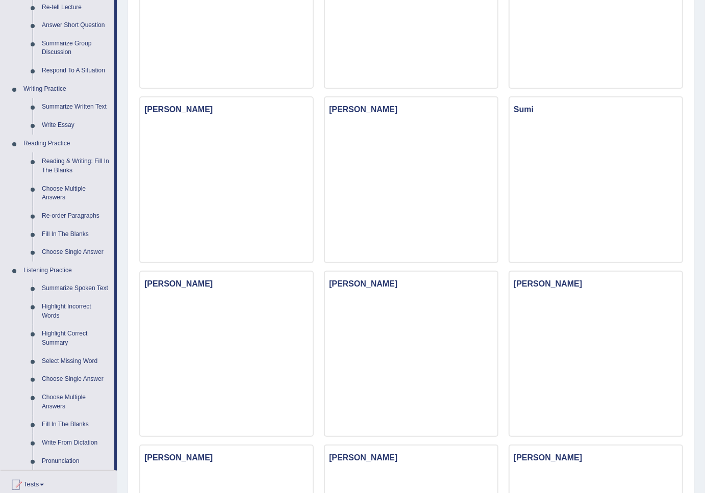
scroll to position [226, 0]
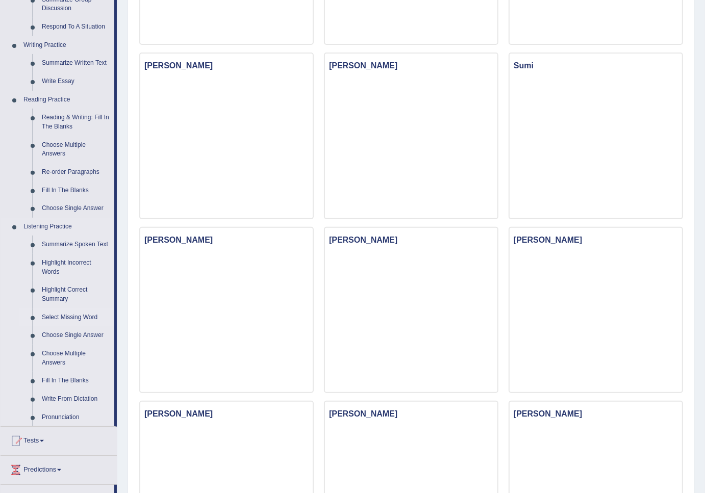
click at [71, 315] on link "Select Missing Word" at bounding box center [75, 318] width 77 height 18
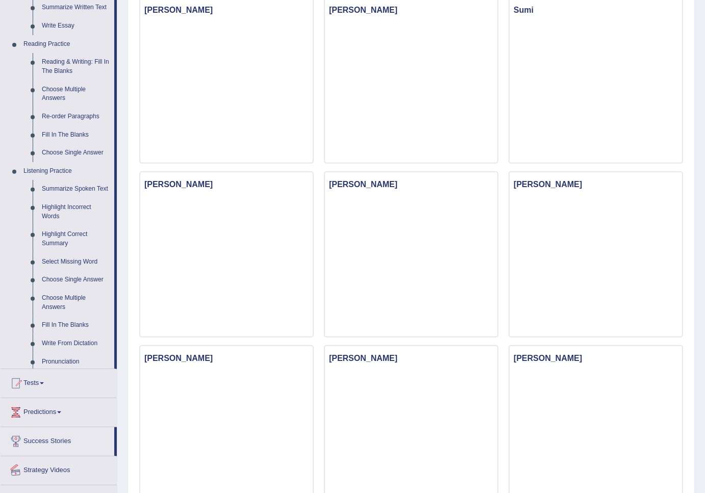
scroll to position [681, 0]
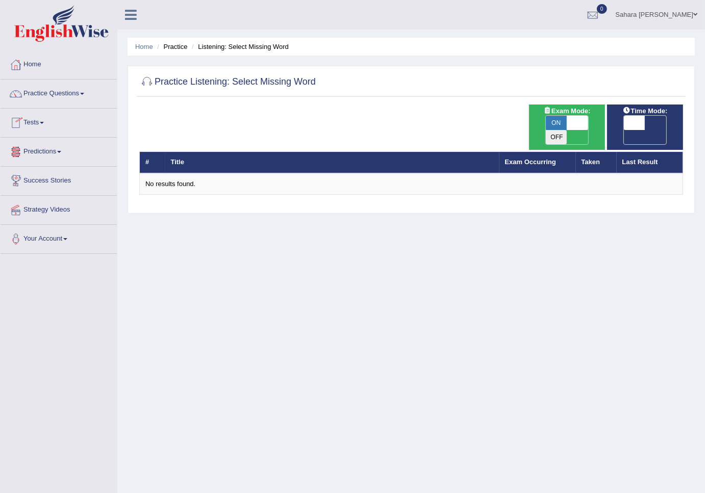
click at [87, 156] on link "Predictions" at bounding box center [59, 151] width 116 height 26
